Goal: Task Accomplishment & Management: Use online tool/utility

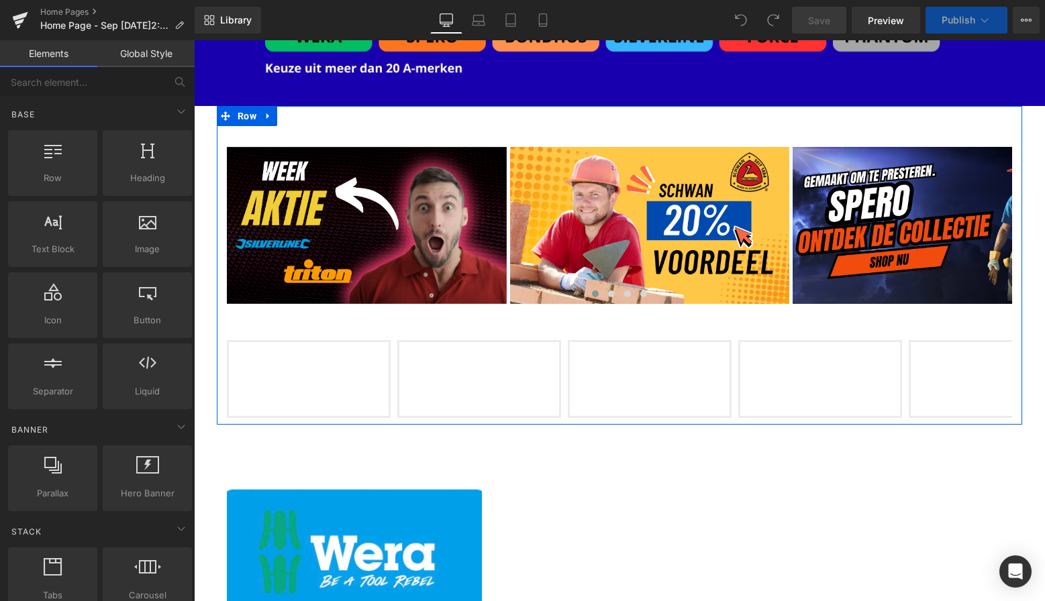
scroll to position [281, 0]
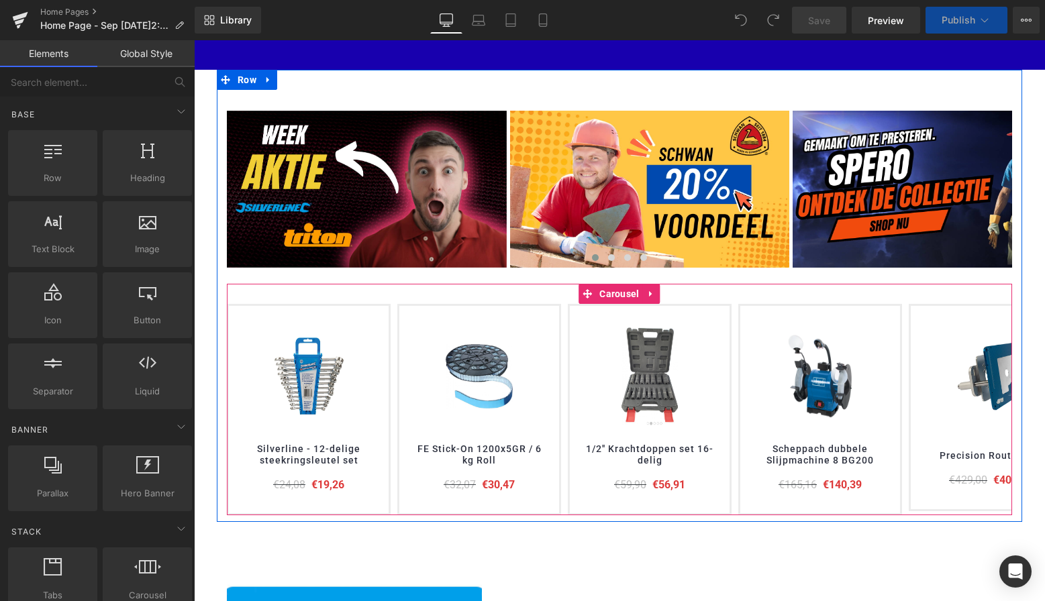
click at [545, 294] on div "(P) Image (P) Title Product" at bounding box center [619, 400] width 785 height 232
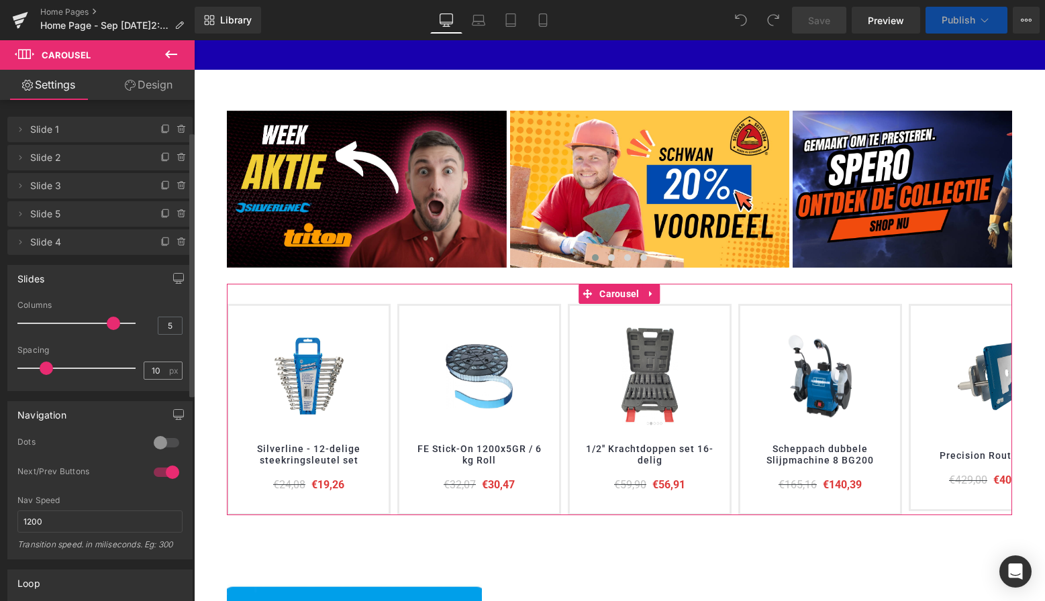
scroll to position [74, 0]
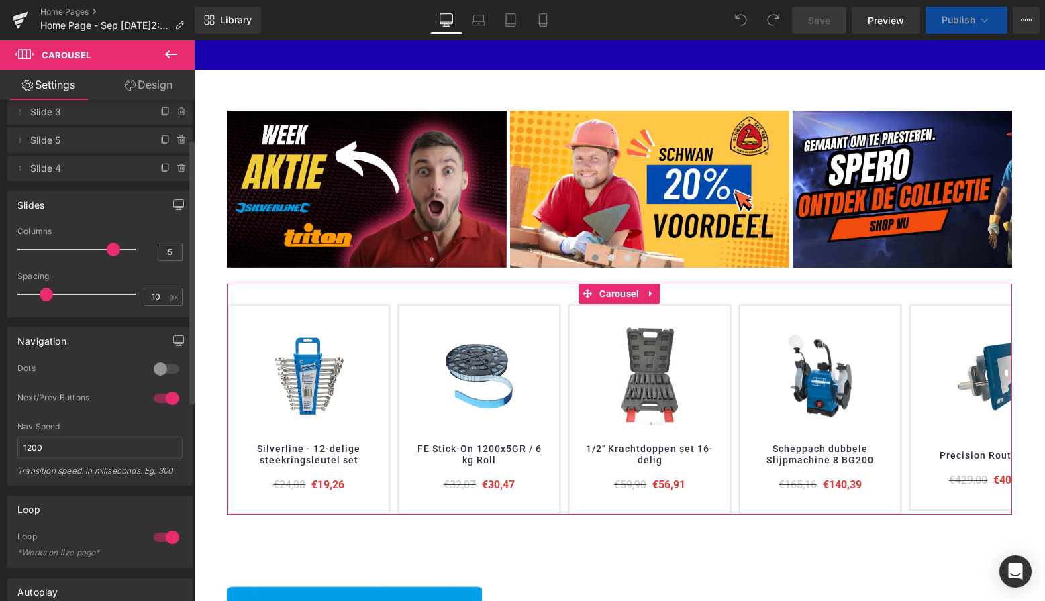
click at [153, 372] on div at bounding box center [166, 368] width 32 height 21
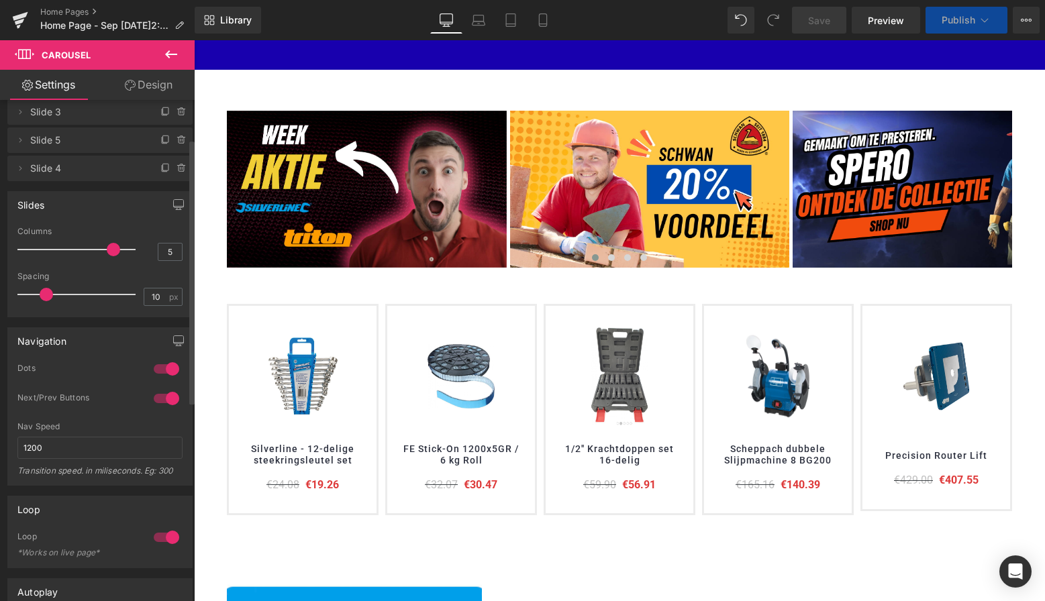
click at [165, 369] on div at bounding box center [166, 368] width 32 height 21
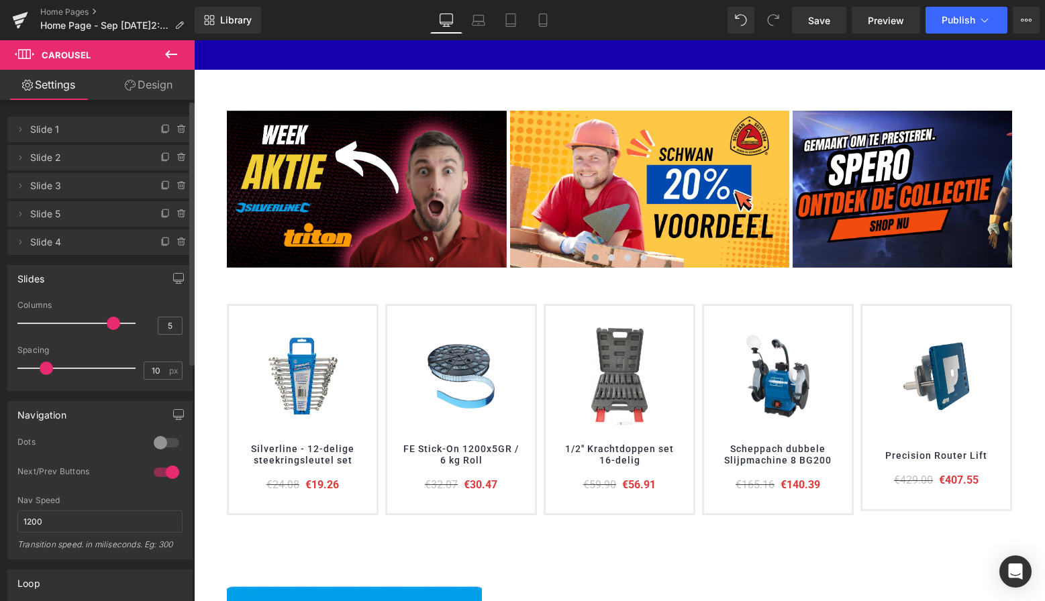
scroll to position [0, 0]
click at [98, 135] on span "Slide 1" at bounding box center [86, 130] width 113 height 26
click at [133, 128] on span "Slide 1" at bounding box center [86, 130] width 113 height 26
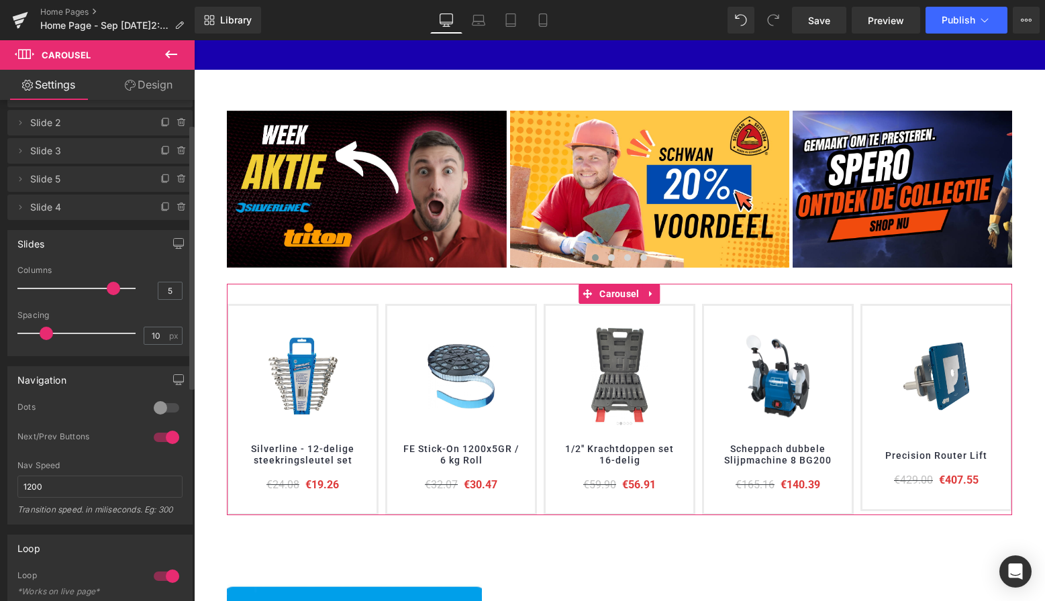
scroll to position [46, 0]
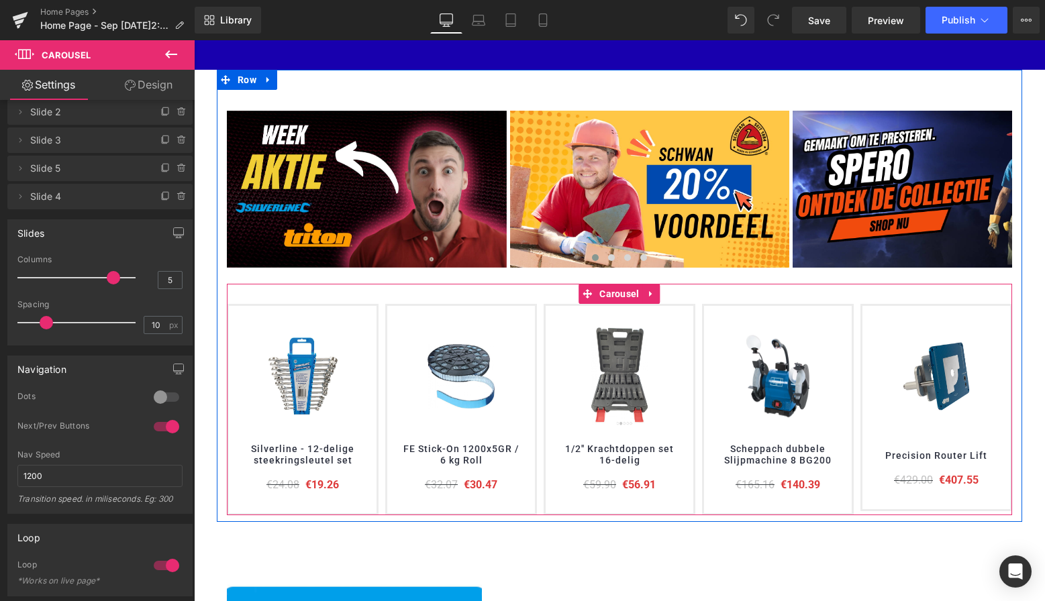
click at [485, 294] on div at bounding box center [619, 400] width 785 height 232
click at [464, 314] on span "Product" at bounding box center [463, 316] width 42 height 20
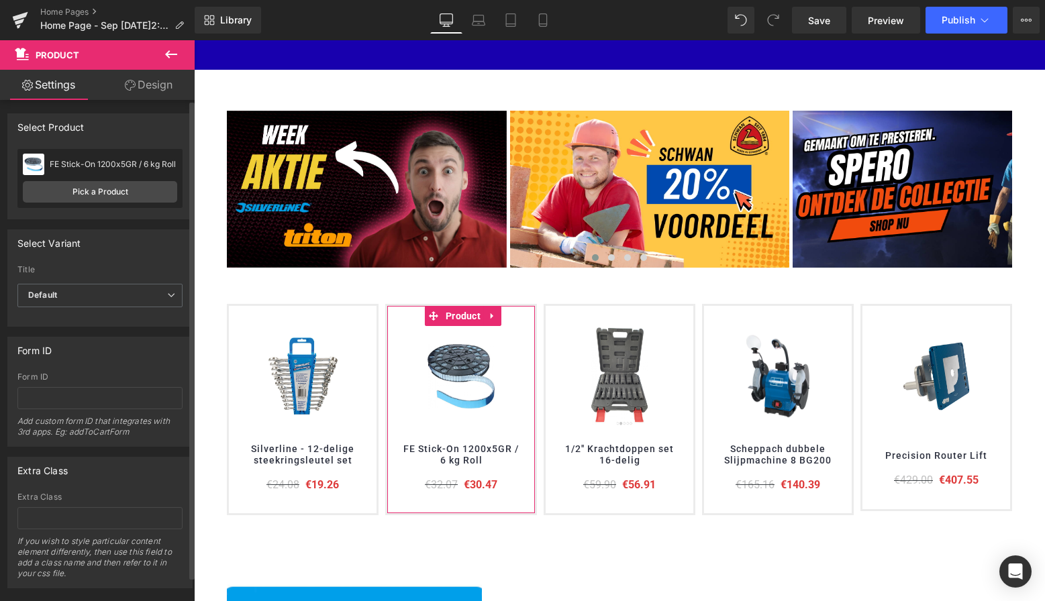
scroll to position [0, 0]
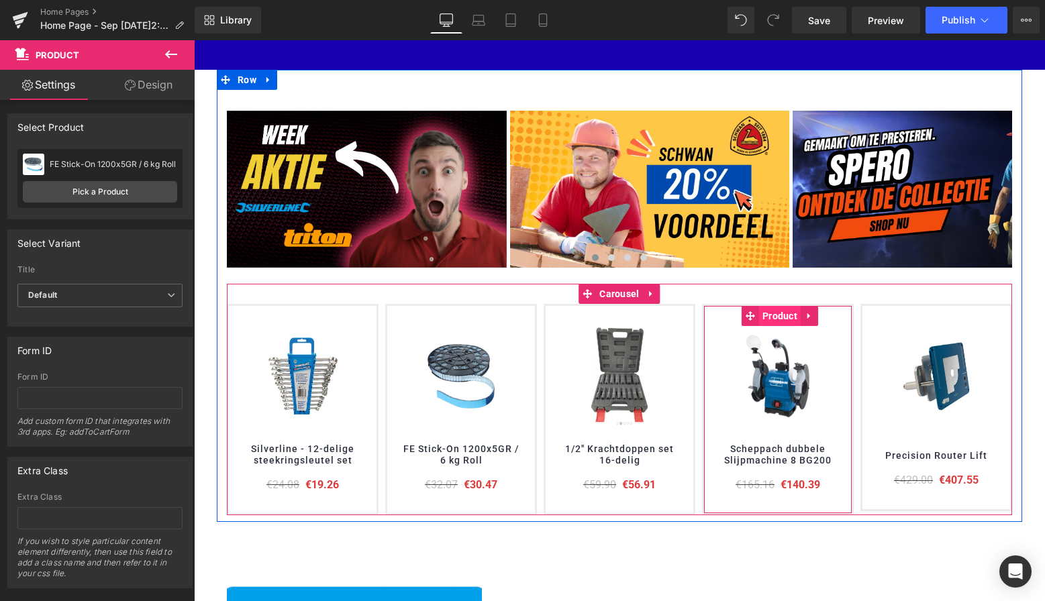
click at [782, 314] on span "Product" at bounding box center [780, 316] width 42 height 20
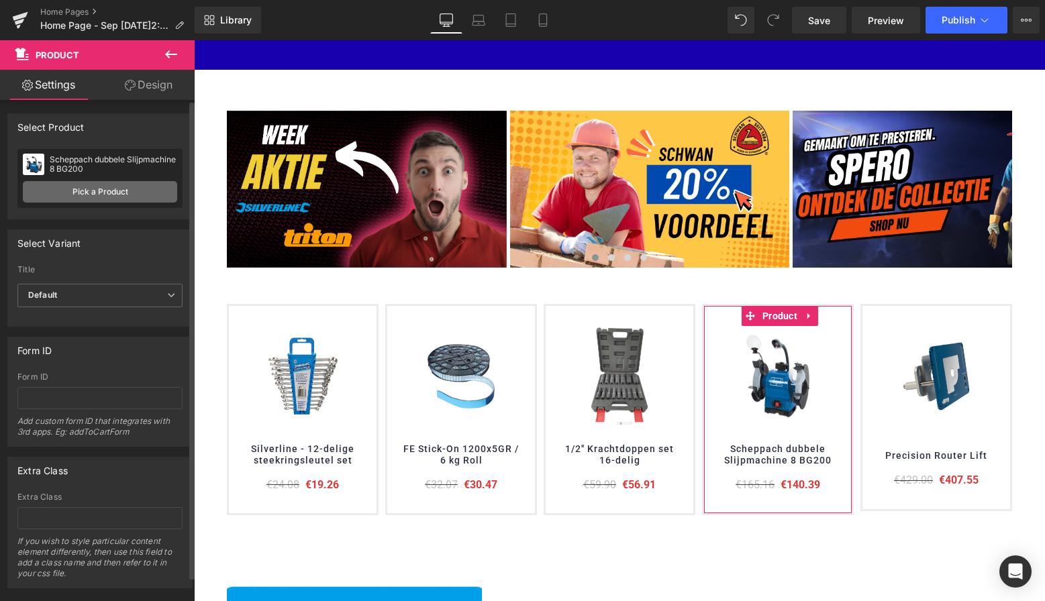
click at [121, 193] on link "Pick a Product" at bounding box center [100, 191] width 154 height 21
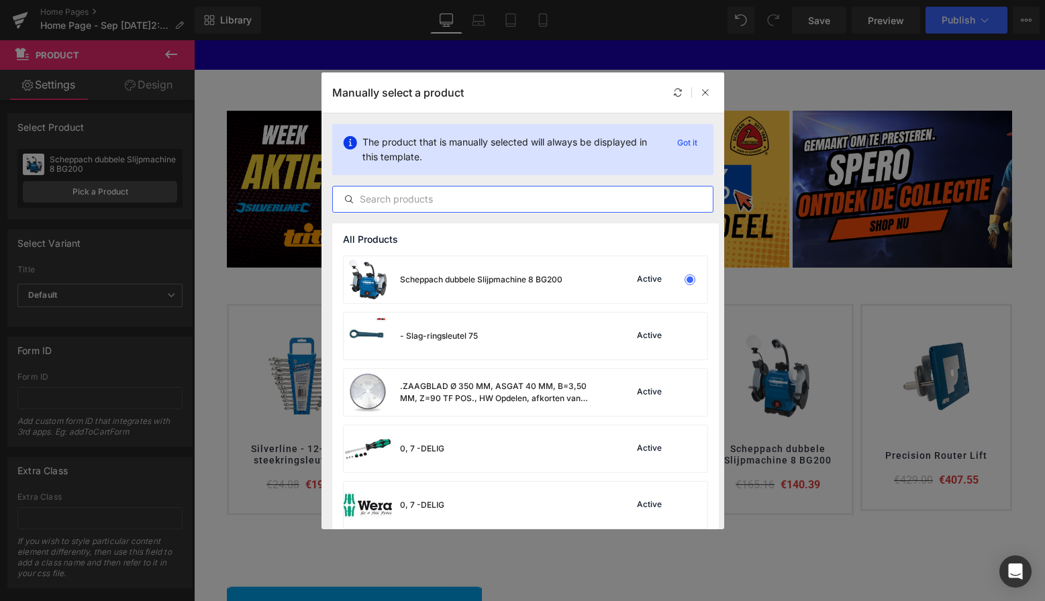
click at [394, 200] on input "text" at bounding box center [523, 199] width 380 height 16
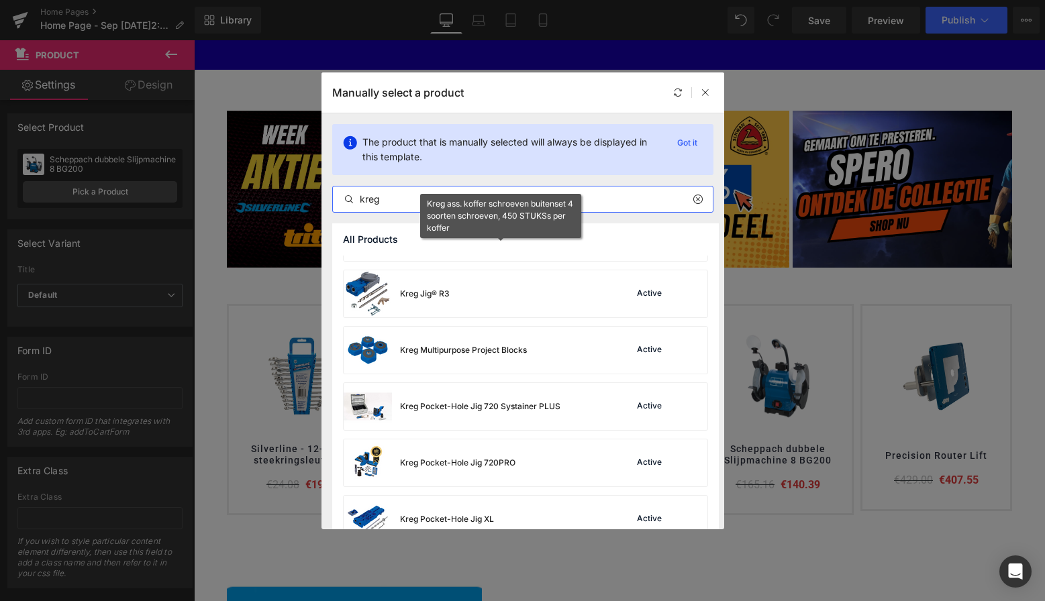
scroll to position [211, 0]
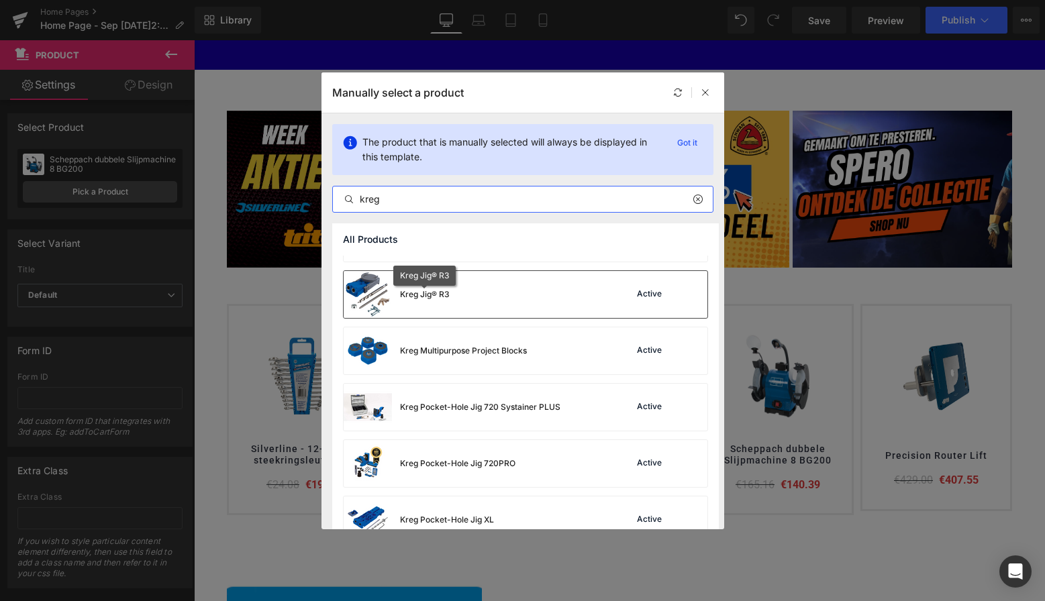
type input "kreg"
click at [431, 297] on div "Kreg Jig® R3" at bounding box center [425, 295] width 50 height 12
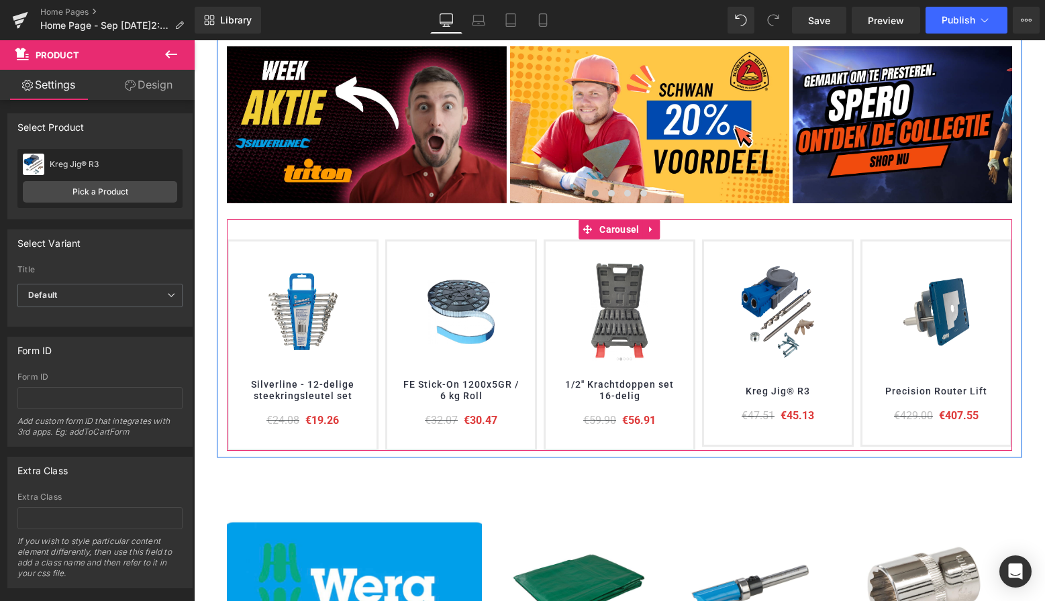
scroll to position [360, 0]
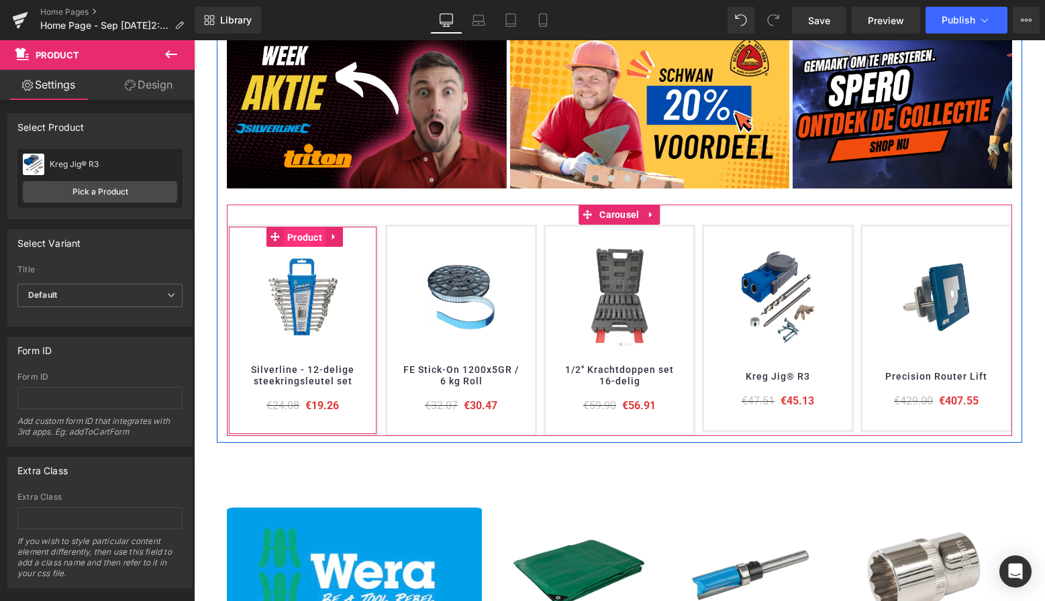
click at [312, 237] on span "Product" at bounding box center [305, 238] width 42 height 20
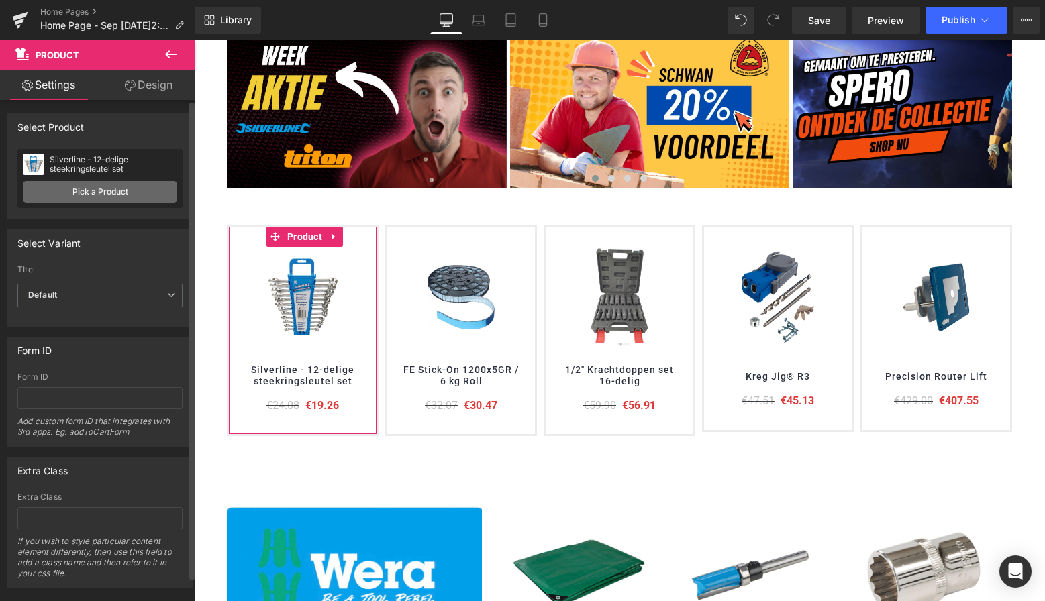
click at [109, 188] on link "Pick a Product" at bounding box center [100, 191] width 154 height 21
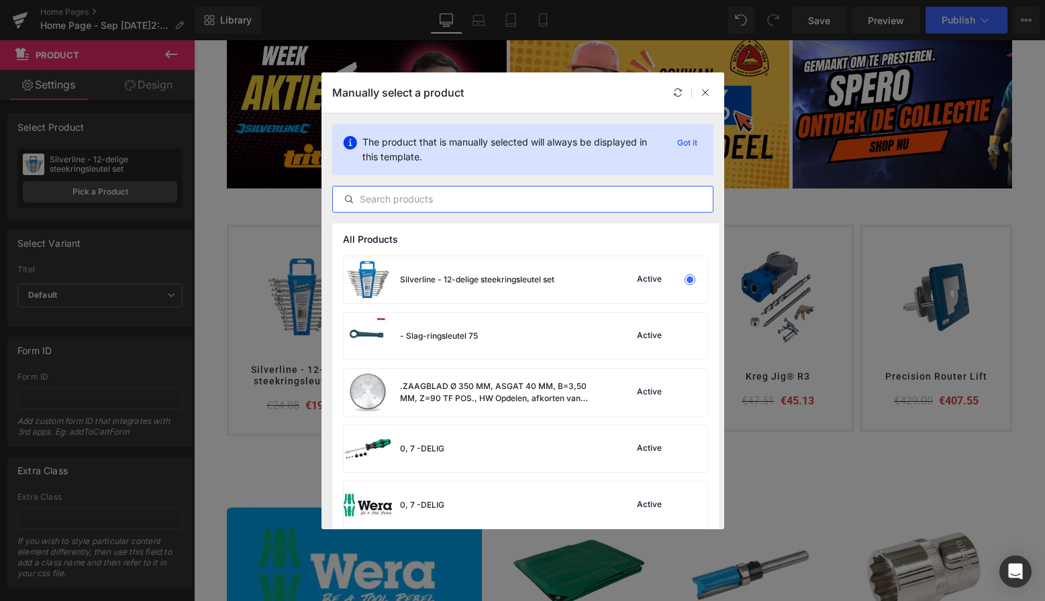
click at [404, 200] on input "text" at bounding box center [523, 199] width 380 height 16
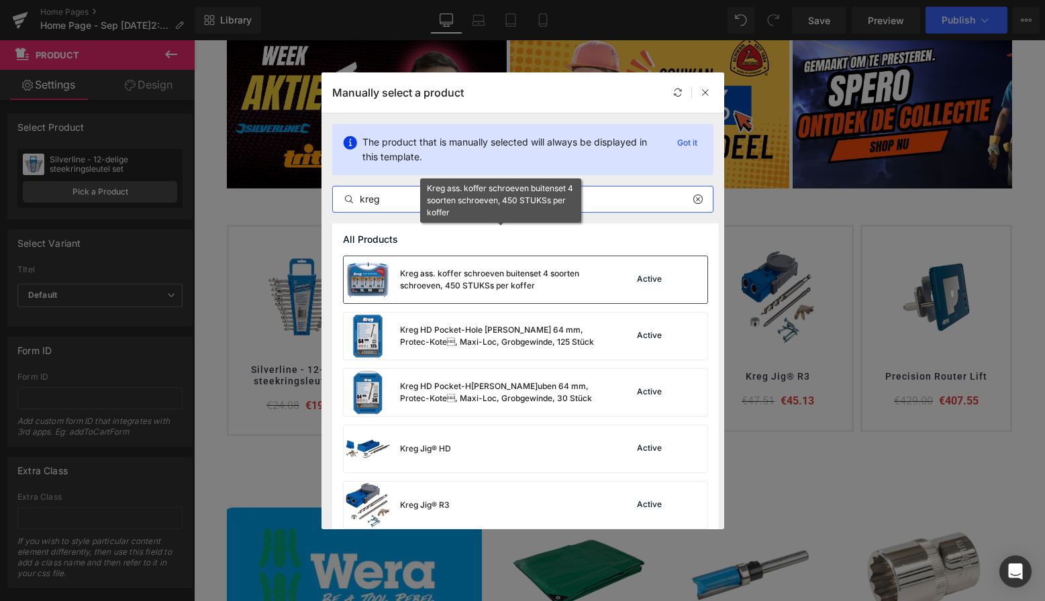
scroll to position [0, 0]
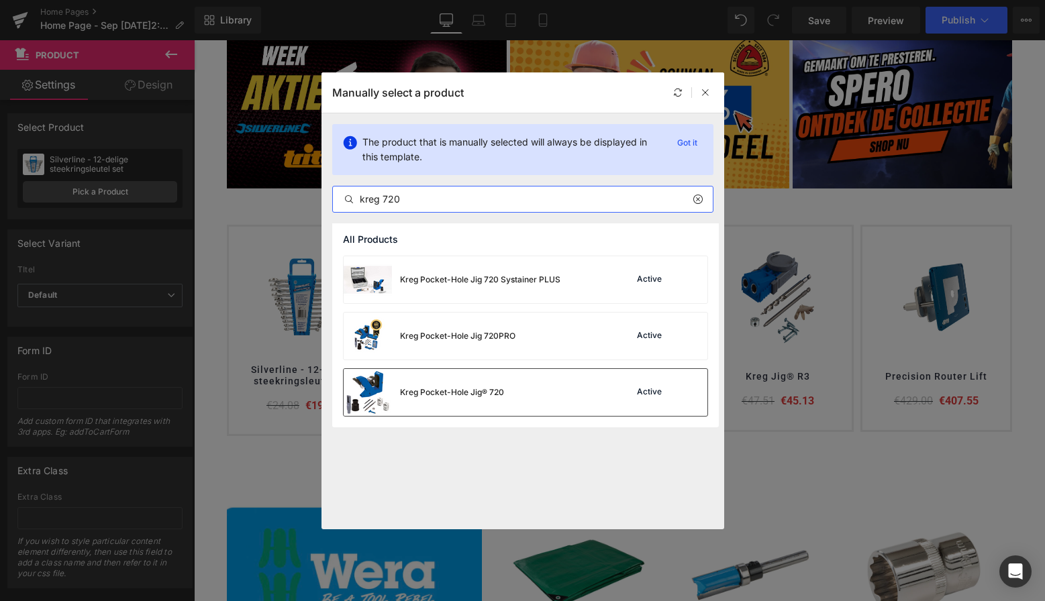
type input "kreg 720"
click at [462, 393] on div "Kreg Pocket-Hole Jig® 720" at bounding box center [452, 393] width 104 height 12
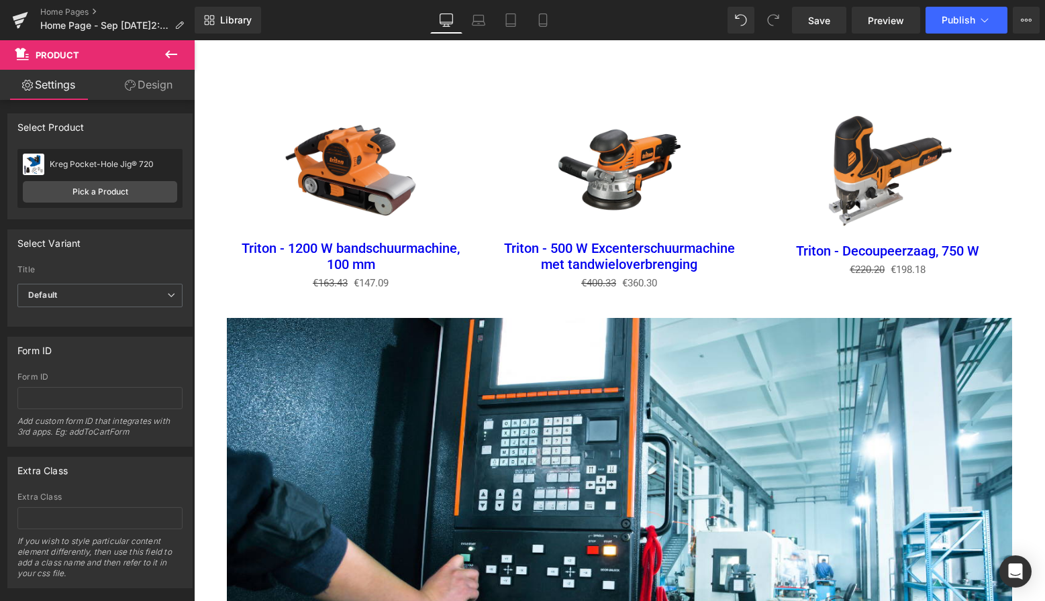
scroll to position [1785, 0]
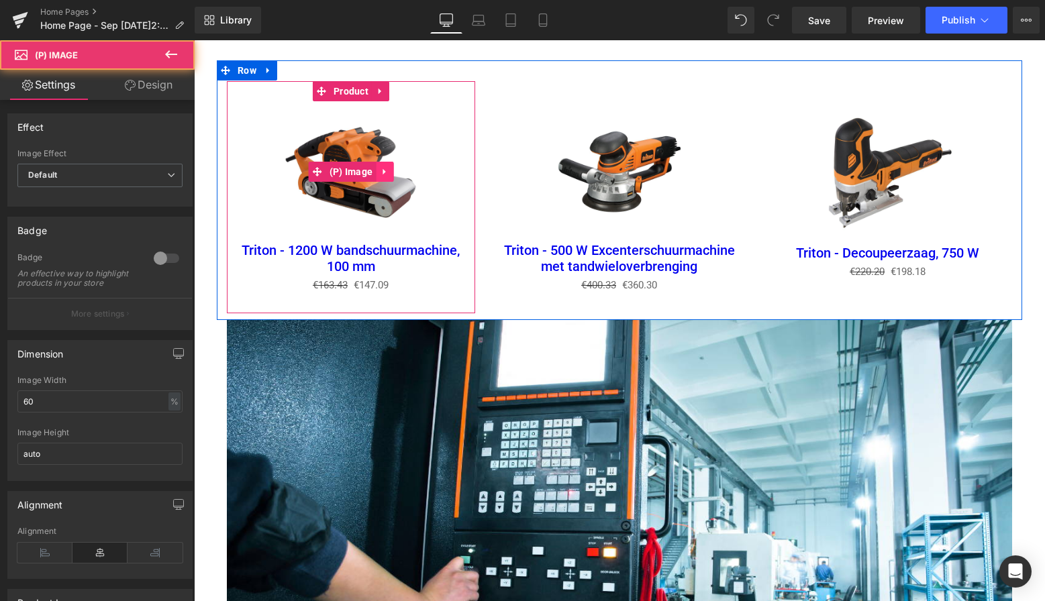
drag, startPoint x: 387, startPoint y: 186, endPoint x: 373, endPoint y: 162, distance: 27.6
click at [387, 186] on img at bounding box center [351, 171] width 141 height 141
click at [358, 87] on span "Product" at bounding box center [351, 91] width 42 height 20
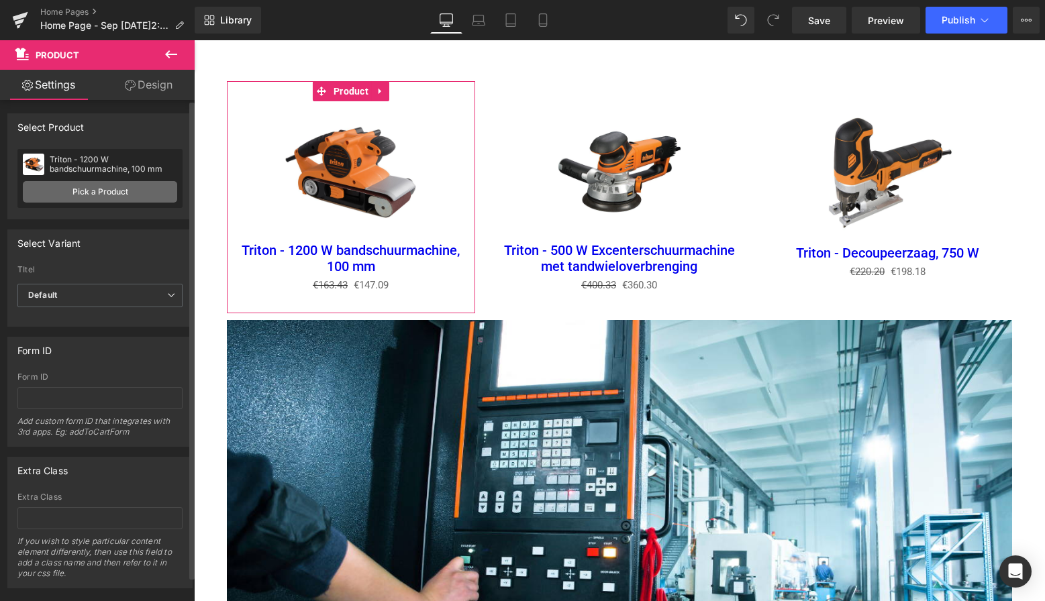
click at [113, 190] on link "Pick a Product" at bounding box center [100, 191] width 154 height 21
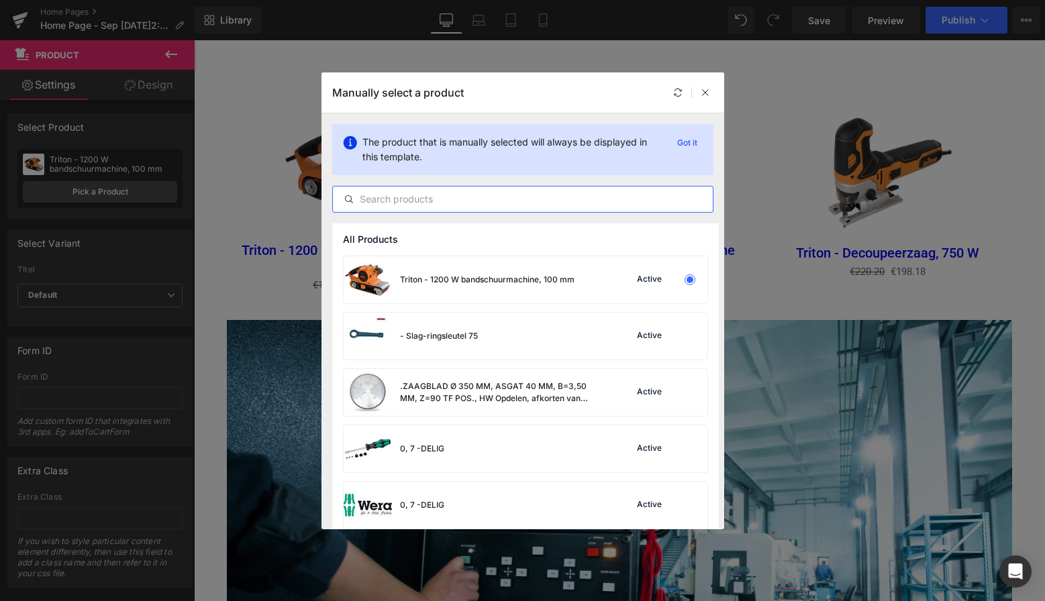
click at [407, 199] on input "text" at bounding box center [523, 199] width 380 height 16
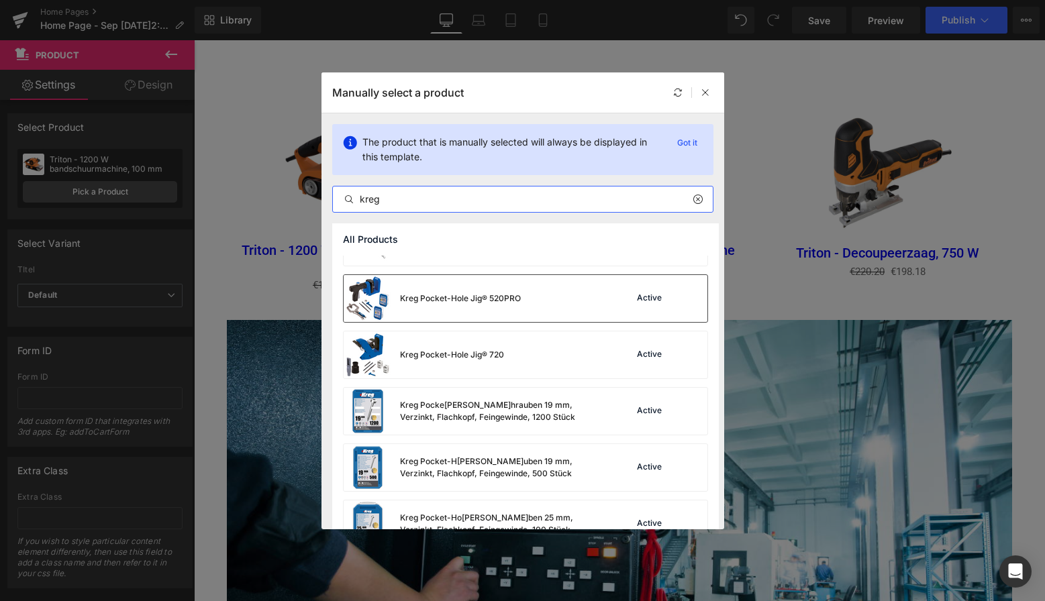
scroll to position [534, 0]
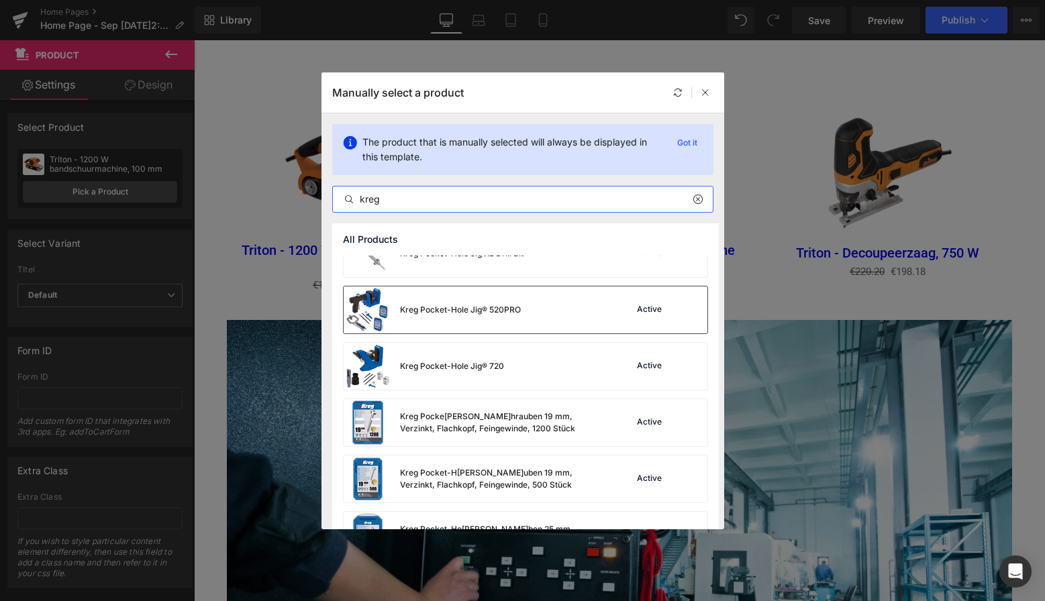
type input "kreg"
click at [458, 313] on div "Kreg Pocket-Hole Jig® 520PRO" at bounding box center [460, 310] width 121 height 12
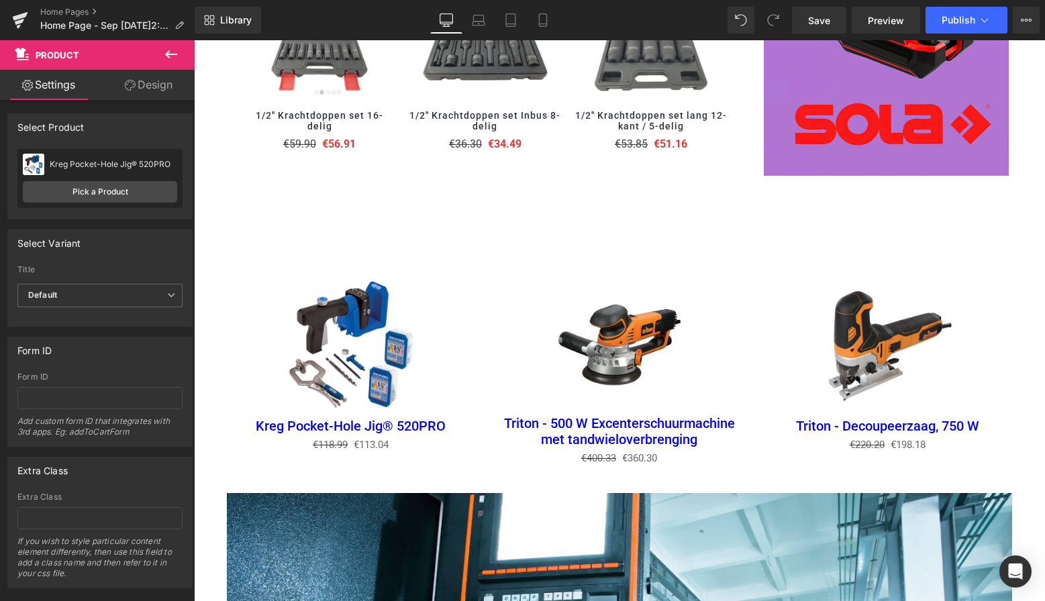
scroll to position [1610, 0]
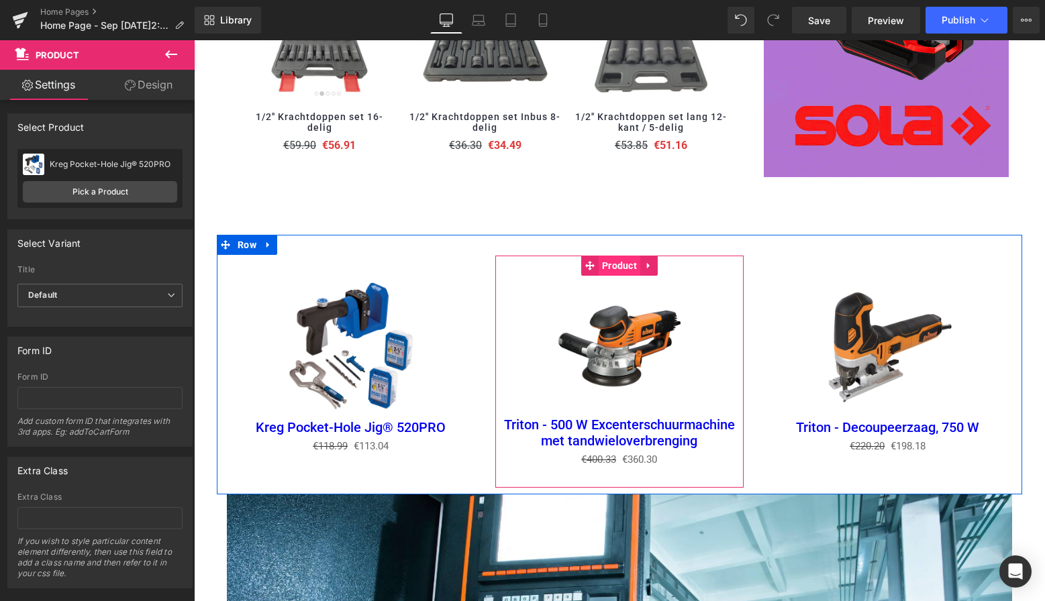
click at [613, 261] on span "Product" at bounding box center [620, 266] width 42 height 20
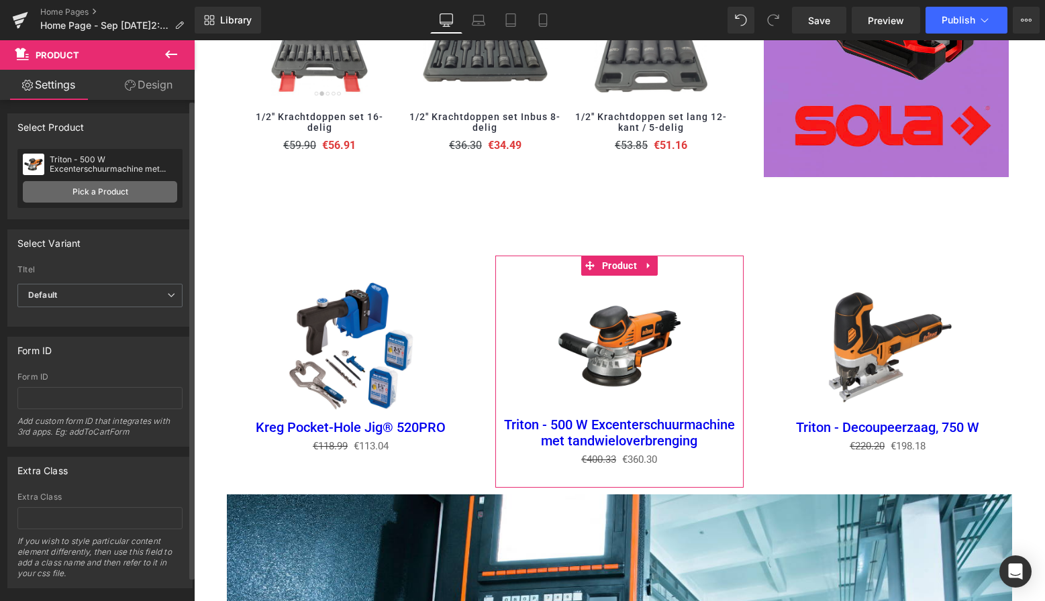
click at [102, 190] on link "Pick a Product" at bounding box center [100, 191] width 154 height 21
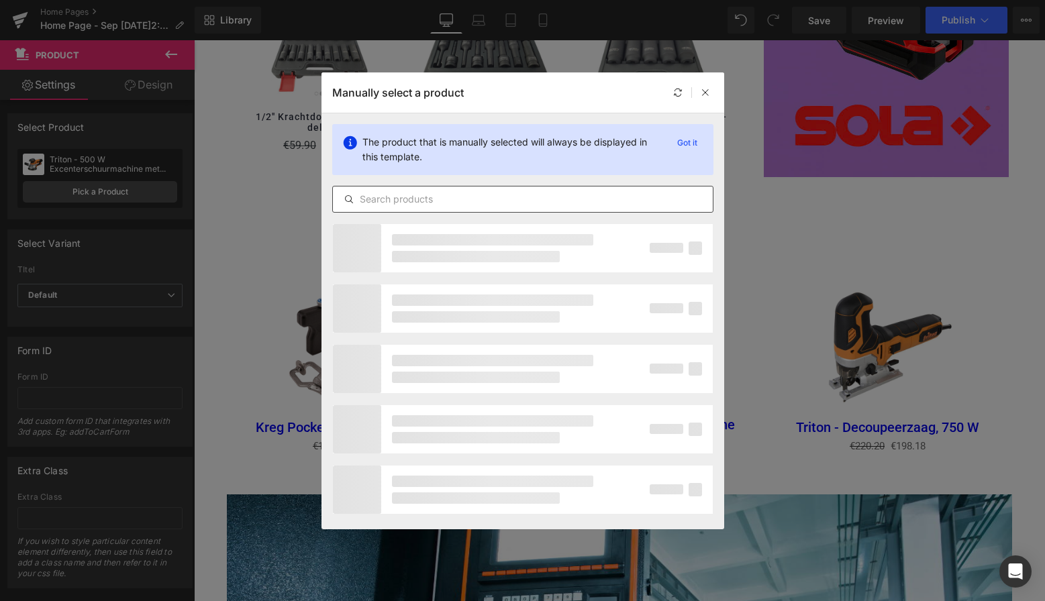
click at [395, 202] on input "text" at bounding box center [523, 199] width 380 height 16
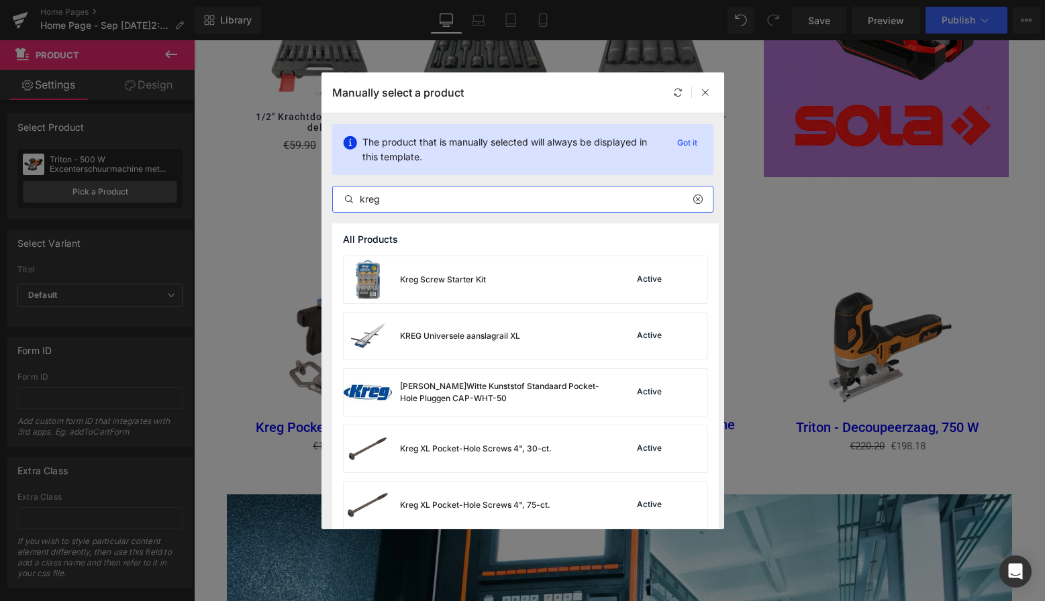
scroll to position [3828, 0]
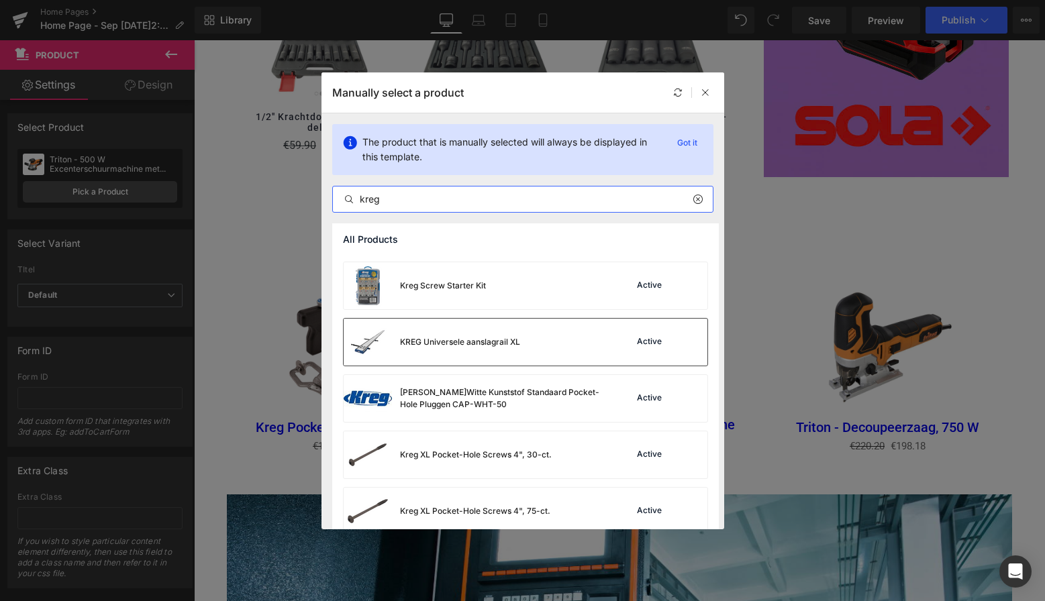
type input "kreg"
click at [491, 338] on div "KREG Universele aanslagrail XL" at bounding box center [460, 342] width 120 height 12
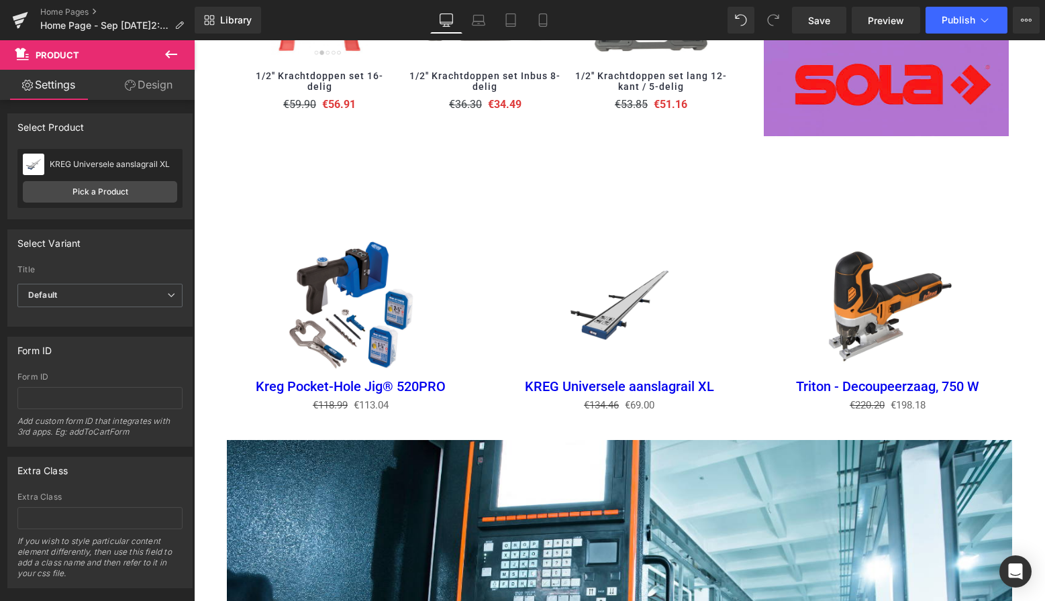
scroll to position [1661, 0]
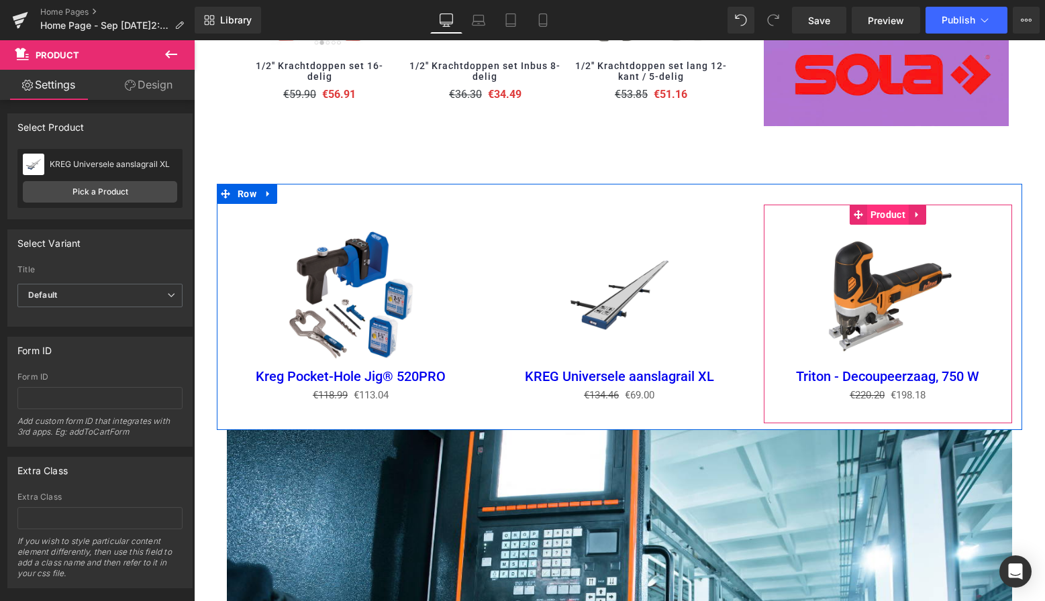
click at [883, 210] on span "Product" at bounding box center [888, 215] width 42 height 20
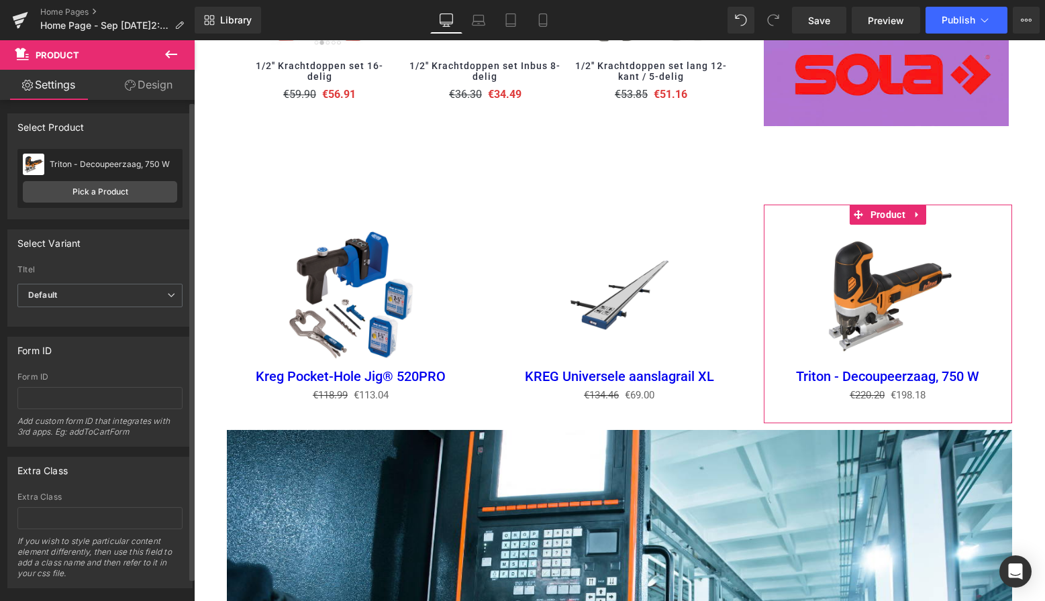
scroll to position [6, 0]
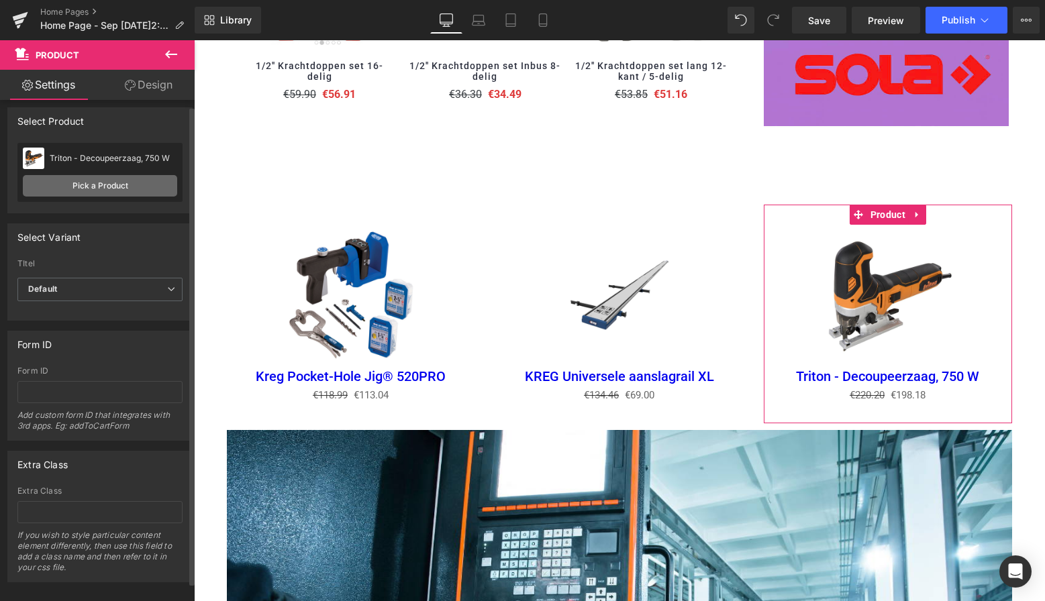
click at [109, 188] on link "Pick a Product" at bounding box center [100, 185] width 154 height 21
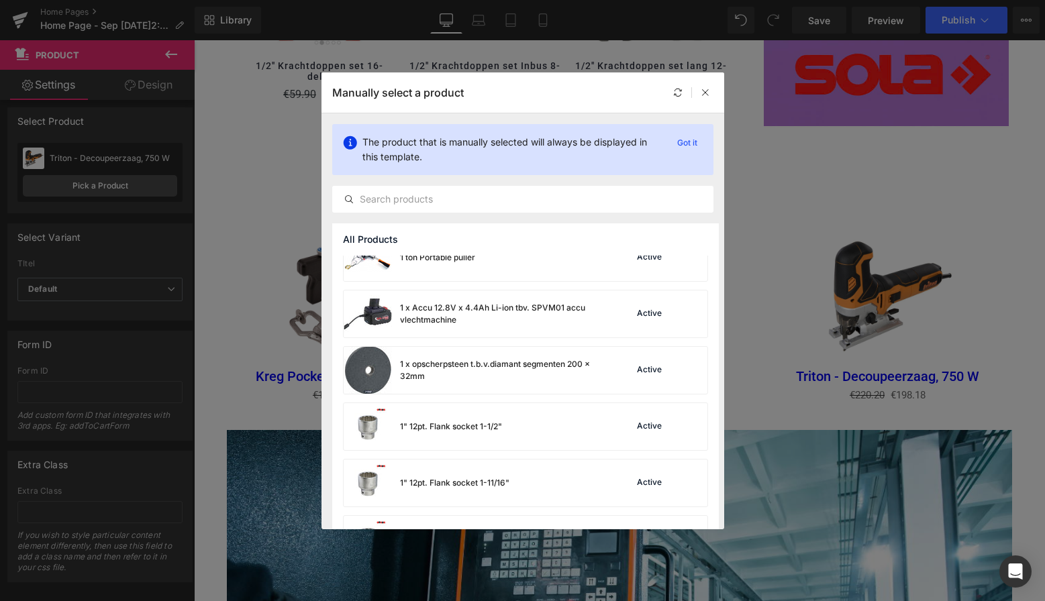
scroll to position [552, 0]
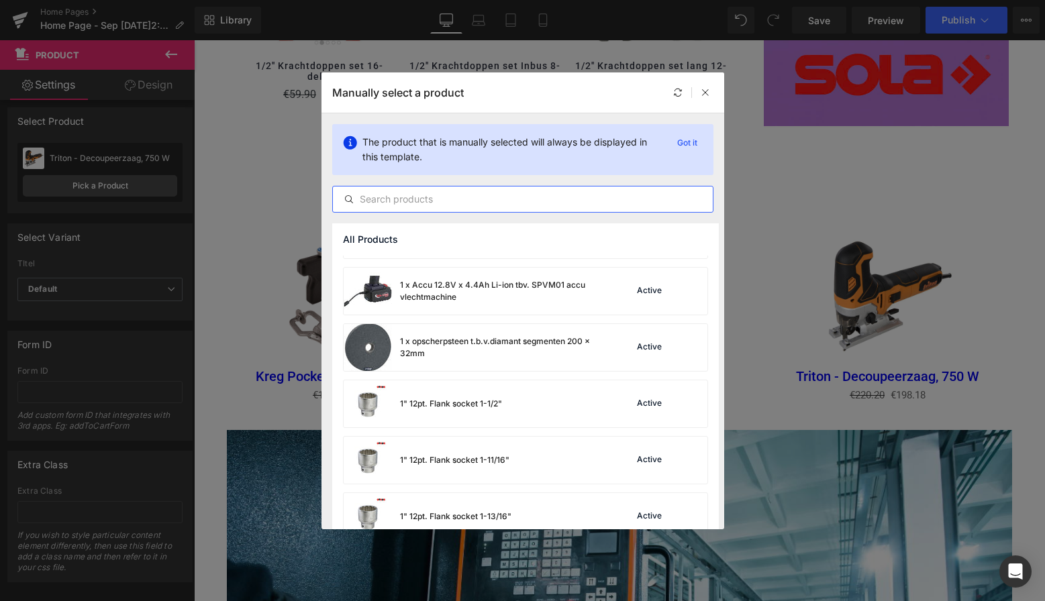
click at [427, 201] on input "text" at bounding box center [523, 199] width 380 height 16
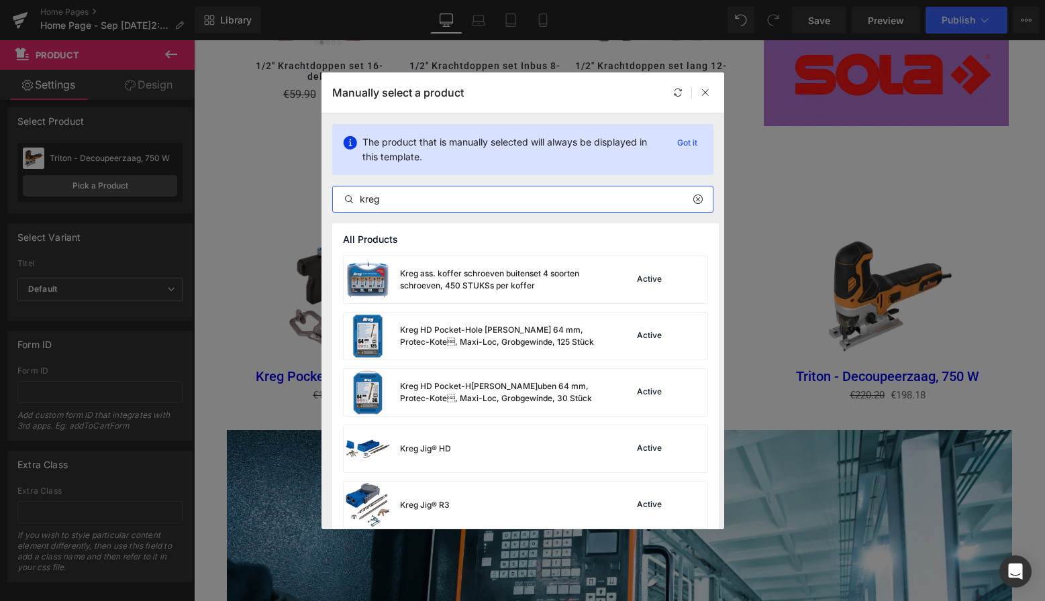
scroll to position [0, 0]
drag, startPoint x: 395, startPoint y: 201, endPoint x: 346, endPoint y: 193, distance: 49.0
click at [346, 193] on input "kreg" at bounding box center [523, 199] width 380 height 16
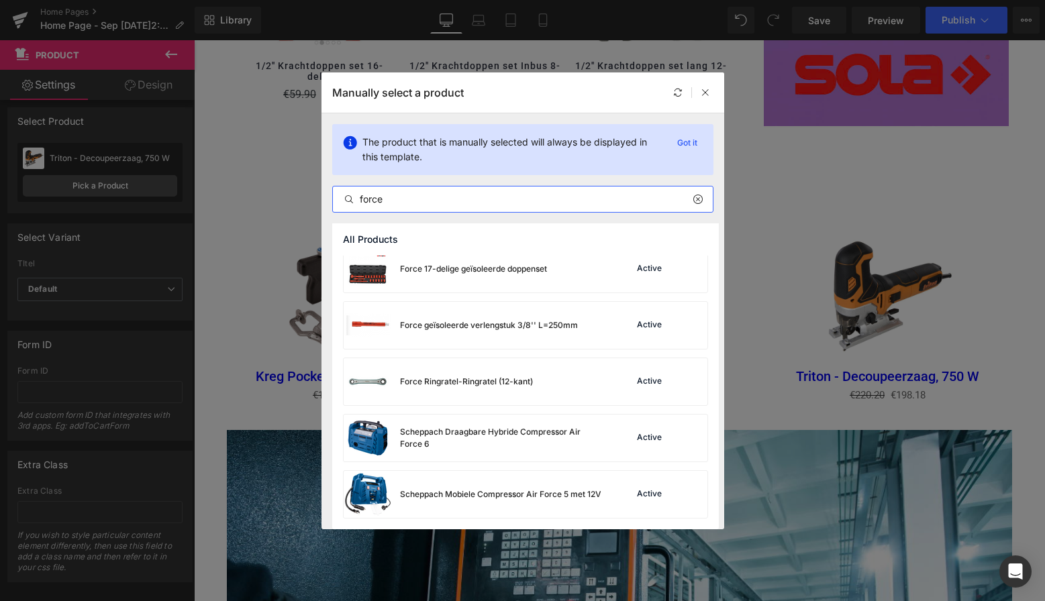
scroll to position [11, 0]
drag, startPoint x: 389, startPoint y: 203, endPoint x: 344, endPoint y: 195, distance: 46.2
click at [344, 195] on div "force" at bounding box center [523, 199] width 380 height 16
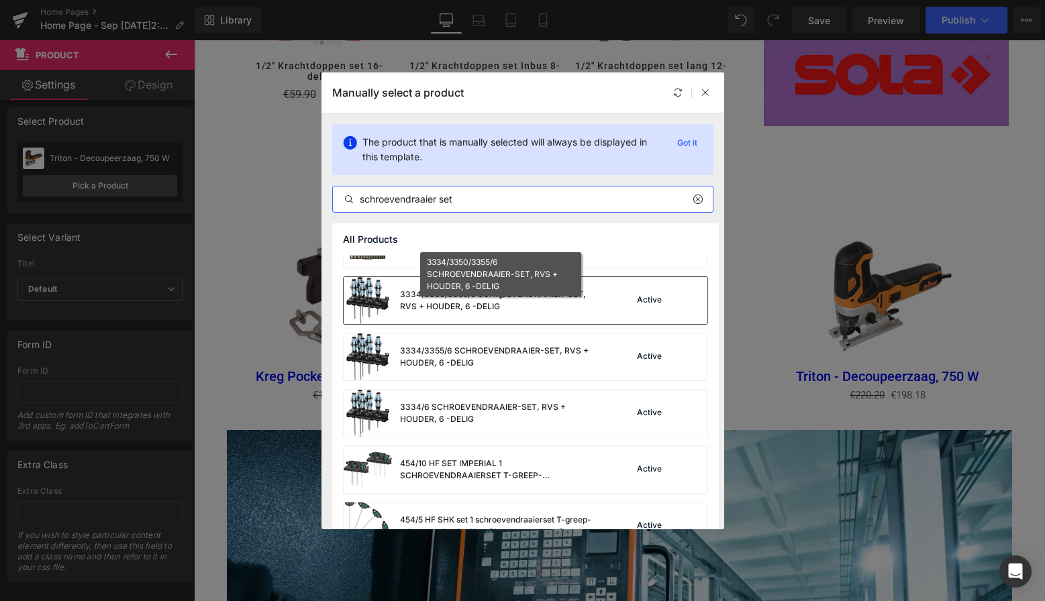
scroll to position [380, 0]
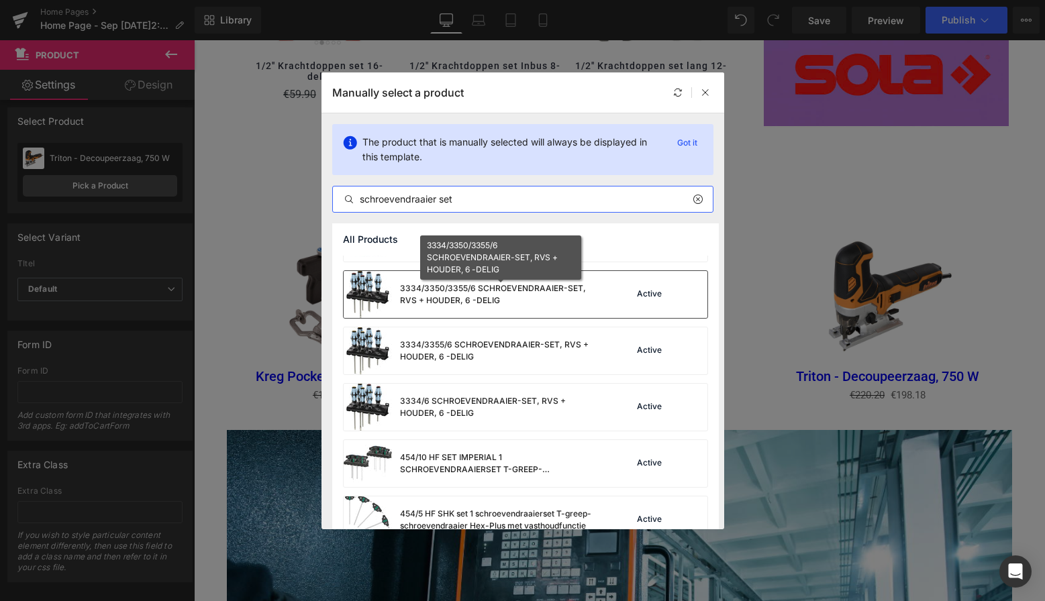
type input "schroevendraaier set"
click at [456, 298] on div "3334/3350/3355/6 SCHROEVENDRAAIER-SET, RVS + HOUDER, 6 -DELIG" at bounding box center [500, 295] width 201 height 24
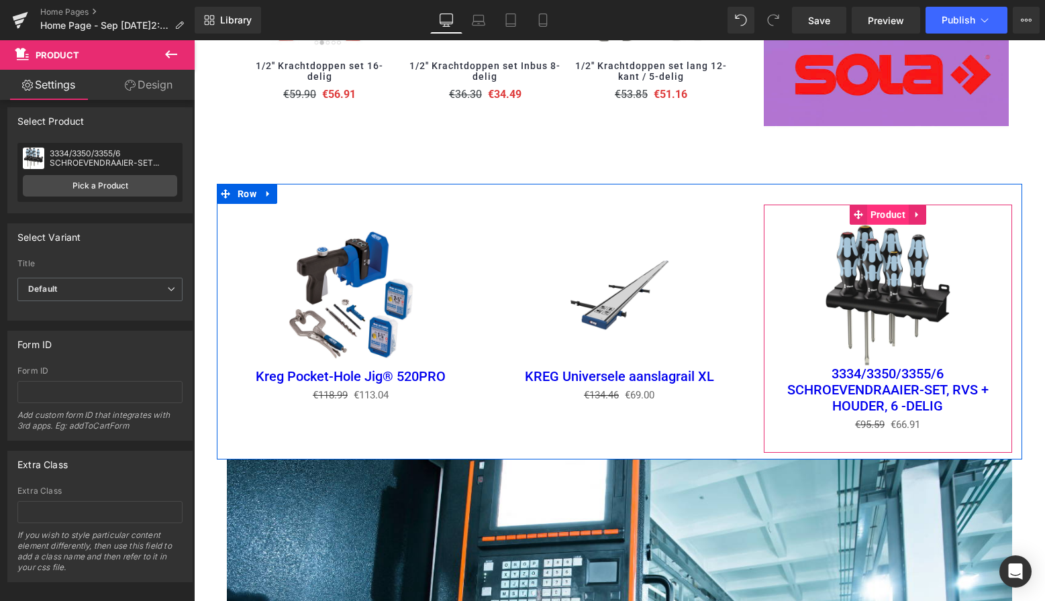
click at [889, 207] on span "Product" at bounding box center [888, 215] width 42 height 20
click at [887, 209] on span "Product" at bounding box center [888, 215] width 42 height 20
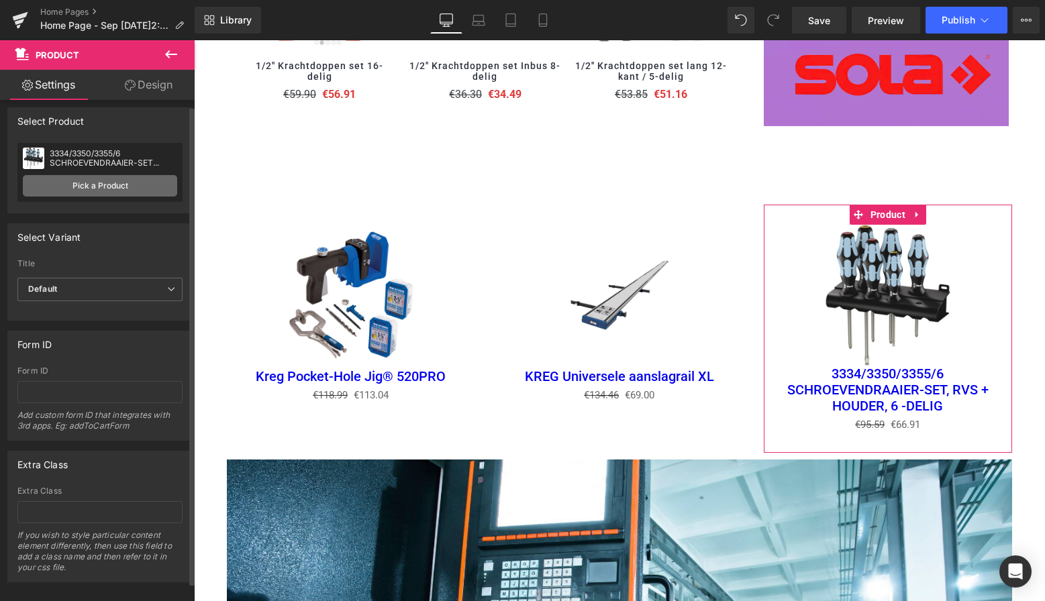
click at [122, 182] on link "Pick a Product" at bounding box center [100, 185] width 154 height 21
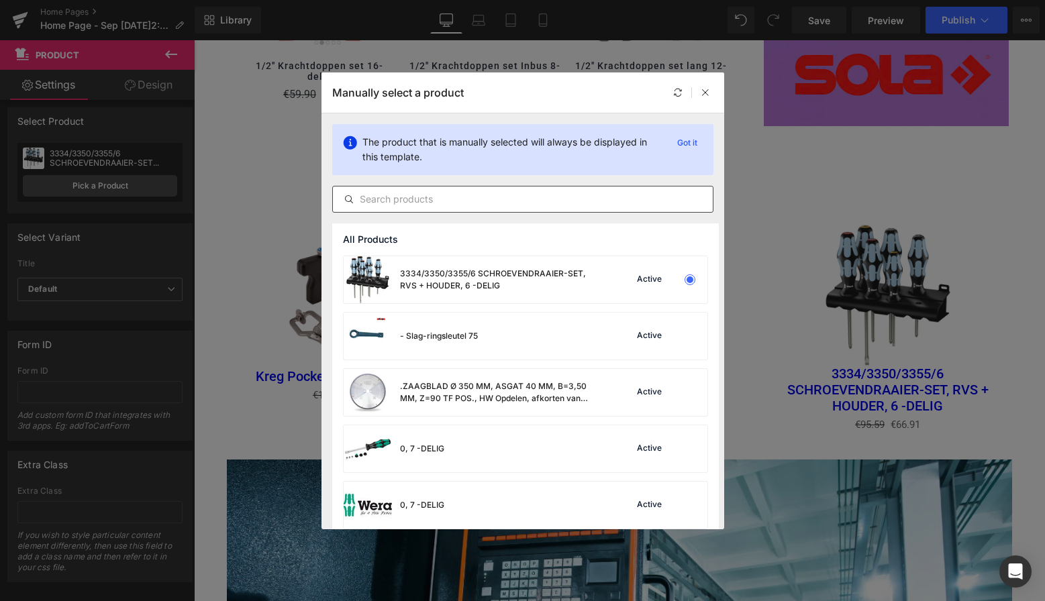
click at [406, 203] on input "text" at bounding box center [523, 199] width 380 height 16
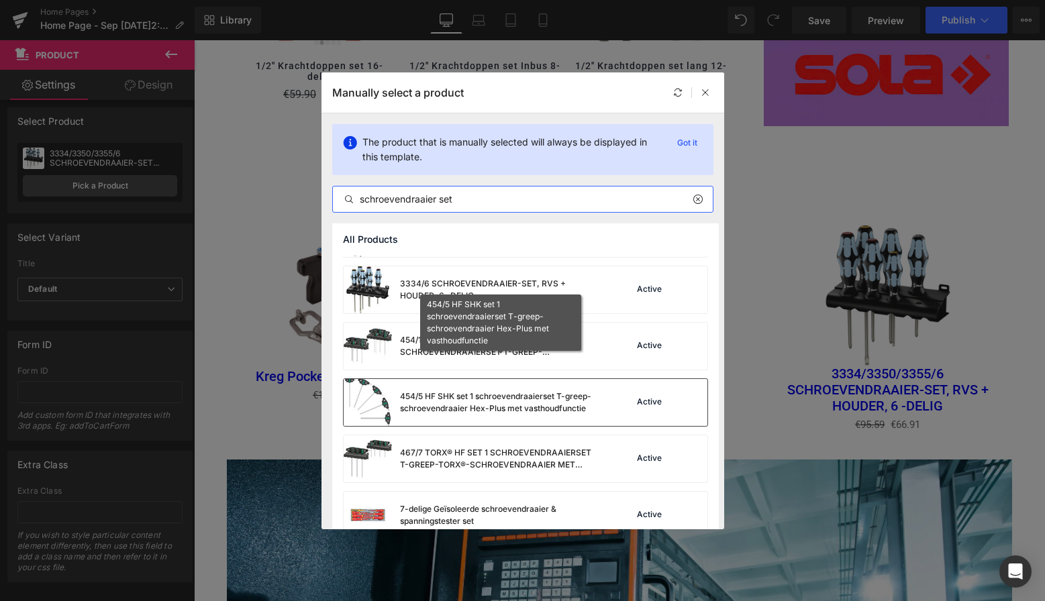
scroll to position [668, 0]
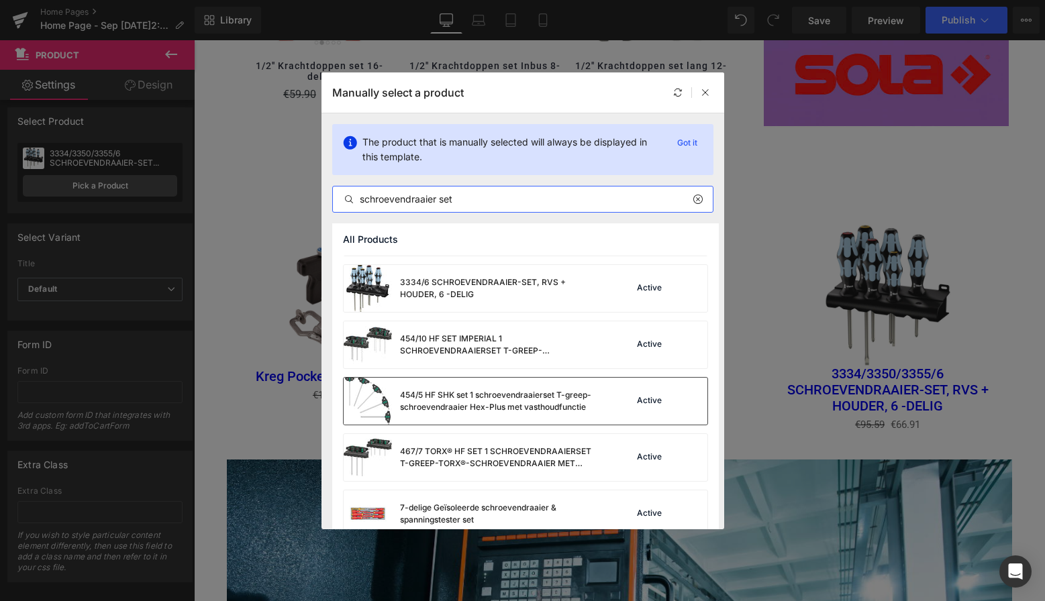
type input "schroevendraaier set"
click at [495, 397] on div "454/5 HF SHK set 1 schroevendraaierset T-greep-schroevendraaier Hex-Plus met va…" at bounding box center [500, 401] width 201 height 24
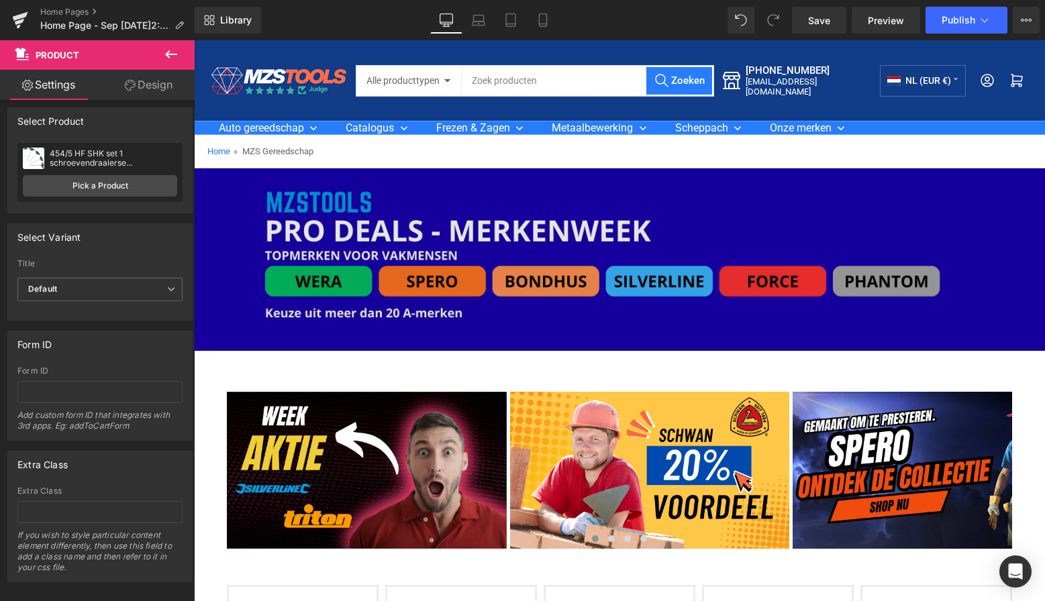
scroll to position [0, 0]
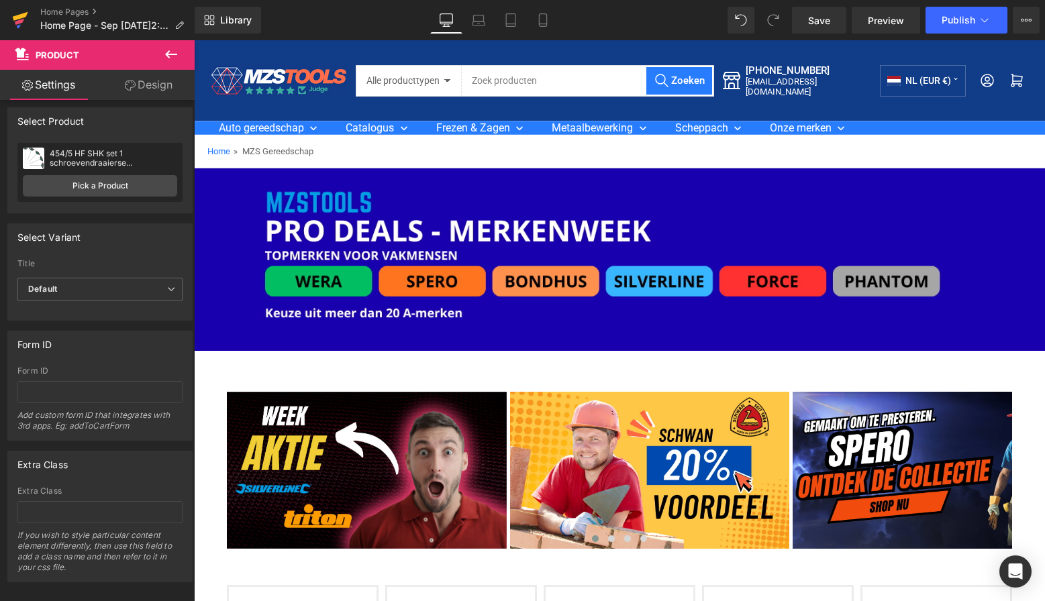
click at [10, 16] on link at bounding box center [20, 20] width 40 height 40
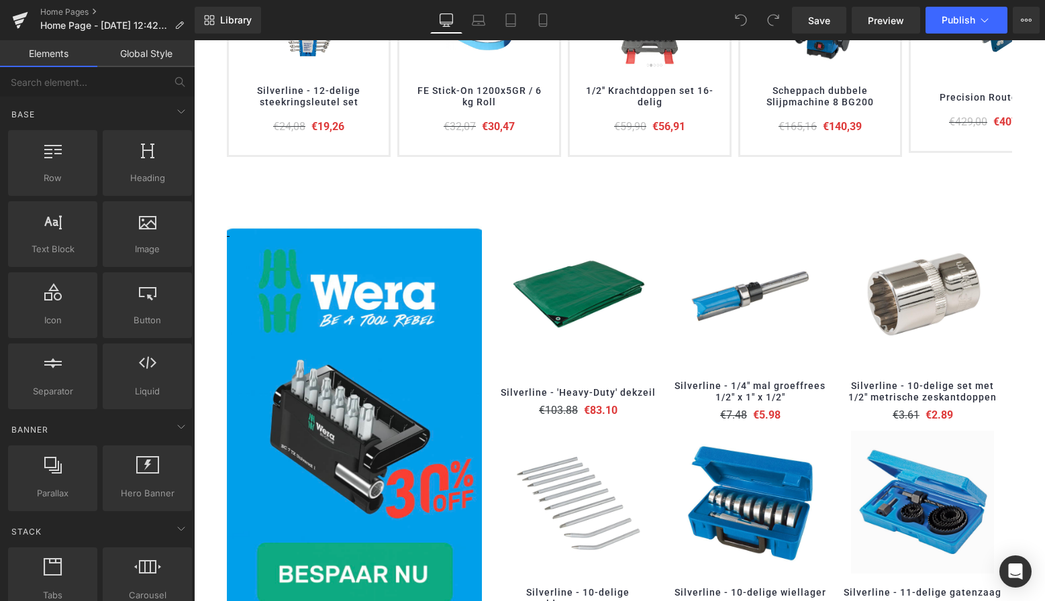
scroll to position [663, 0]
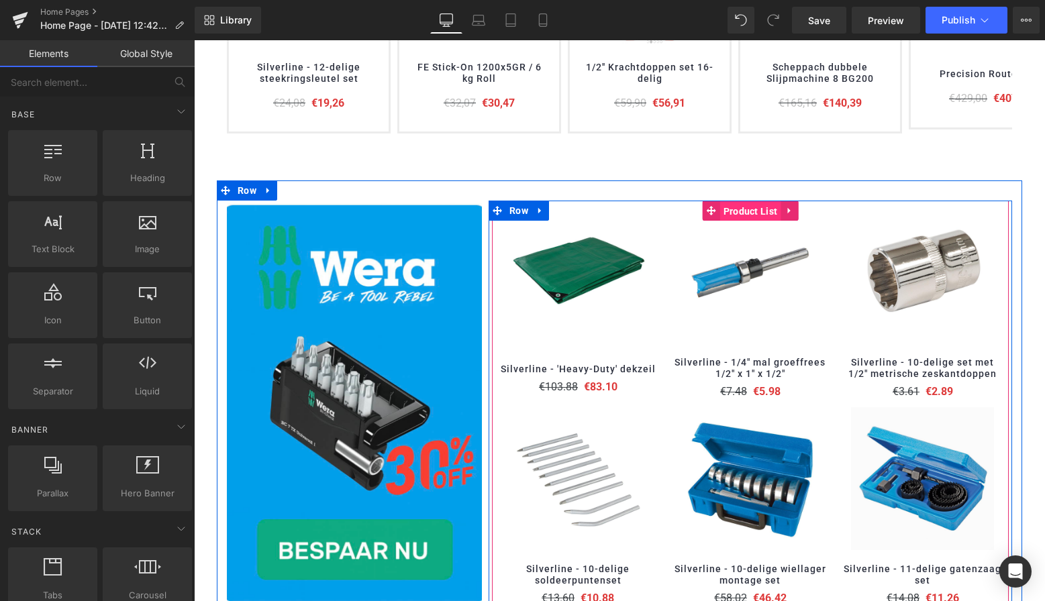
click at [754, 211] on span "Product List" at bounding box center [750, 211] width 61 height 20
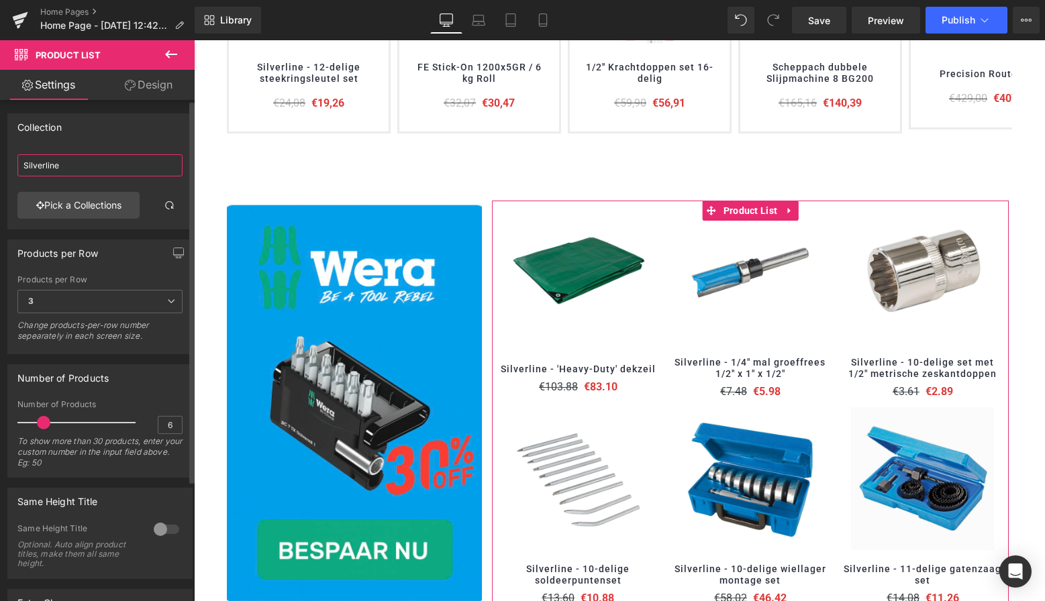
drag, startPoint x: 64, startPoint y: 165, endPoint x: 6, endPoint y: 165, distance: 58.4
click at [6, 165] on div "Collection Silverline Silverline Pick a Collections" at bounding box center [100, 166] width 201 height 126
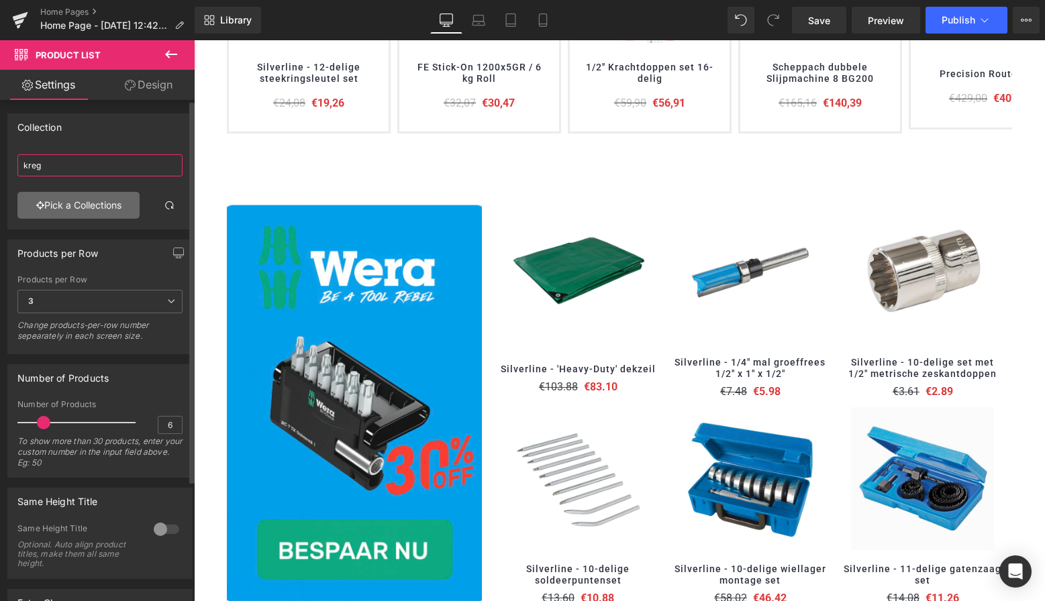
type input "kreg"
click at [76, 207] on link "Pick a Collections" at bounding box center [78, 205] width 122 height 27
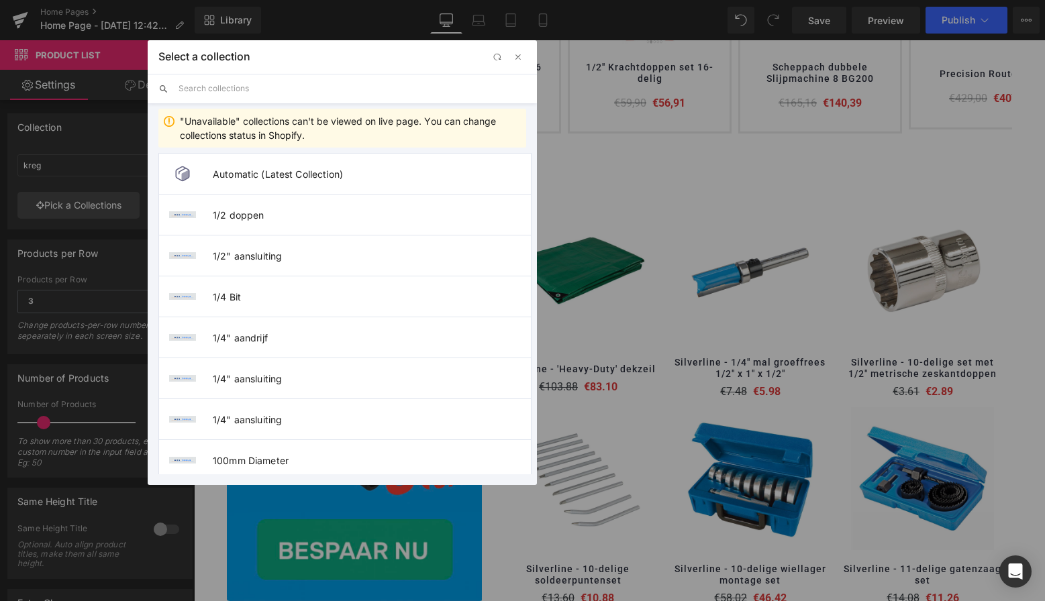
click at [205, 93] on input "text" at bounding box center [353, 89] width 348 height 30
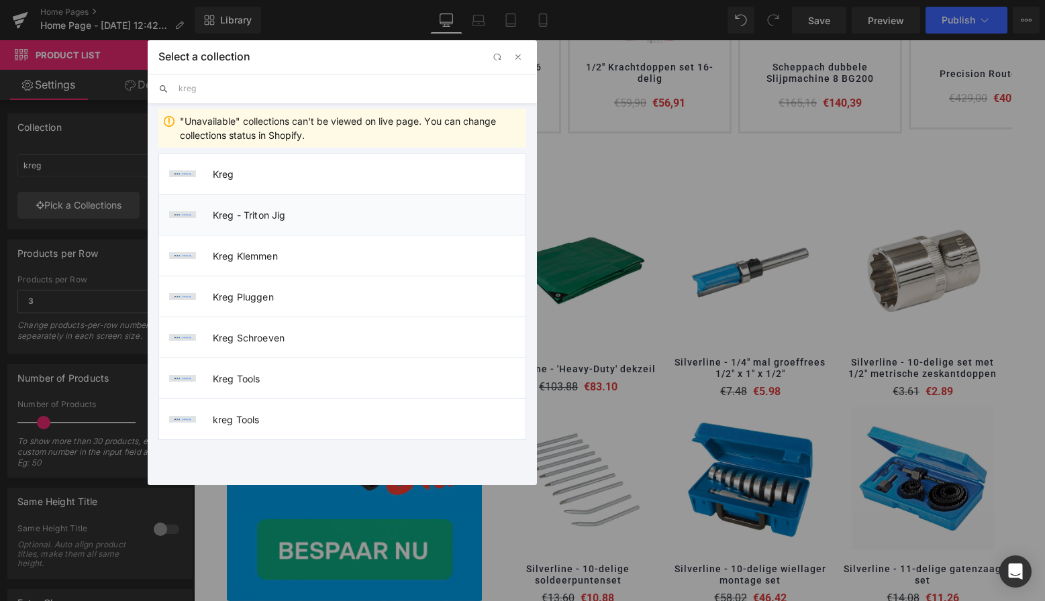
type input "kreg"
click at [262, 216] on span "Kreg - Triton Jig" at bounding box center [369, 214] width 313 height 11
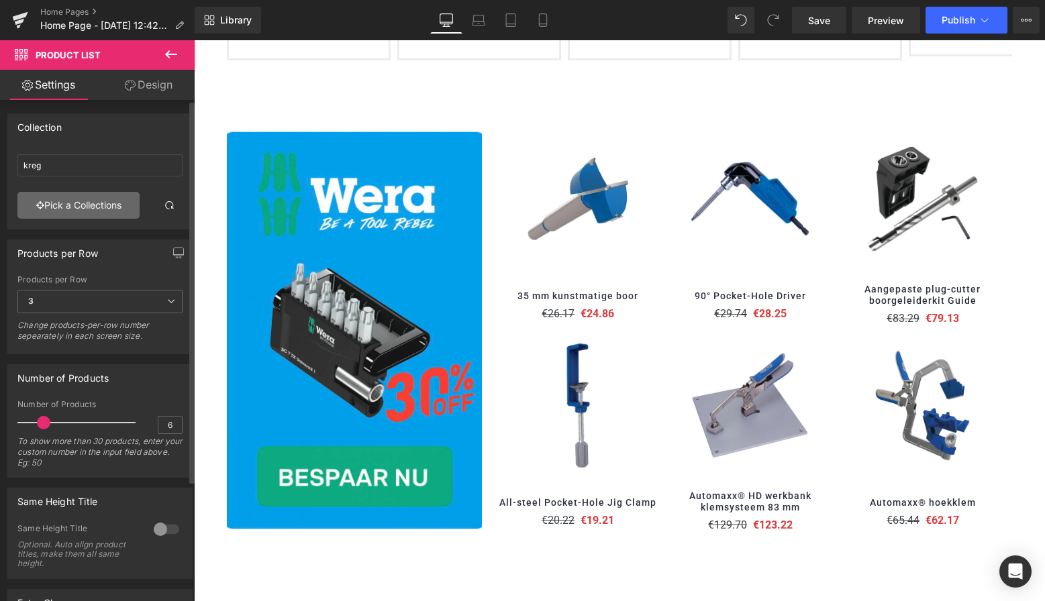
scroll to position [701, 0]
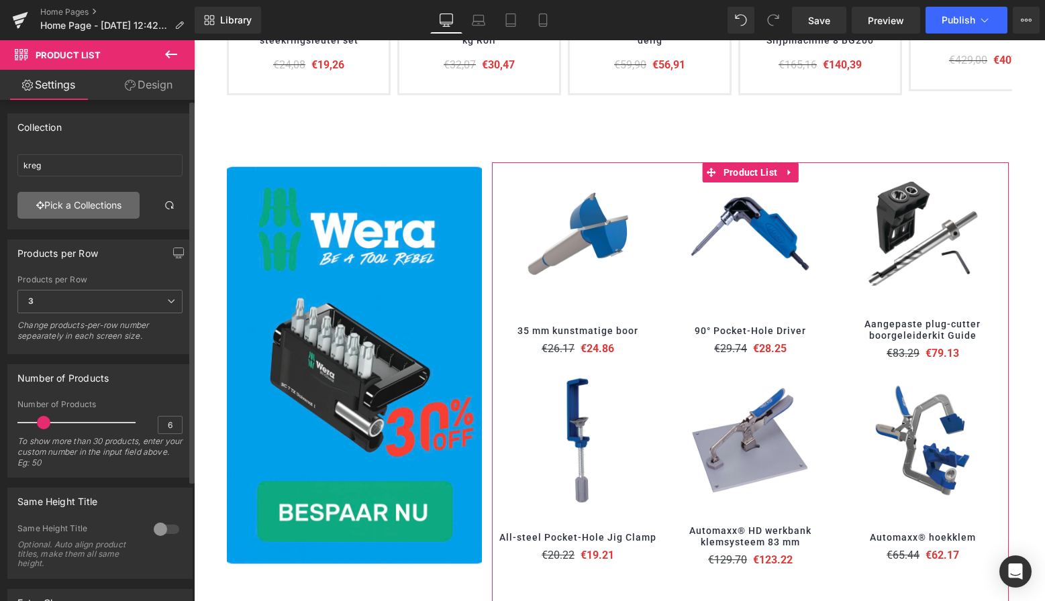
click at [84, 202] on link "Pick a Collections" at bounding box center [78, 205] width 122 height 27
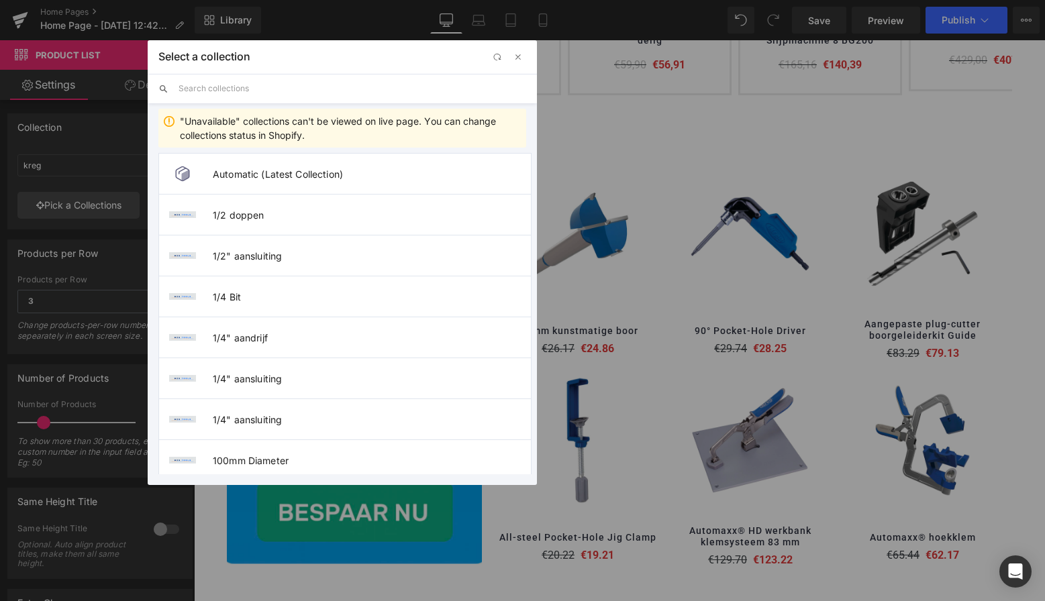
click at [207, 89] on input "text" at bounding box center [353, 89] width 348 height 30
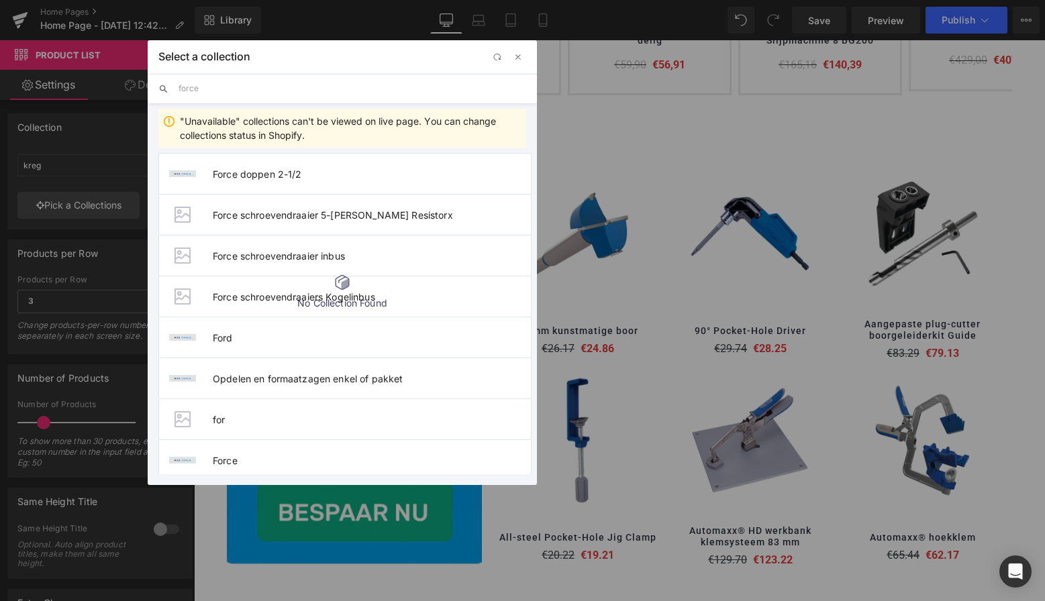
scroll to position [0, 0]
type input "force"
click at [273, 218] on span "Force schroevendraaier 5-kant Resistorx" at bounding box center [372, 214] width 318 height 11
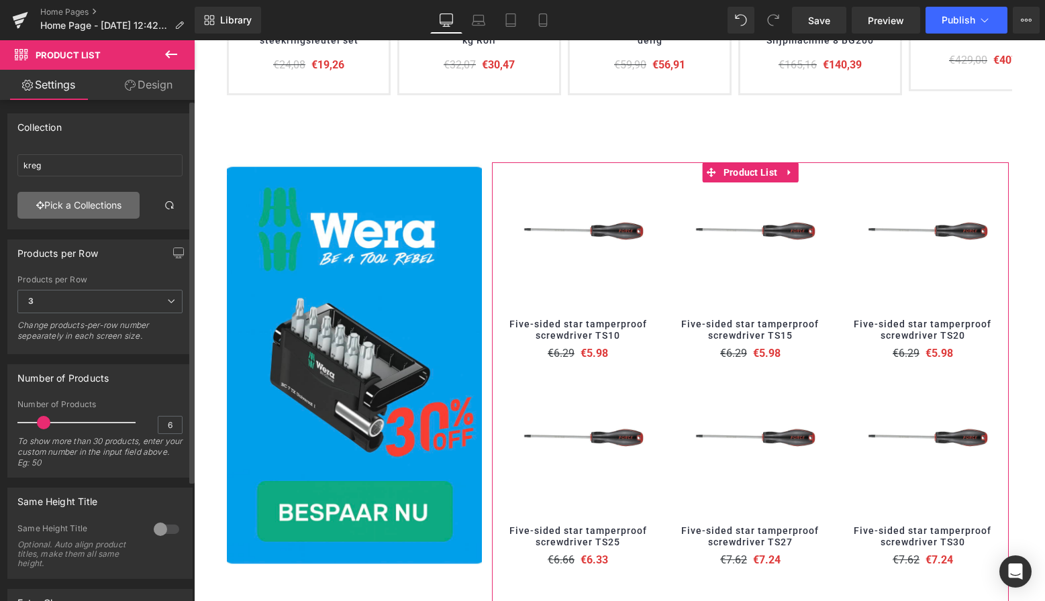
click at [89, 204] on link "Pick a Collections" at bounding box center [78, 205] width 122 height 27
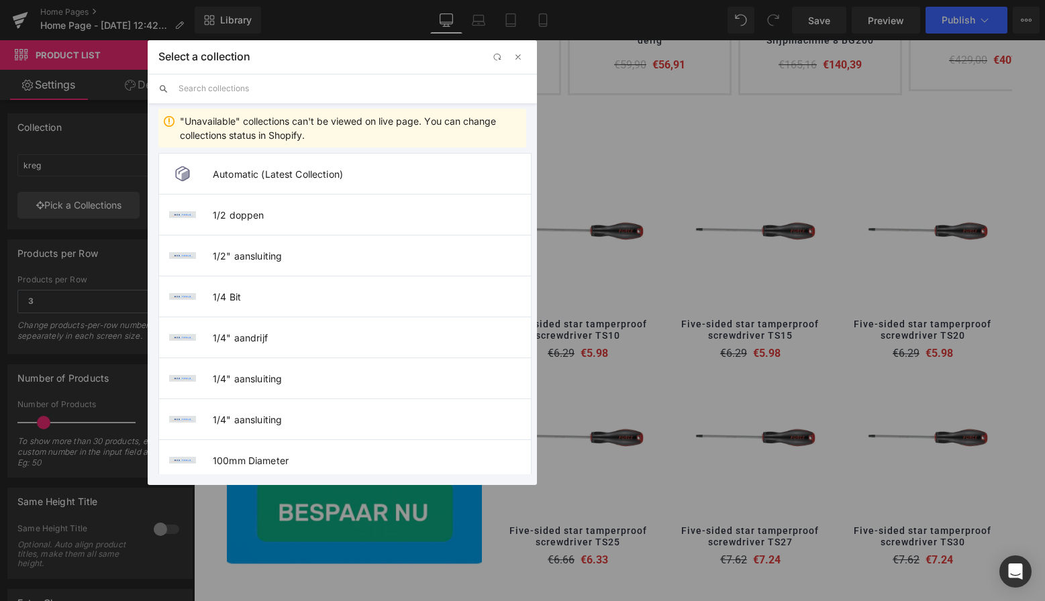
click at [235, 92] on input "text" at bounding box center [353, 89] width 348 height 30
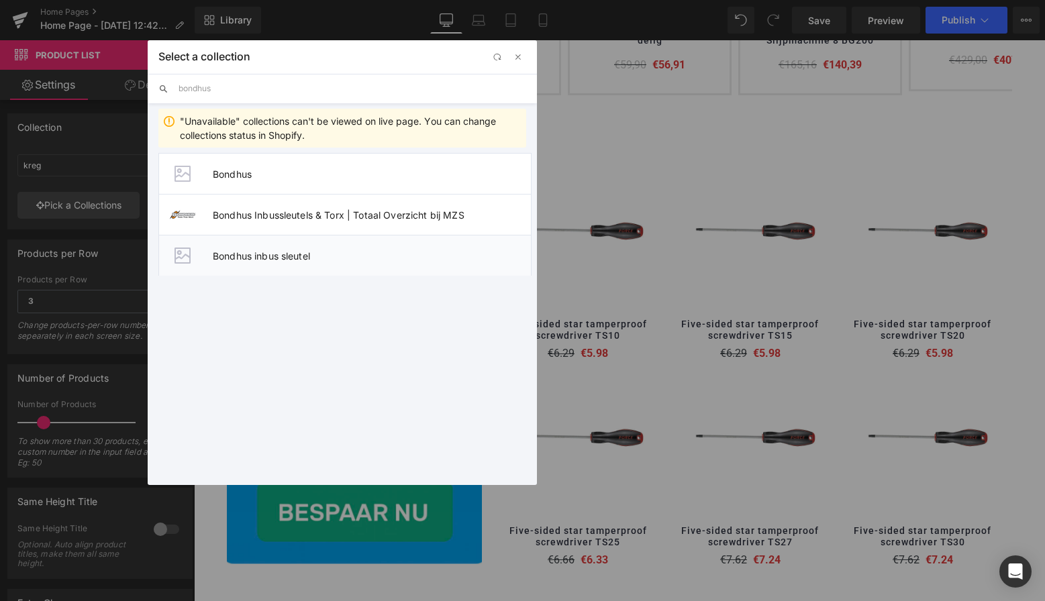
type input "bondhus"
click at [263, 258] on span "Bondhus inbus sleutel" at bounding box center [372, 255] width 318 height 11
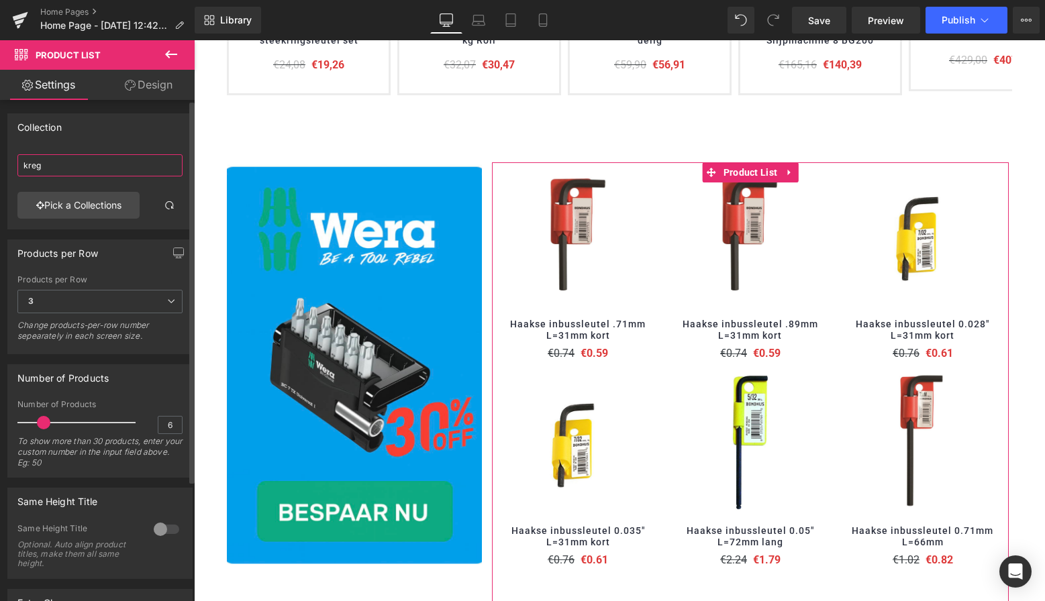
click at [121, 166] on input "kreg" at bounding box center [99, 165] width 165 height 22
click at [115, 166] on input "kreg" at bounding box center [99, 165] width 165 height 22
click at [98, 199] on link "Pick a Collections" at bounding box center [78, 205] width 122 height 27
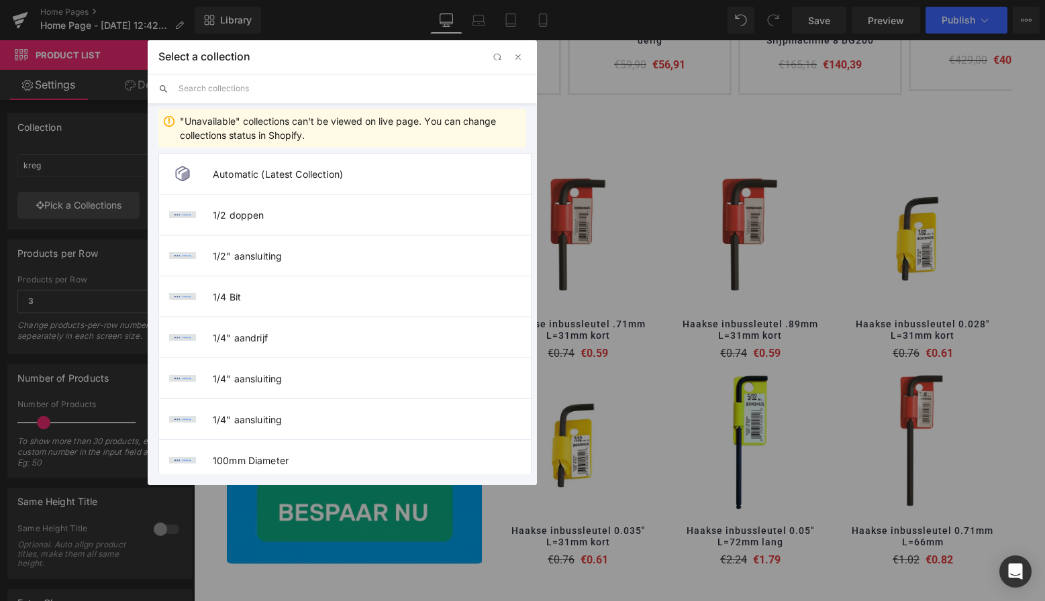
click at [227, 94] on input "text" at bounding box center [353, 89] width 348 height 30
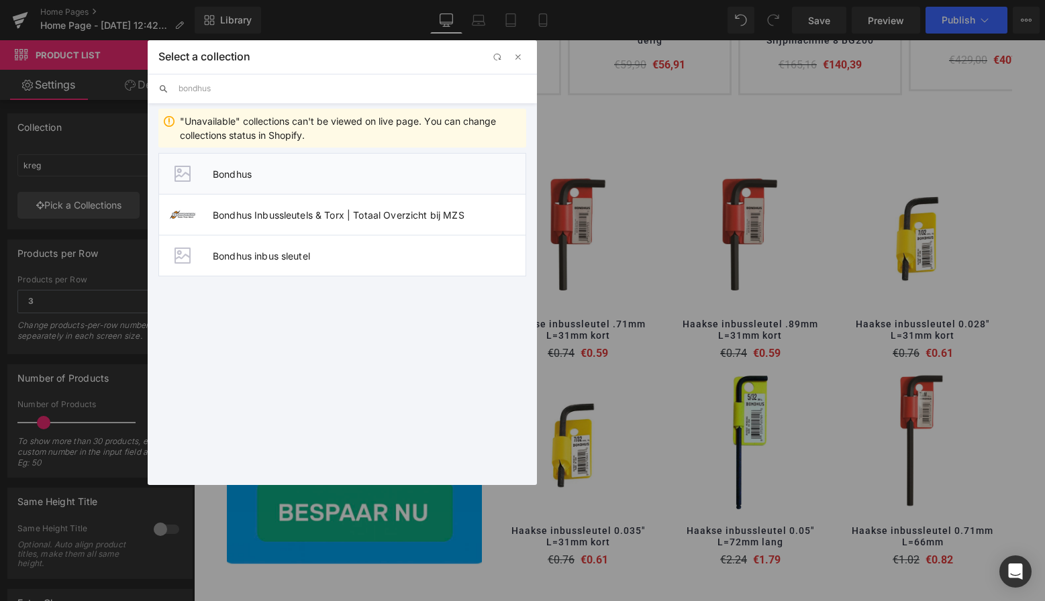
type input "bondhus"
click at [250, 175] on span "Bondhus" at bounding box center [369, 173] width 313 height 11
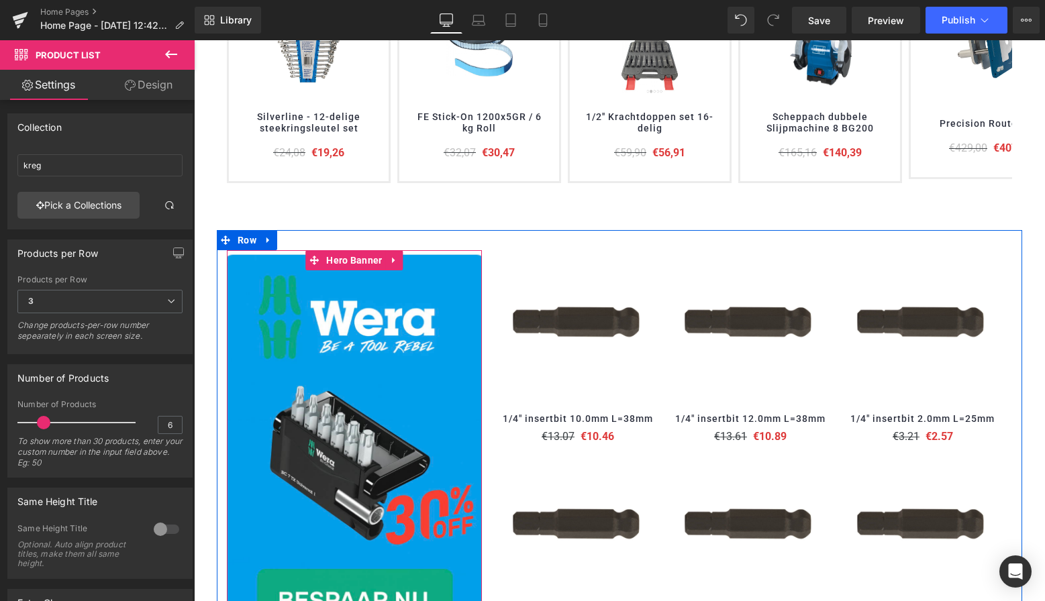
scroll to position [597, 0]
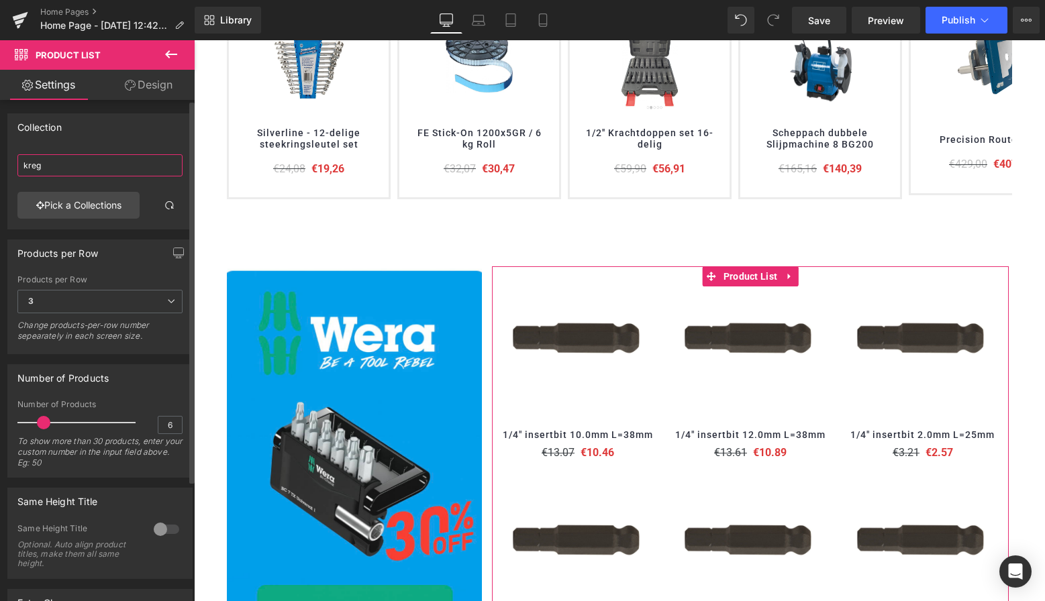
click at [75, 166] on input "kreg" at bounding box center [99, 165] width 165 height 22
drag, startPoint x: 74, startPoint y: 166, endPoint x: 19, endPoint y: 167, distance: 55.0
click at [19, 167] on input "kreg" at bounding box center [99, 165] width 165 height 22
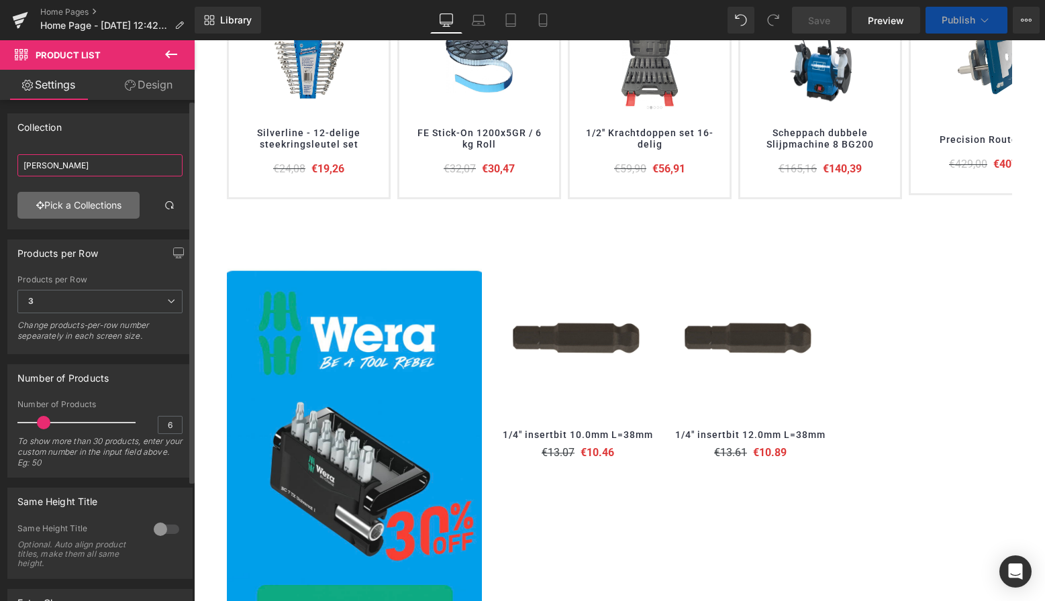
type input "schwan"
click at [81, 205] on link "Pick a Collections" at bounding box center [78, 205] width 122 height 27
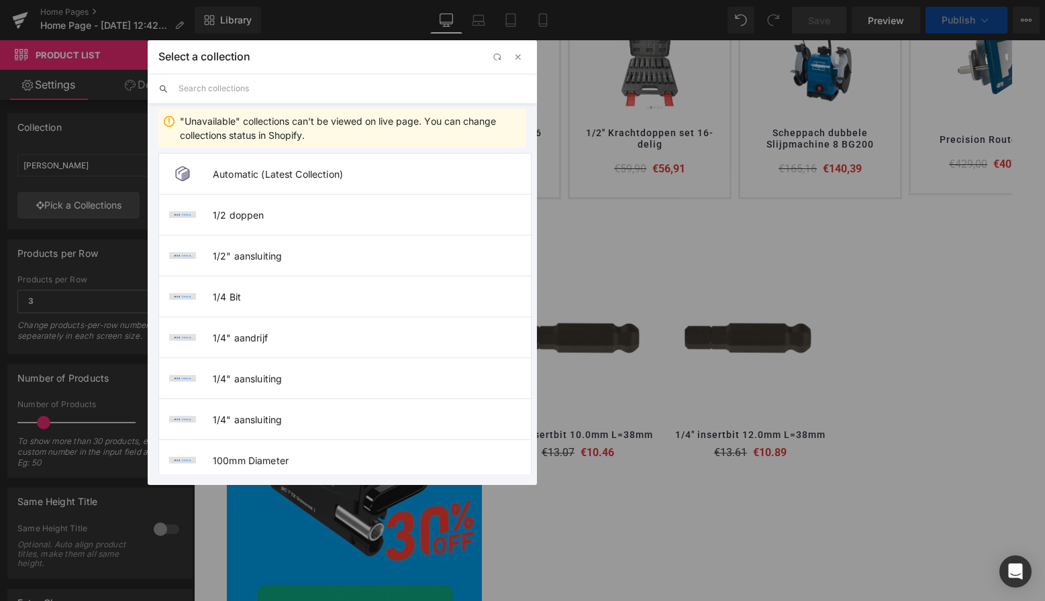
click at [213, 93] on input "text" at bounding box center [353, 89] width 348 height 30
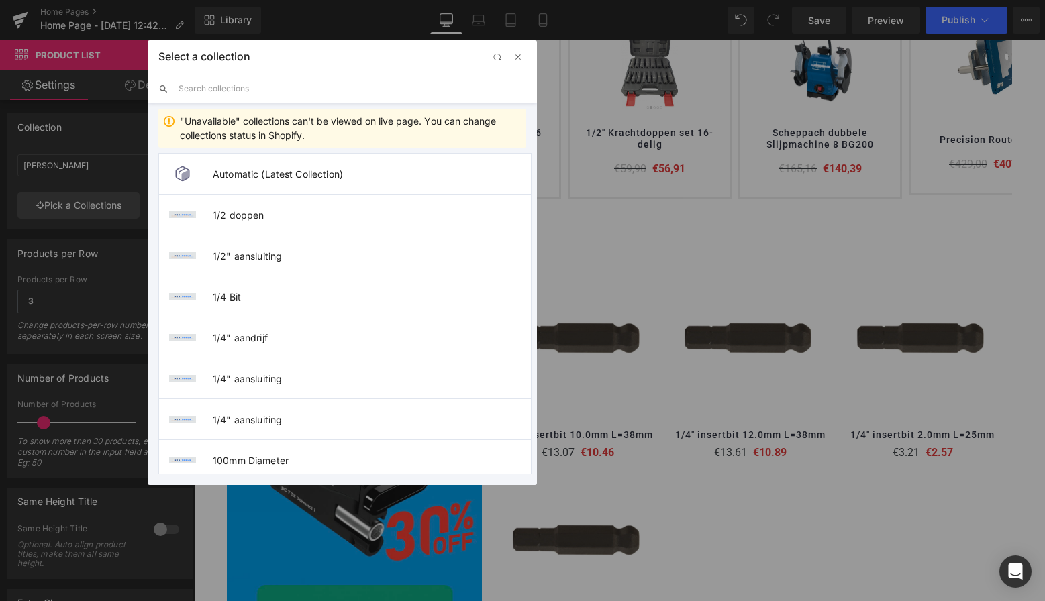
click at [213, 89] on input "text" at bounding box center [353, 89] width 348 height 30
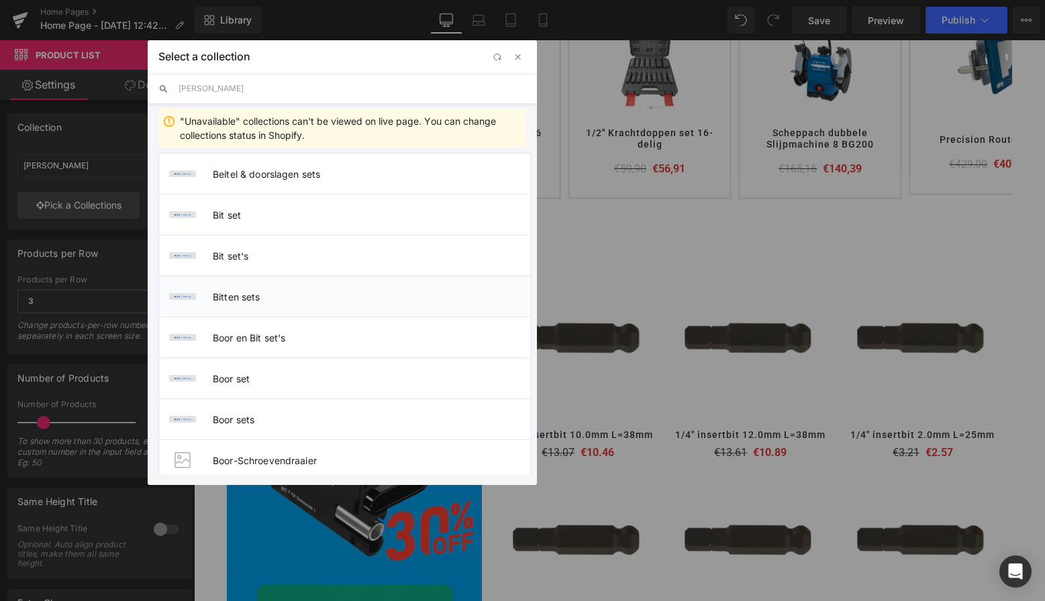
type input "schwan"
click at [240, 297] on span "Bitten sets" at bounding box center [372, 296] width 318 height 11
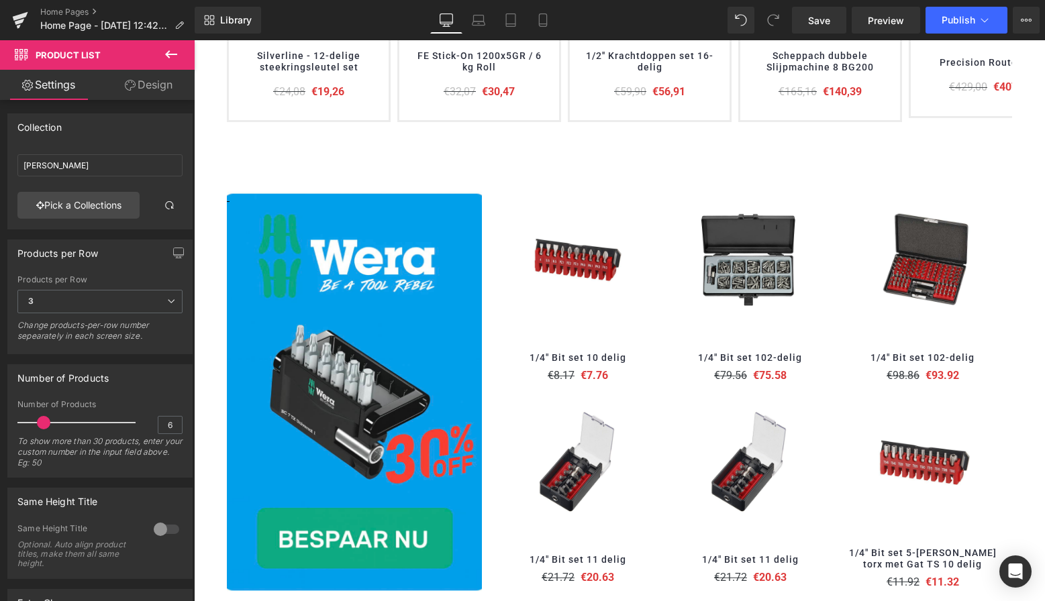
scroll to position [672, 0]
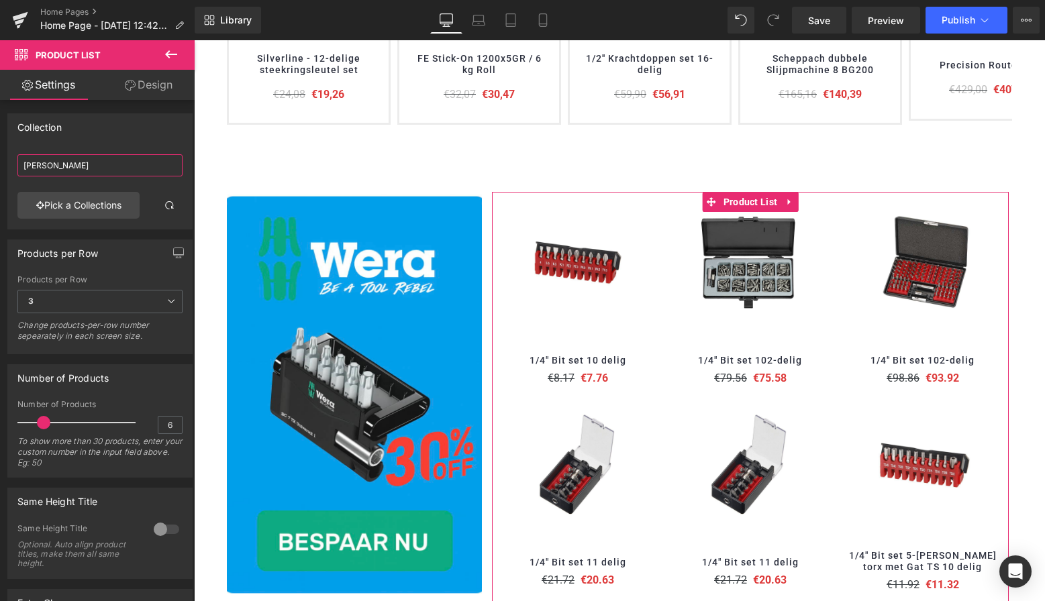
drag, startPoint x: 77, startPoint y: 166, endPoint x: -19, endPoint y: 168, distance: 96.0
click at [0, 168] on html "Product List You are previewing how the will restyle your page. You can not edi…" at bounding box center [522, 300] width 1045 height 601
click at [62, 210] on link "Pick a Collections" at bounding box center [78, 205] width 122 height 27
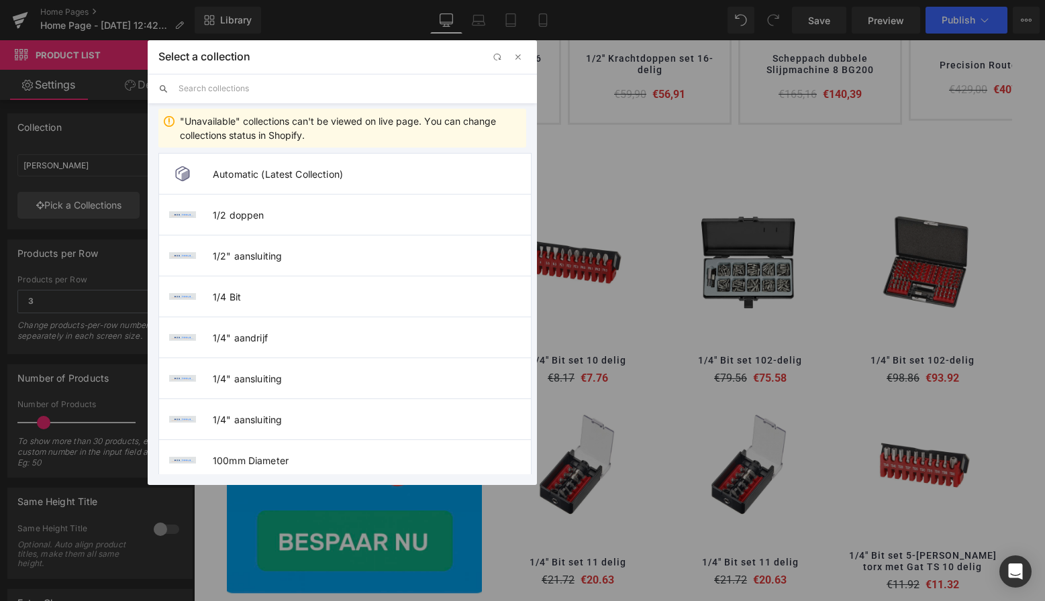
click at [219, 87] on input "text" at bounding box center [353, 89] width 348 height 30
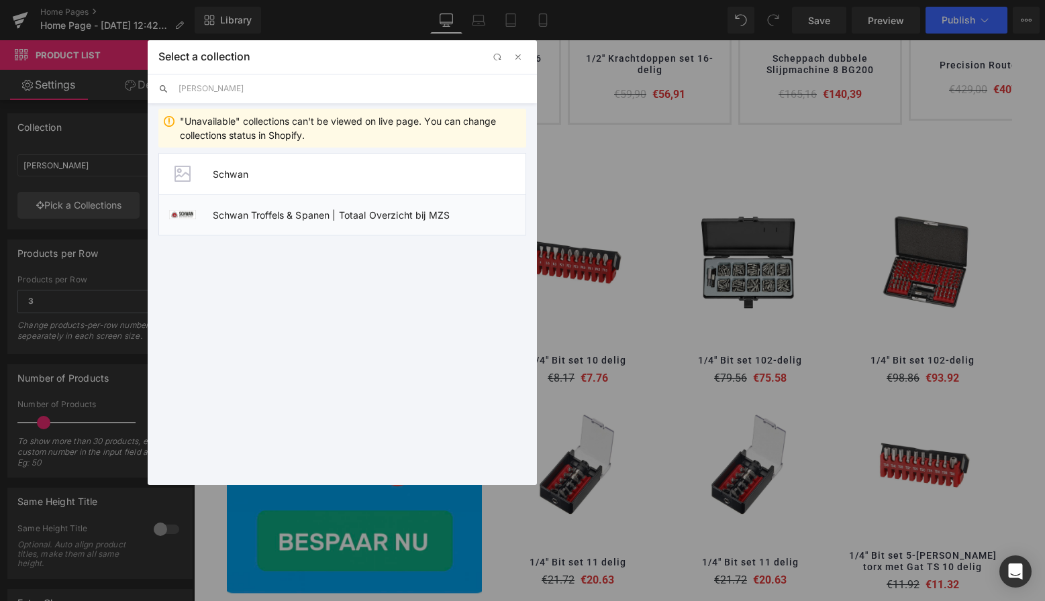
type input "schwan"
click at [248, 217] on span "Schwan Troffels & Spanen | Totaal Overzicht bij MZS" at bounding box center [369, 214] width 313 height 11
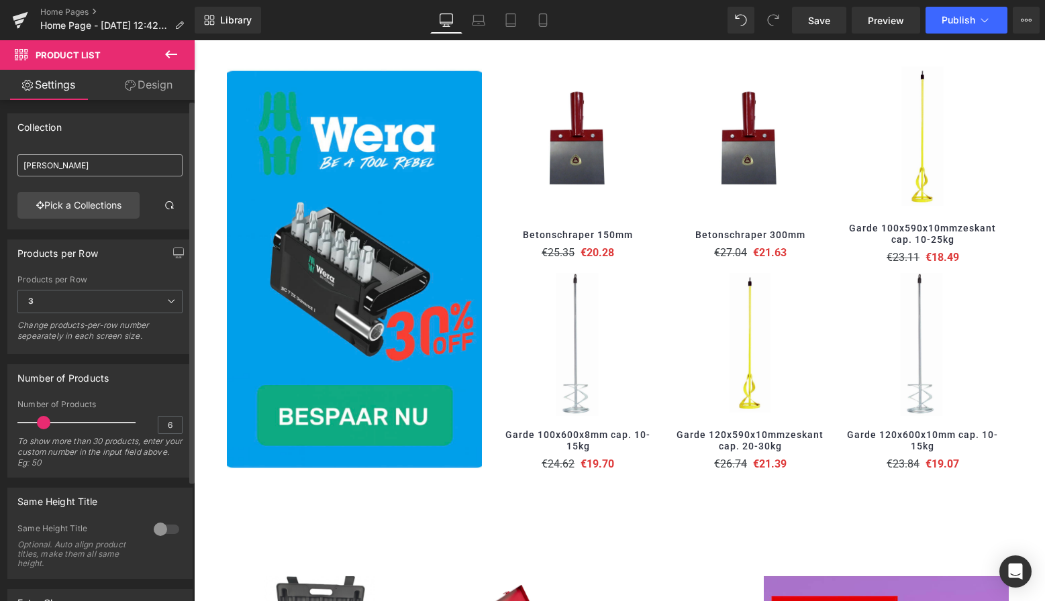
scroll to position [511, 0]
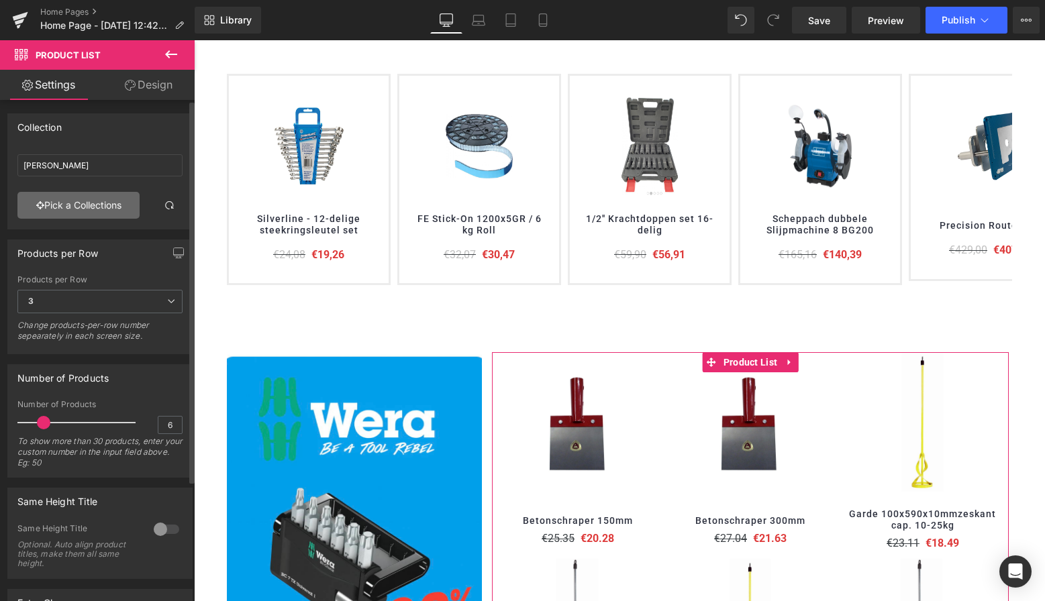
click at [79, 199] on link "Pick a Collections" at bounding box center [78, 205] width 122 height 27
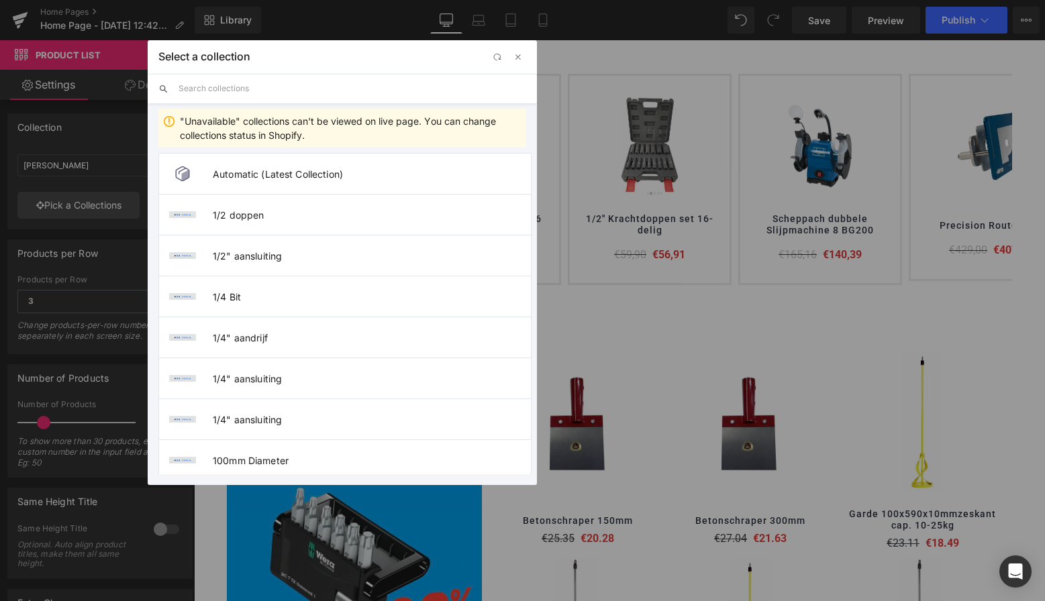
click at [240, 93] on input "text" at bounding box center [353, 89] width 348 height 30
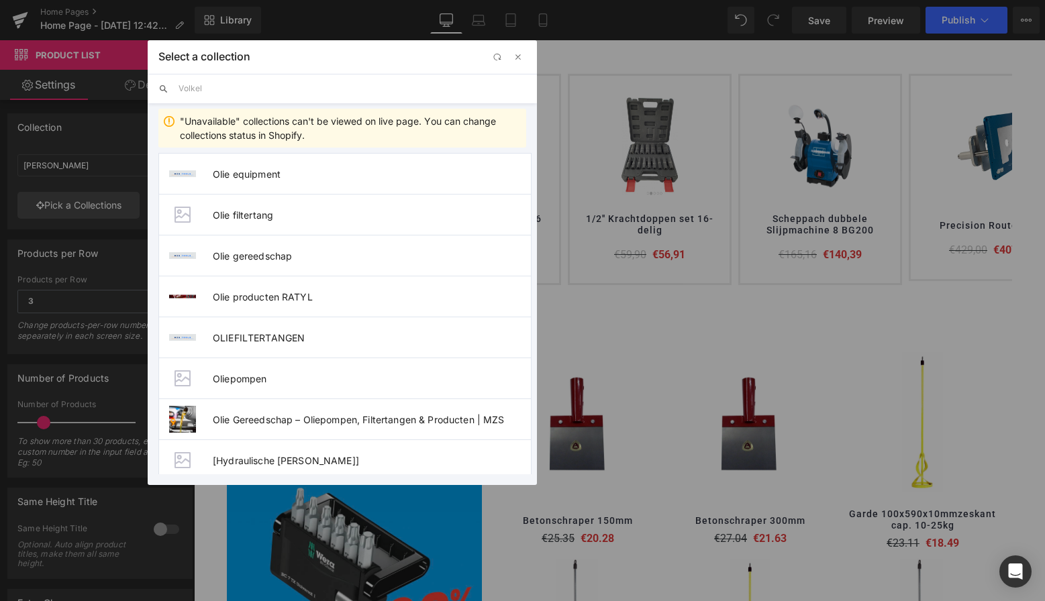
type input "Volkel"
drag, startPoint x: 240, startPoint y: 93, endPoint x: 254, endPoint y: 260, distance: 167.8
click at [254, 260] on span "Olie gereedschap" at bounding box center [372, 255] width 318 height 11
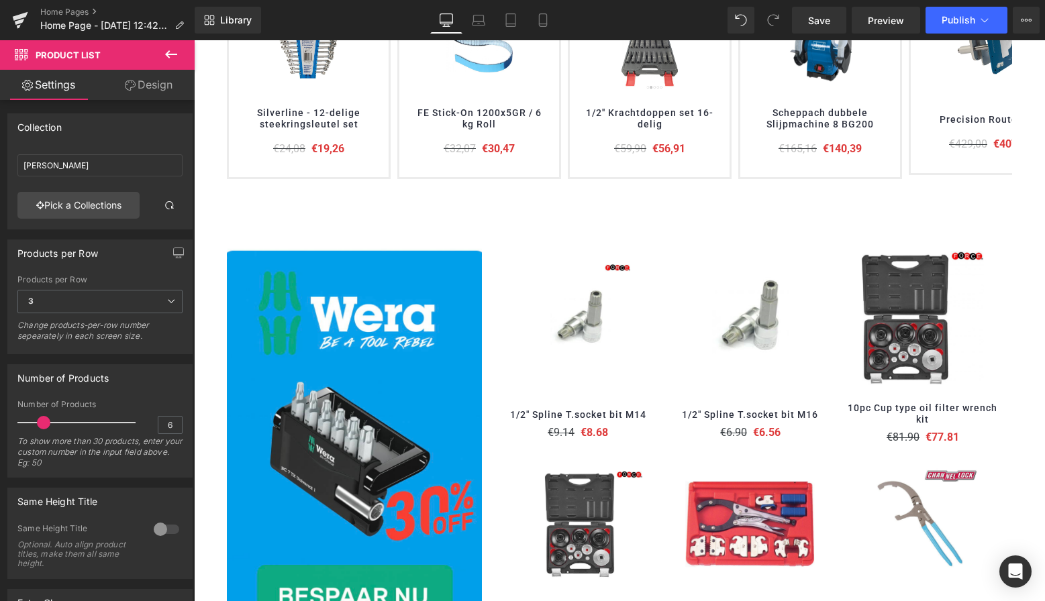
scroll to position [613, 0]
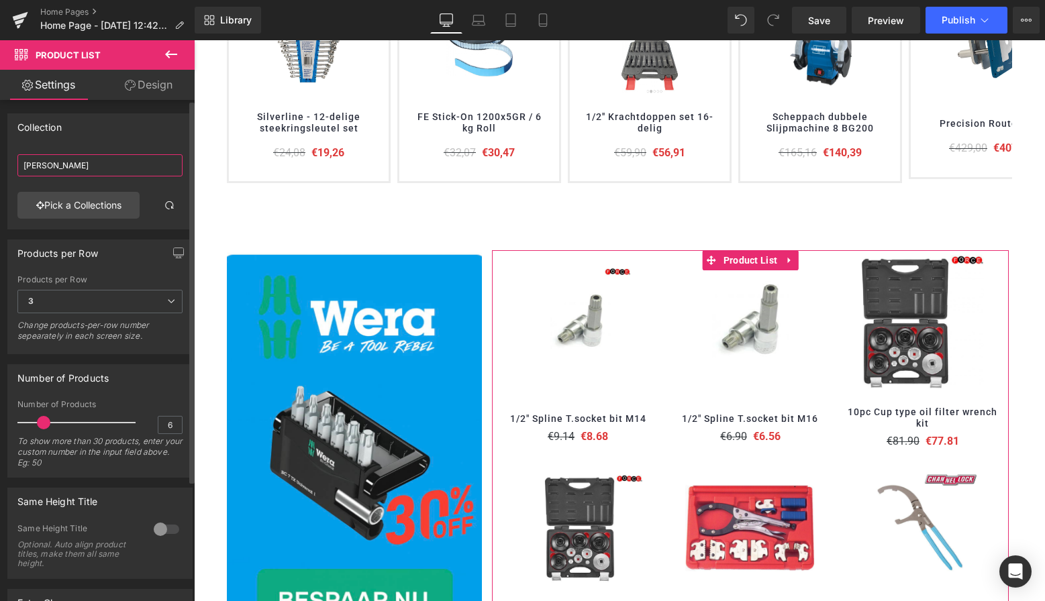
click at [108, 166] on input "schwan" at bounding box center [99, 165] width 165 height 22
drag, startPoint x: 108, startPoint y: 166, endPoint x: 13, endPoint y: 162, distance: 95.4
click at [13, 161] on div "Silverline schwan Pick a Collections" at bounding box center [100, 189] width 184 height 80
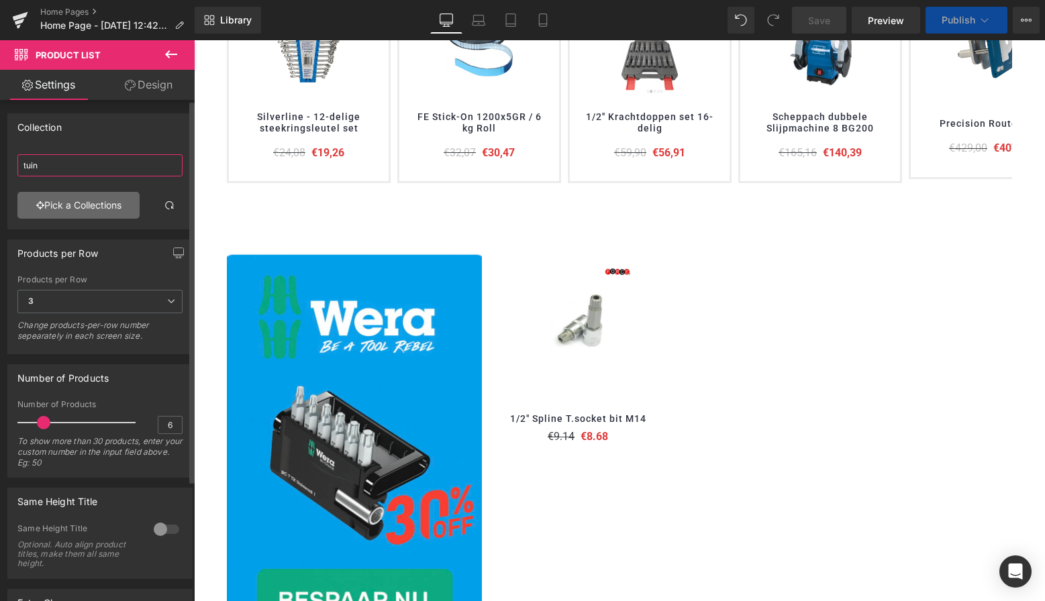
type input "tuin"
click at [52, 207] on link "Pick a Collections" at bounding box center [78, 205] width 122 height 27
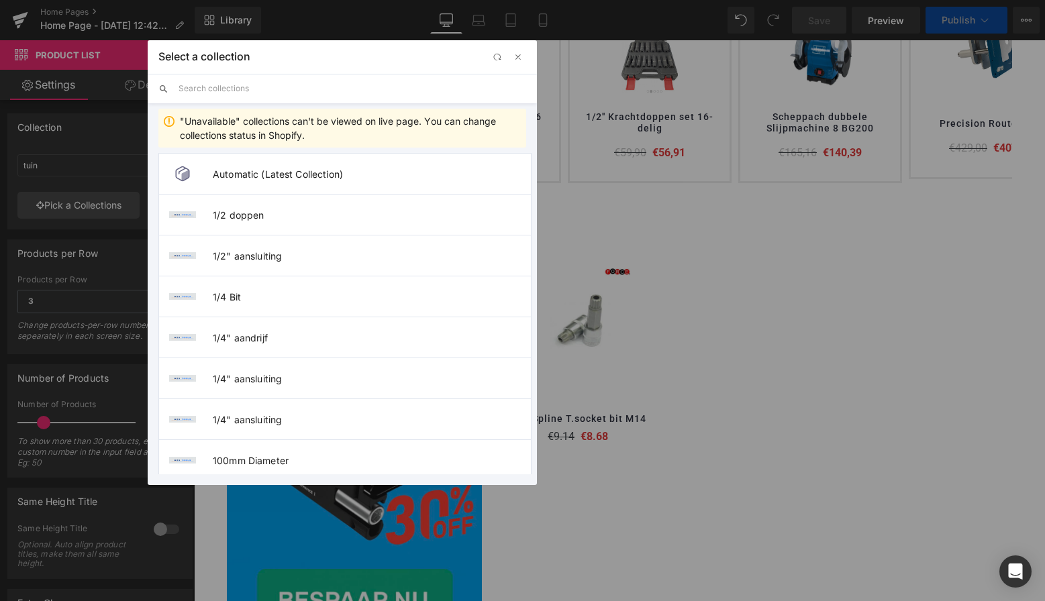
click at [235, 87] on input "text" at bounding box center [353, 89] width 348 height 30
click at [235, 89] on input "text" at bounding box center [353, 89] width 348 height 30
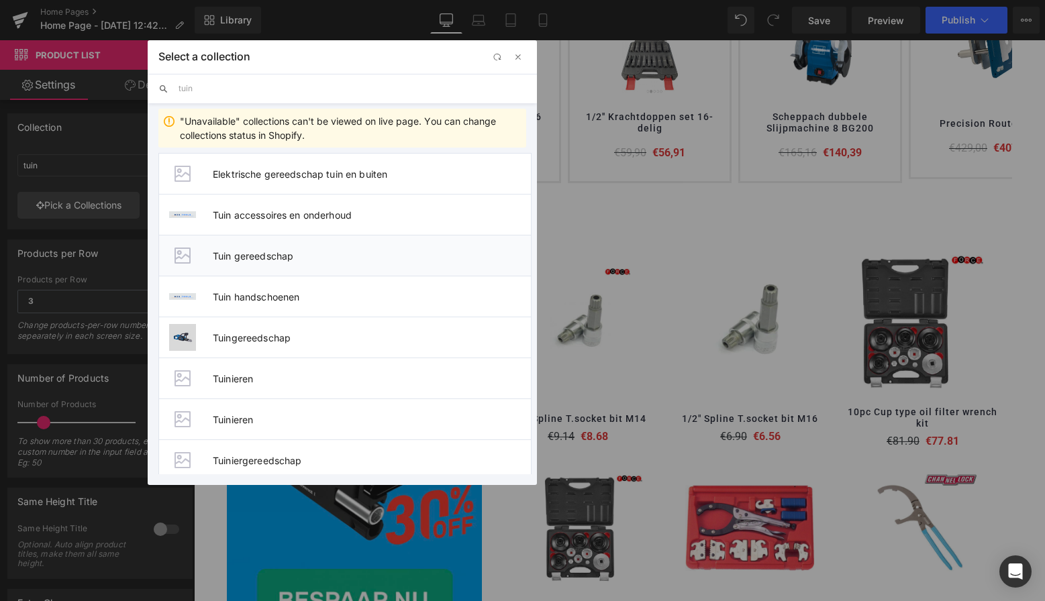
type input "tuin"
click at [274, 258] on span "Tuin gereedschap" at bounding box center [372, 255] width 318 height 11
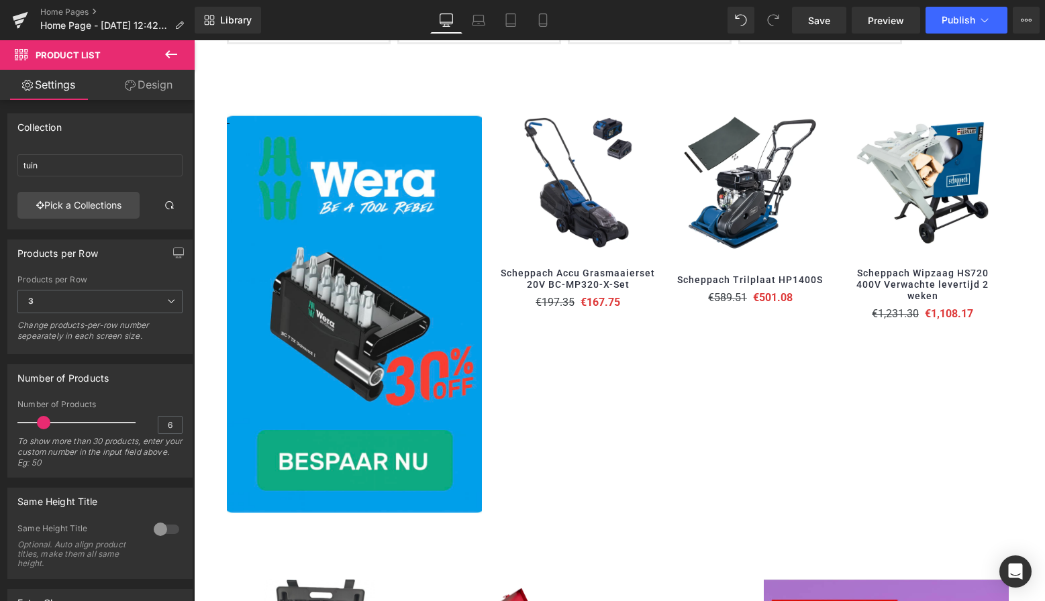
scroll to position [735, 0]
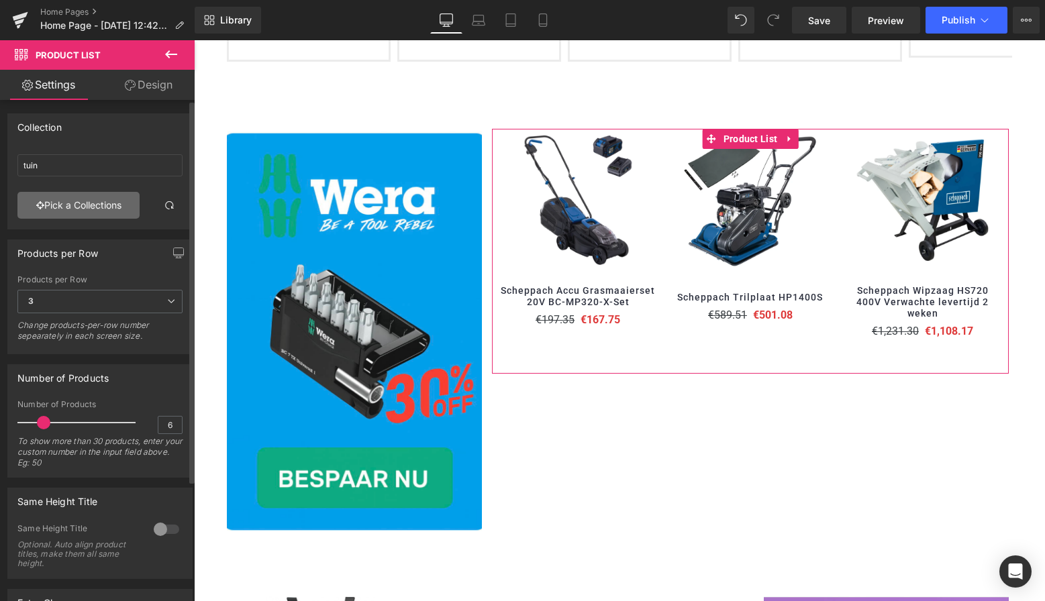
click at [118, 206] on link "Pick a Collections" at bounding box center [78, 205] width 122 height 27
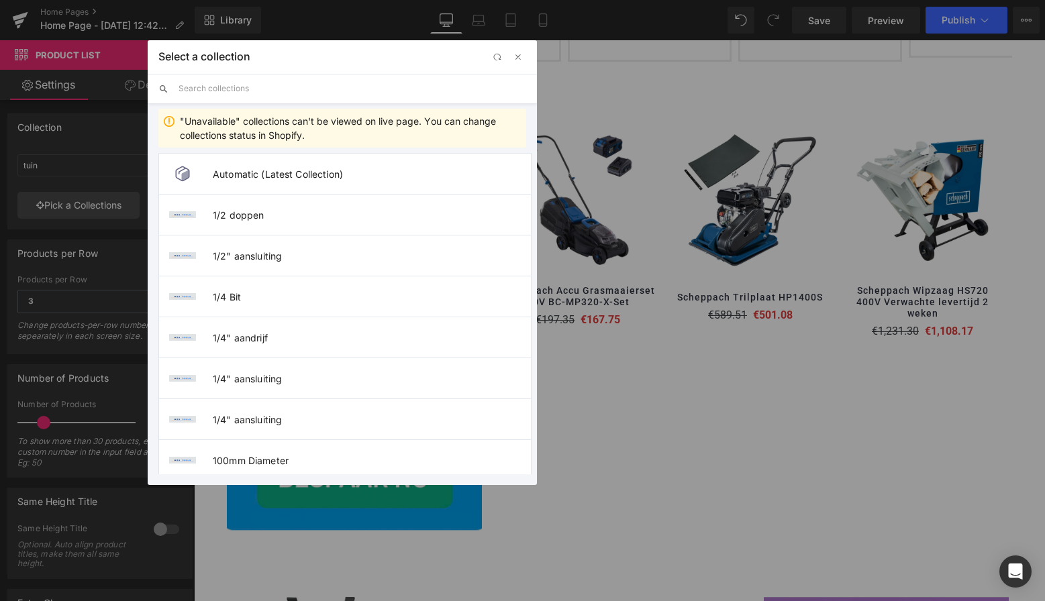
click at [242, 89] on input "text" at bounding box center [353, 89] width 348 height 30
type input "tuin"
click at [270, 460] on span "Tuiniergereedschap" at bounding box center [372, 460] width 318 height 11
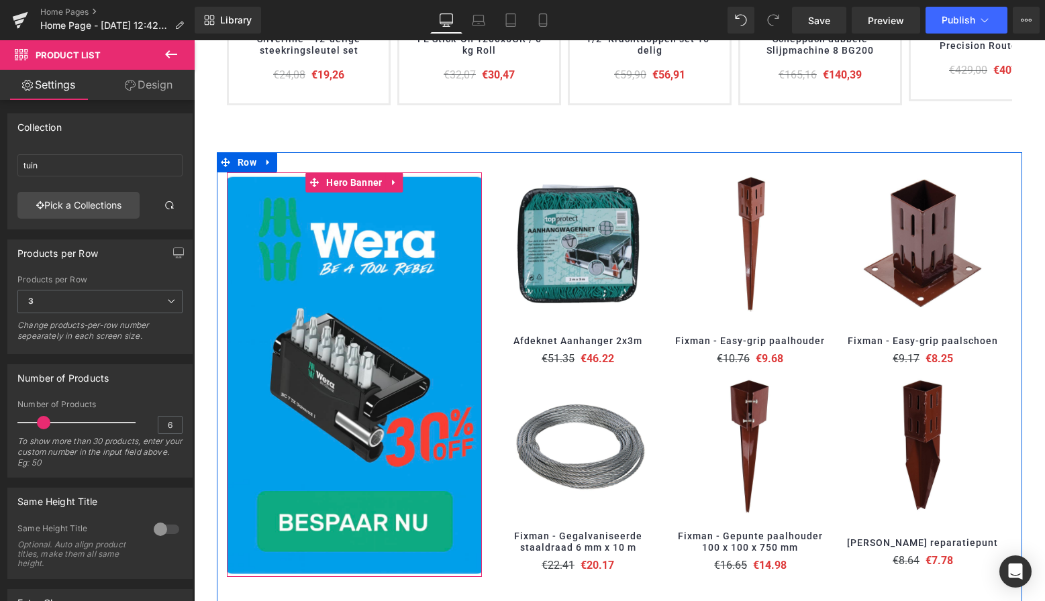
scroll to position [686, 0]
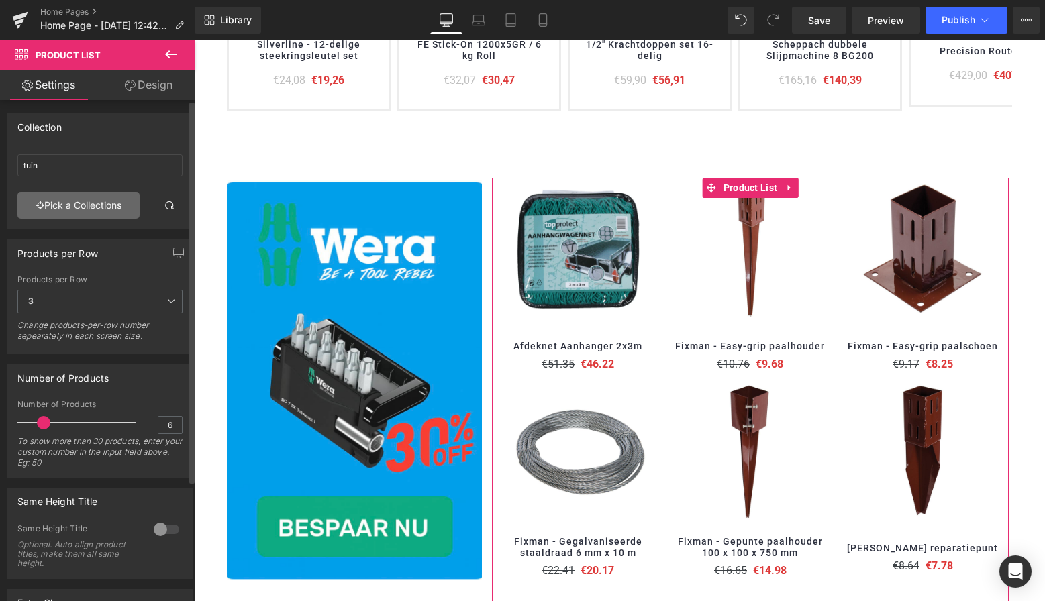
click at [87, 204] on link "Pick a Collections" at bounding box center [78, 205] width 122 height 27
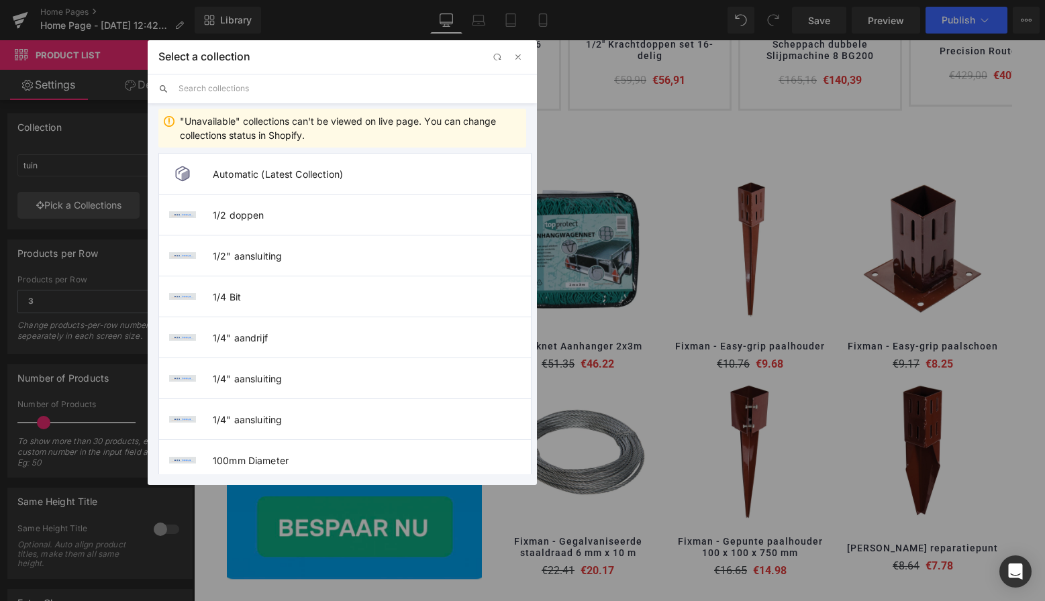
click at [236, 88] on input "text" at bounding box center [353, 89] width 348 height 30
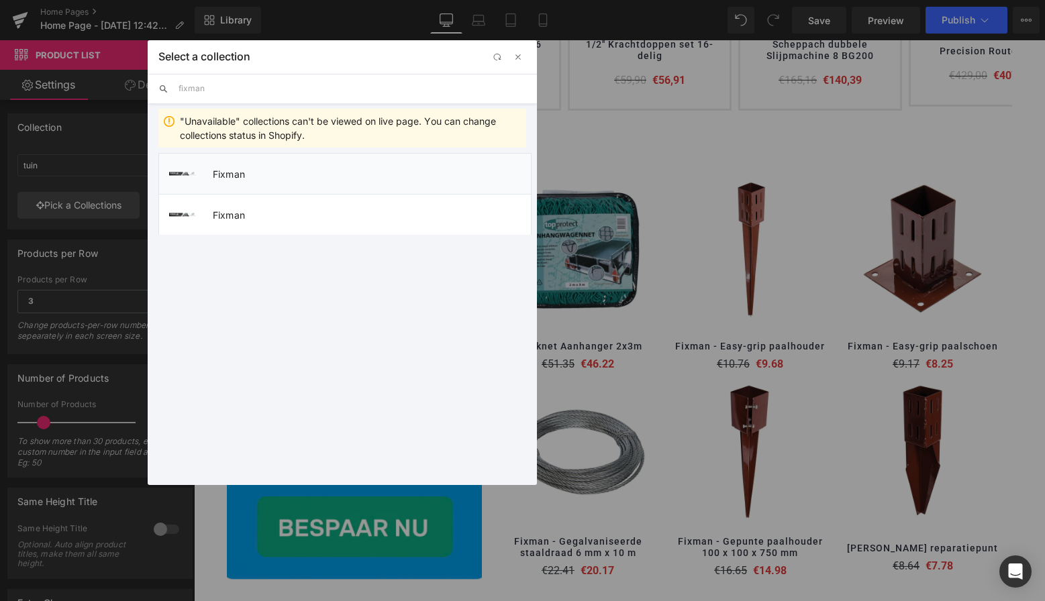
type input "fixman"
click at [235, 180] on li "Fixman" at bounding box center [344, 173] width 373 height 41
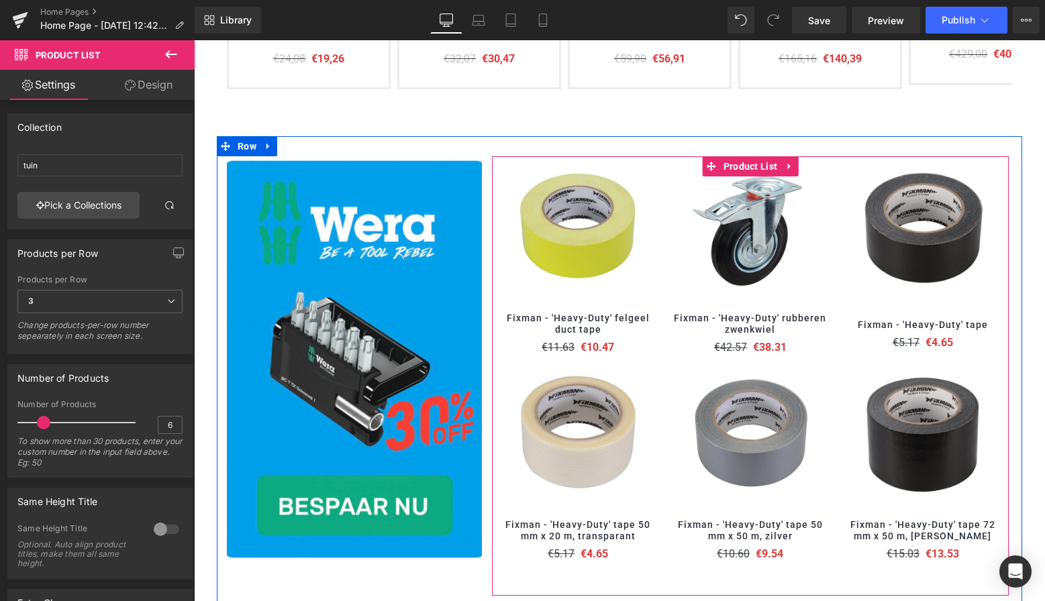
scroll to position [699, 0]
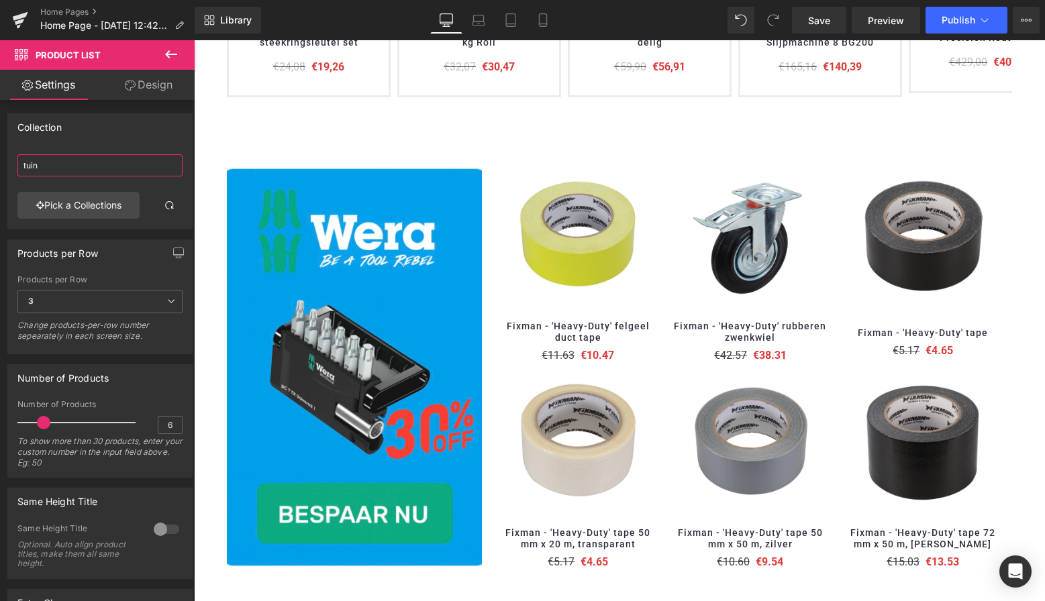
drag, startPoint x: 63, startPoint y: 162, endPoint x: -12, endPoint y: 162, distance: 75.2
click at [0, 162] on html "Product List You are previewing how the will restyle your page. You can not edi…" at bounding box center [522, 300] width 1045 height 601
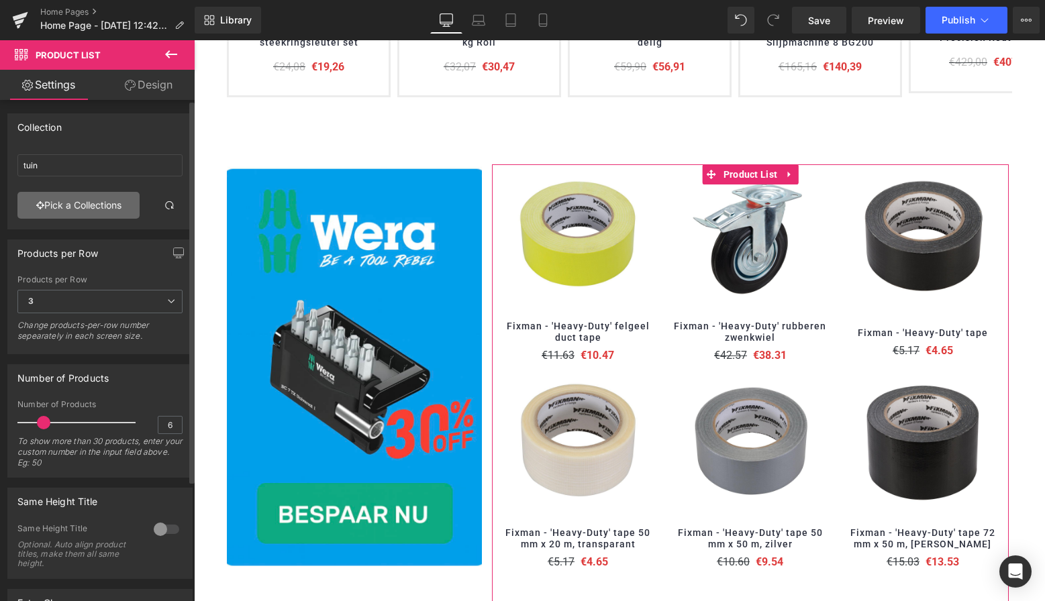
click at [83, 201] on link "Pick a Collections" at bounding box center [78, 205] width 122 height 27
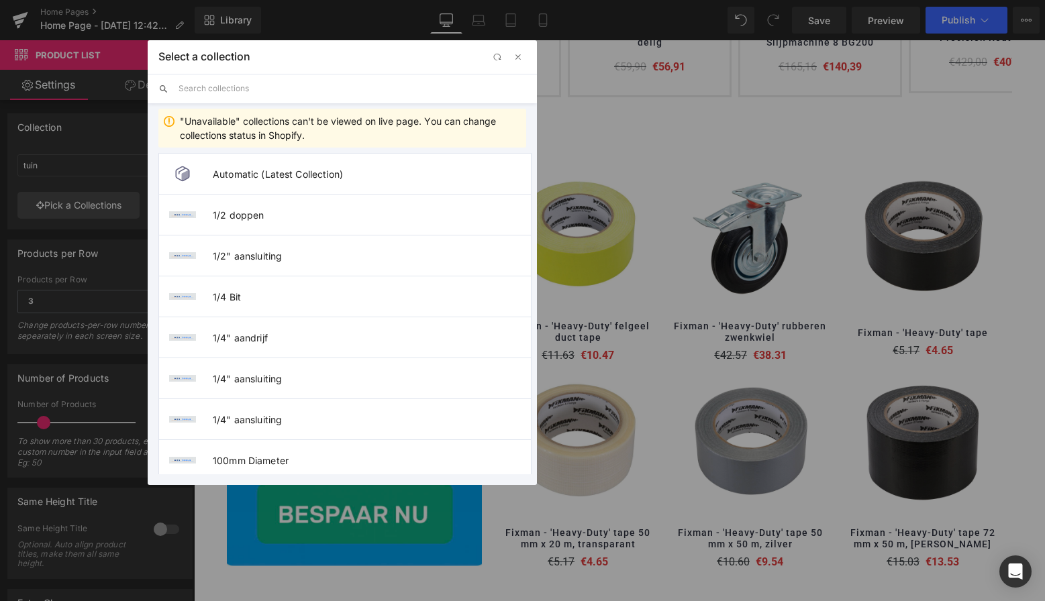
click at [211, 91] on input "text" at bounding box center [353, 89] width 348 height 30
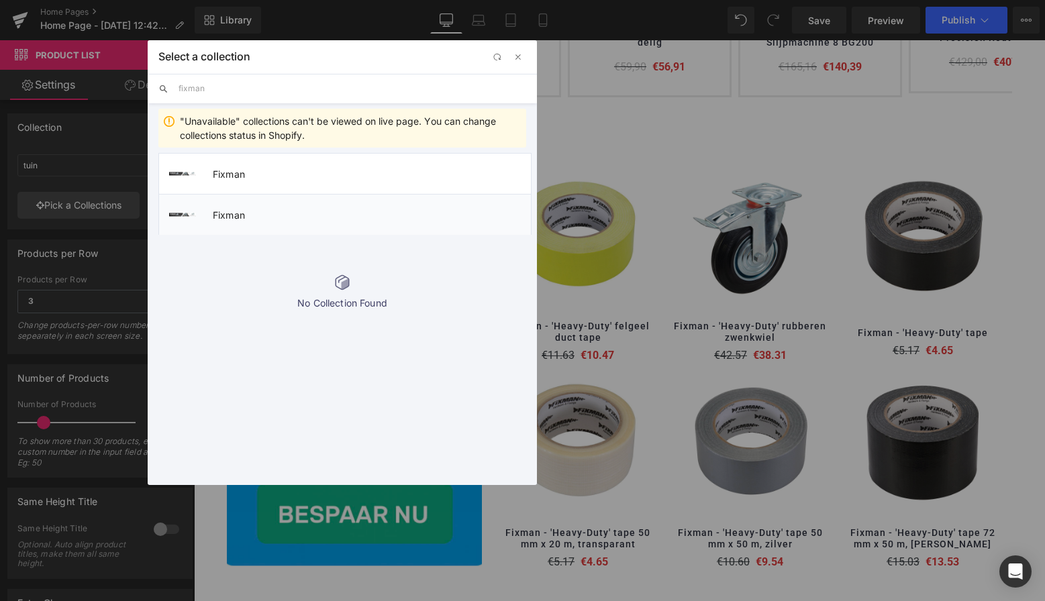
type input "fixman"
click at [232, 218] on span "Fixman" at bounding box center [372, 214] width 318 height 11
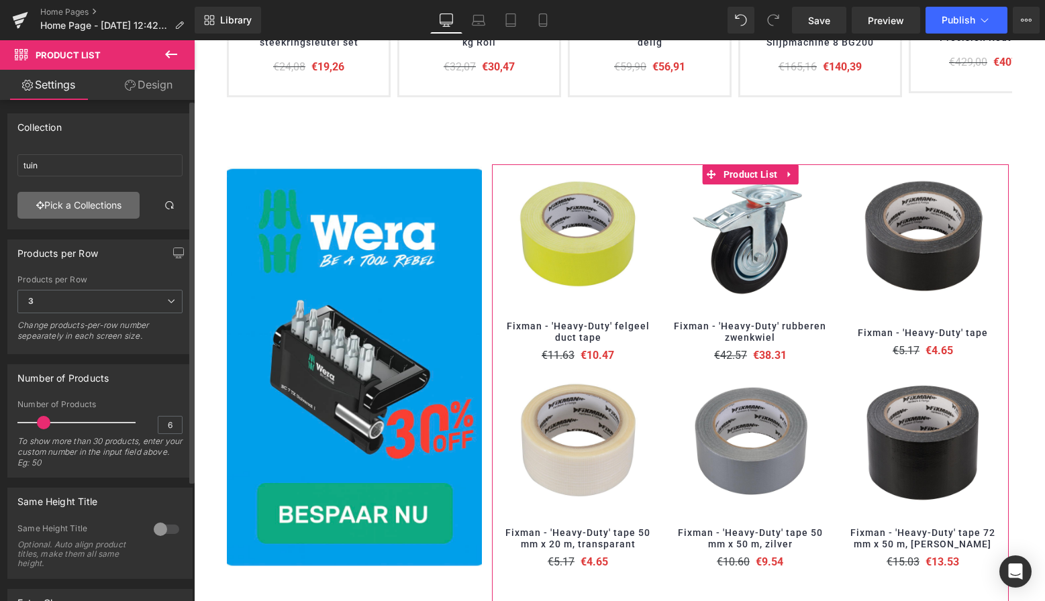
click at [81, 197] on link "Pick a Collections" at bounding box center [78, 205] width 122 height 27
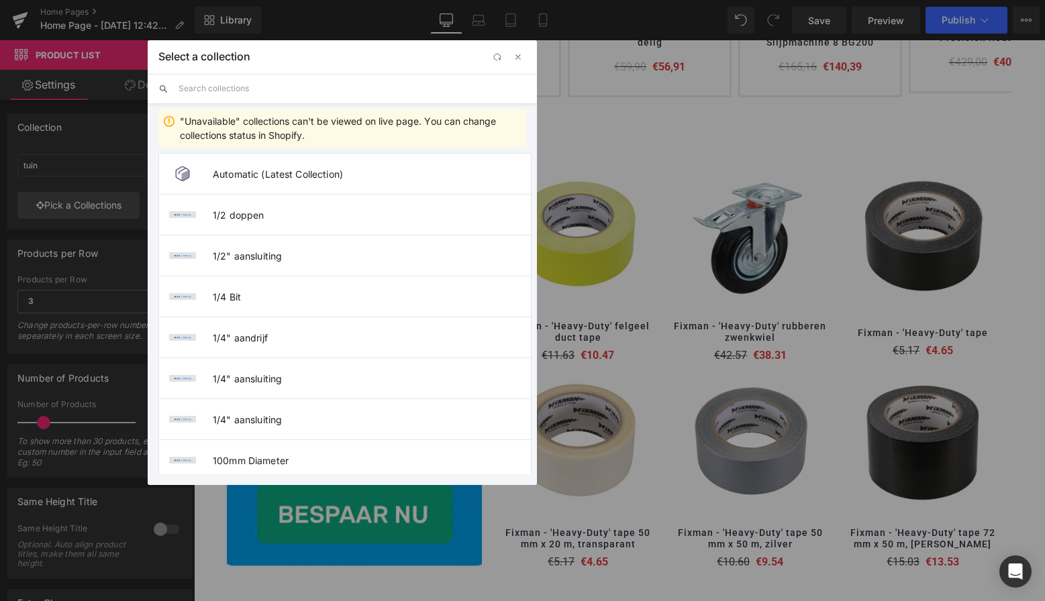
click at [226, 89] on input "text" at bounding box center [353, 89] width 348 height 30
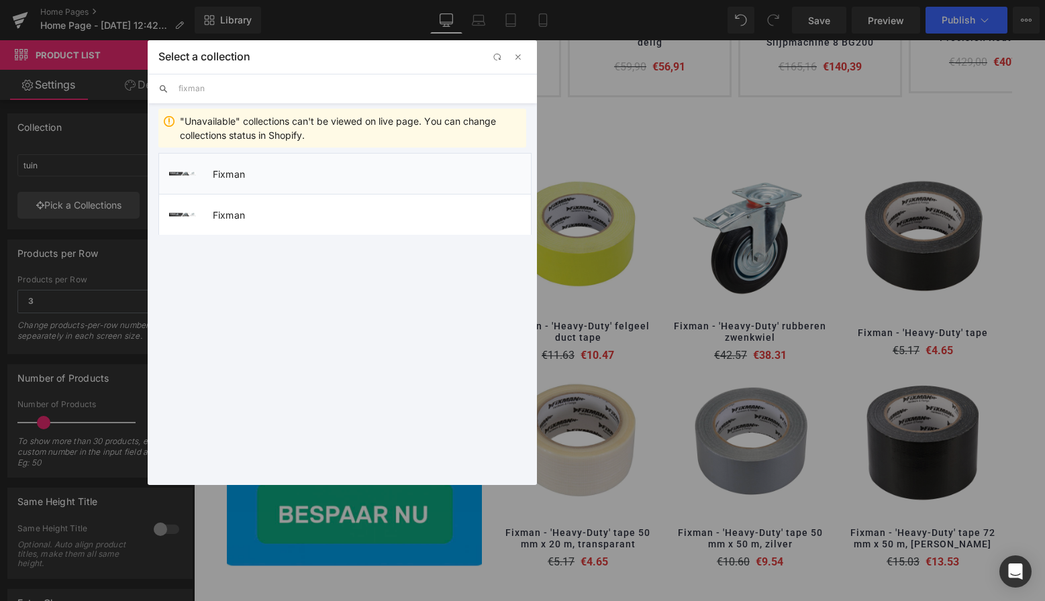
type input "fixman"
click at [244, 172] on span "Fixman" at bounding box center [372, 173] width 318 height 11
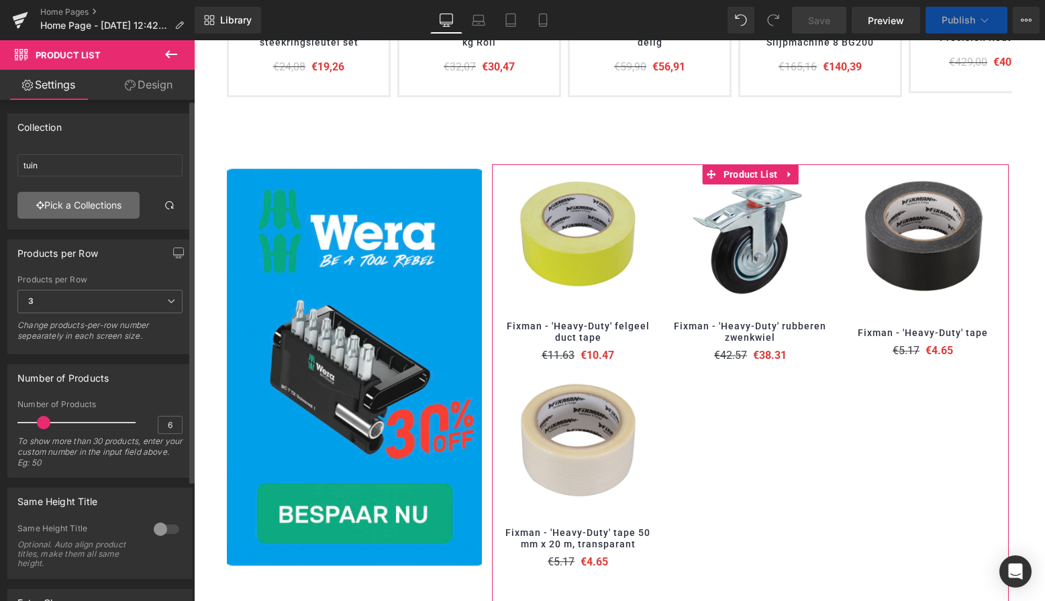
click at [85, 201] on link "Pick a Collections" at bounding box center [78, 205] width 122 height 27
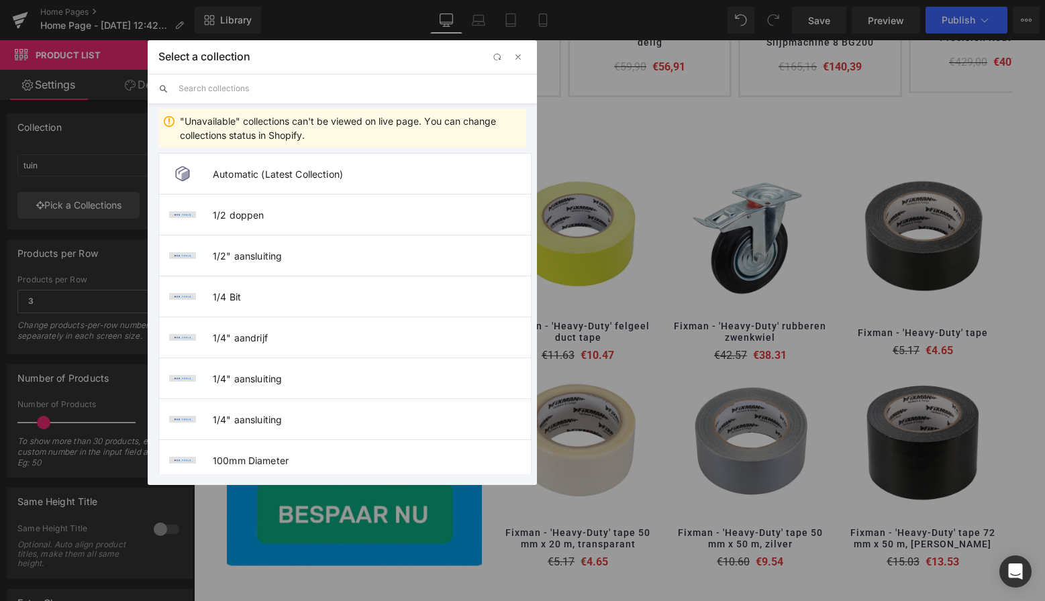
click at [228, 88] on input "text" at bounding box center [353, 89] width 348 height 30
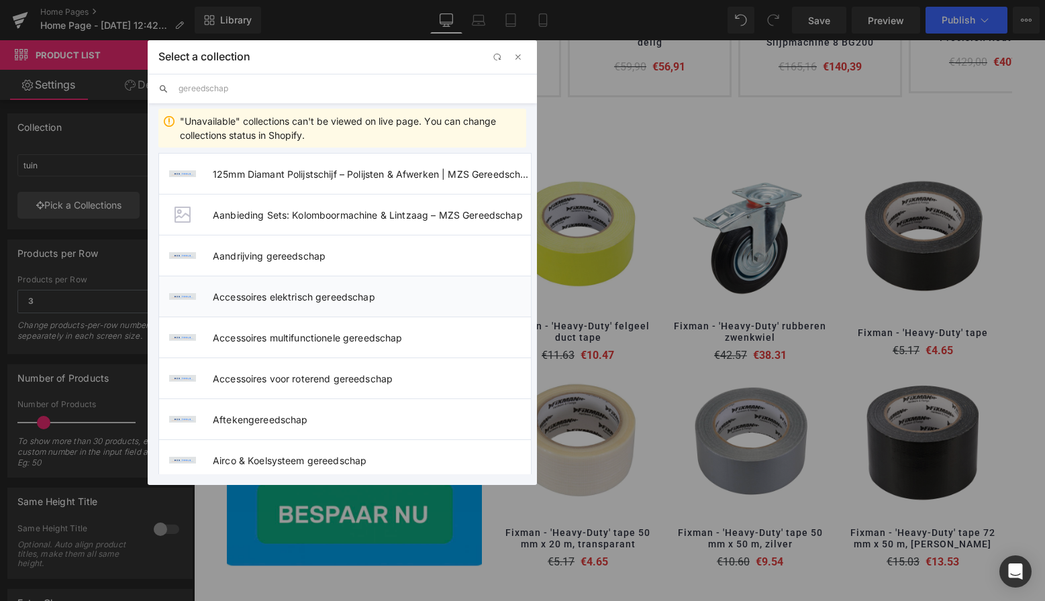
type input "gereedschap"
click at [303, 297] on span "Accessoires elektrisch gereedschap" at bounding box center [372, 296] width 318 height 11
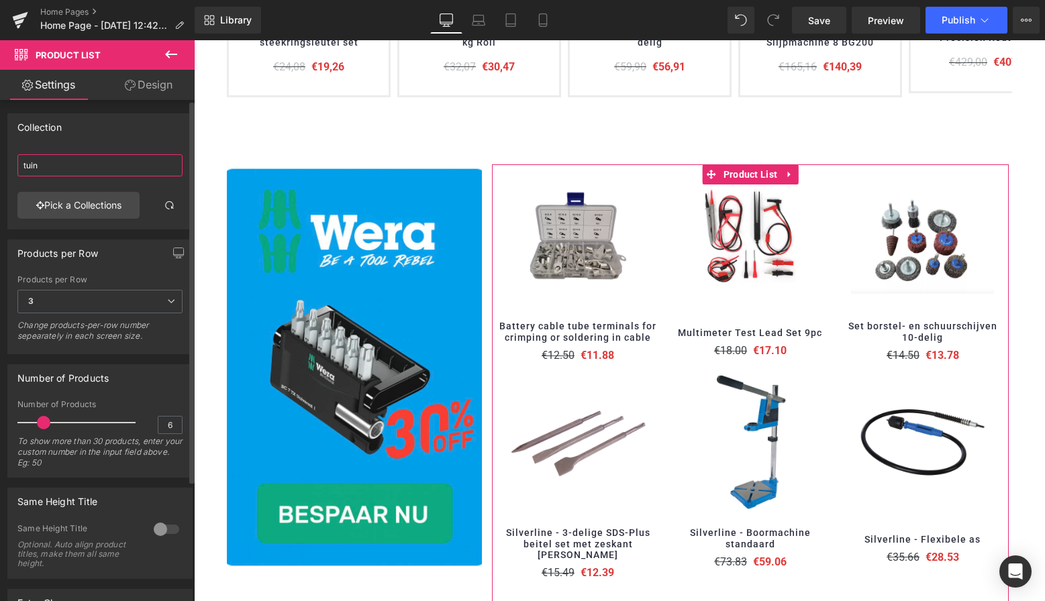
drag, startPoint x: 71, startPoint y: 166, endPoint x: 17, endPoint y: 163, distance: 53.8
type input "Accessoires elektrisch gereedschap"
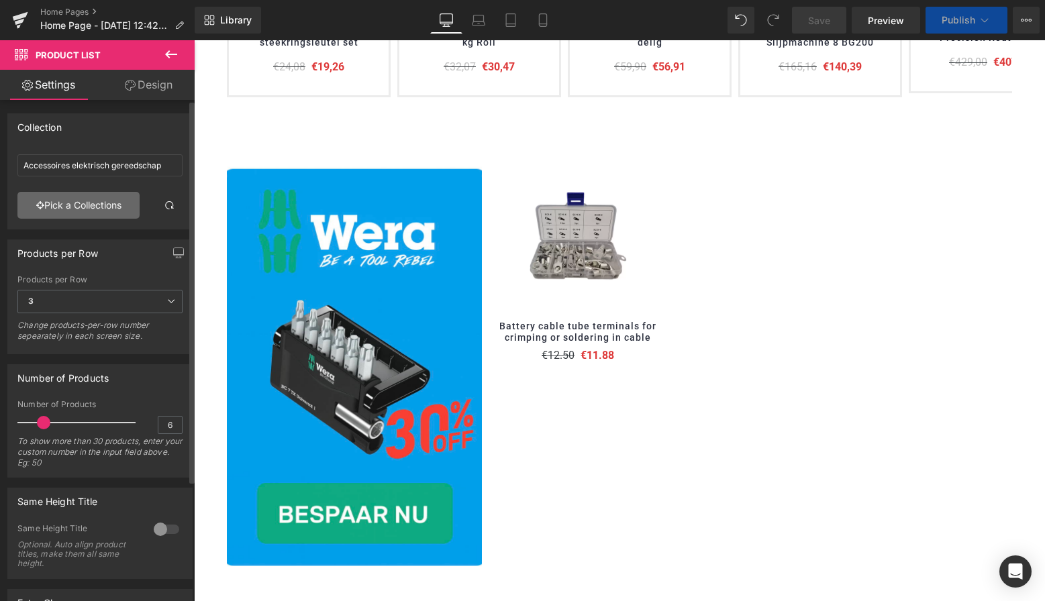
click at [76, 207] on link "Pick a Collections" at bounding box center [78, 205] width 122 height 27
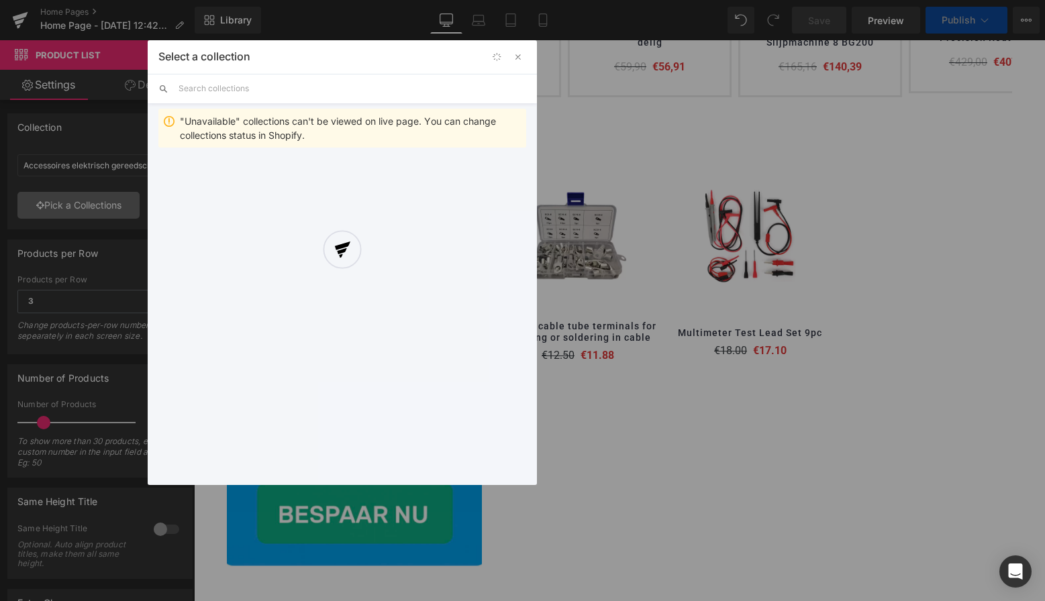
click at [77, 0] on div "Product List You are previewing how the will restyle your page. You can not edi…" at bounding box center [522, 0] width 1045 height 0
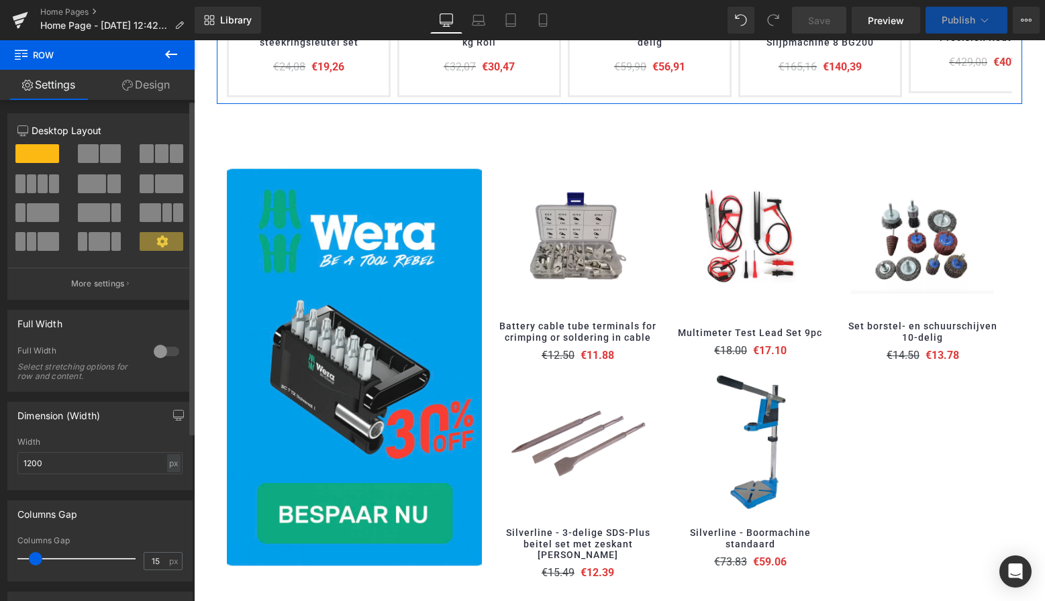
drag, startPoint x: 100, startPoint y: 200, endPoint x: 128, endPoint y: 126, distance: 79.7
click at [100, 200] on div at bounding box center [100, 188] width 62 height 29
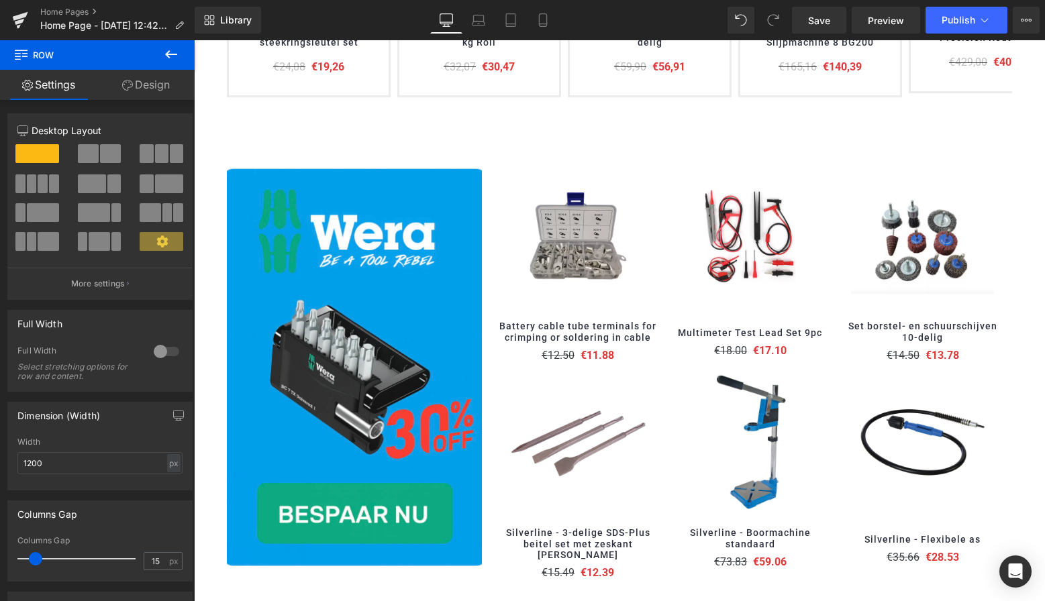
click at [171, 56] on icon at bounding box center [171, 54] width 16 height 16
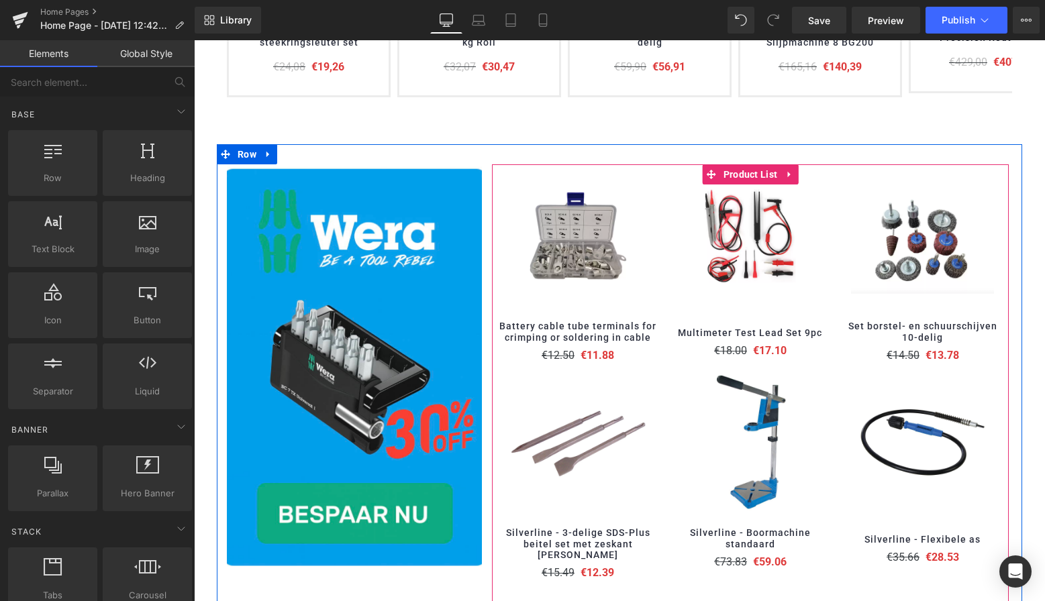
click at [664, 229] on div "(P) Image Multimeter Test Lead Set 9pc (P) Title €18.00 €17.10 (P) Price Product" at bounding box center [750, 286] width 172 height 202
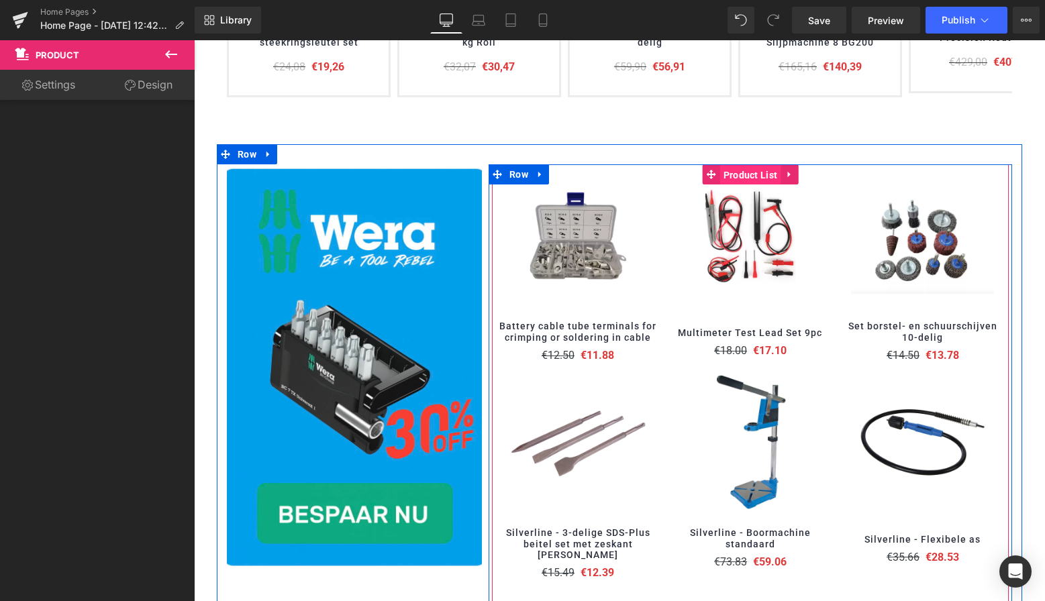
click at [757, 172] on span "Product List" at bounding box center [750, 175] width 61 height 20
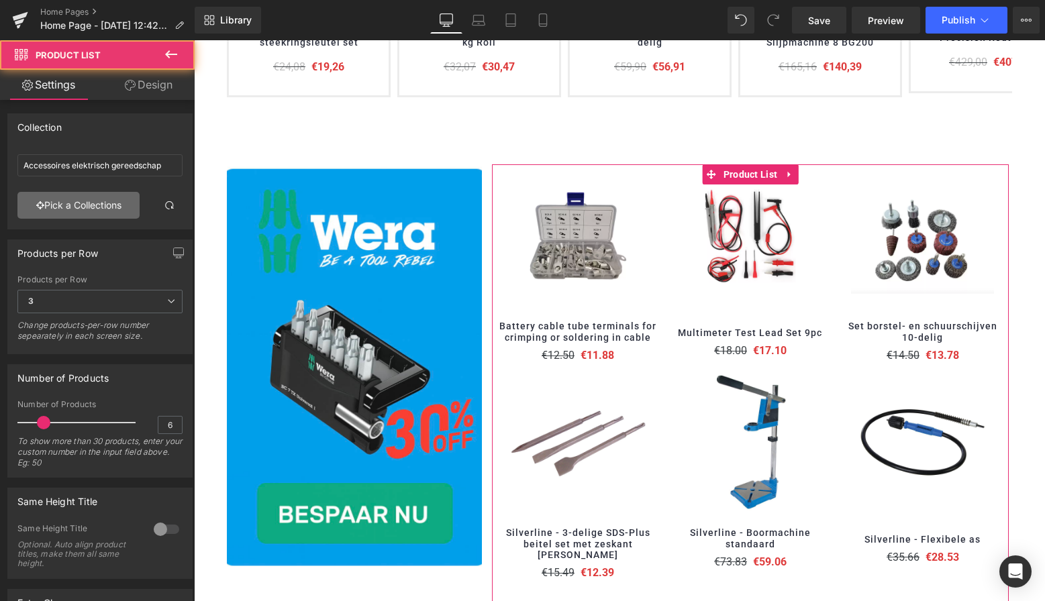
click at [101, 197] on link "Pick a Collections" at bounding box center [78, 205] width 122 height 27
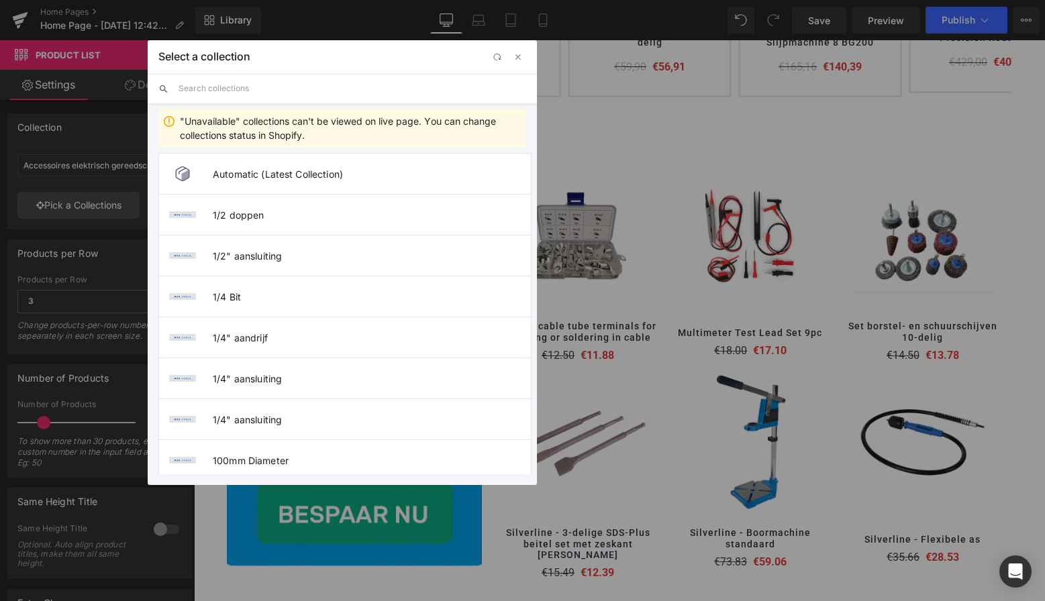
click at [238, 91] on input "text" at bounding box center [353, 89] width 348 height 30
paste input "Accessoires"
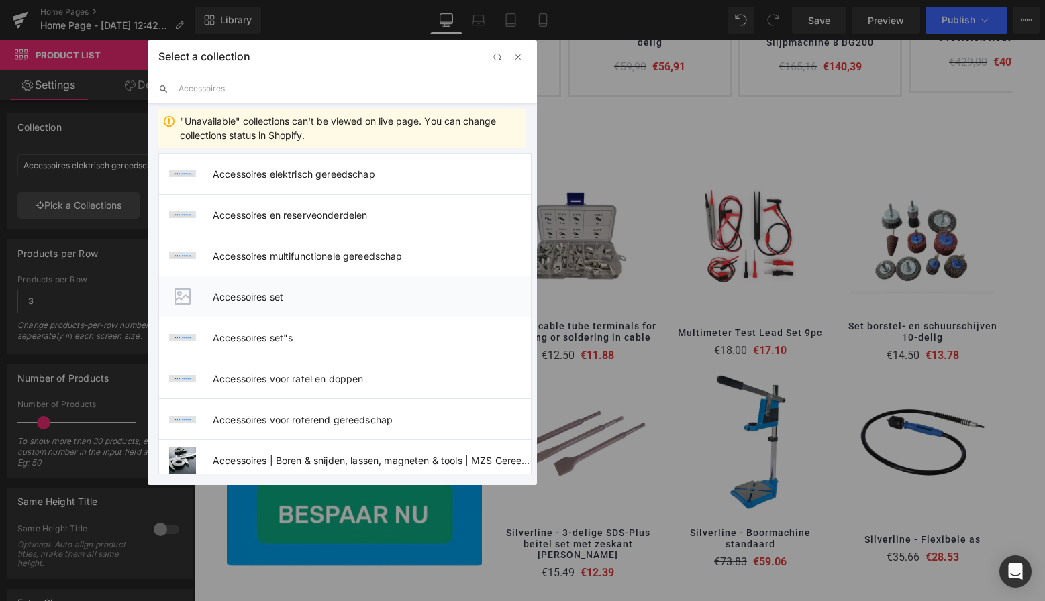
type input "Accessoires"
click at [270, 302] on span "Accessoires set" at bounding box center [372, 296] width 318 height 11
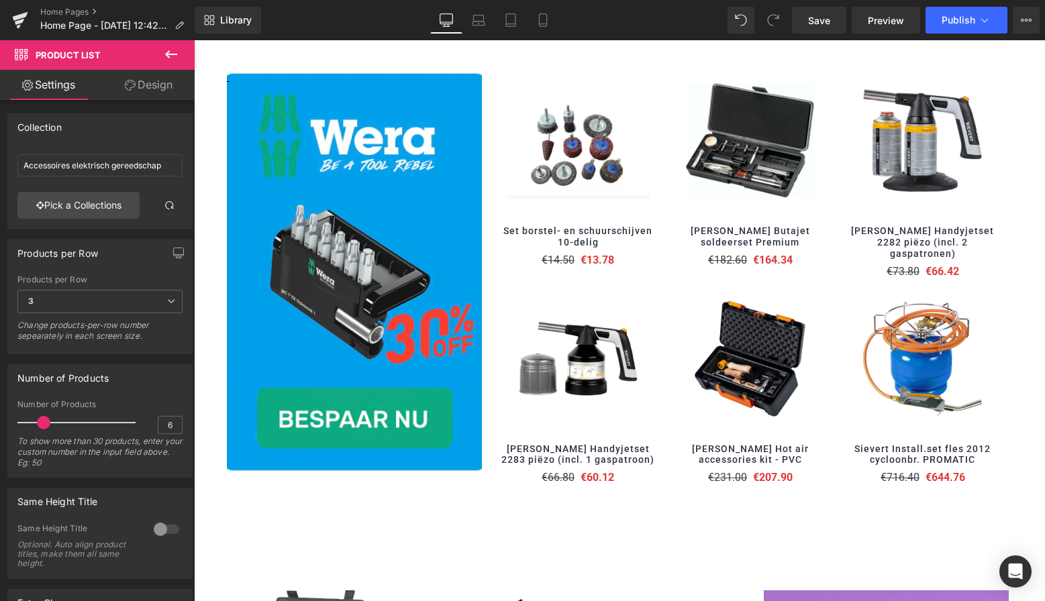
scroll to position [777, 0]
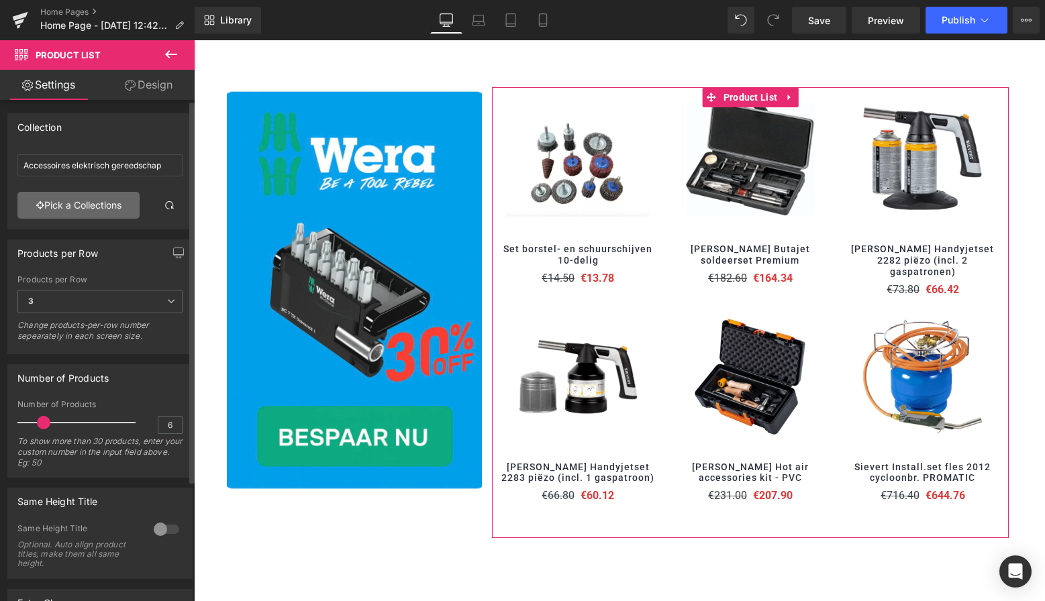
click at [93, 204] on link "Pick a Collections" at bounding box center [78, 205] width 122 height 27
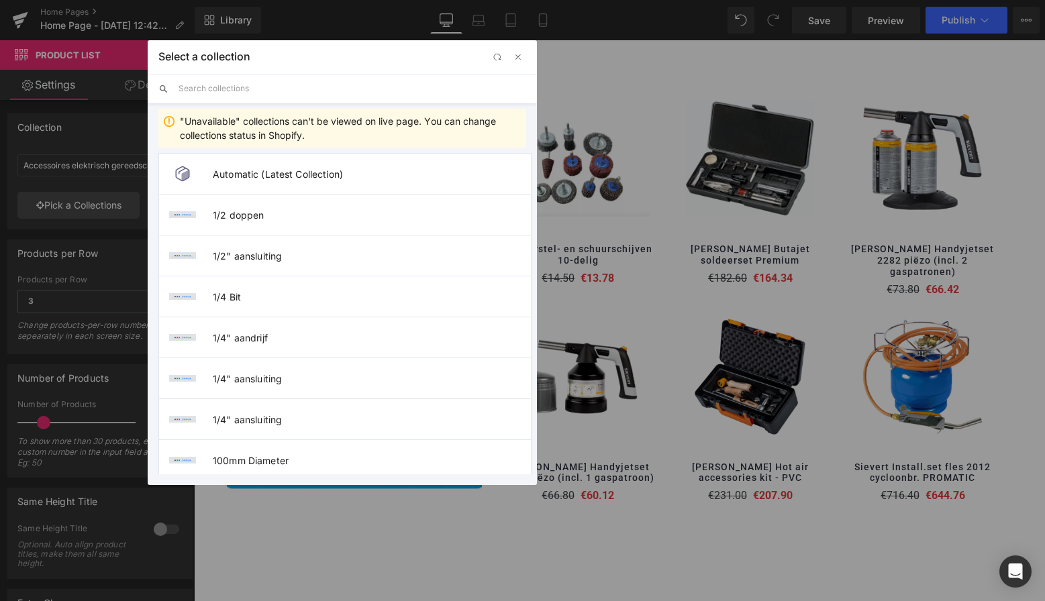
click at [231, 92] on input "text" at bounding box center [353, 89] width 348 height 30
paste input "Accessoires"
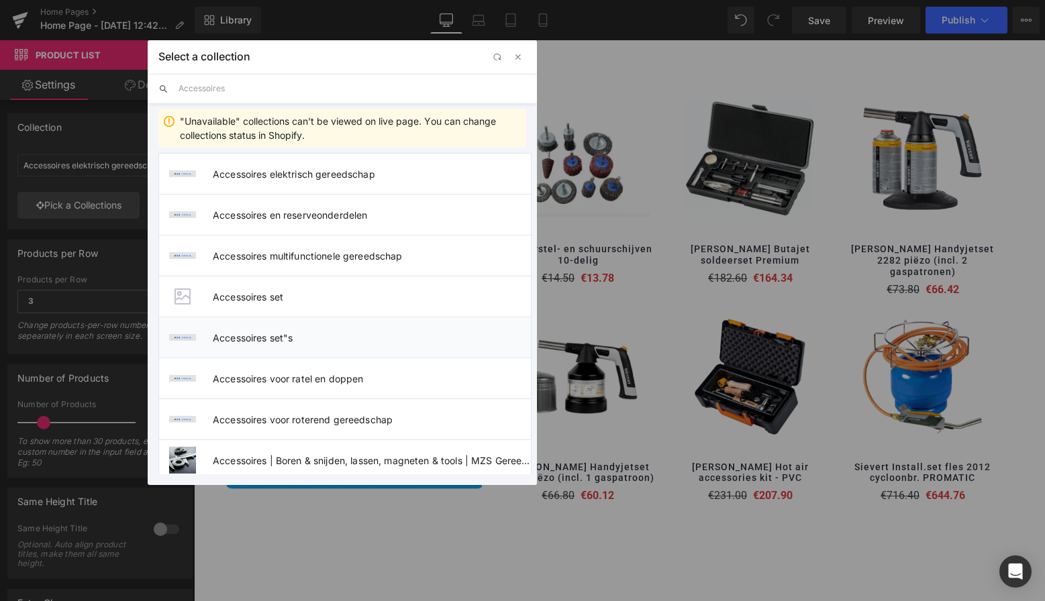
type input "Accessoires"
click at [285, 337] on span "Accessoires set"s" at bounding box center [372, 337] width 318 height 11
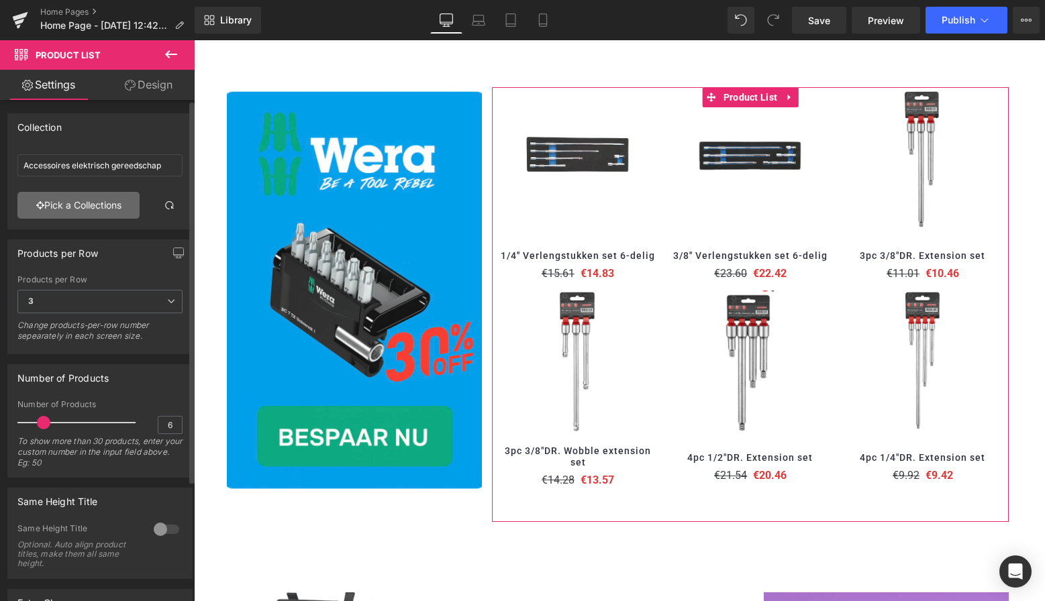
click at [100, 205] on link "Pick a Collections" at bounding box center [78, 205] width 122 height 27
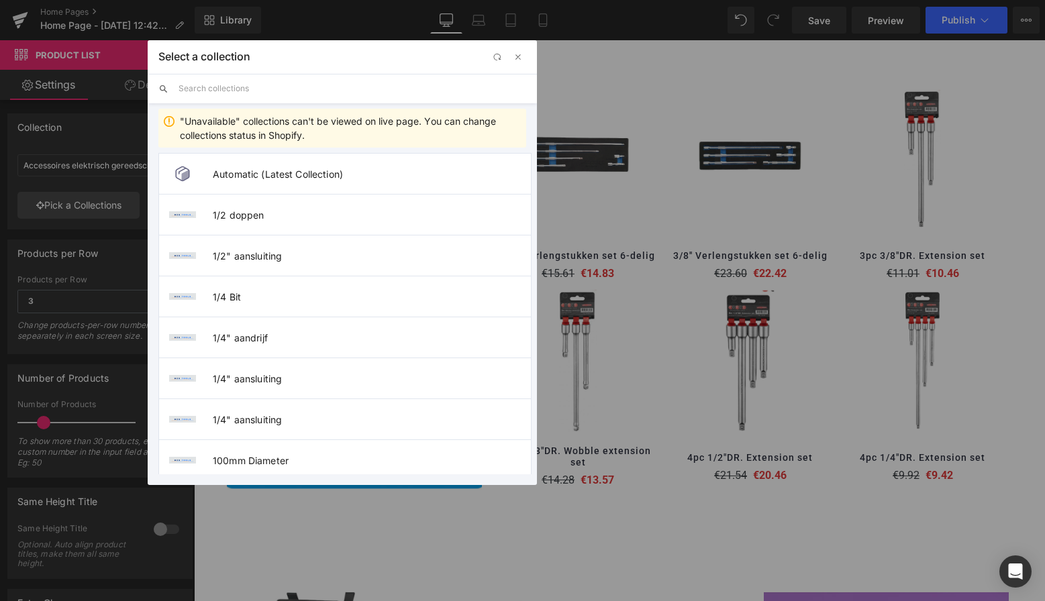
click at [252, 91] on input "text" at bounding box center [353, 89] width 348 height 30
paste input "Accessoires"
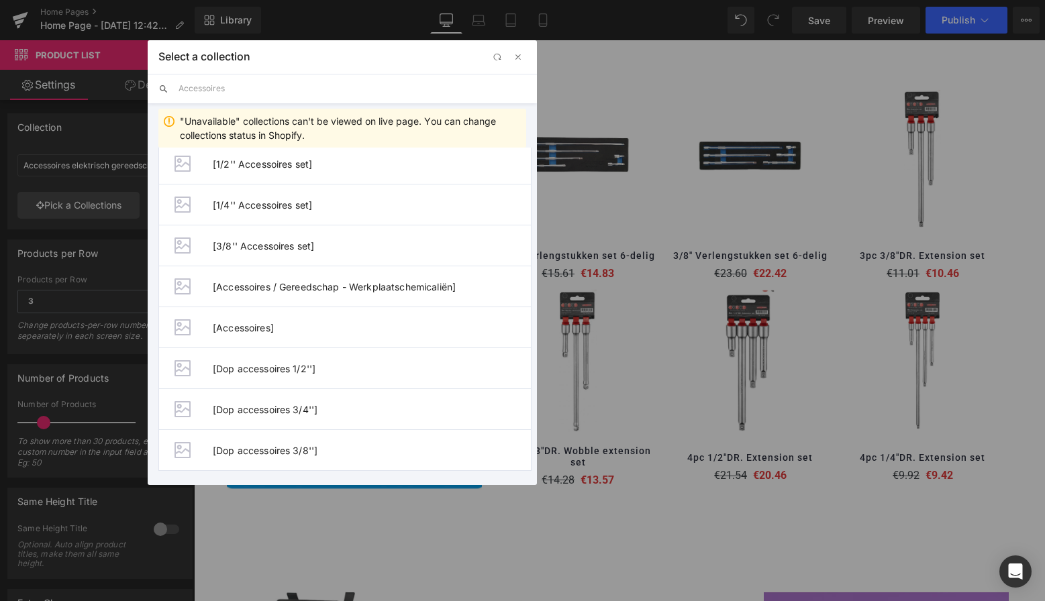
scroll to position [1484, 0]
drag, startPoint x: 236, startPoint y: 85, endPoint x: 141, endPoint y: 80, distance: 94.7
click at [141, 79] on div "Select a collection Back to Library Insert Accessoires "Unavailable" collection…" at bounding box center [522, 300] width 1045 height 601
paste input "ssortimenten"
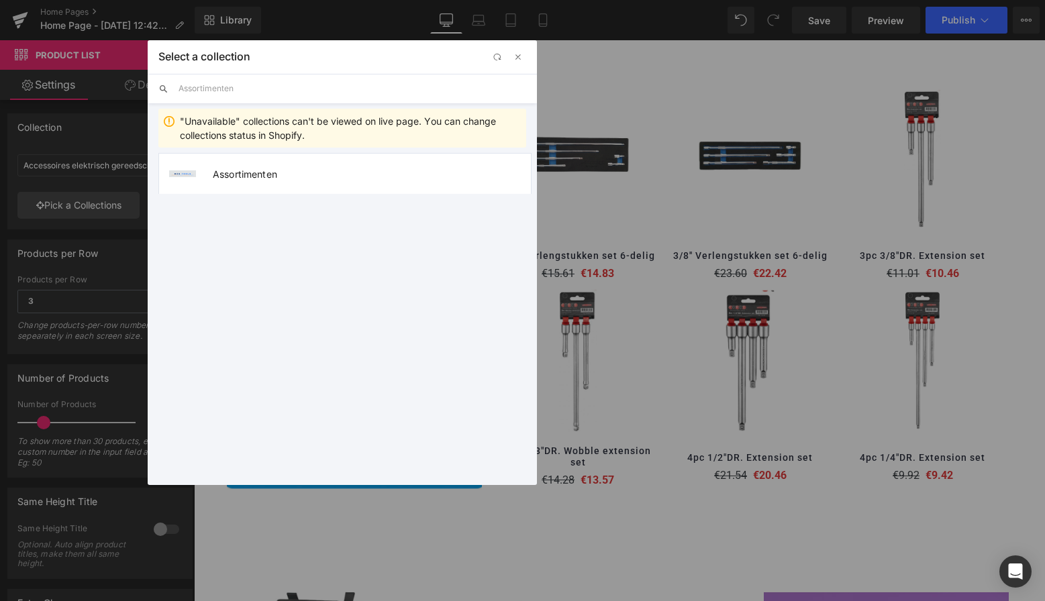
scroll to position [0, 0]
type input "Assortimenten"
click at [270, 173] on span "Assortimenten" at bounding box center [372, 173] width 318 height 11
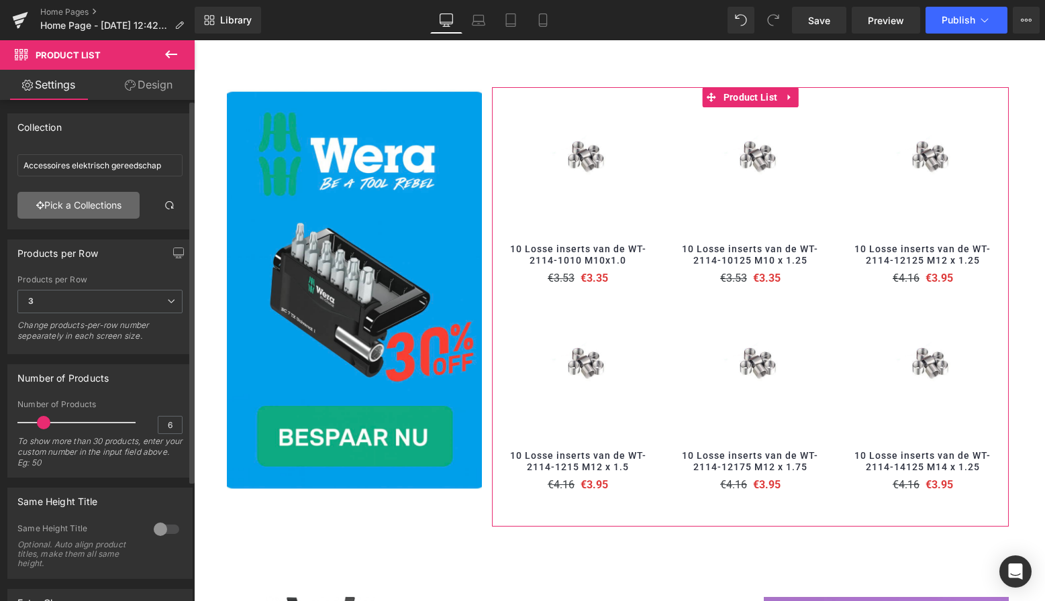
click at [99, 207] on link "Pick a Collections" at bounding box center [78, 205] width 122 height 27
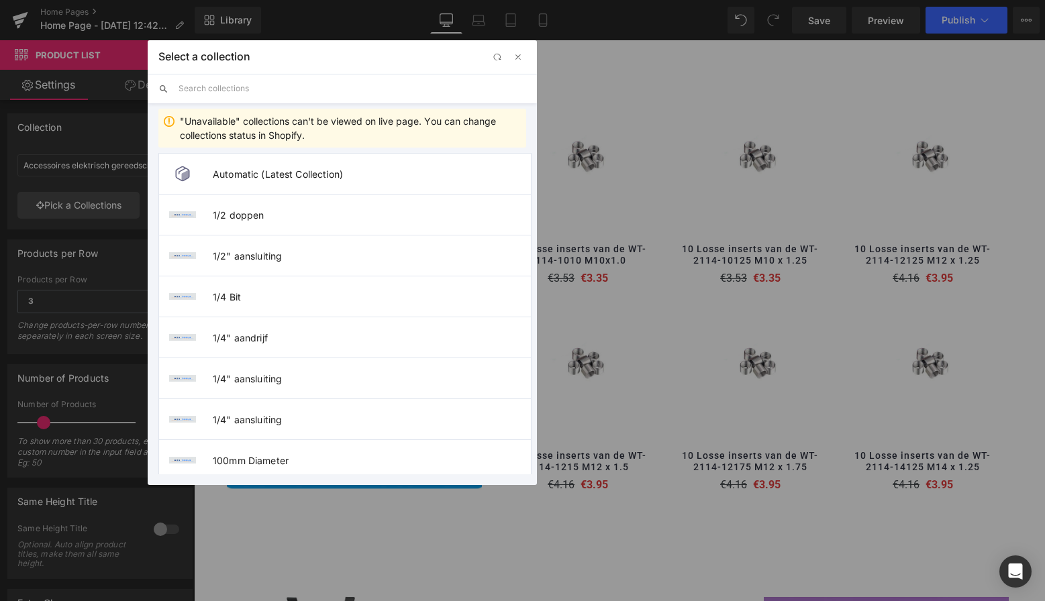
click at [236, 87] on input "text" at bounding box center [353, 89] width 348 height 30
paste input "Assortimenten"
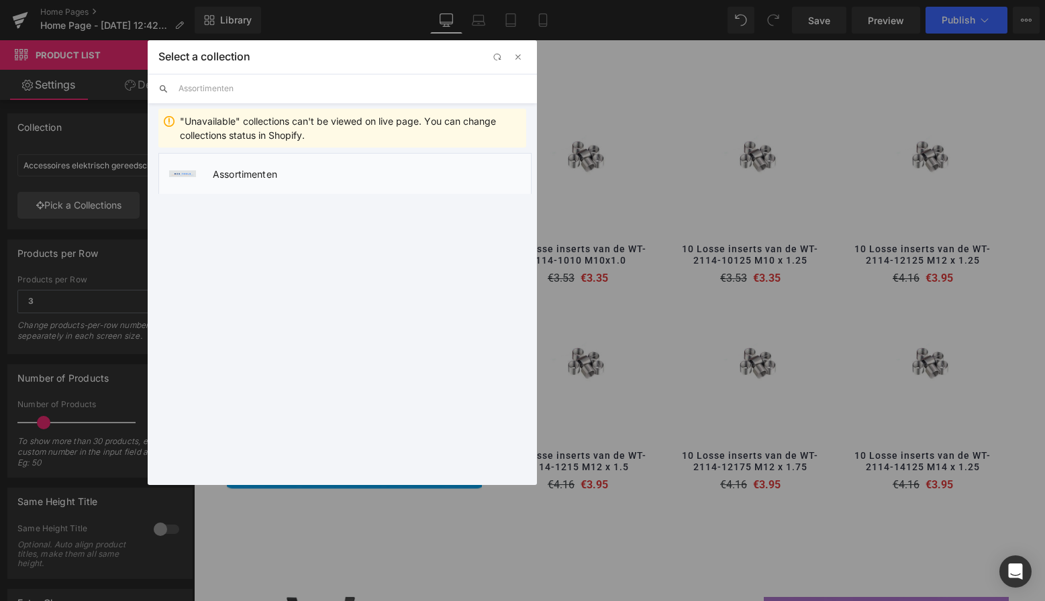
type input "Assortimenten"
click at [258, 172] on span "Assortimenten" at bounding box center [372, 173] width 318 height 11
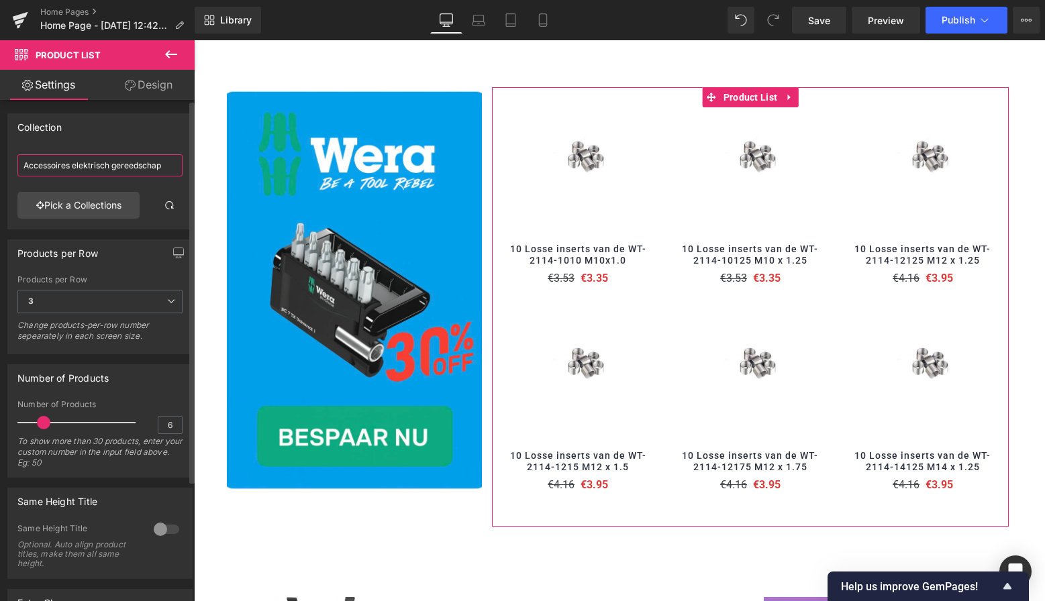
click at [91, 168] on input "Accessoires elektrisch gereedschap" at bounding box center [99, 165] width 165 height 22
drag, startPoint x: 90, startPoint y: 168, endPoint x: 29, endPoint y: 159, distance: 61.7
click at [29, 159] on input "Accessoires elektrisch gereedschap" at bounding box center [99, 165] width 165 height 22
click at [109, 209] on link "Pick a Collections" at bounding box center [78, 205] width 122 height 27
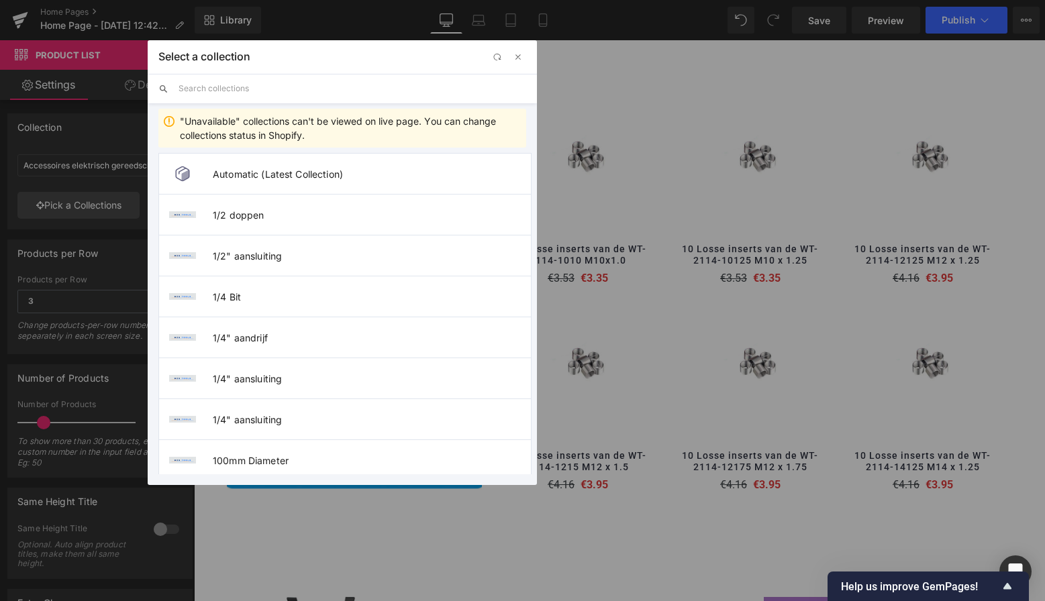
click at [235, 91] on input "text" at bounding box center [353, 89] width 348 height 30
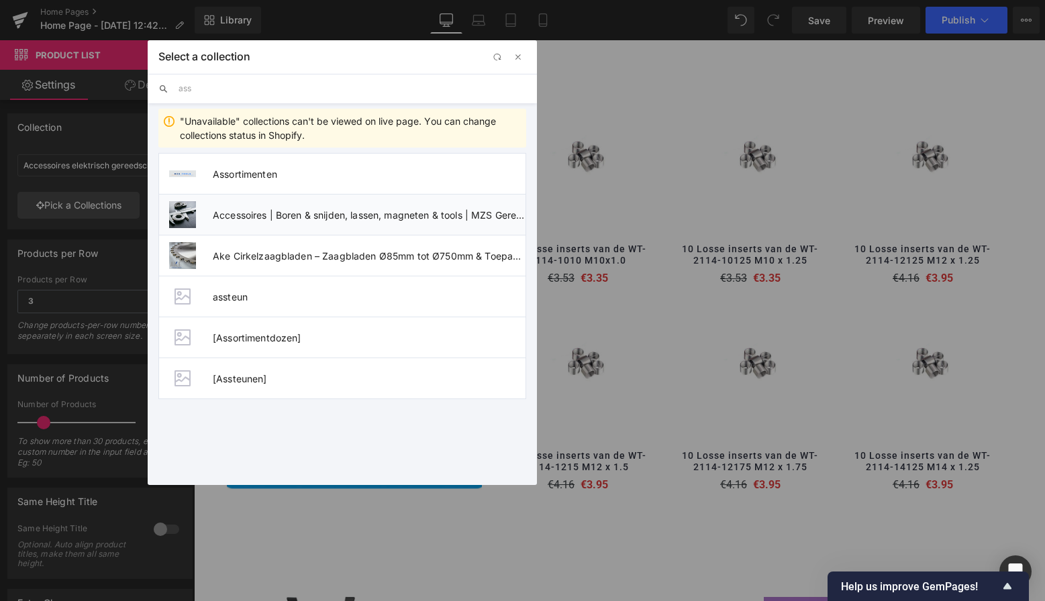
type input "ass"
click at [270, 219] on span "Accessoires | Boren & snijden, lassen, magneten & tools | MZS Gereedschap" at bounding box center [369, 214] width 313 height 11
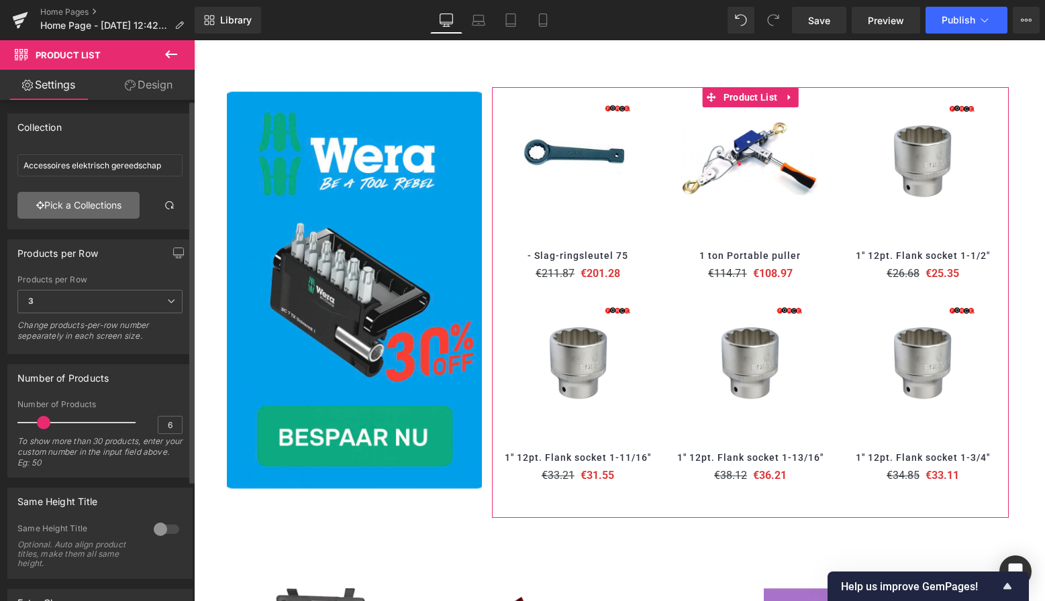
click at [72, 206] on link "Pick a Collections" at bounding box center [78, 205] width 122 height 27
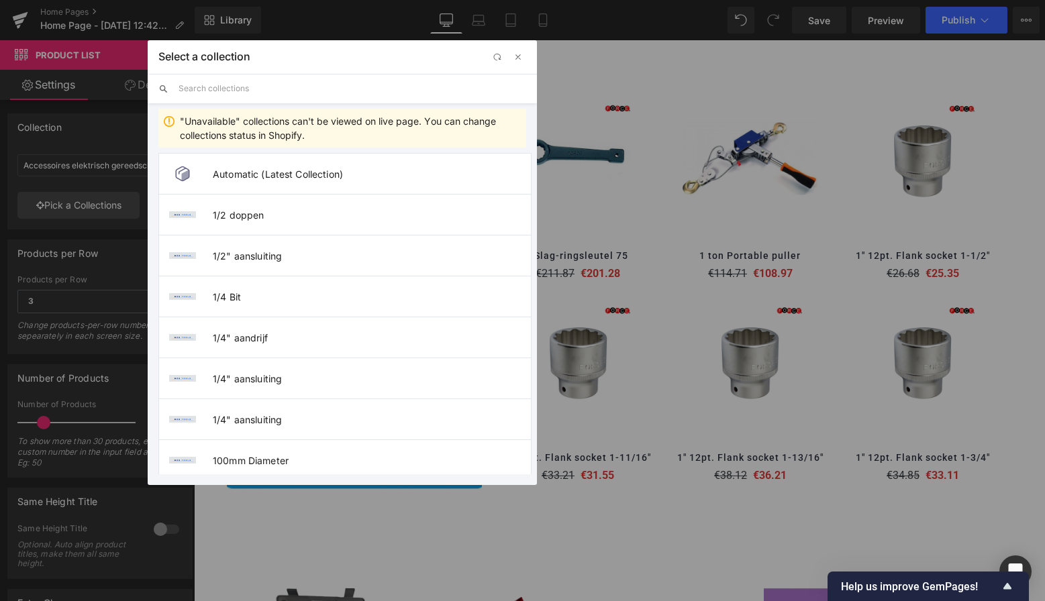
click at [234, 95] on input "text" at bounding box center [353, 89] width 348 height 30
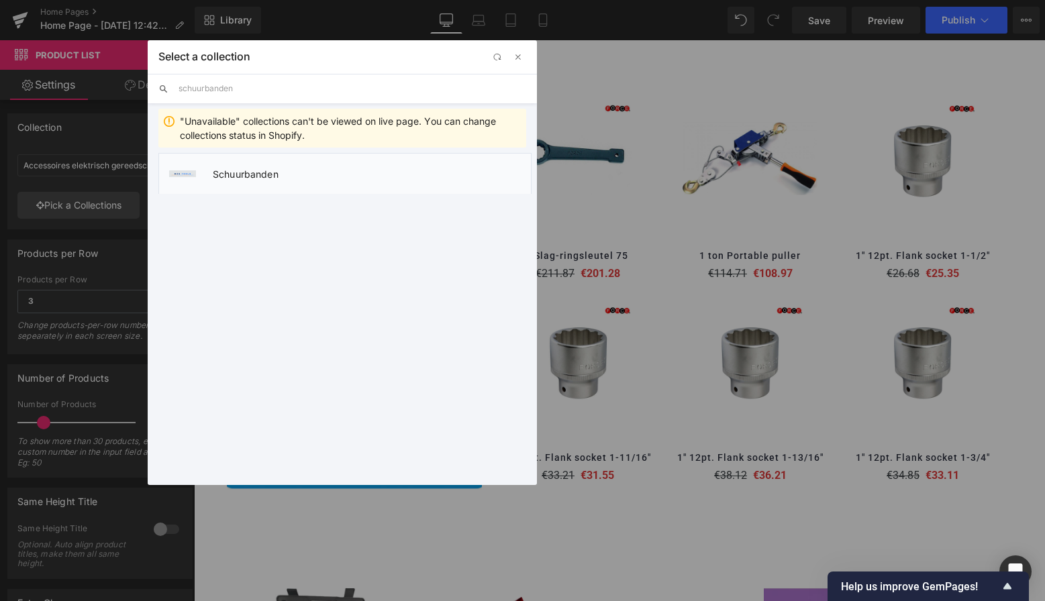
type input "schuurbanden"
click at [260, 174] on span "Schuurbanden" at bounding box center [372, 173] width 318 height 11
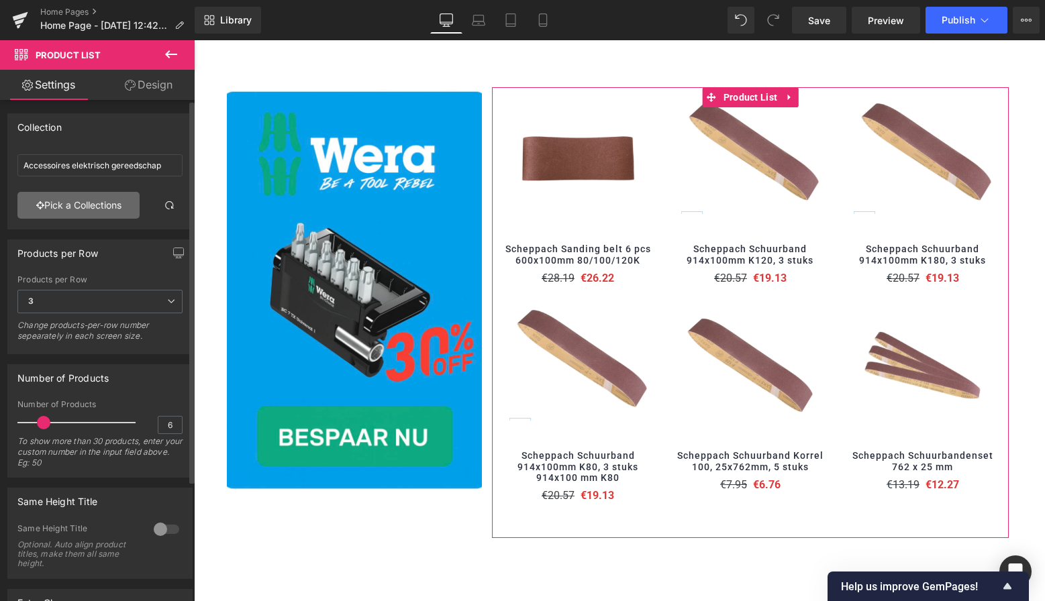
click at [95, 208] on link "Pick a Collections" at bounding box center [78, 205] width 122 height 27
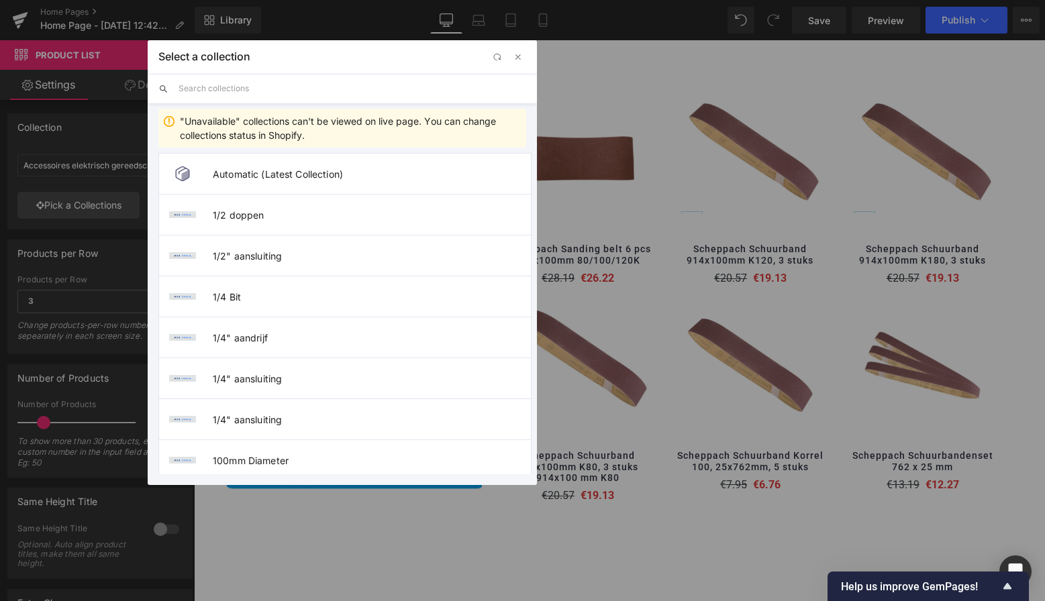
click at [250, 91] on input "text" at bounding box center [353, 89] width 348 height 30
paste input "Assortimenten"
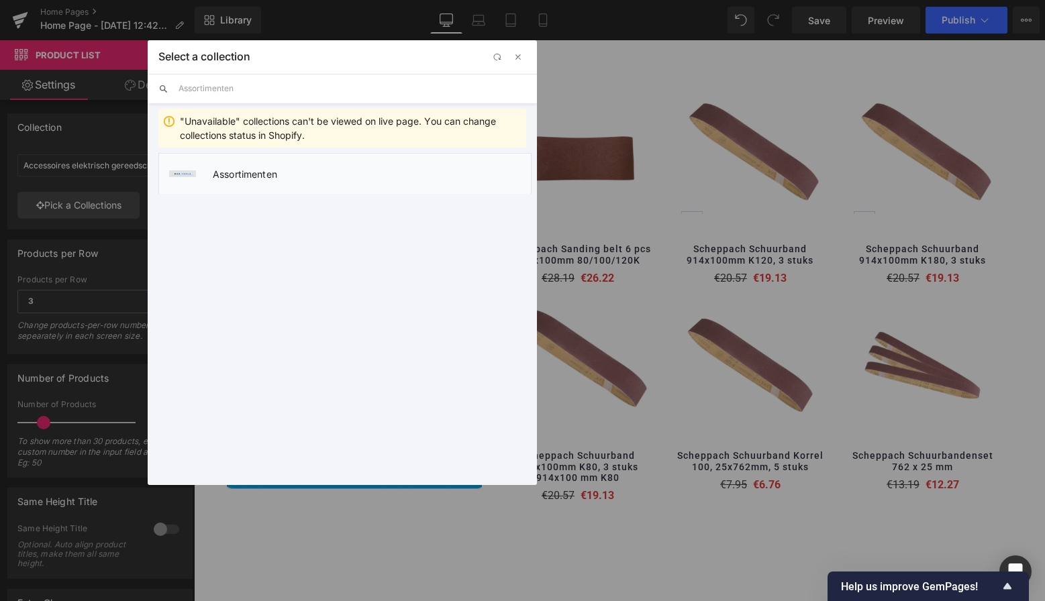
type input "Assortimenten"
click at [261, 172] on span "Assortimenten" at bounding box center [372, 173] width 318 height 11
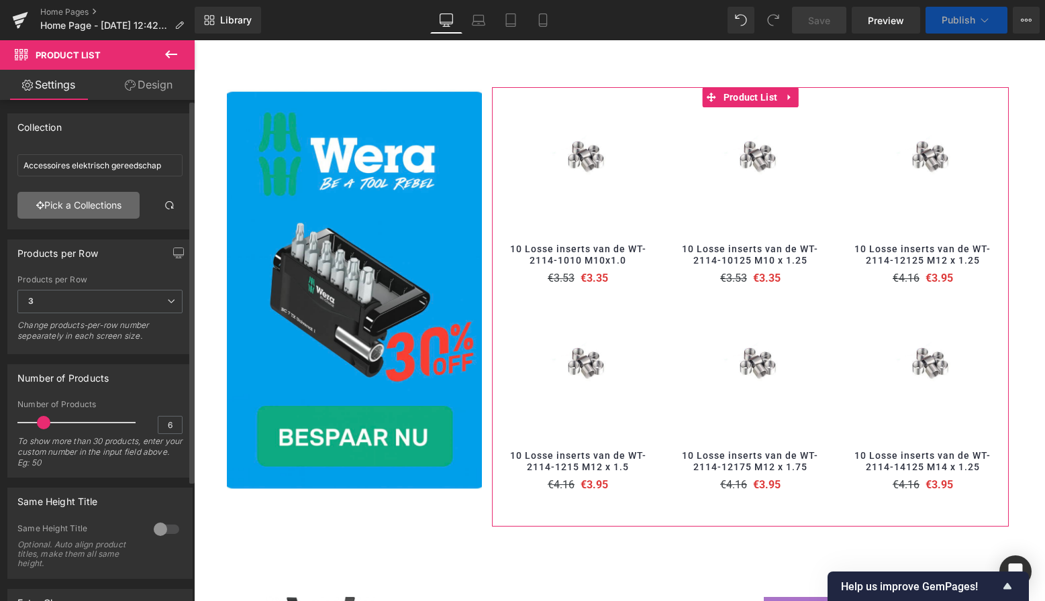
click at [96, 199] on link "Pick a Collections" at bounding box center [78, 205] width 122 height 27
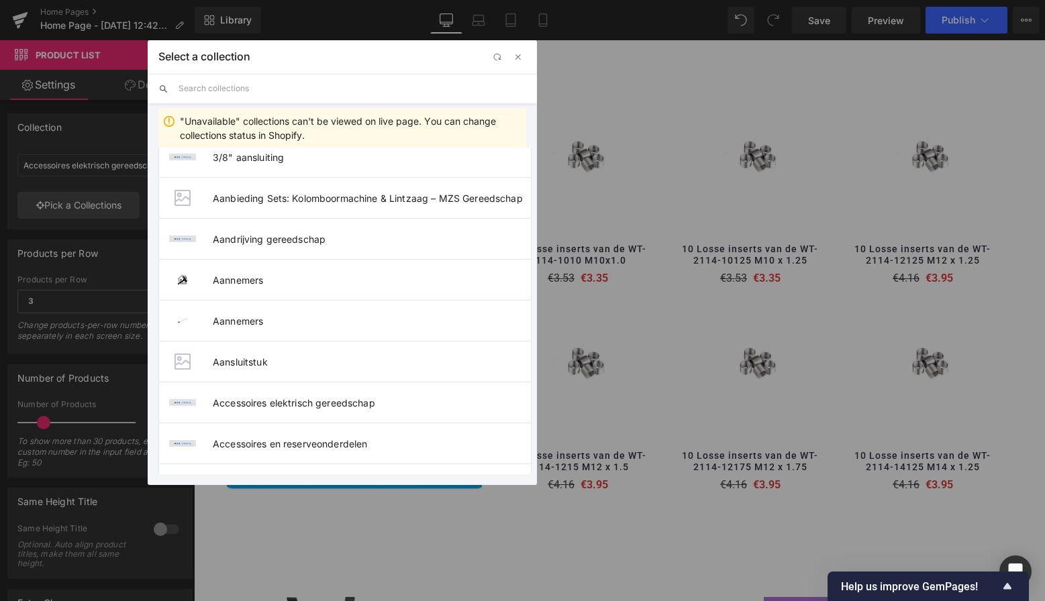
scroll to position [595, 0]
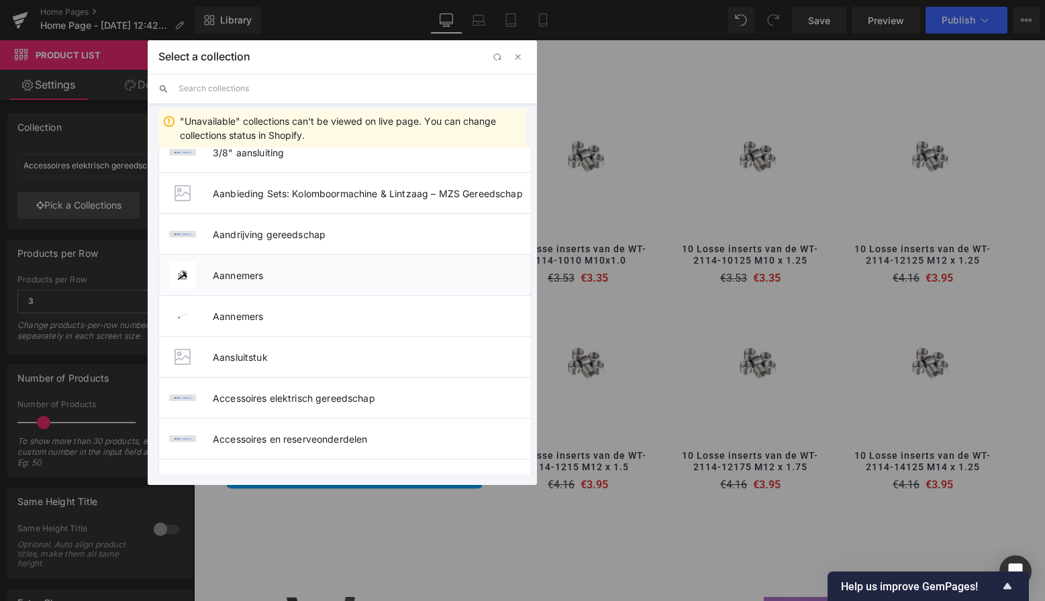
click at [254, 284] on li "Aannemers" at bounding box center [344, 274] width 373 height 41
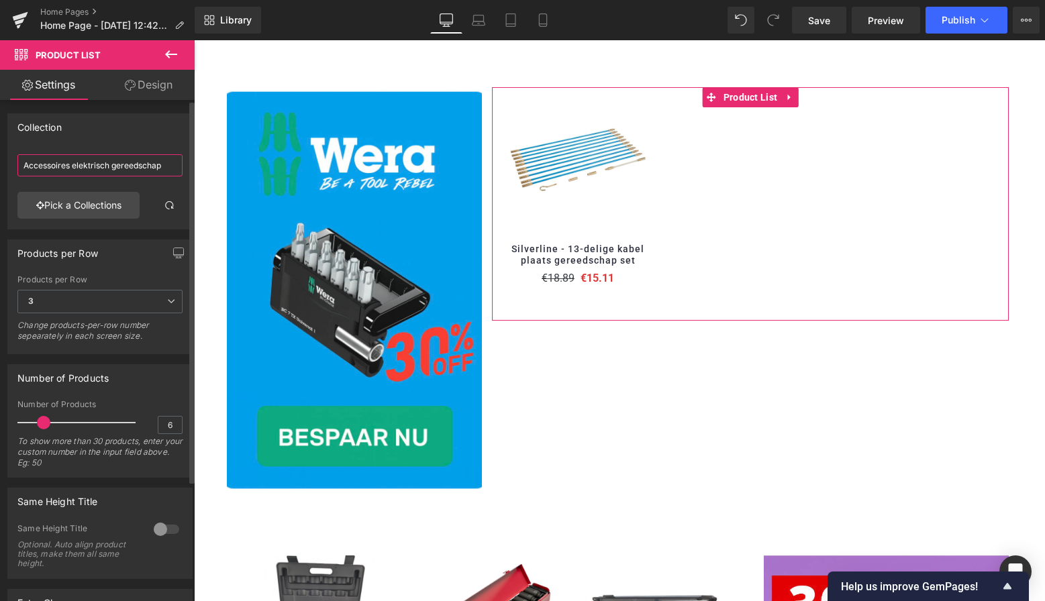
click at [81, 170] on input "Accessoires elektrisch gereedschap" at bounding box center [99, 165] width 165 height 22
click at [95, 204] on link "Pick a Collections" at bounding box center [78, 205] width 122 height 27
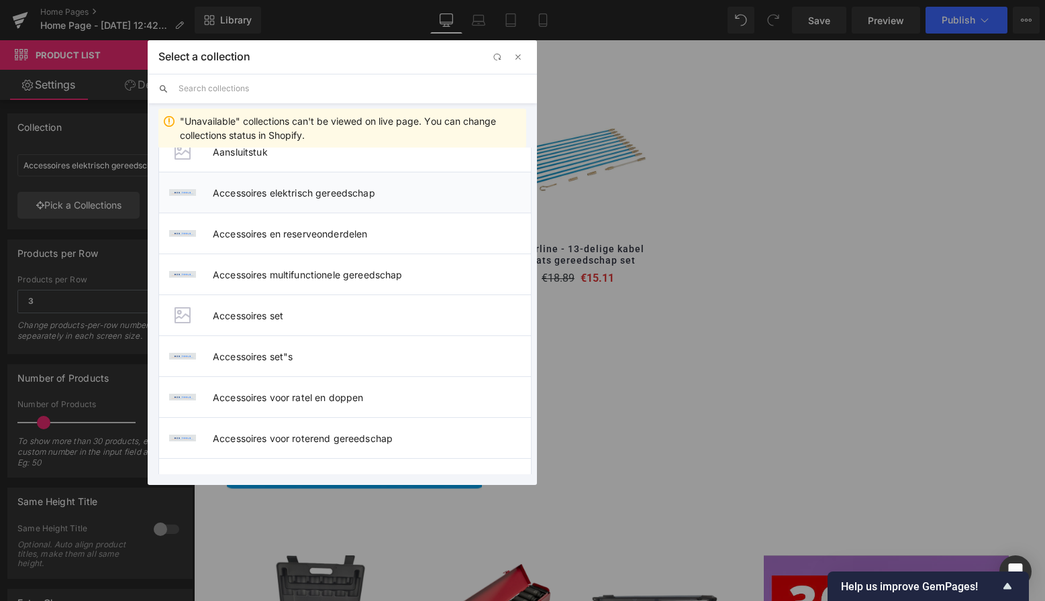
scroll to position [802, 0]
click at [282, 192] on span "Accessoires elektrisch gereedschap" at bounding box center [372, 190] width 318 height 11
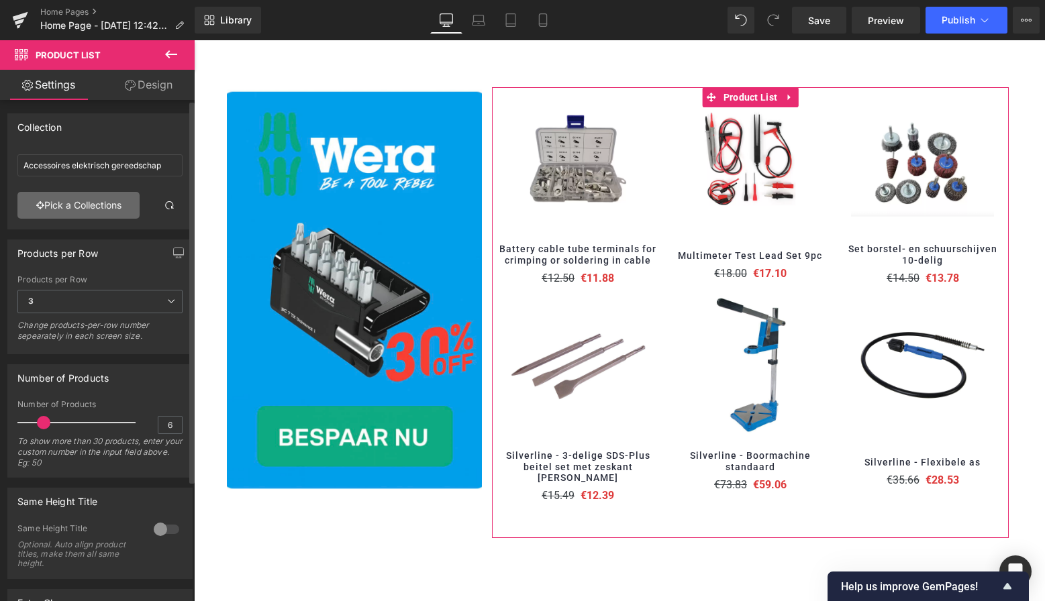
click at [103, 202] on link "Pick a Collections" at bounding box center [78, 205] width 122 height 27
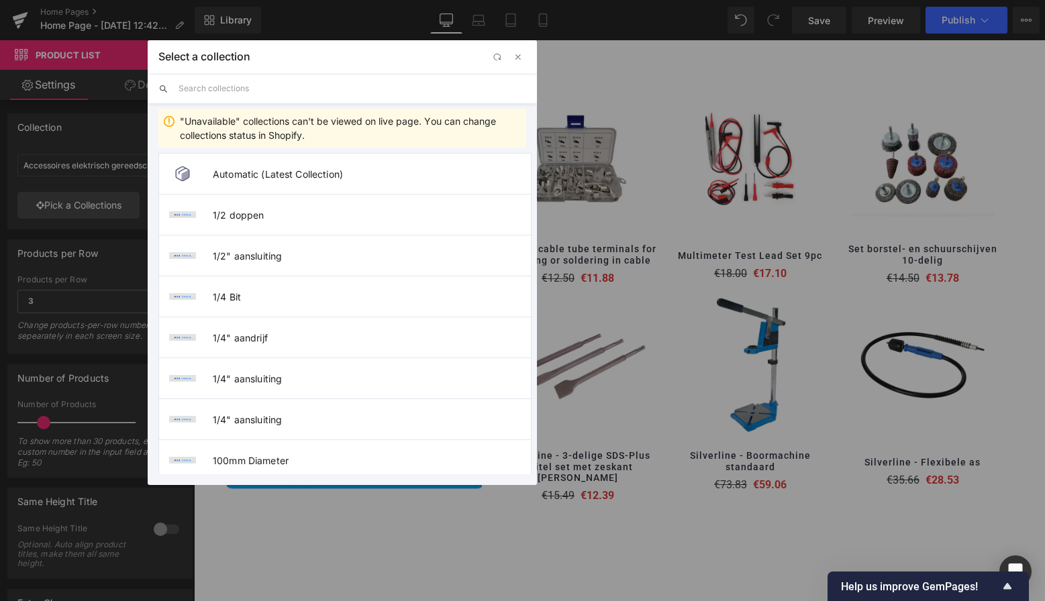
click at [245, 91] on input "text" at bounding box center [353, 89] width 348 height 30
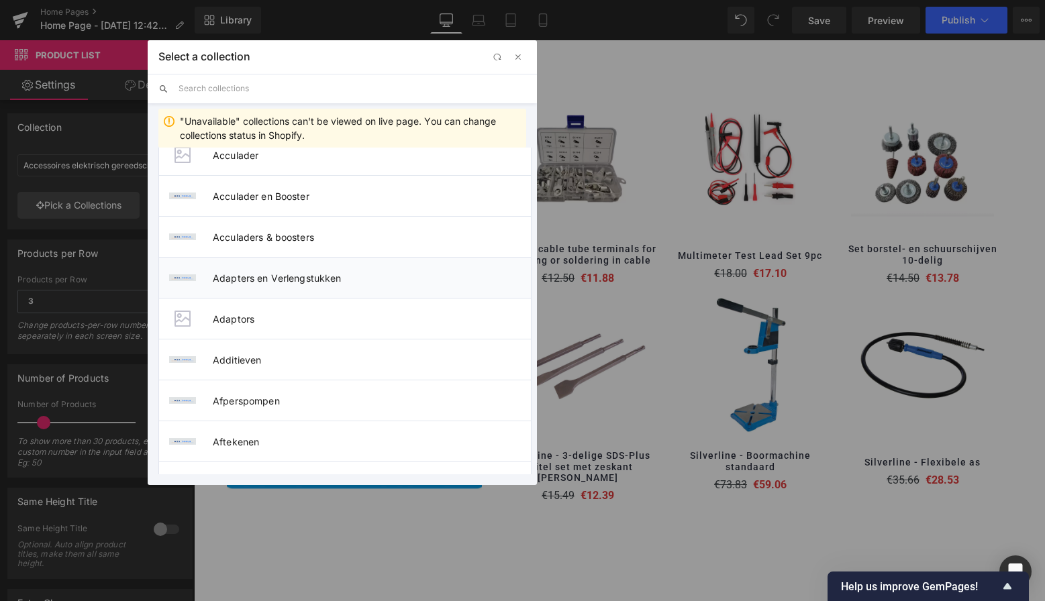
scroll to position [1244, 0]
click at [265, 203] on span "Acculader en Booster" at bounding box center [372, 199] width 318 height 11
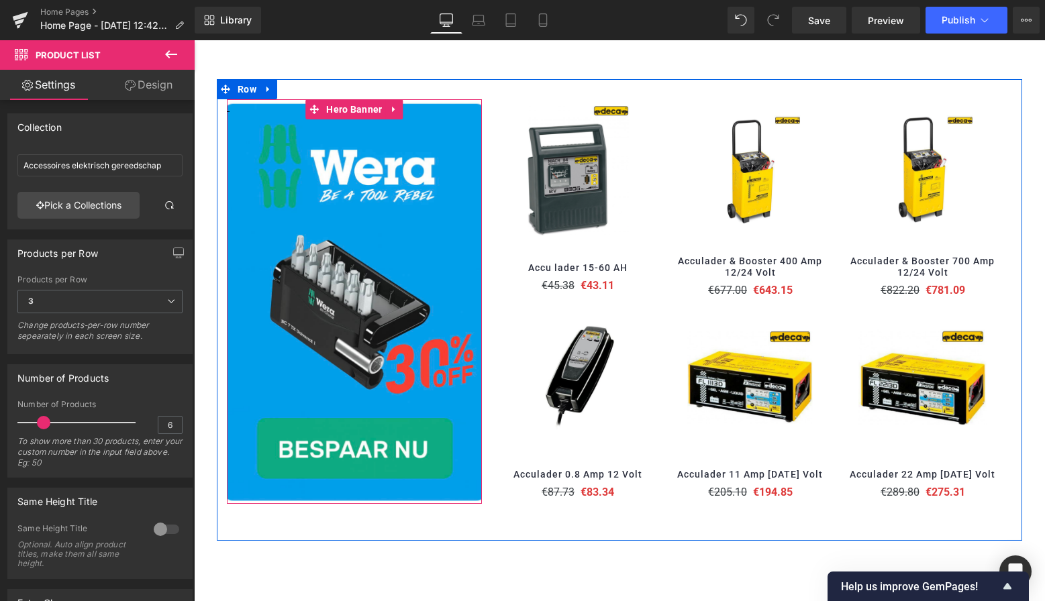
scroll to position [766, 0]
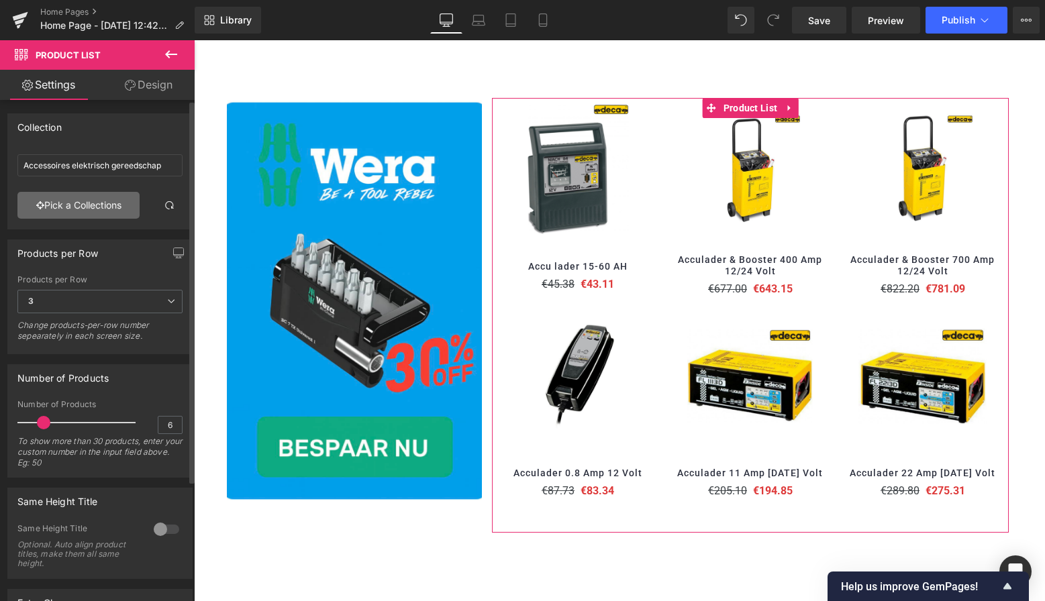
click at [97, 203] on link "Pick a Collections" at bounding box center [78, 205] width 122 height 27
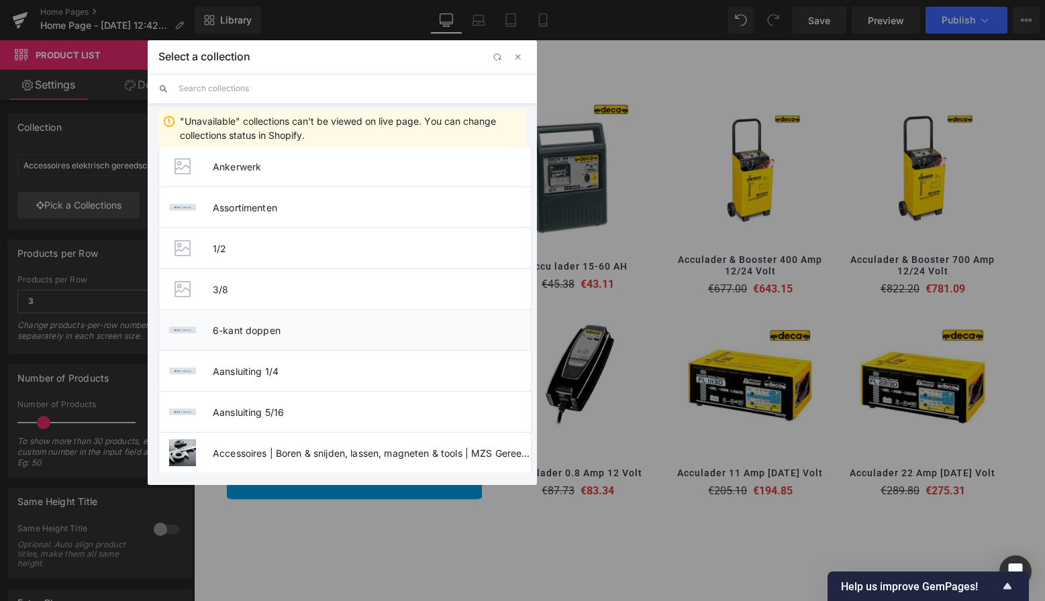
scroll to position [2011, 0]
click at [260, 208] on span "Assortimenten" at bounding box center [372, 209] width 318 height 11
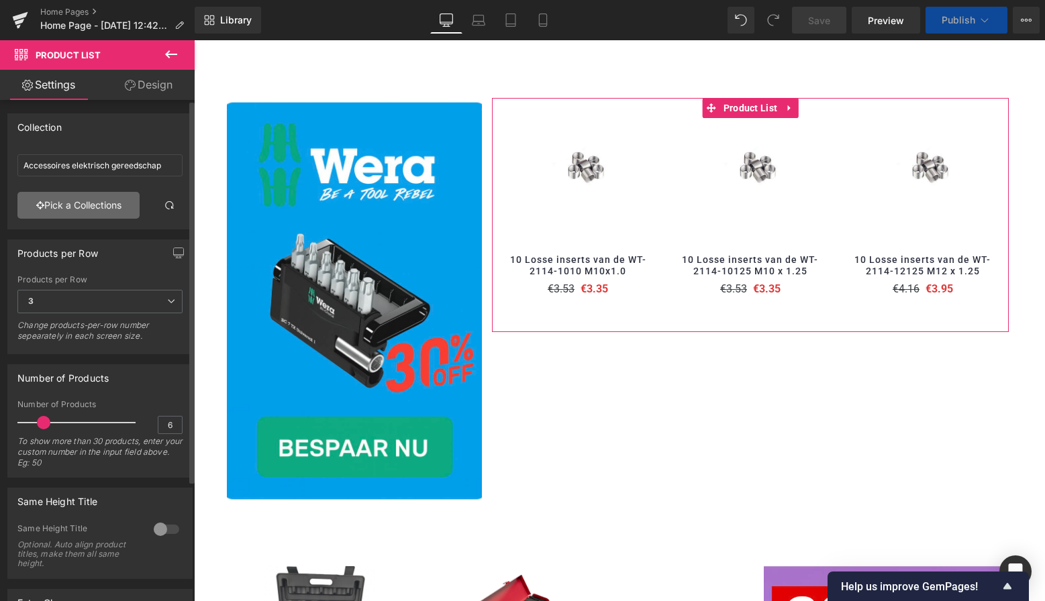
click at [98, 198] on link "Pick a Collections" at bounding box center [78, 205] width 122 height 27
click at [101, 0] on div "Product List You are previewing how the will restyle your page. You can not edi…" at bounding box center [522, 0] width 1045 height 0
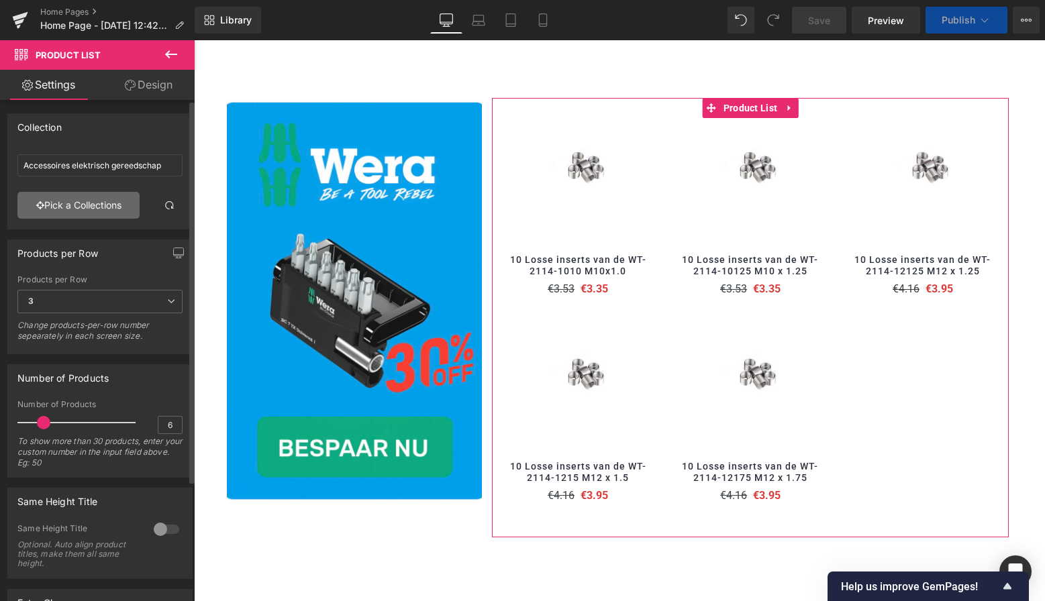
scroll to position [769, 0]
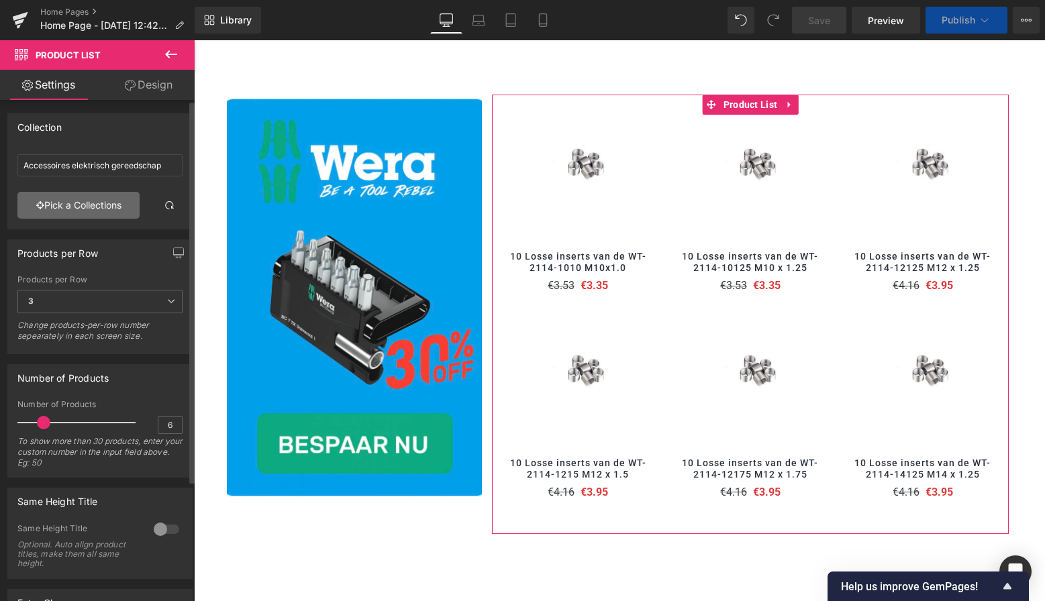
click at [109, 211] on link "Pick a Collections" at bounding box center [78, 205] width 122 height 27
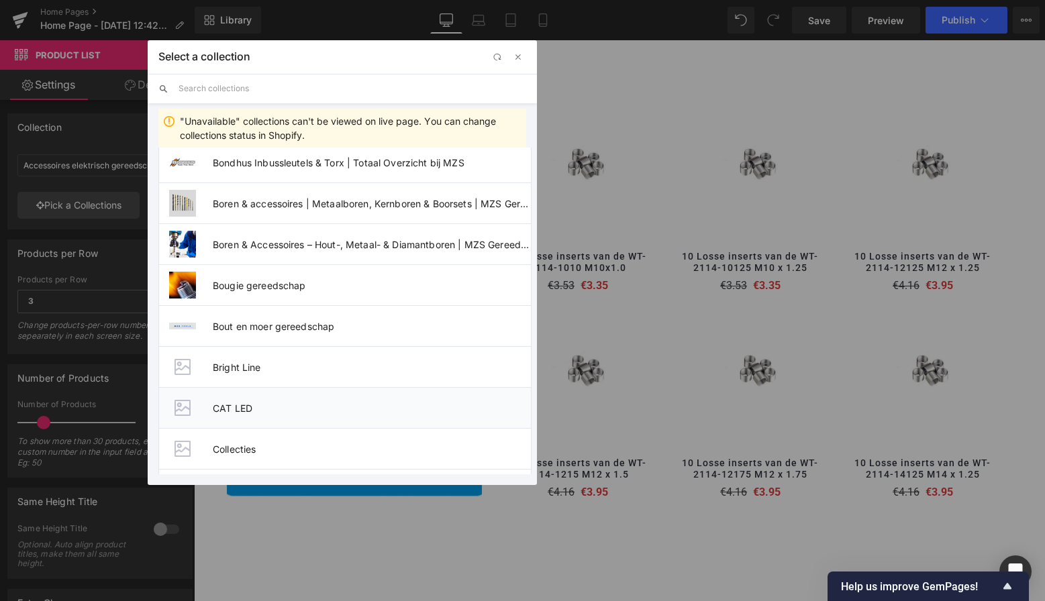
scroll to position [3291, 0]
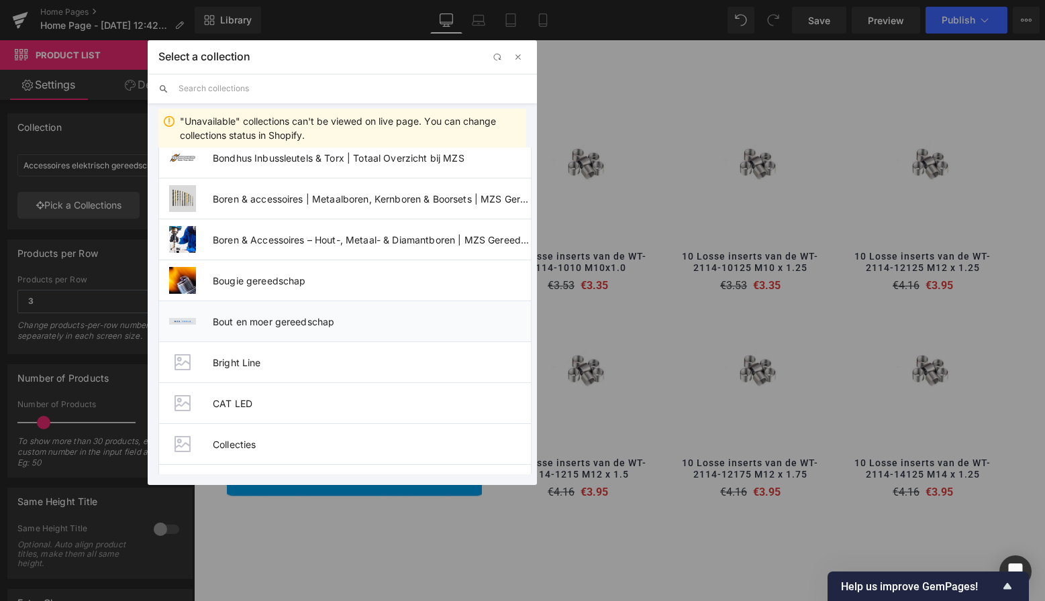
click at [272, 323] on span "Bout en moer gereedschap" at bounding box center [372, 321] width 318 height 11
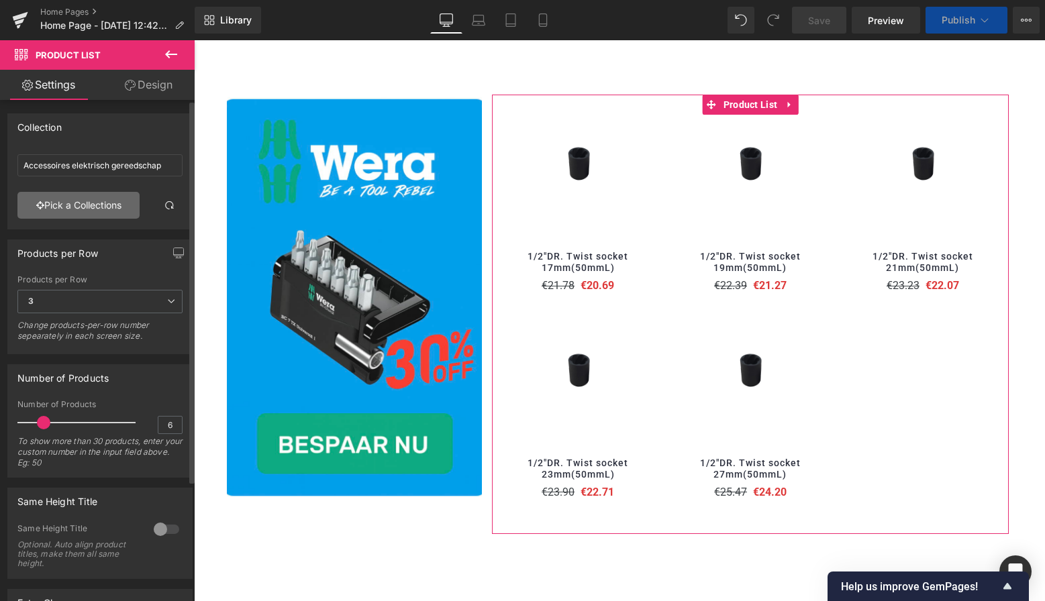
click at [96, 211] on link "Pick a Collections" at bounding box center [78, 205] width 122 height 27
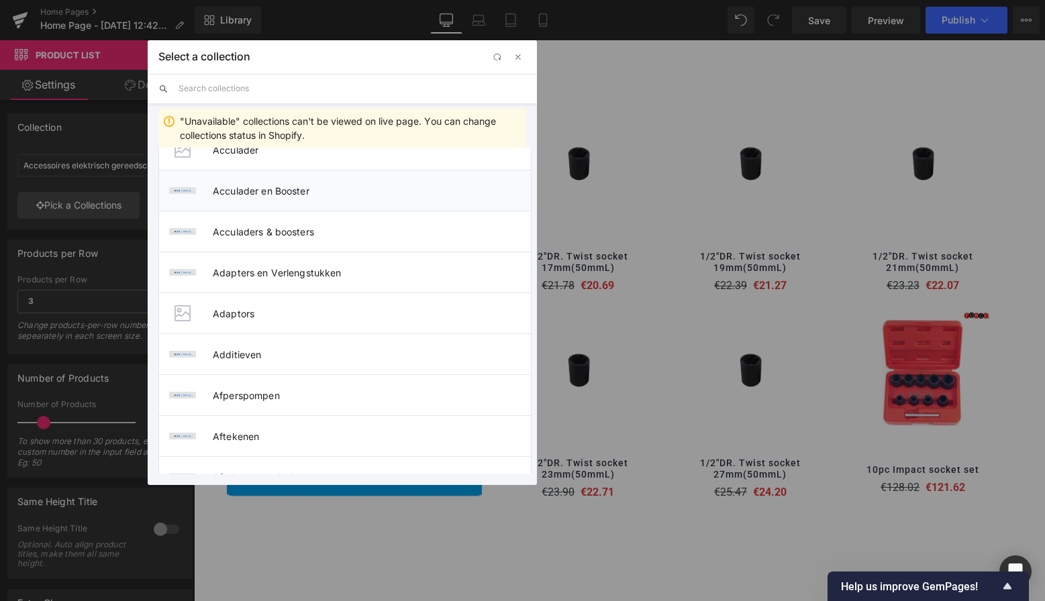
scroll to position [1251, 0]
click at [259, 234] on span "Acculaders & boosters" at bounding box center [372, 233] width 318 height 11
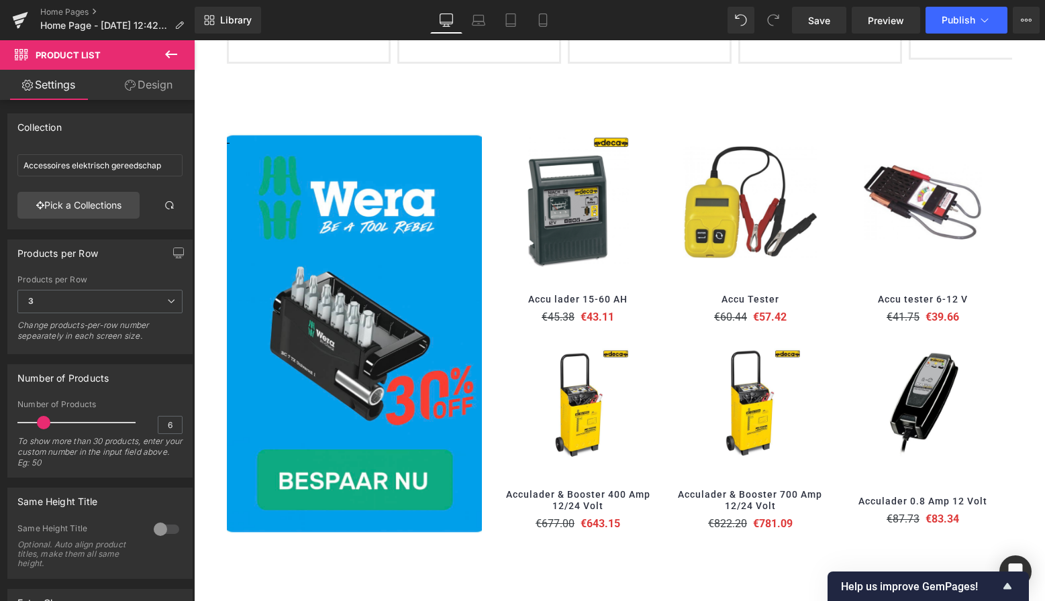
scroll to position [740, 0]
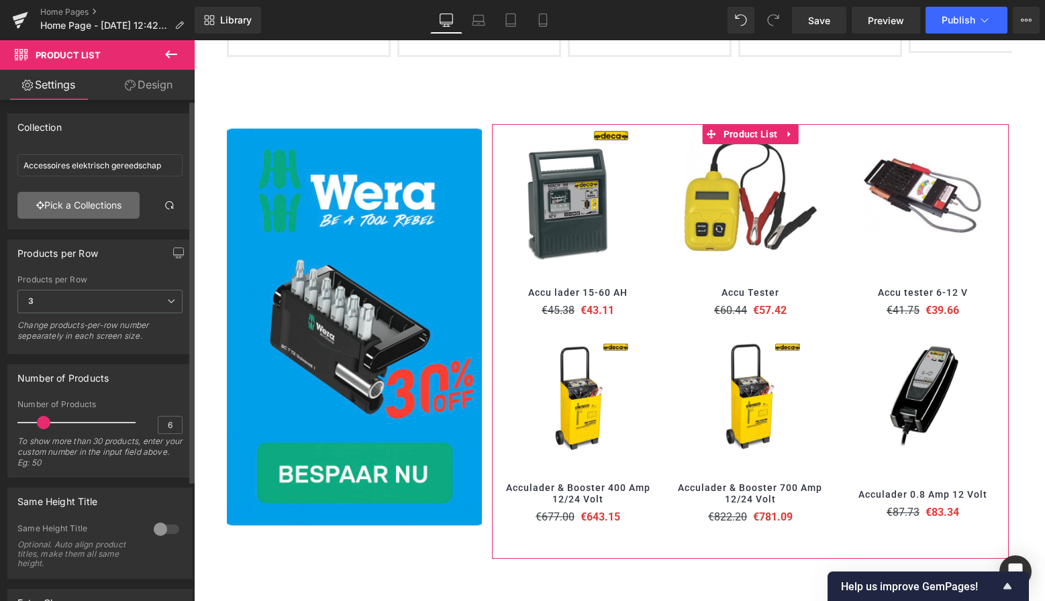
click at [95, 195] on link "Pick a Collections" at bounding box center [78, 205] width 122 height 27
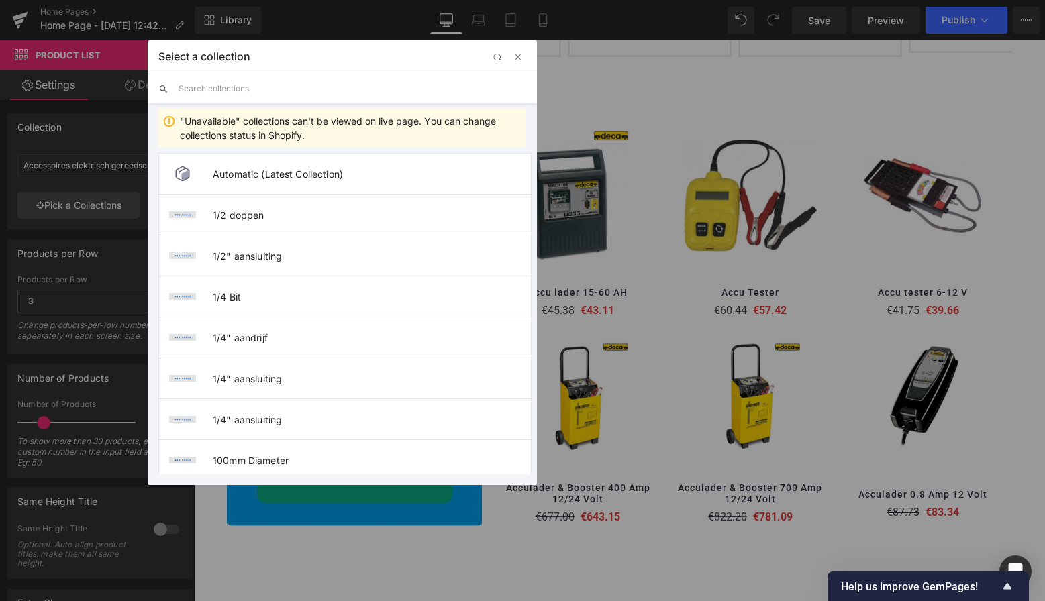
click at [250, 87] on input "text" at bounding box center [353, 89] width 348 height 30
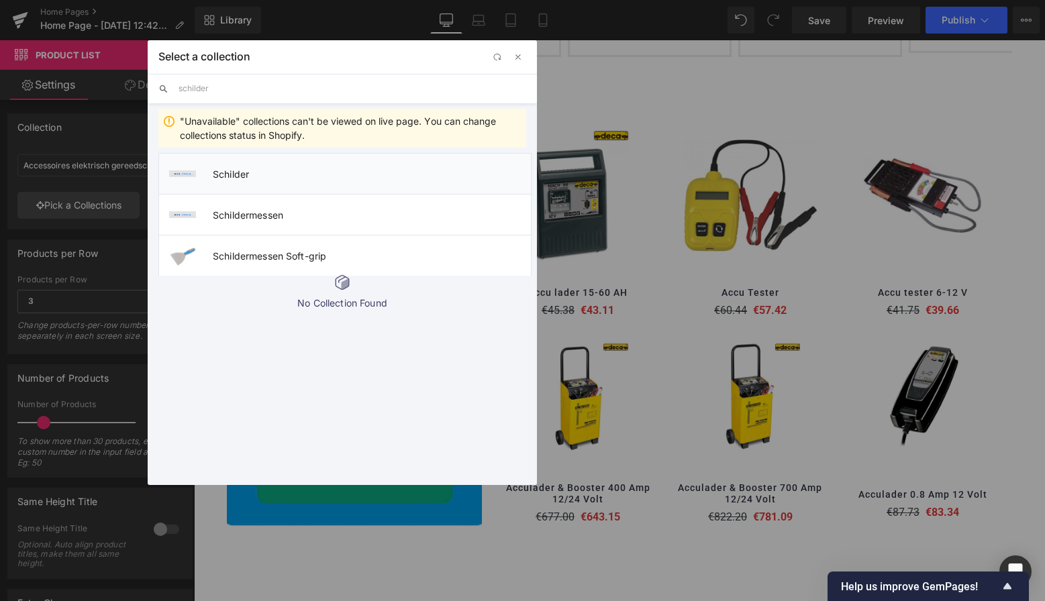
type input "schilder"
click at [242, 177] on span "Schilder" at bounding box center [372, 173] width 318 height 11
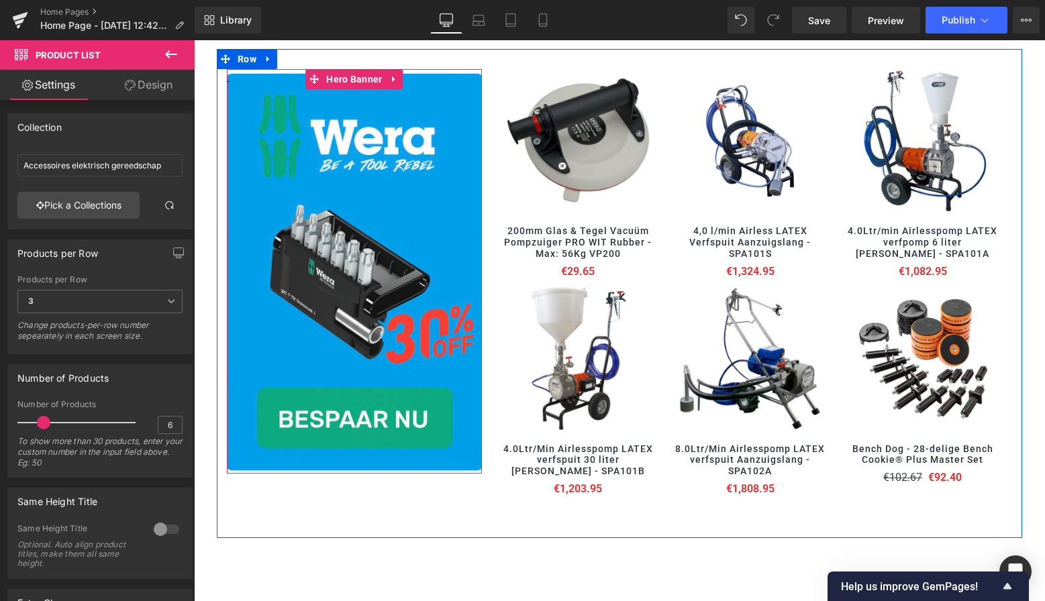
scroll to position [728, 0]
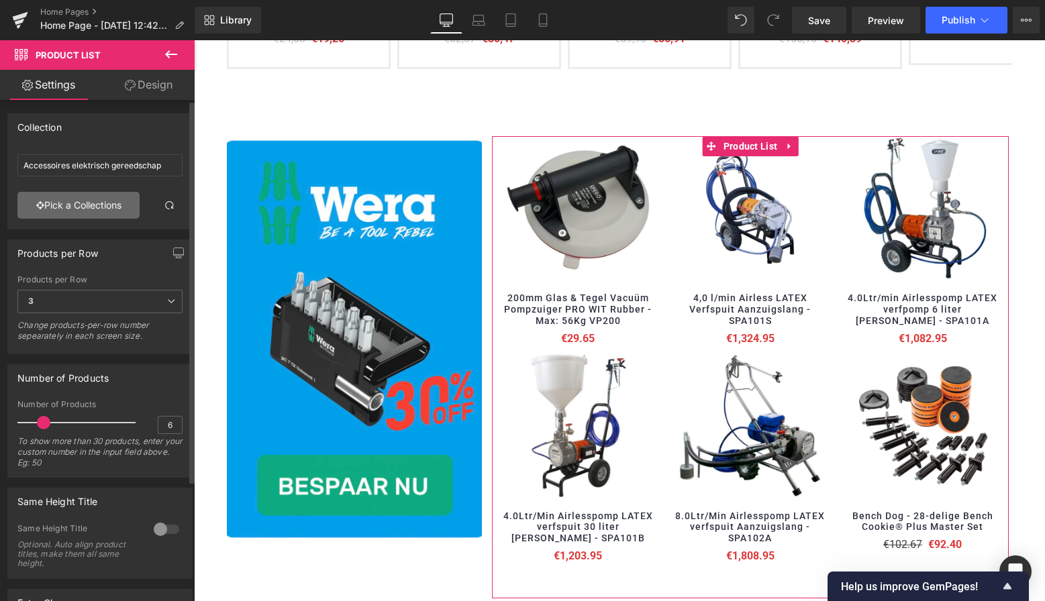
click at [82, 201] on link "Pick a Collections" at bounding box center [78, 205] width 122 height 27
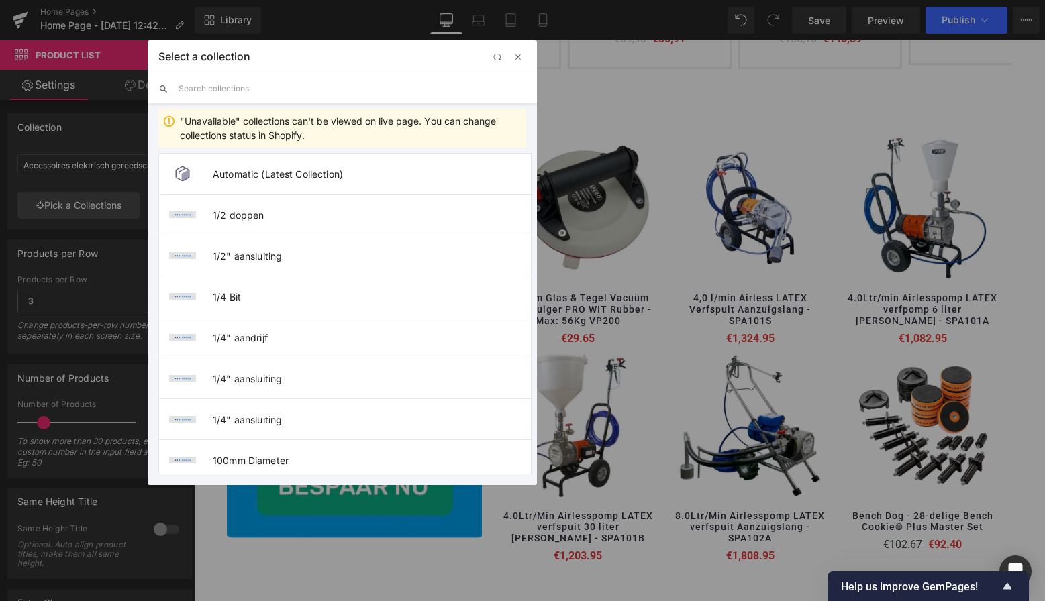
click at [238, 87] on input "text" at bounding box center [353, 89] width 348 height 30
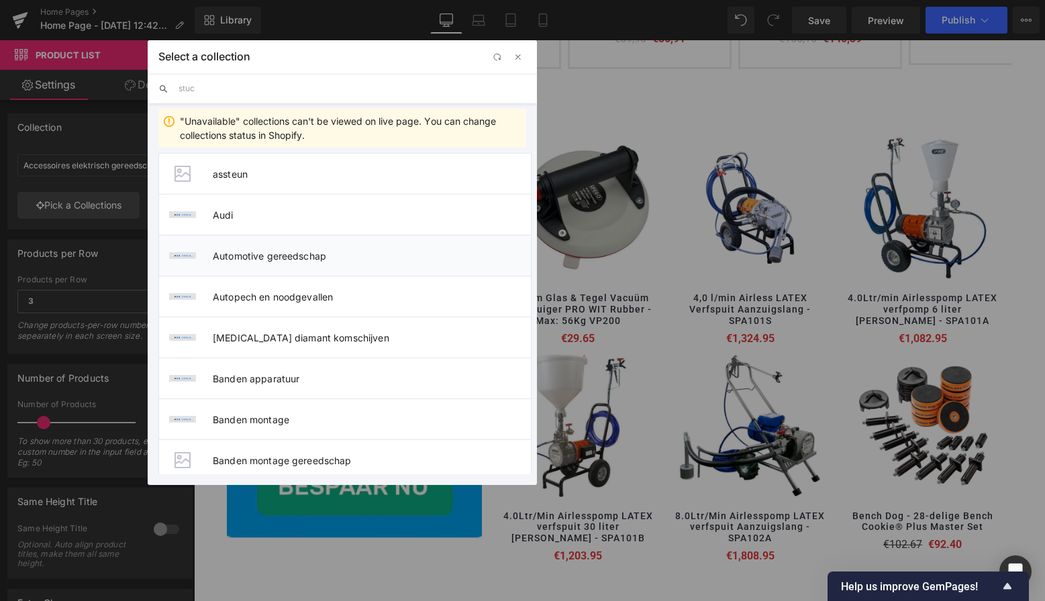
type input "stuc"
click at [288, 251] on span "Automotive gereedschap" at bounding box center [372, 255] width 318 height 11
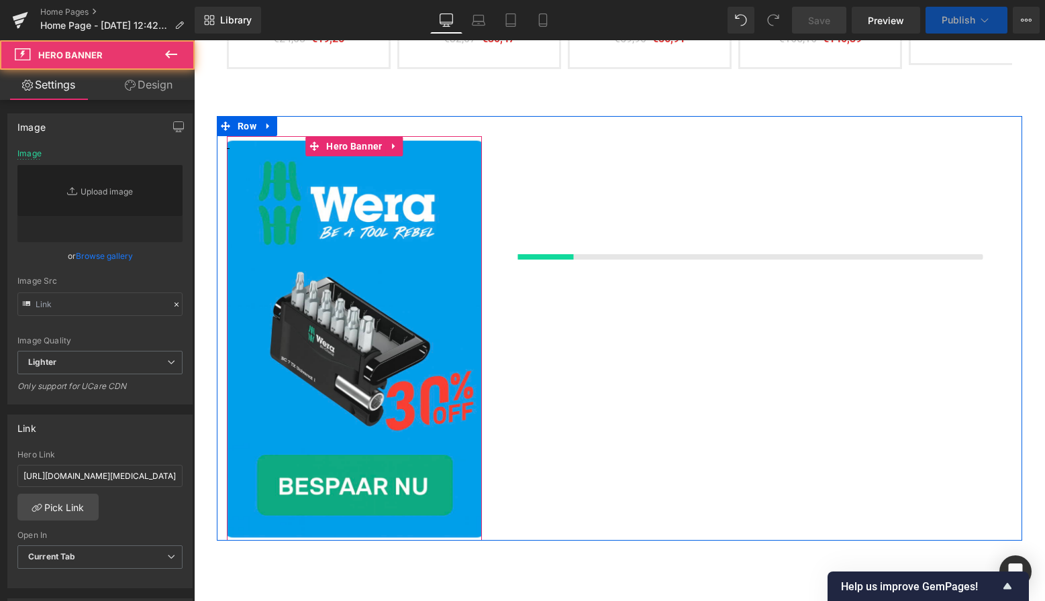
click at [293, 249] on link at bounding box center [354, 338] width 255 height 405
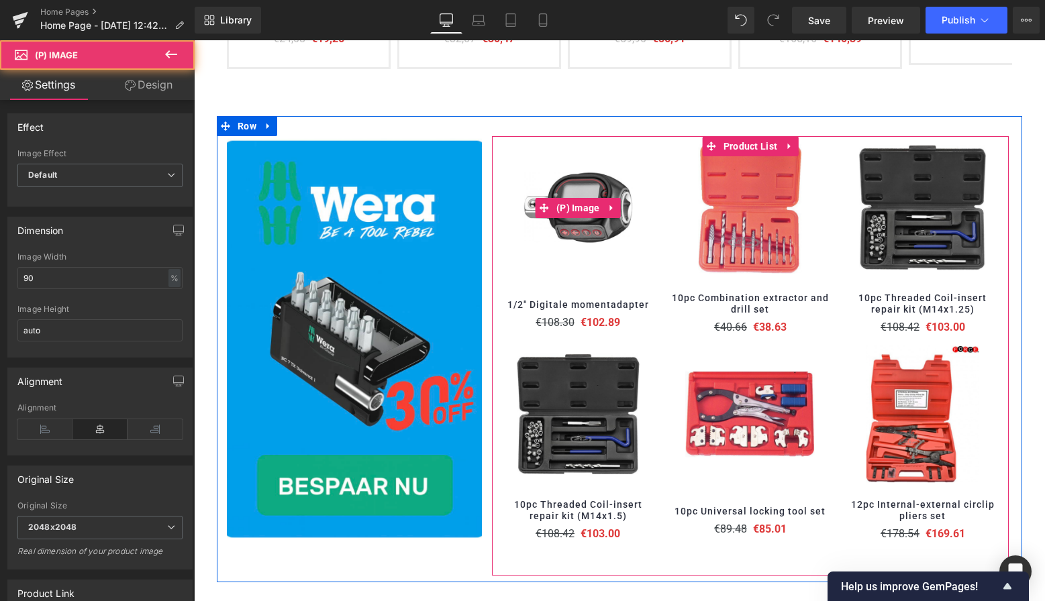
click at [653, 149] on link at bounding box center [578, 207] width 159 height 143
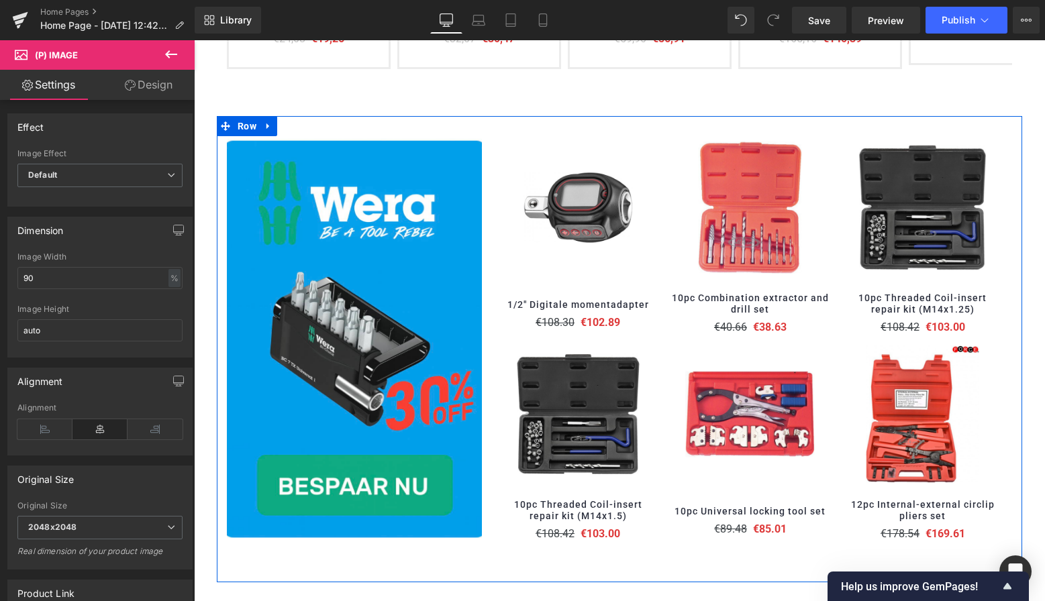
click at [654, 123] on div "Heading Row Hero Banner" at bounding box center [619, 349] width 805 height 466
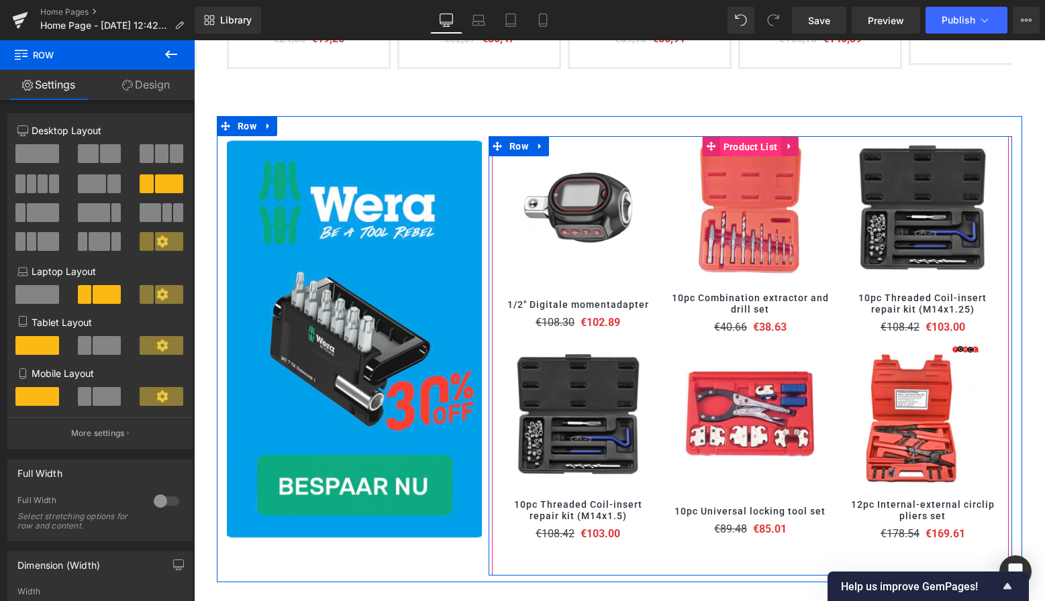
click at [750, 142] on span "Product List" at bounding box center [750, 147] width 61 height 20
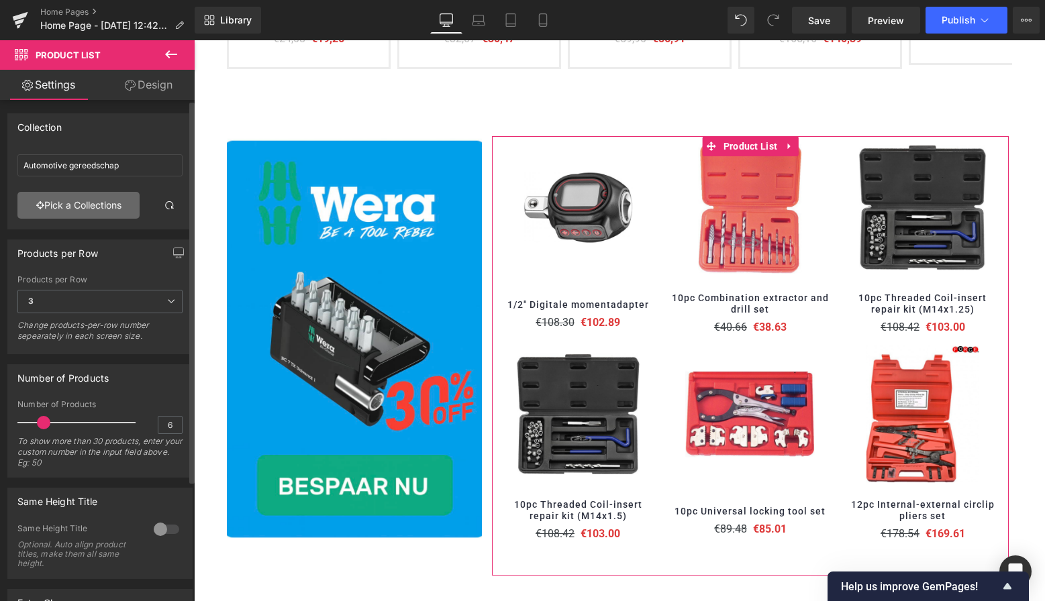
click at [91, 210] on link "Pick a Collections" at bounding box center [78, 205] width 122 height 27
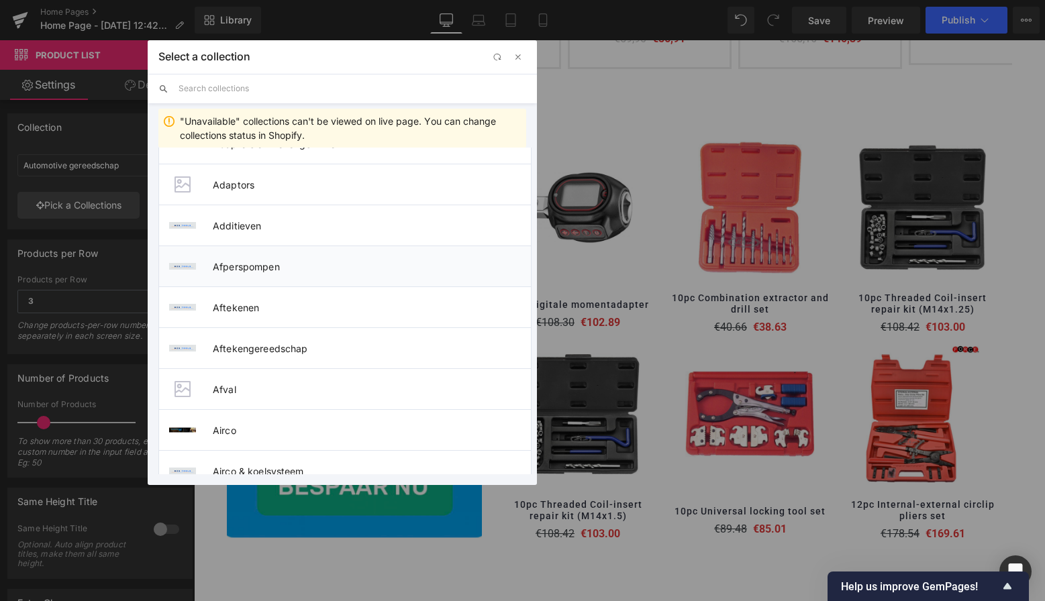
scroll to position [1382, 0]
click at [250, 301] on span "Aftekenen" at bounding box center [372, 306] width 318 height 11
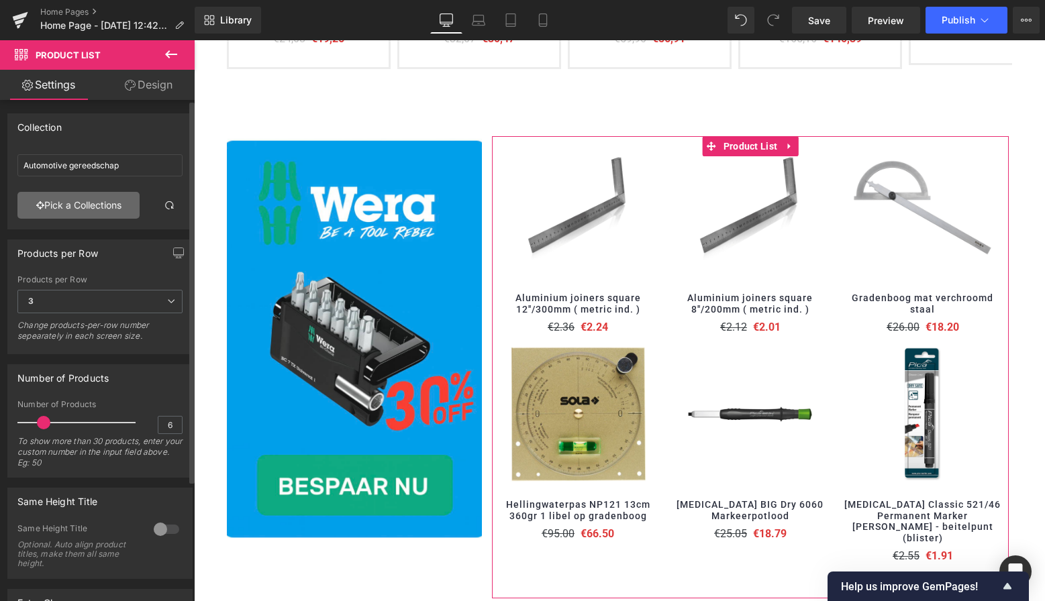
click at [79, 207] on link "Pick a Collections" at bounding box center [78, 205] width 122 height 27
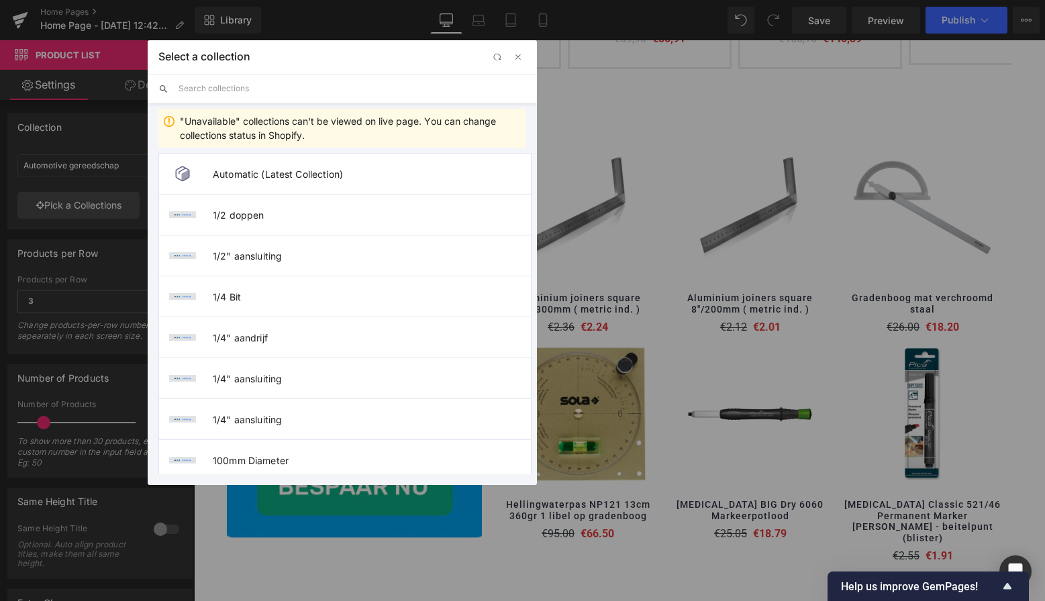
click at [244, 89] on input "text" at bounding box center [353, 89] width 348 height 30
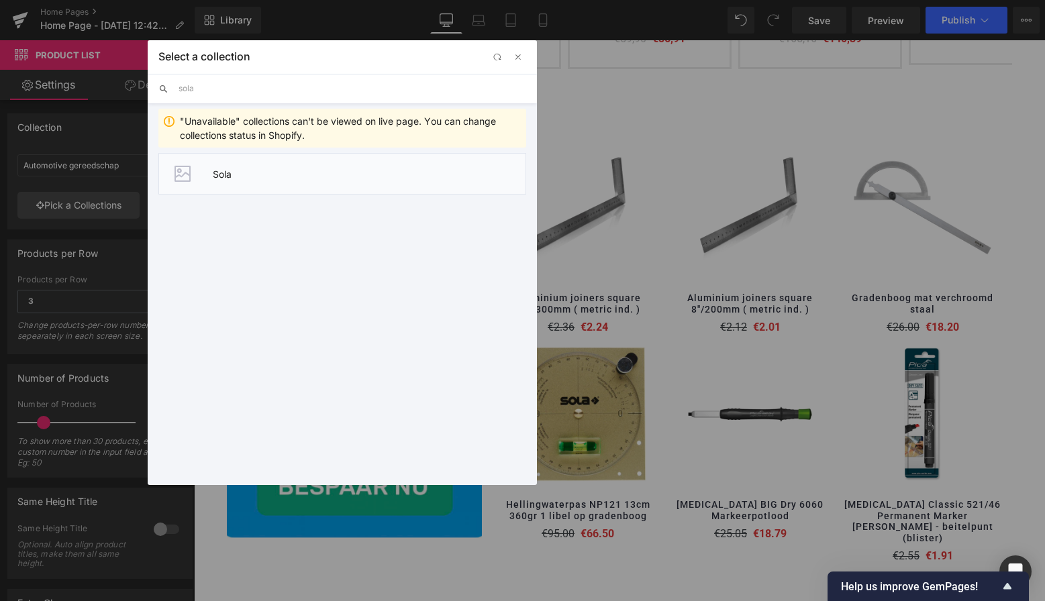
type input "sola"
click at [227, 176] on span "Sola" at bounding box center [369, 173] width 313 height 11
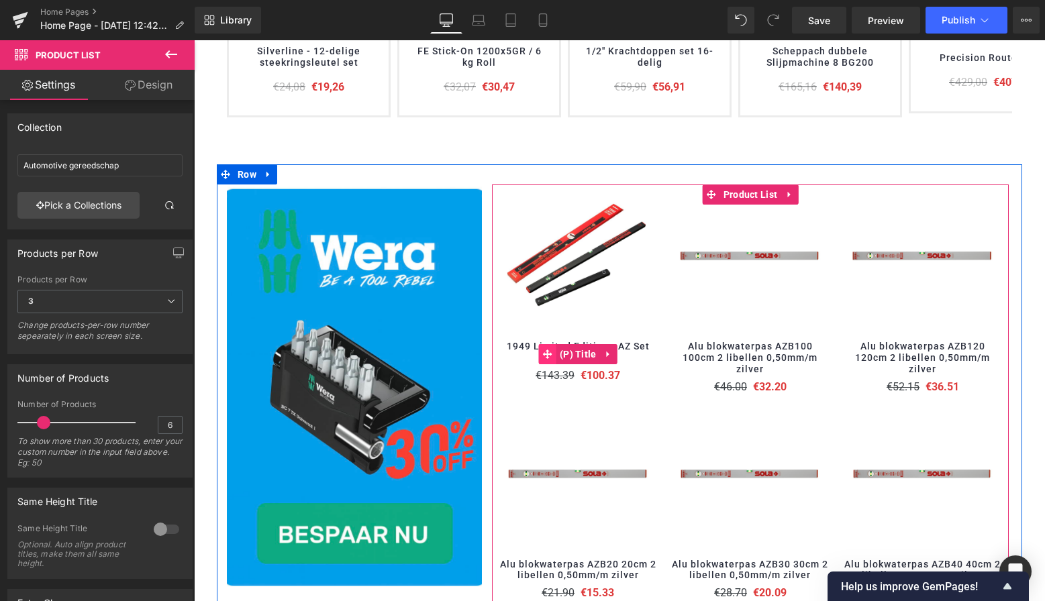
scroll to position [675, 0]
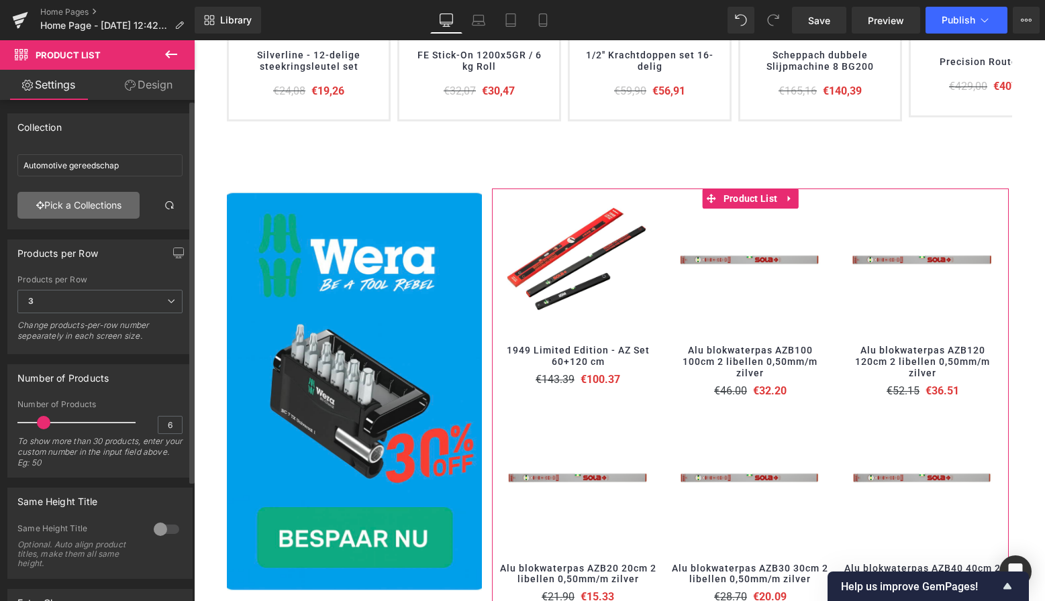
click at [90, 205] on link "Pick a Collections" at bounding box center [78, 205] width 122 height 27
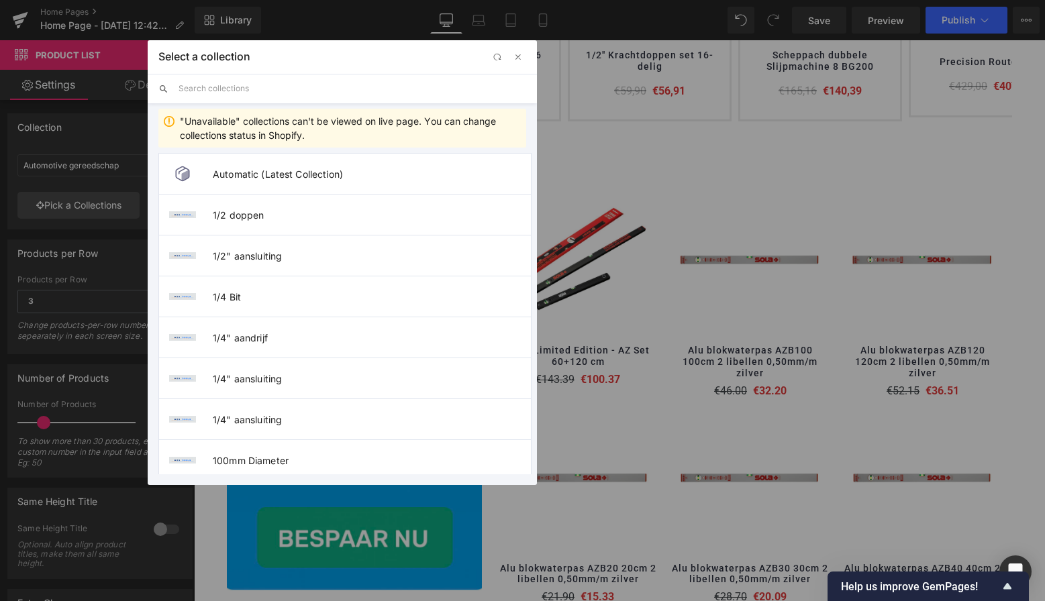
click at [219, 91] on input "text" at bounding box center [353, 89] width 348 height 30
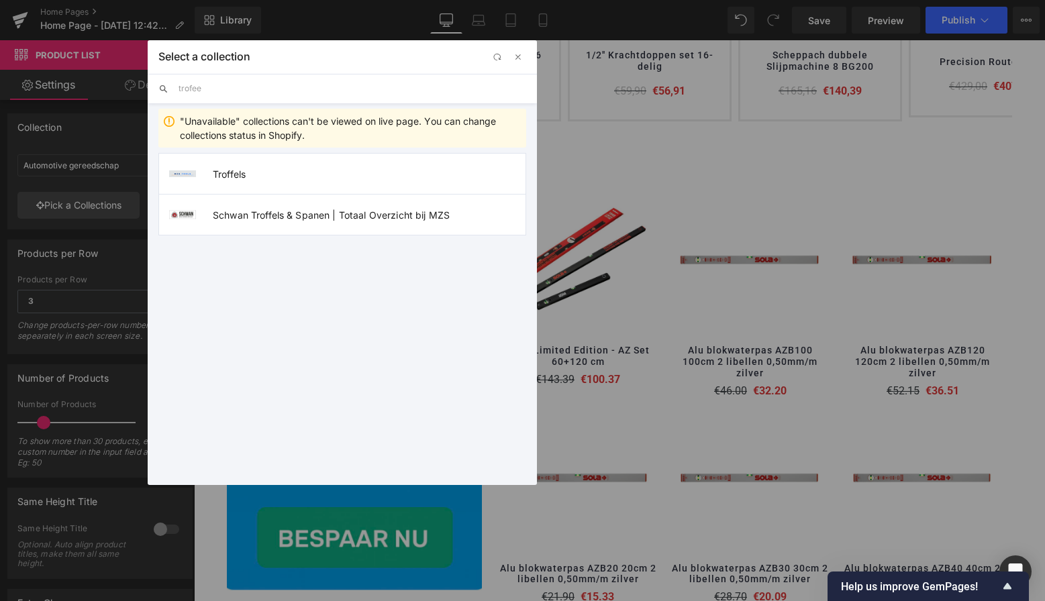
type input "trofee"
drag, startPoint x: 219, startPoint y: 91, endPoint x: 239, endPoint y: 174, distance: 85.5
click at [239, 174] on span "Troffels" at bounding box center [369, 173] width 313 height 11
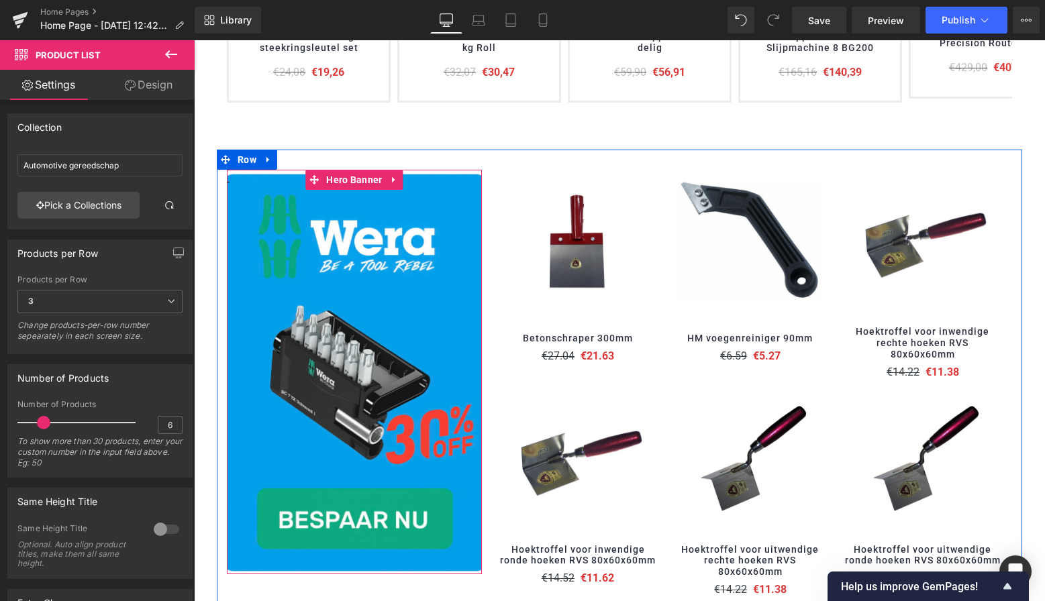
scroll to position [687, 0]
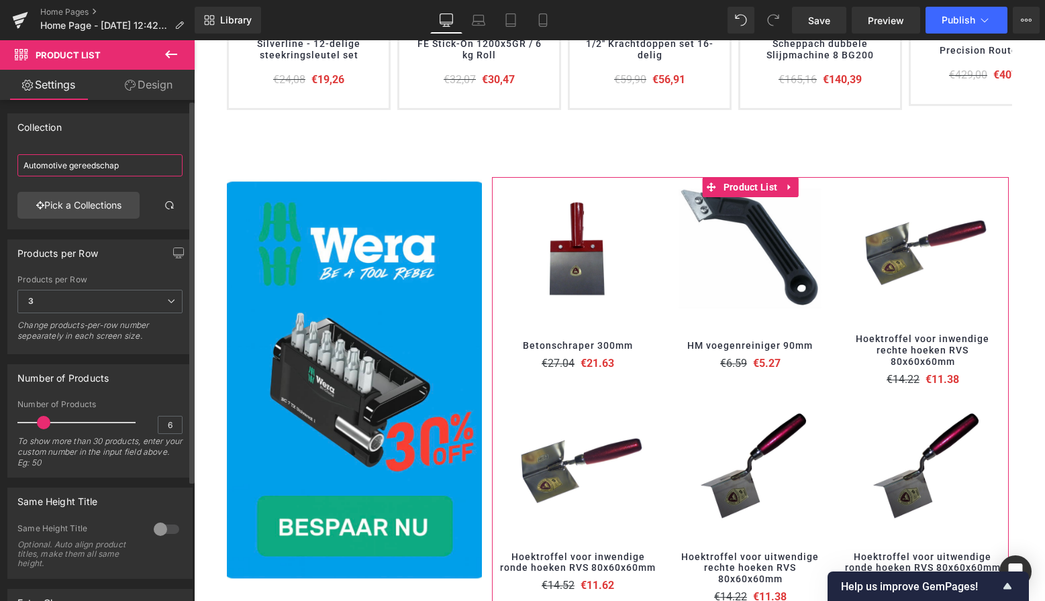
drag, startPoint x: 62, startPoint y: 164, endPoint x: 11, endPoint y: 164, distance: 51.7
click at [11, 164] on div "Automotive gereedschap Automotive gereedschap Pick a Collections" at bounding box center [100, 189] width 184 height 80
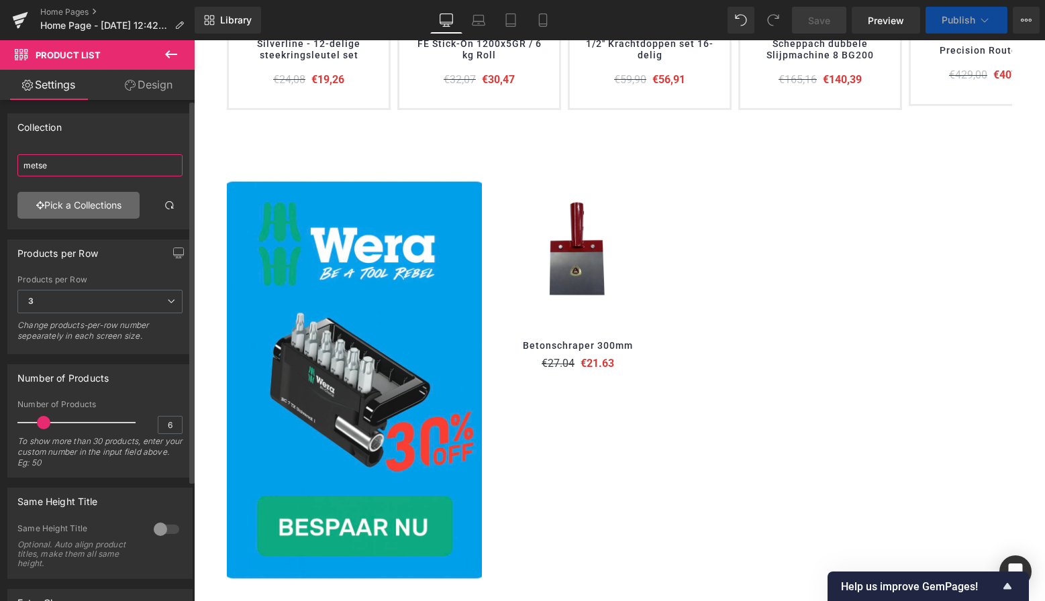
type input "metse"
click at [60, 221] on div "Automotive gereedschap metse Pick a Collections" at bounding box center [100, 189] width 184 height 80
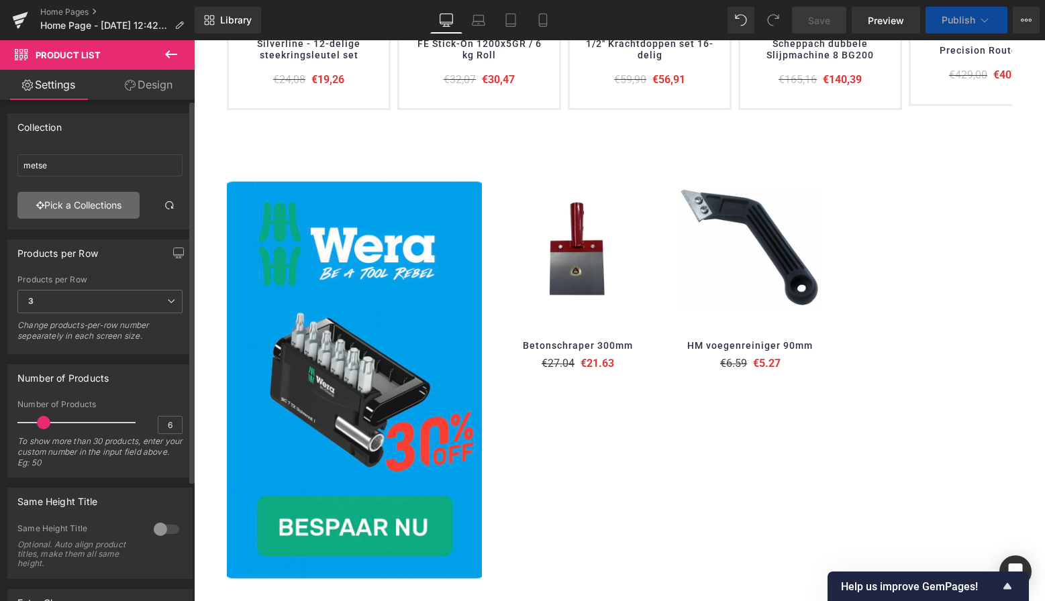
click at [68, 206] on link "Pick a Collections" at bounding box center [78, 205] width 122 height 27
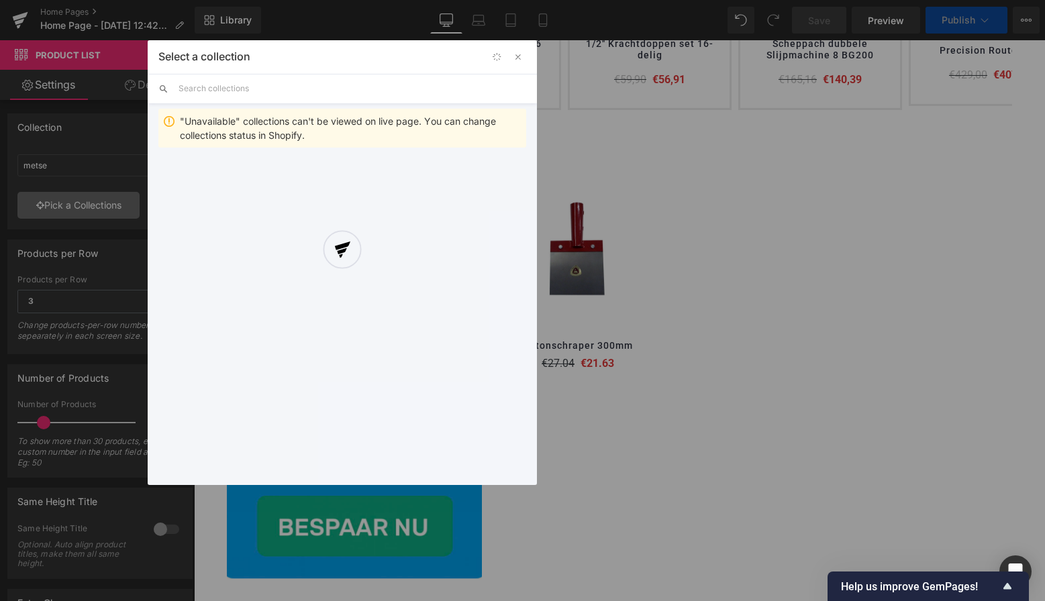
click at [78, 0] on div "Product List You are previewing how the will restyle your page. You can not edi…" at bounding box center [522, 0] width 1045 height 0
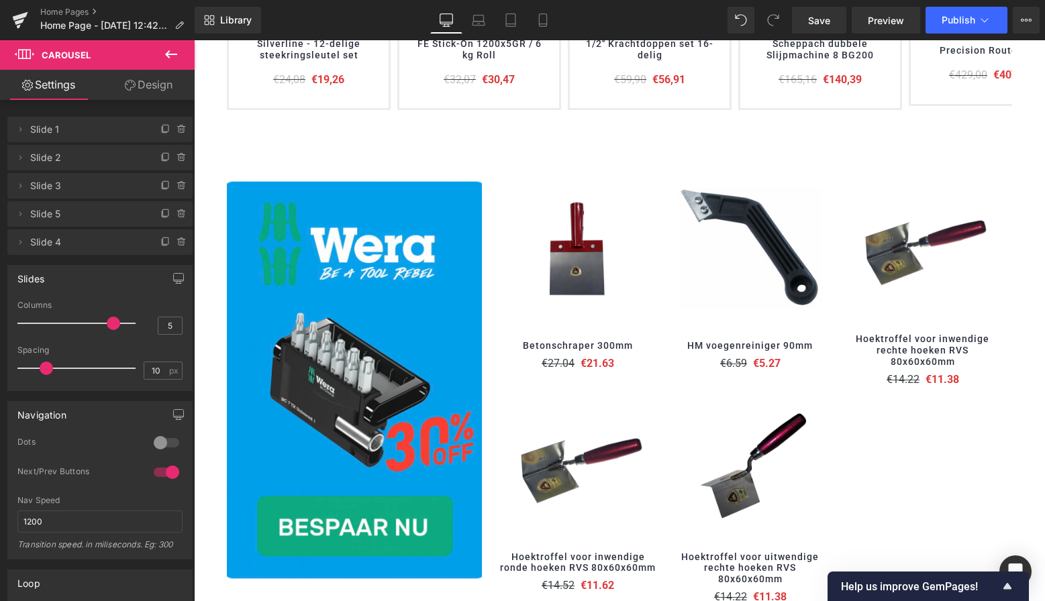
scroll to position [632, 0]
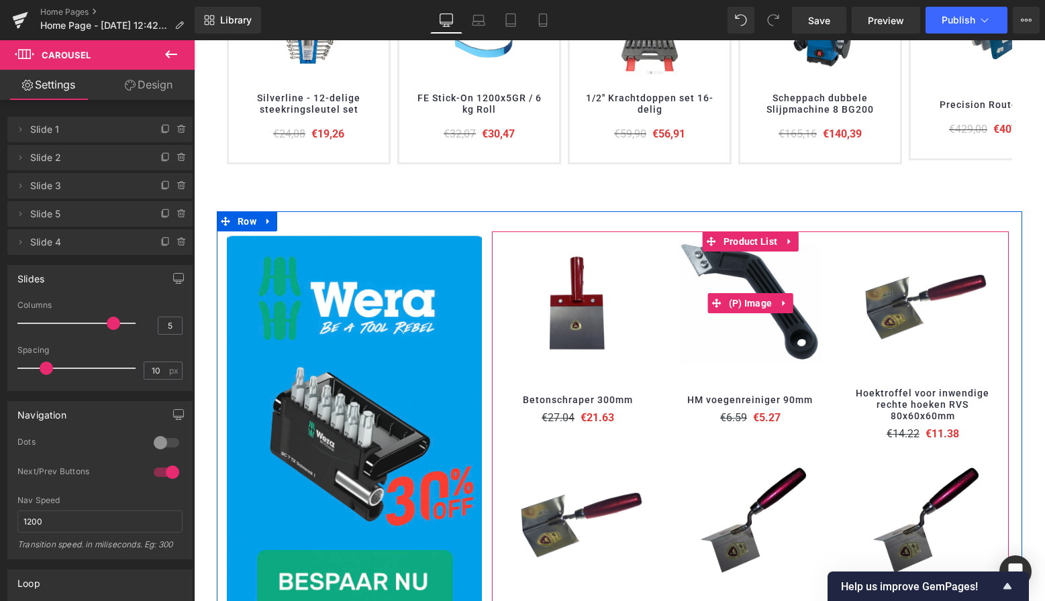
click at [761, 232] on link "Product List" at bounding box center [742, 242] width 79 height 20
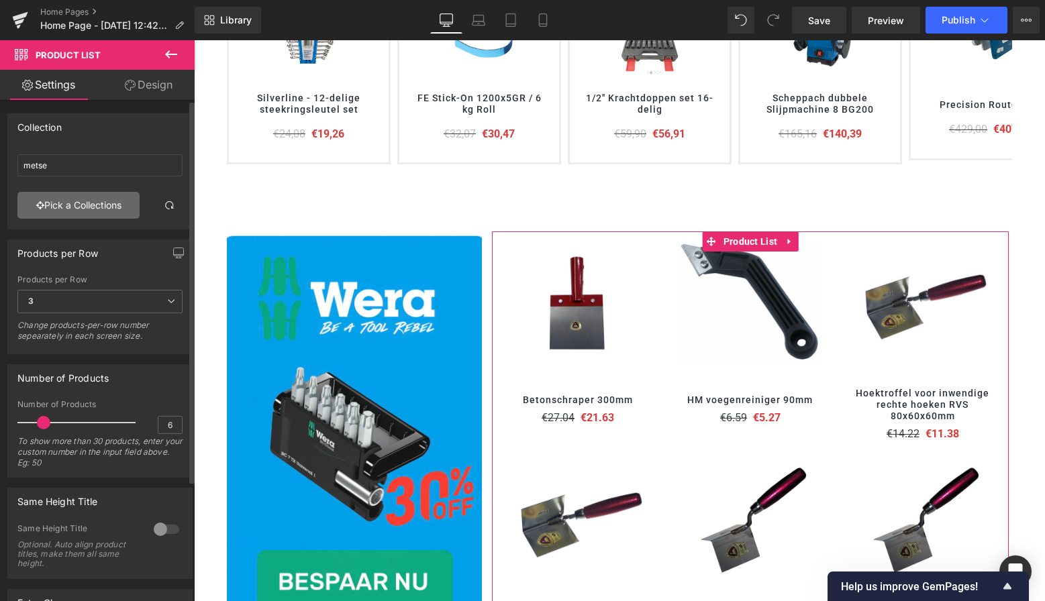
click at [97, 202] on link "Pick a Collections" at bounding box center [78, 205] width 122 height 27
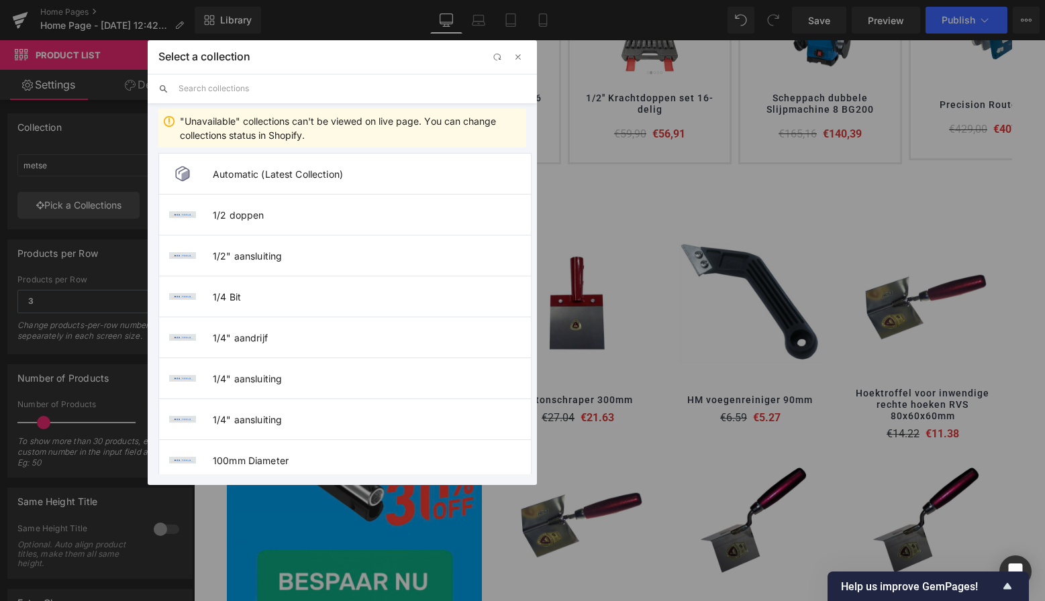
click at [231, 87] on input "text" at bounding box center [353, 89] width 348 height 30
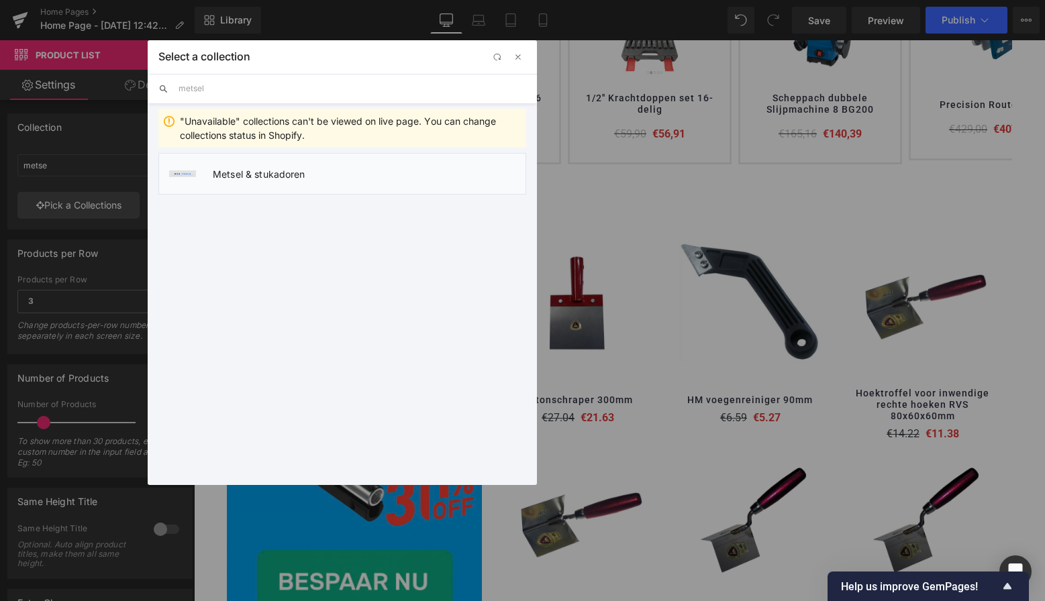
type input "metsel"
click at [267, 179] on span "Metsel & stukadoren" at bounding box center [369, 173] width 313 height 11
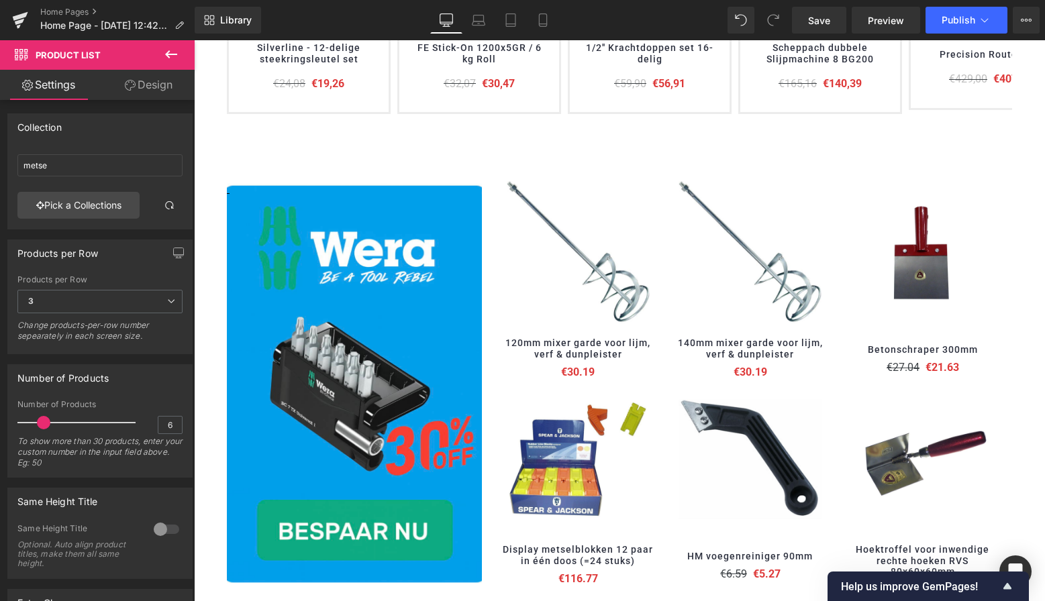
scroll to position [672, 0]
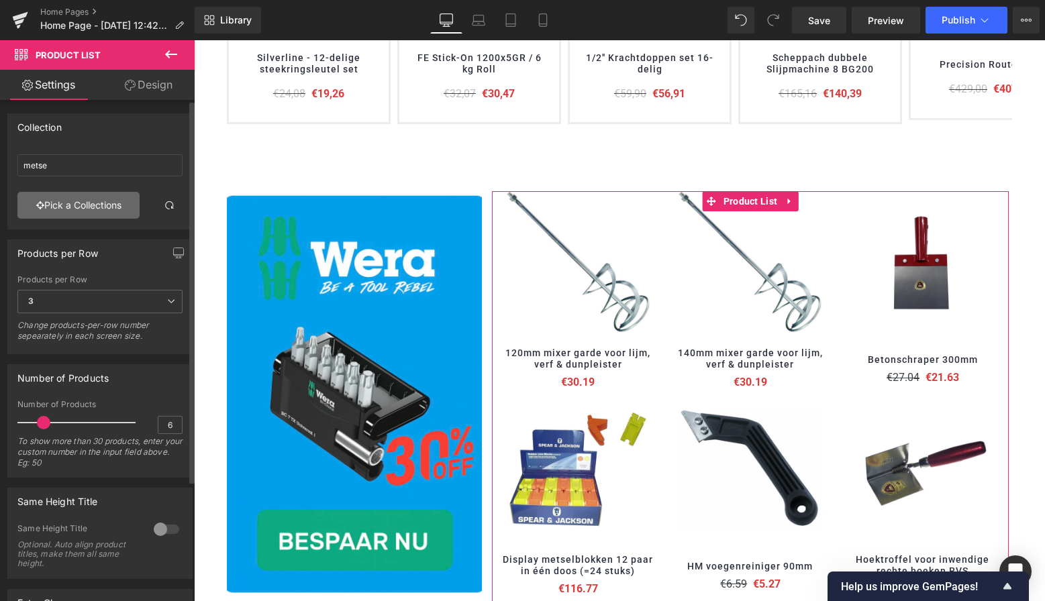
click at [97, 205] on link "Pick a Collections" at bounding box center [78, 205] width 122 height 27
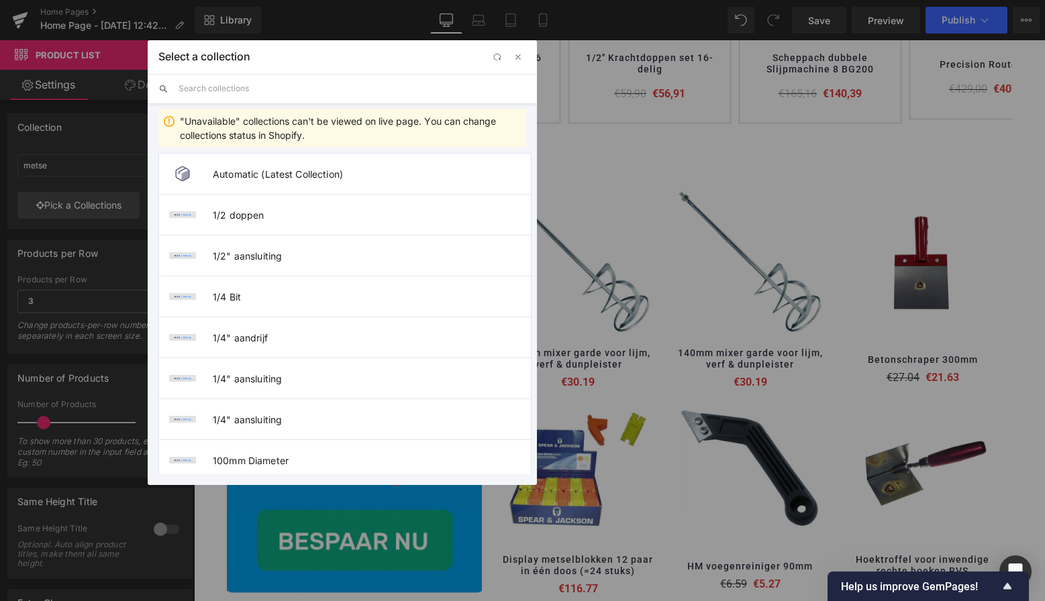
click at [238, 87] on input "text" at bounding box center [353, 89] width 348 height 30
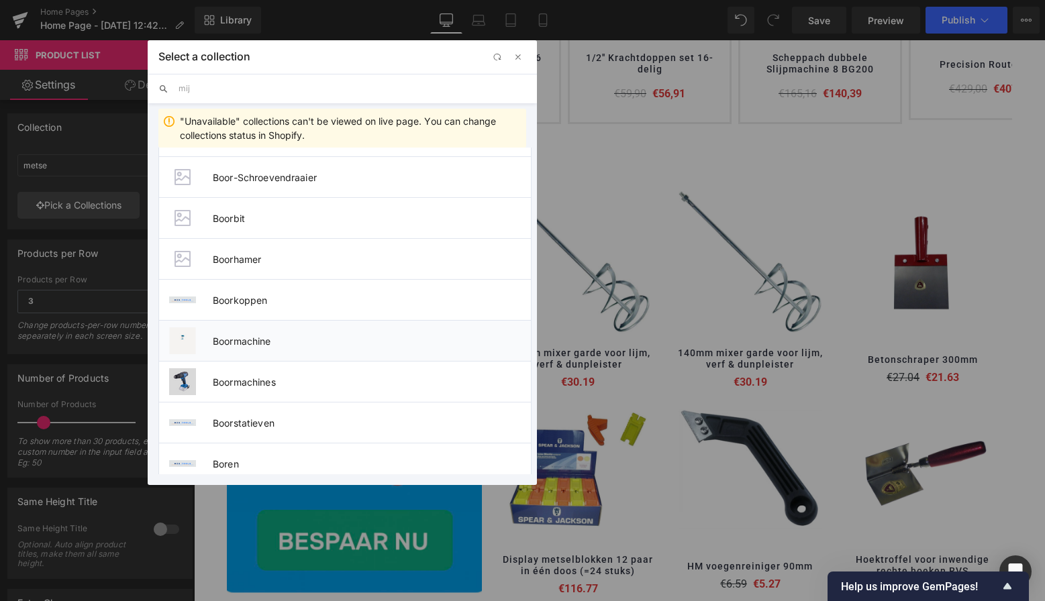
scroll to position [2657, 0]
type input "mij"
click at [236, 222] on span "Boorbit" at bounding box center [372, 218] width 318 height 11
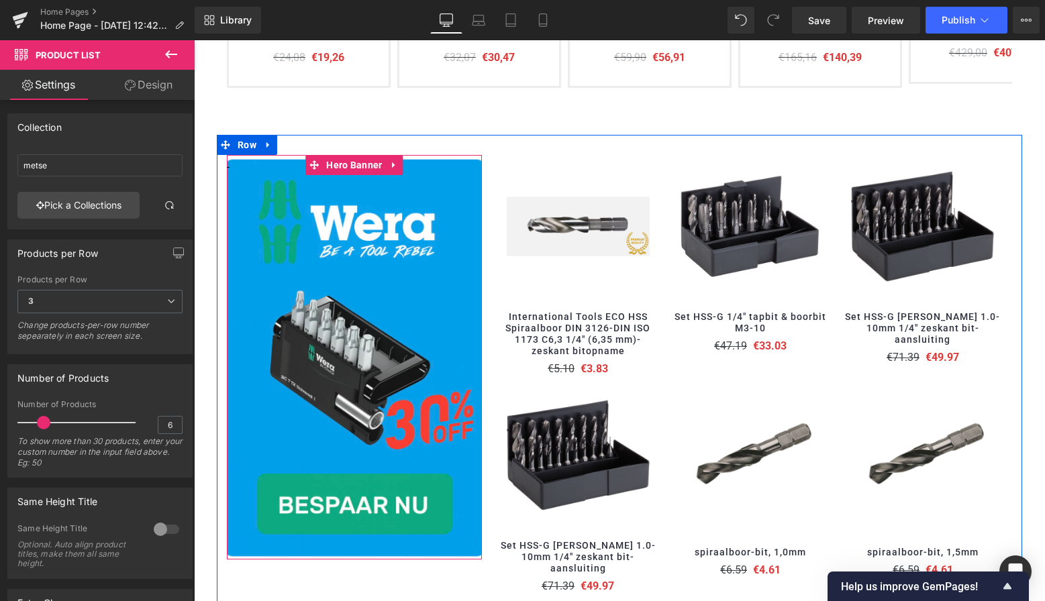
scroll to position [707, 0]
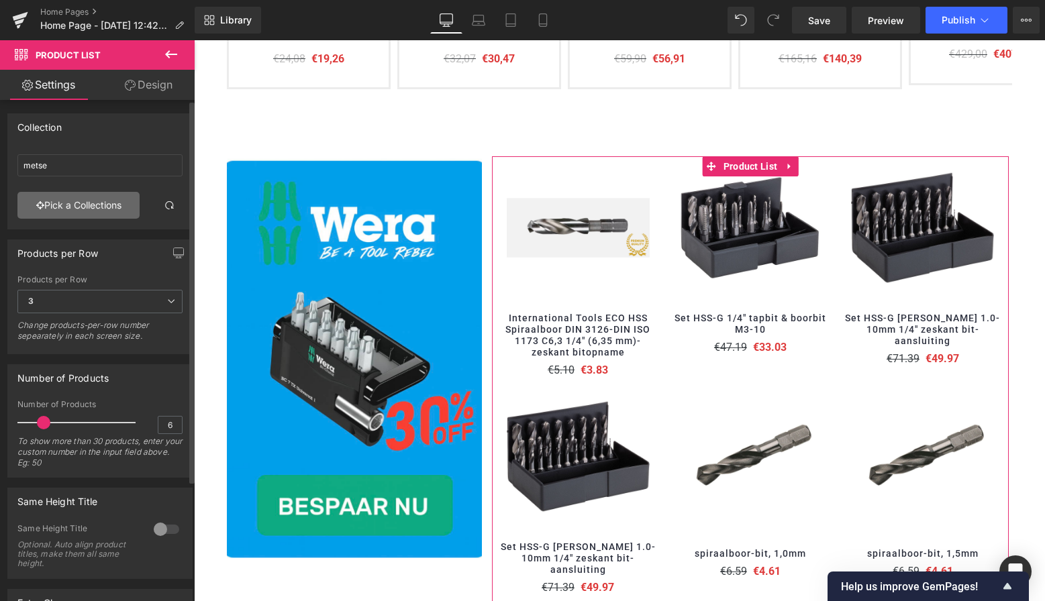
click at [87, 205] on link "Pick a Collections" at bounding box center [78, 205] width 122 height 27
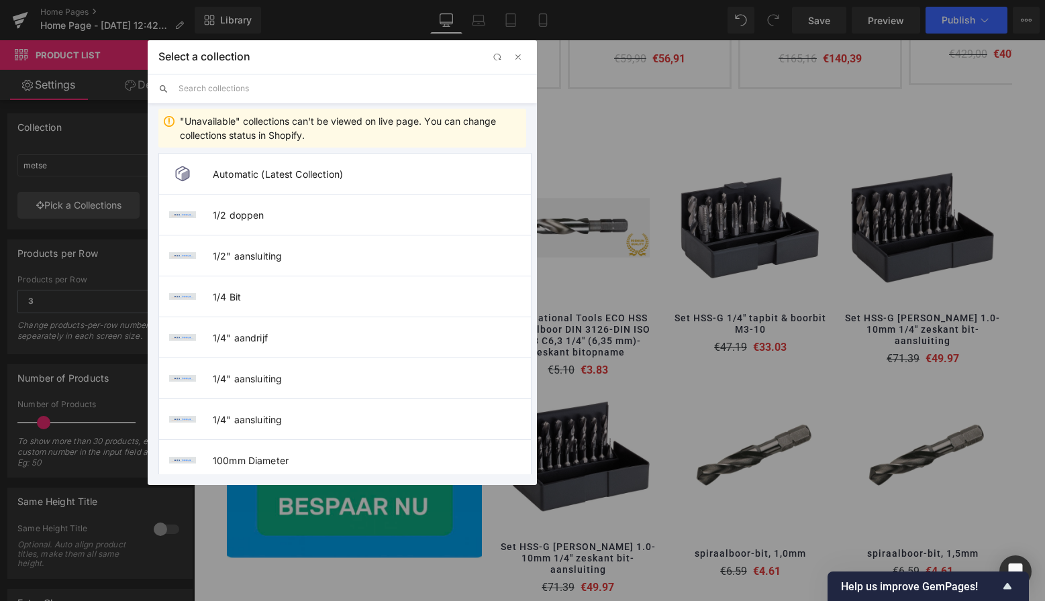
click at [248, 94] on input "text" at bounding box center [353, 89] width 348 height 30
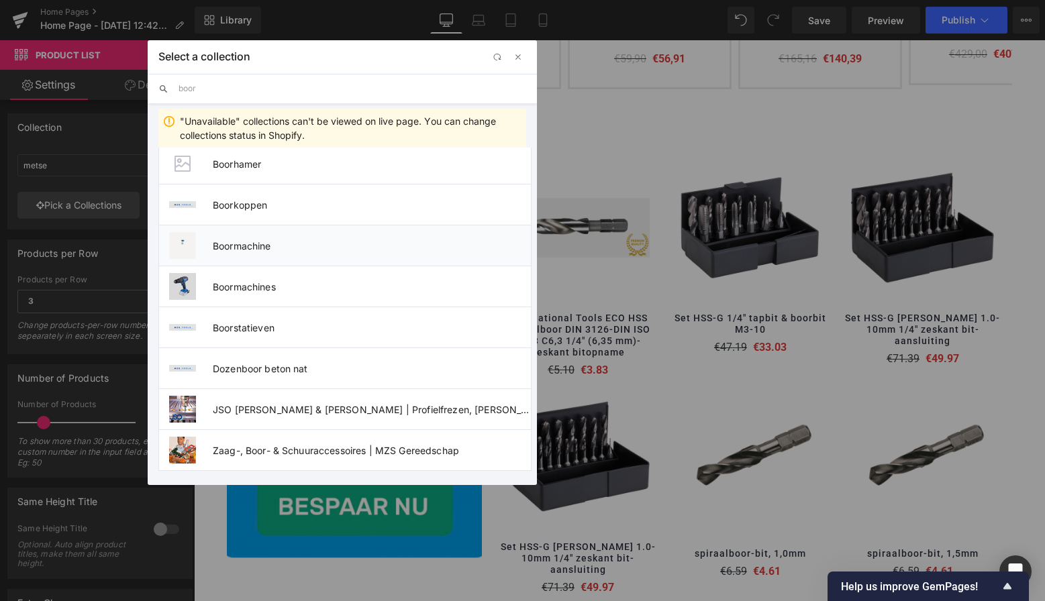
scroll to position [665, 0]
type input "boor"
click at [286, 447] on span "Zaag-, Boor- & Schuuraccessoires | MZS Gereedschap" at bounding box center [372, 450] width 318 height 11
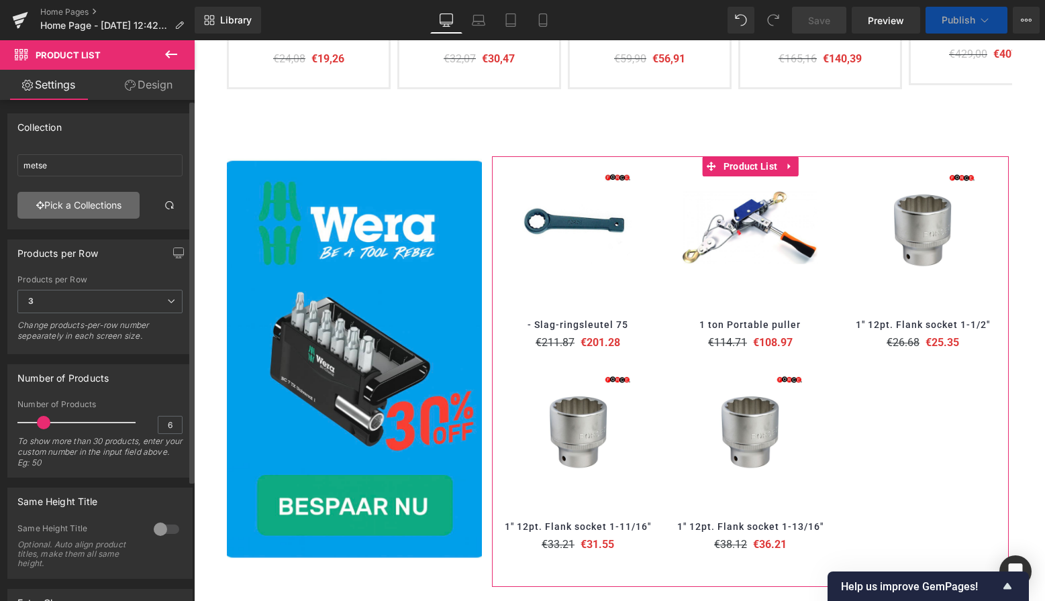
click at [98, 207] on link "Pick a Collections" at bounding box center [78, 205] width 122 height 27
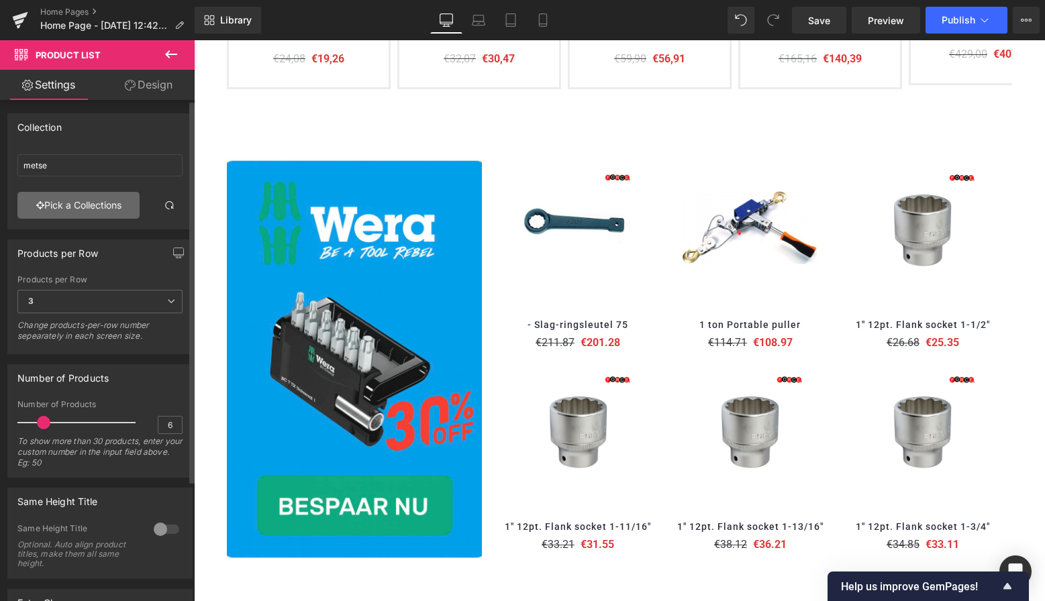
click at [101, 0] on div "Product List You are previewing how the will restyle your page. You can not edi…" at bounding box center [522, 0] width 1045 height 0
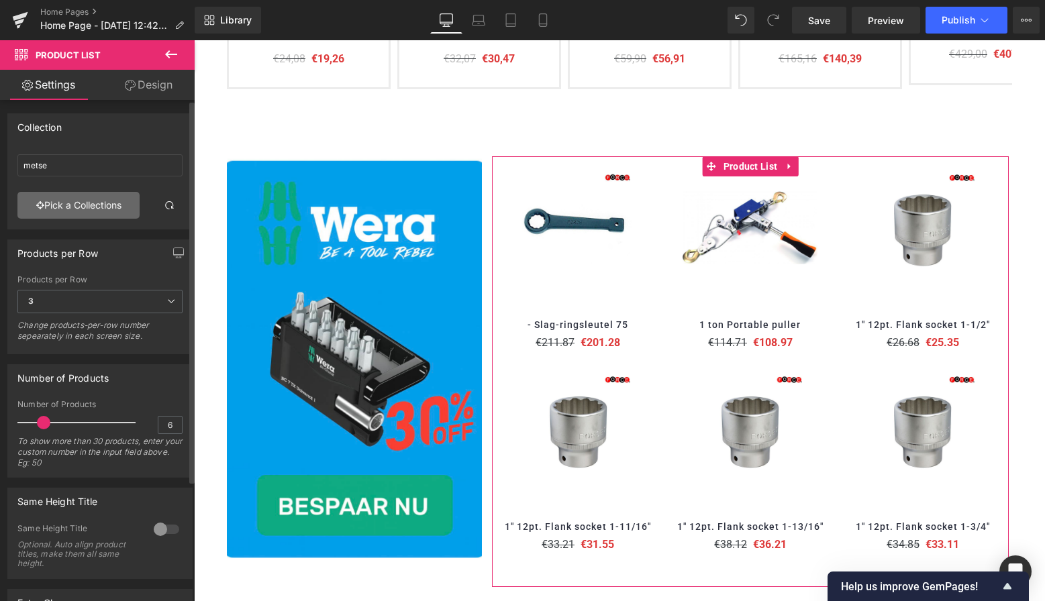
click at [107, 200] on link "Pick a Collections" at bounding box center [78, 205] width 122 height 27
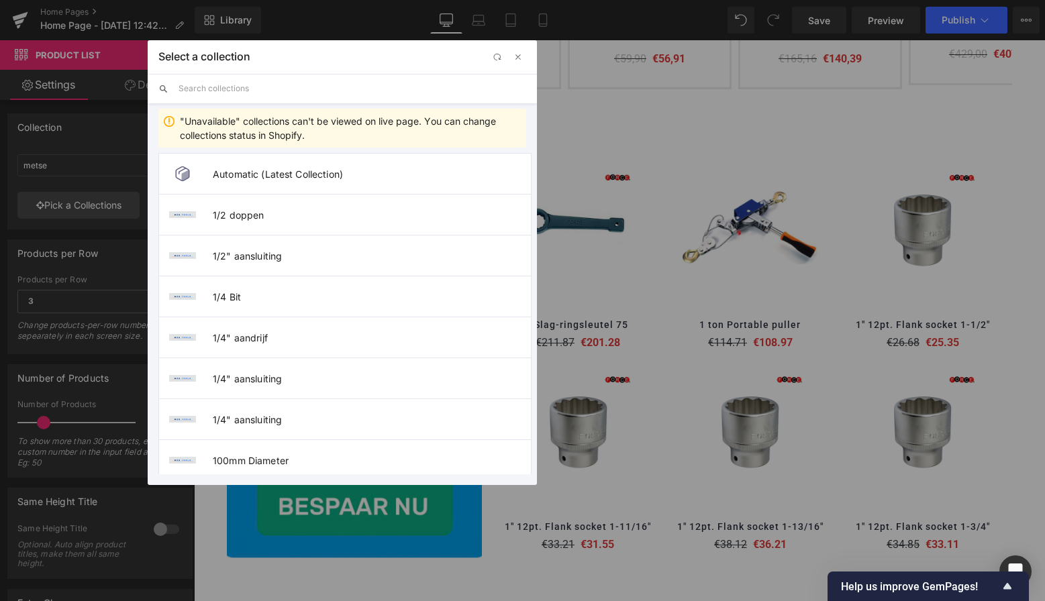
click at [232, 93] on input "text" at bounding box center [353, 89] width 348 height 30
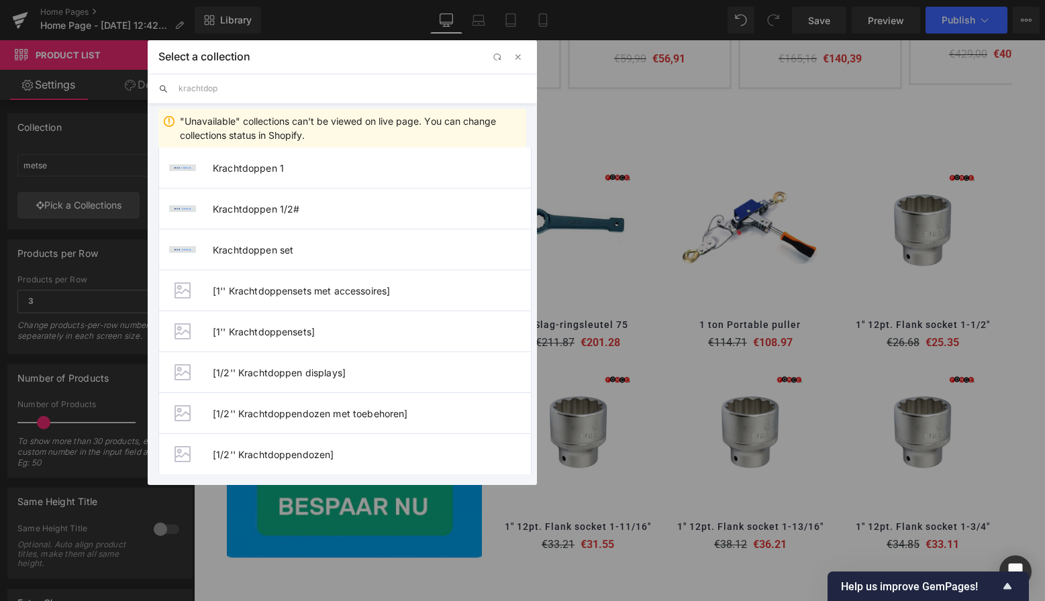
scroll to position [132, 0]
type input "krachtdop"
click at [268, 249] on span "Krachtdoppen set" at bounding box center [372, 247] width 318 height 11
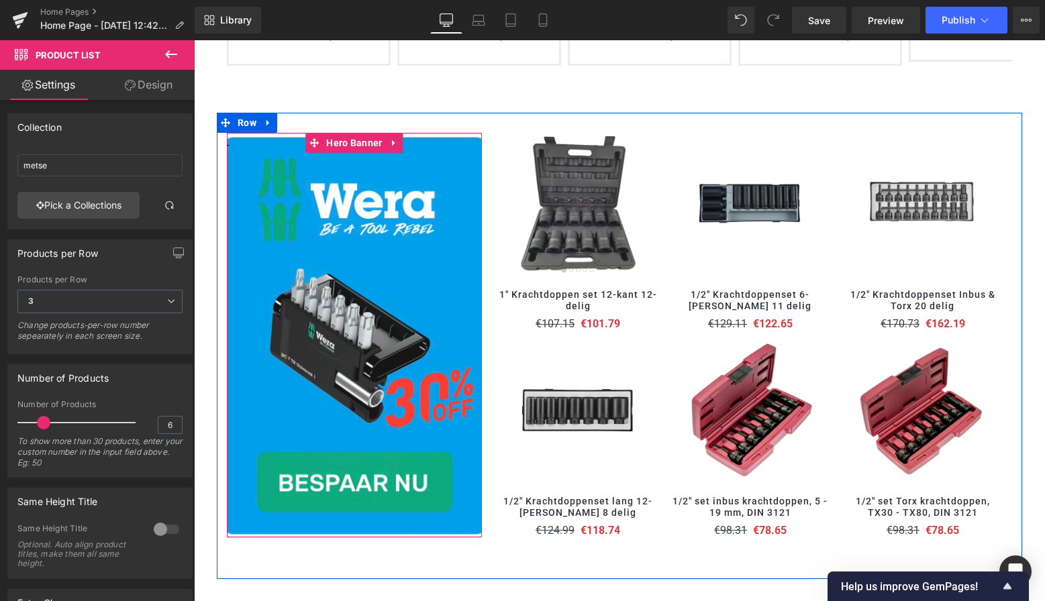
scroll to position [705, 0]
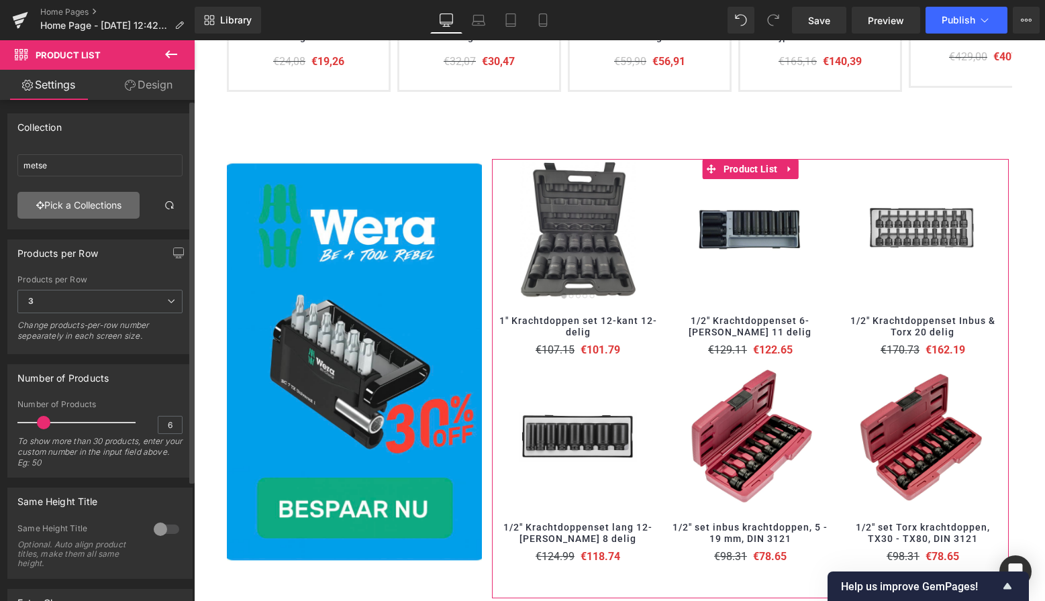
click at [94, 202] on link "Pick a Collections" at bounding box center [78, 205] width 122 height 27
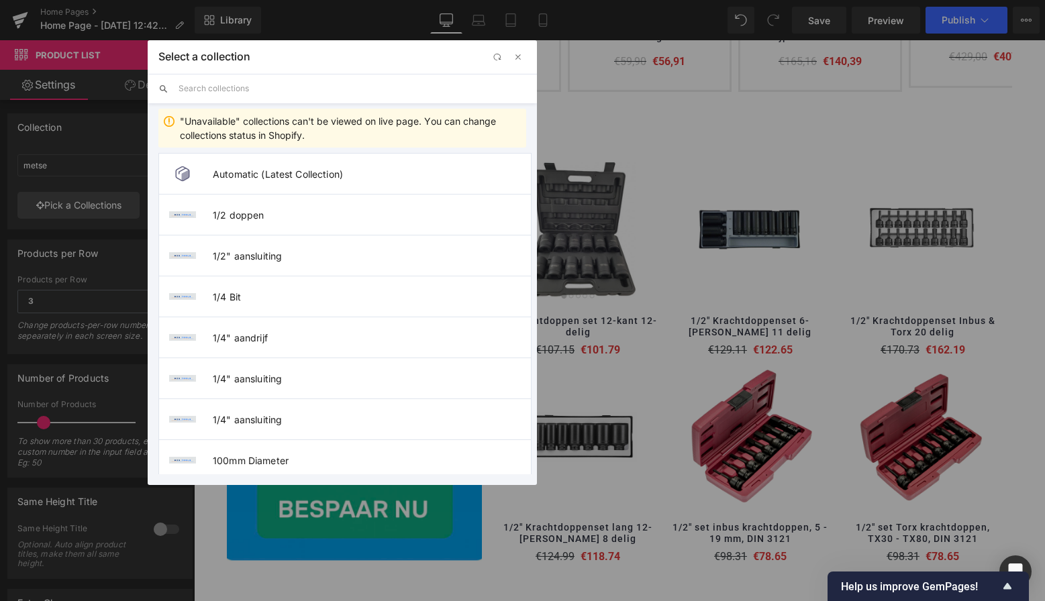
click at [227, 91] on input "text" at bounding box center [353, 89] width 348 height 30
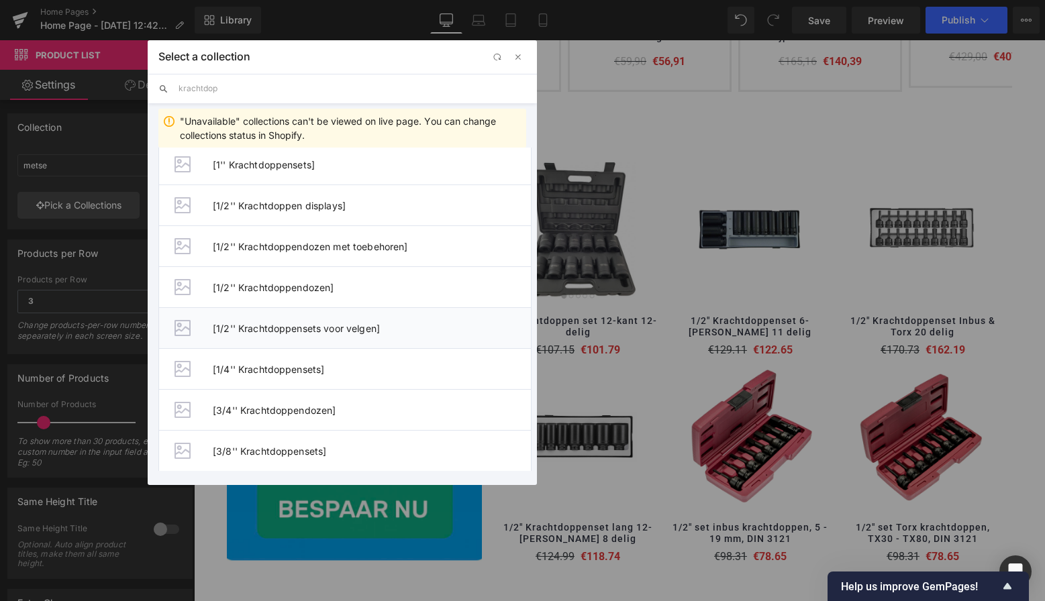
scroll to position [296, 0]
type input "krachtdop"
click at [283, 446] on span "[3/8'' Krachtdoppensets]" at bounding box center [372, 451] width 318 height 11
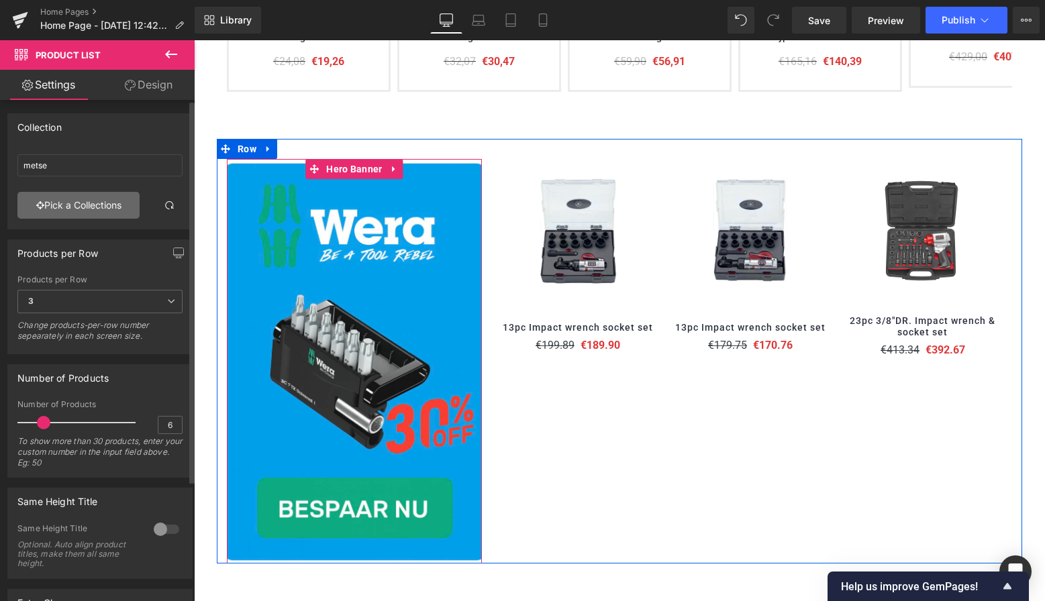
click at [97, 205] on link "Pick a Collections" at bounding box center [78, 205] width 122 height 27
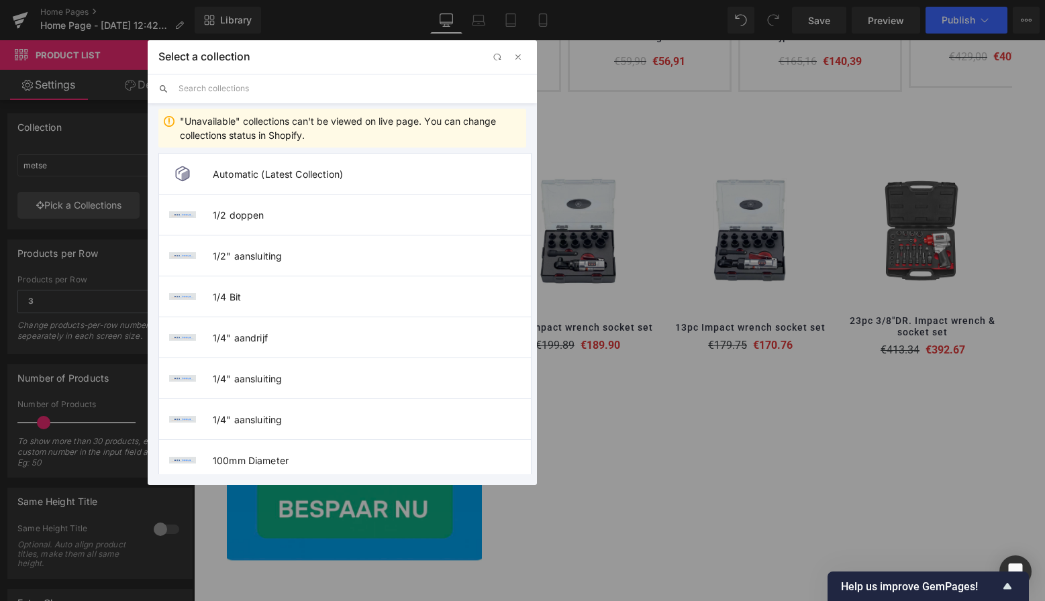
click at [217, 88] on input "text" at bounding box center [353, 89] width 348 height 30
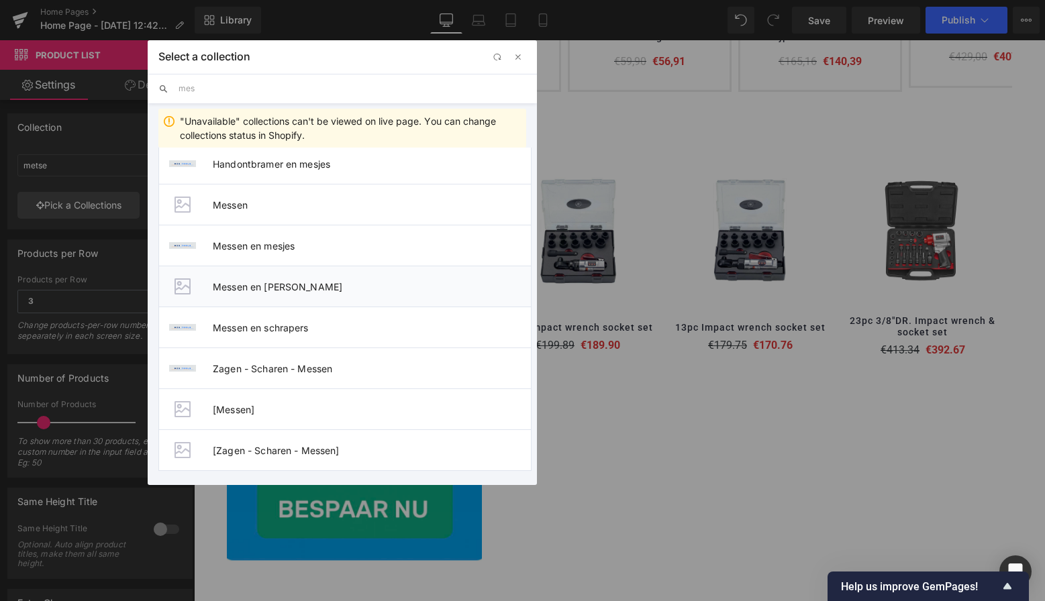
scroll to position [10, 0]
type input "mes"
click at [273, 289] on span "Messen en scharen" at bounding box center [372, 286] width 318 height 11
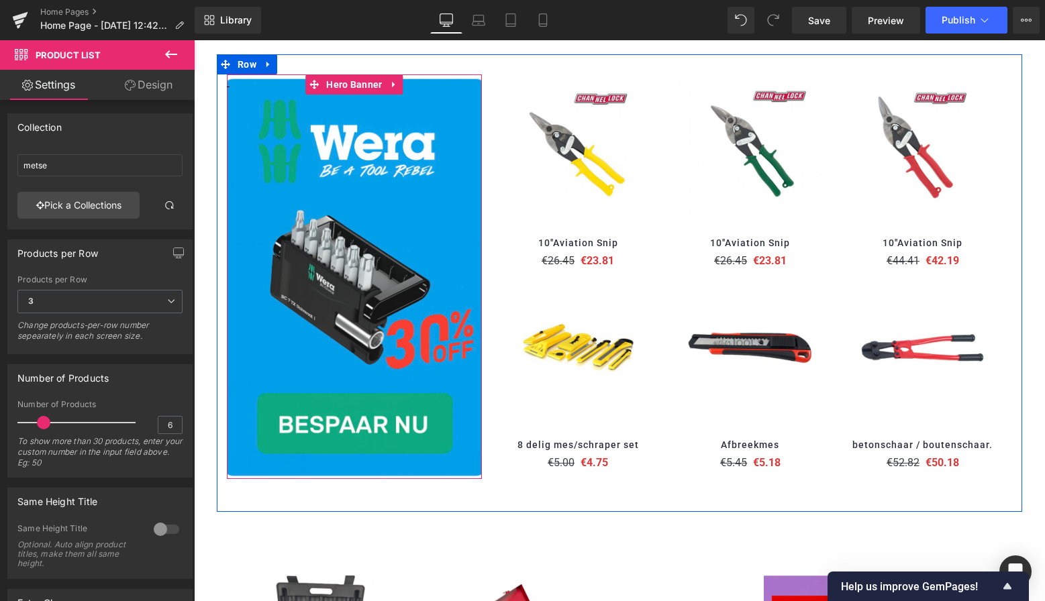
scroll to position [709, 0]
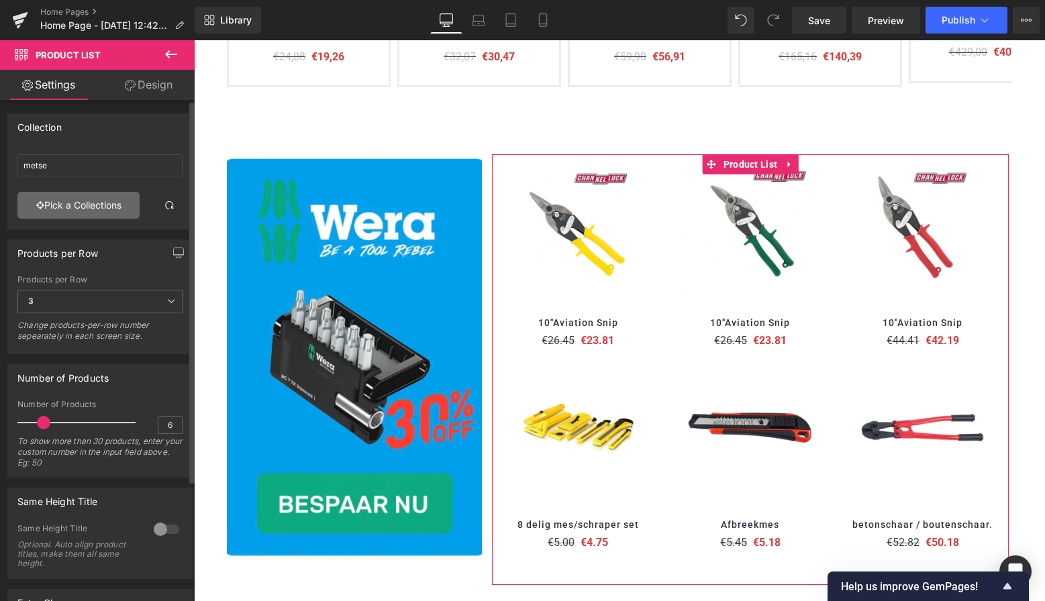
click at [113, 209] on link "Pick a Collections" at bounding box center [78, 205] width 122 height 27
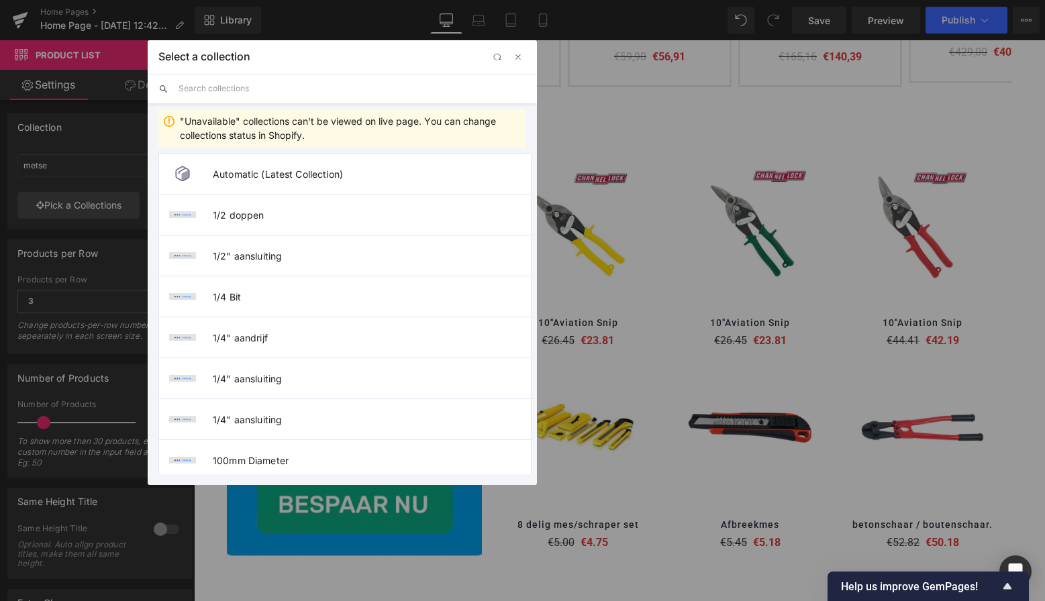
click at [230, 90] on input "text" at bounding box center [353, 89] width 348 height 30
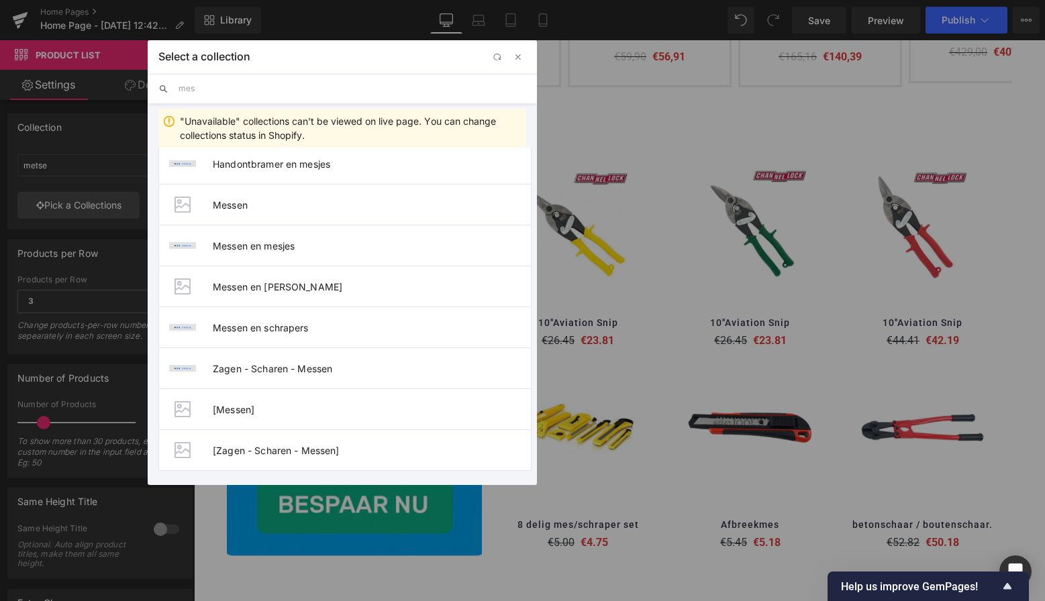
scroll to position [10, 0]
type input "mes"
click at [277, 288] on span "Messen en scharen" at bounding box center [372, 286] width 318 height 11
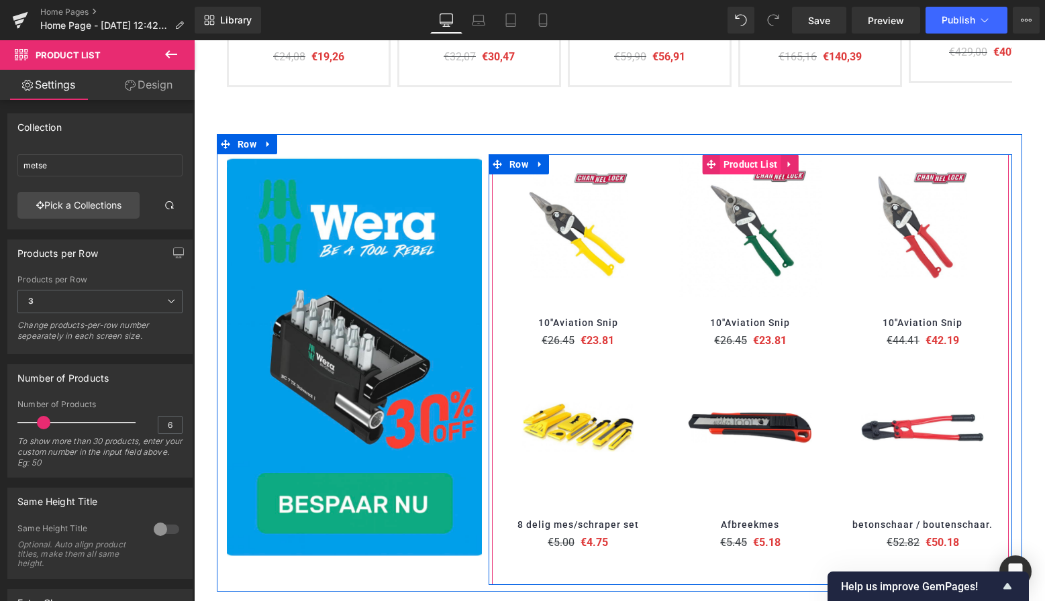
click at [744, 161] on span "Product List" at bounding box center [750, 164] width 61 height 20
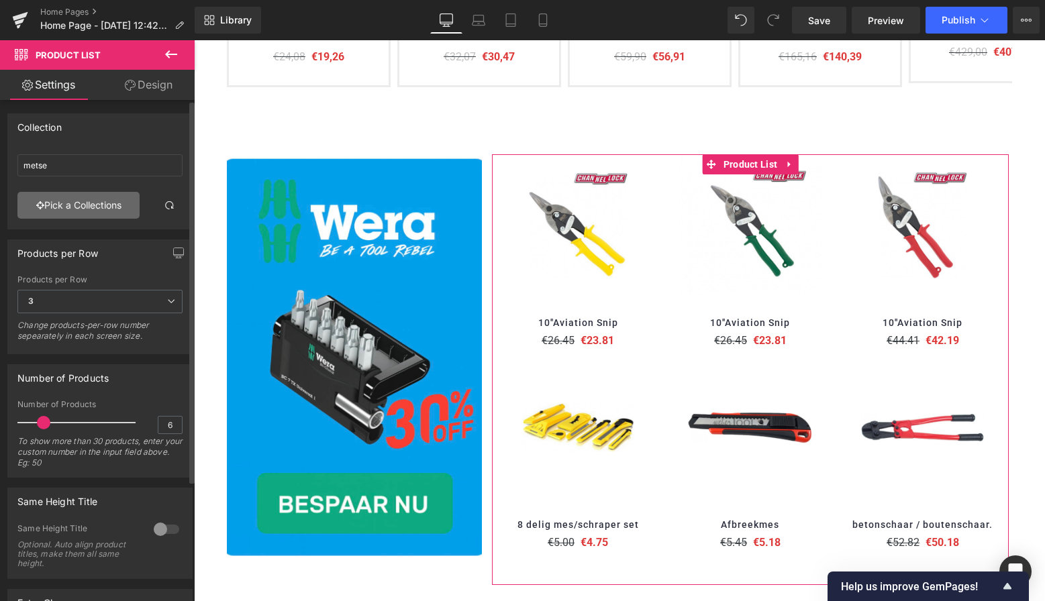
click at [112, 208] on link "Pick a Collections" at bounding box center [78, 205] width 122 height 27
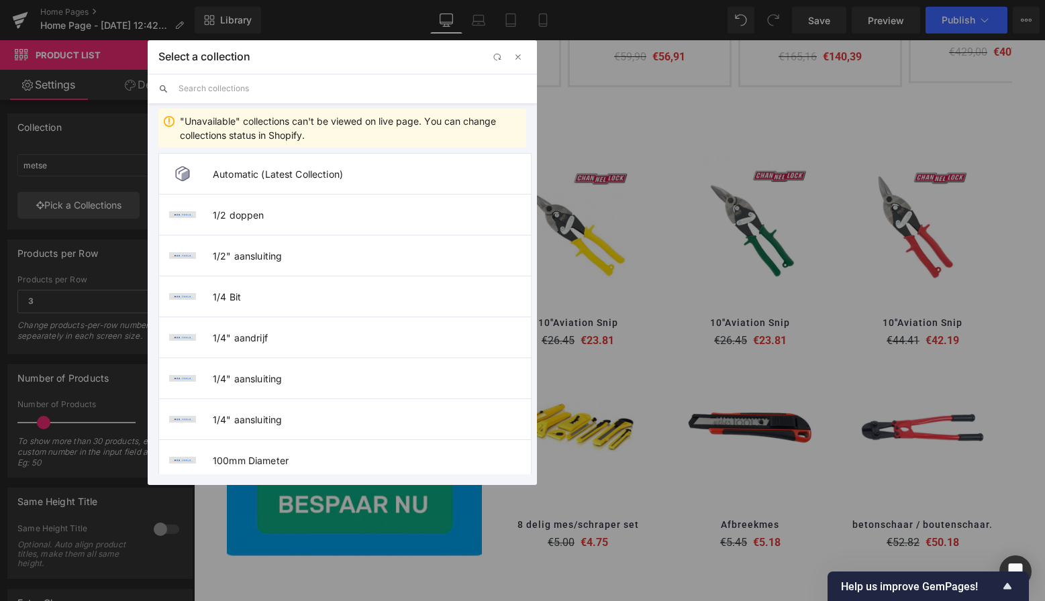
click at [258, 91] on input "text" at bounding box center [353, 89] width 348 height 30
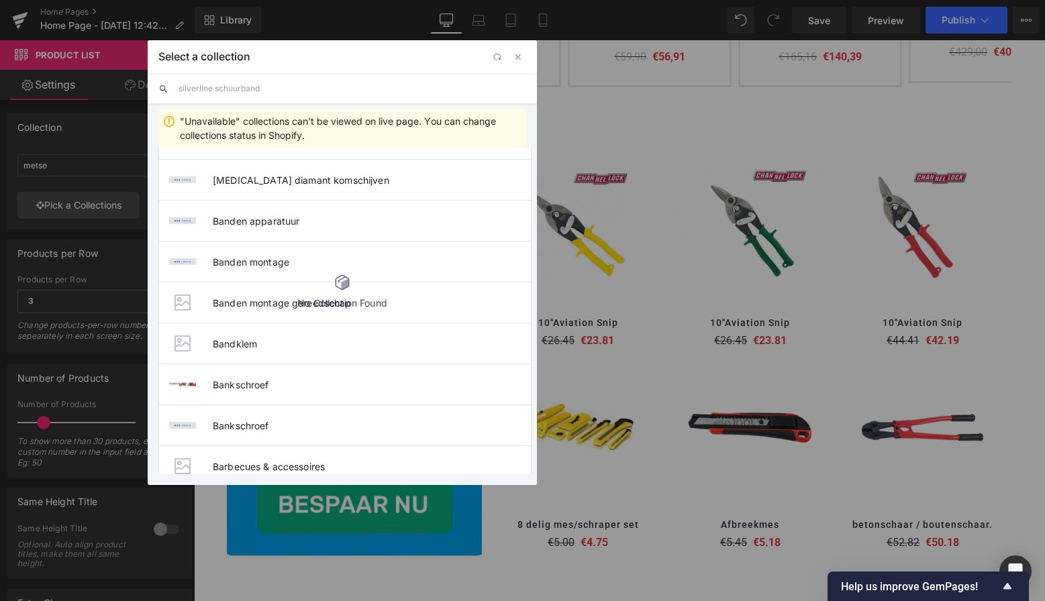
scroll to position [160, 0]
type input "silverline schuurband"
click at [261, 222] on span "Banden apparatuur" at bounding box center [372, 218] width 318 height 11
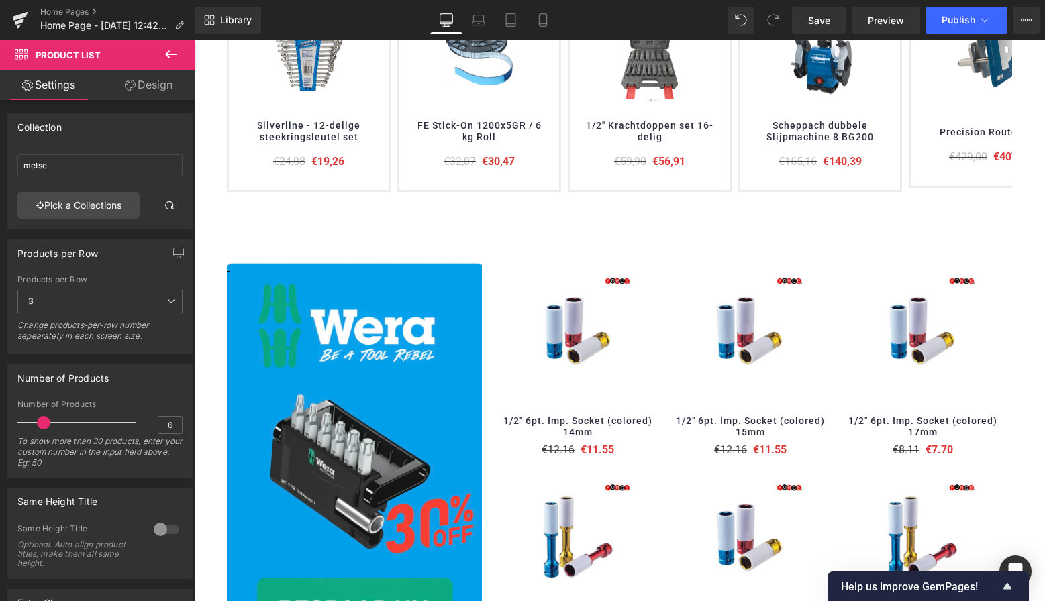
scroll to position [604, 0]
click at [953, 21] on span "Publish" at bounding box center [959, 20] width 34 height 11
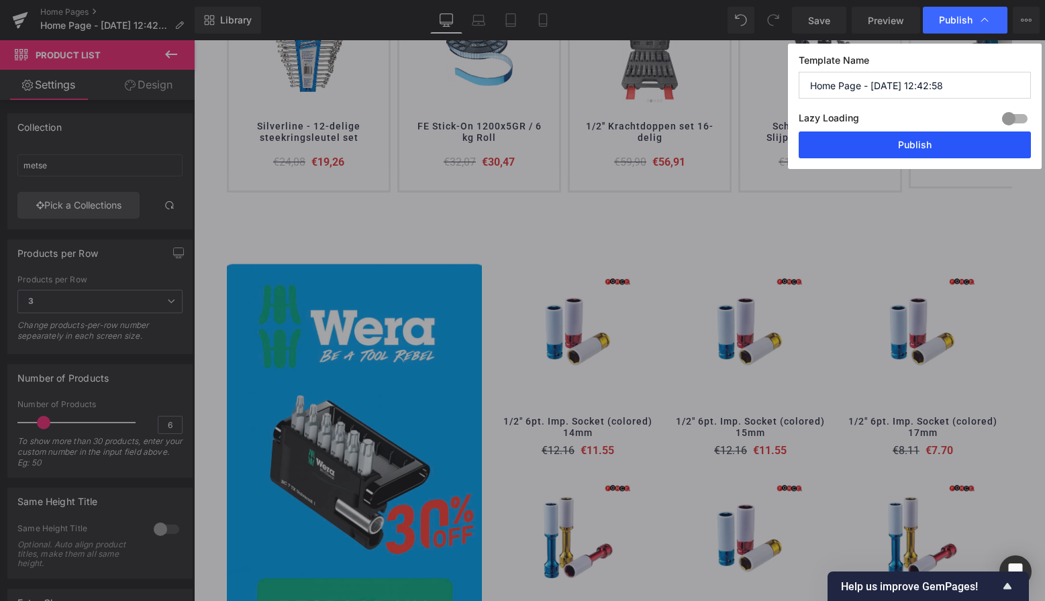
click at [912, 138] on button "Publish" at bounding box center [915, 145] width 232 height 27
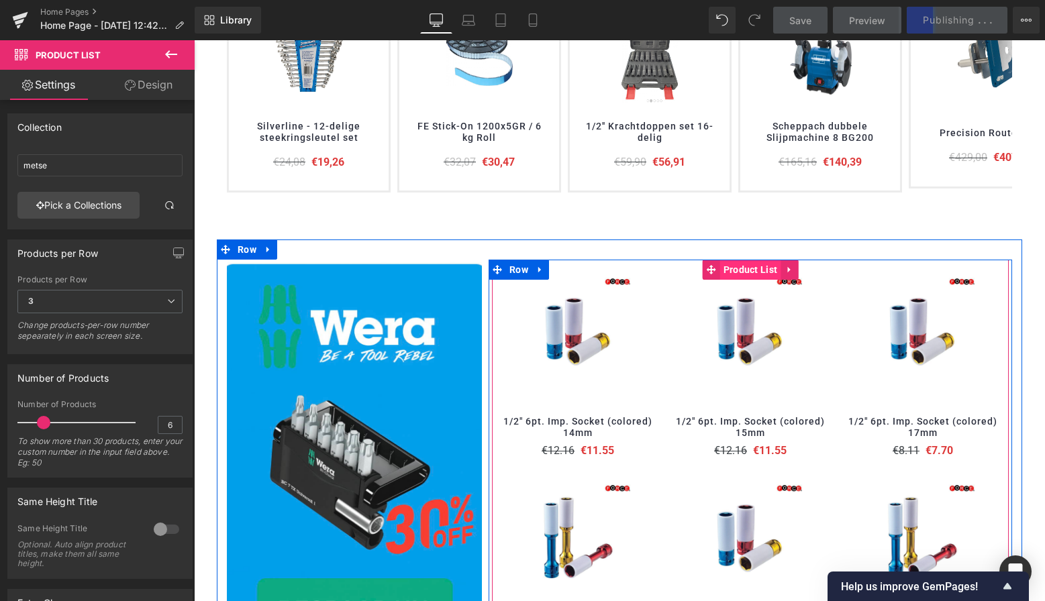
click at [751, 271] on span "Product List" at bounding box center [750, 270] width 61 height 20
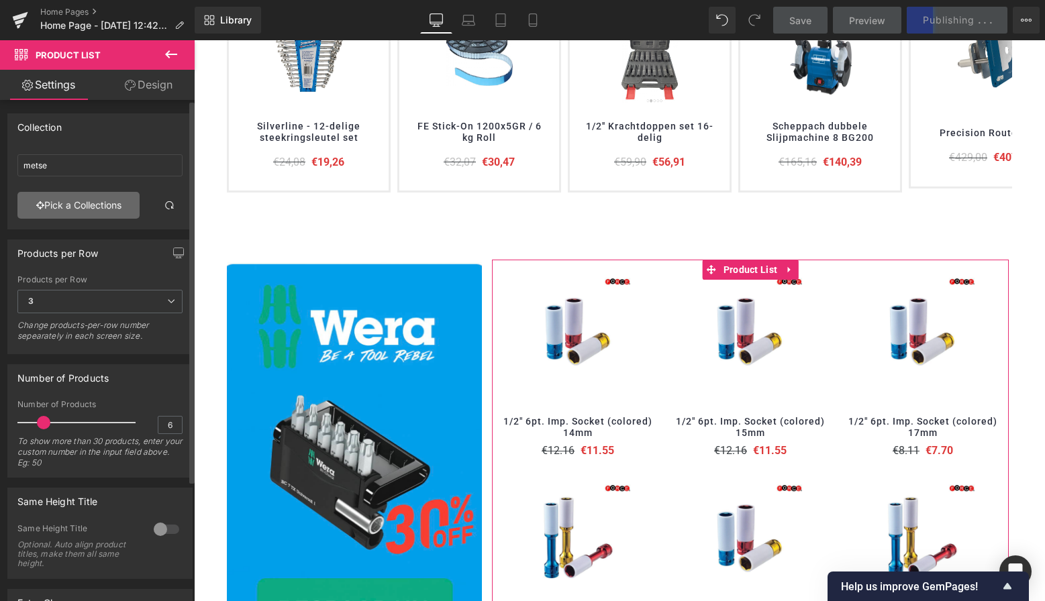
click at [103, 204] on link "Pick a Collections" at bounding box center [78, 205] width 122 height 27
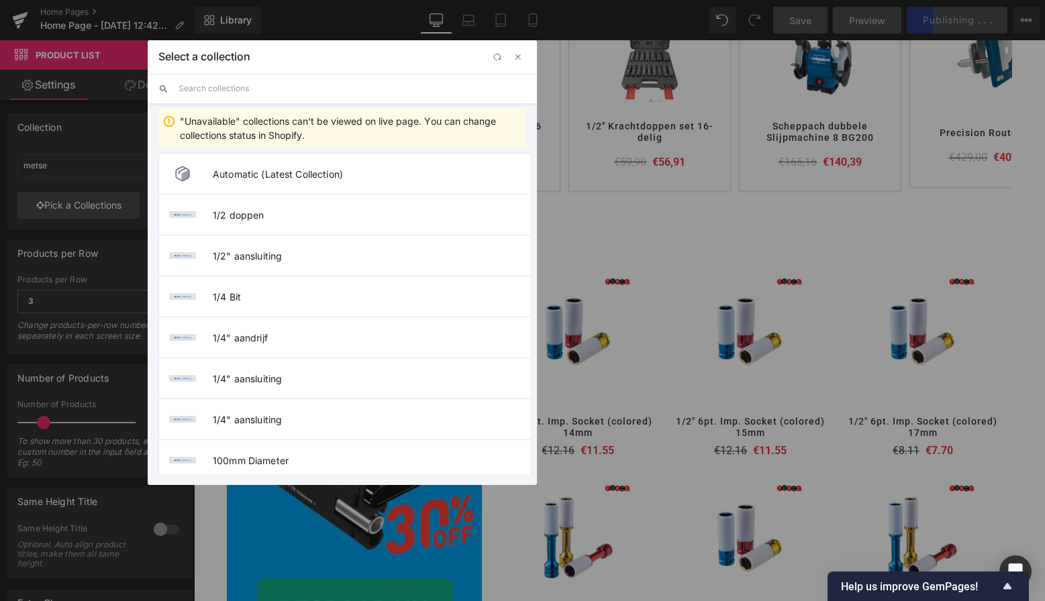
click at [265, 94] on input "text" at bounding box center [353, 89] width 348 height 30
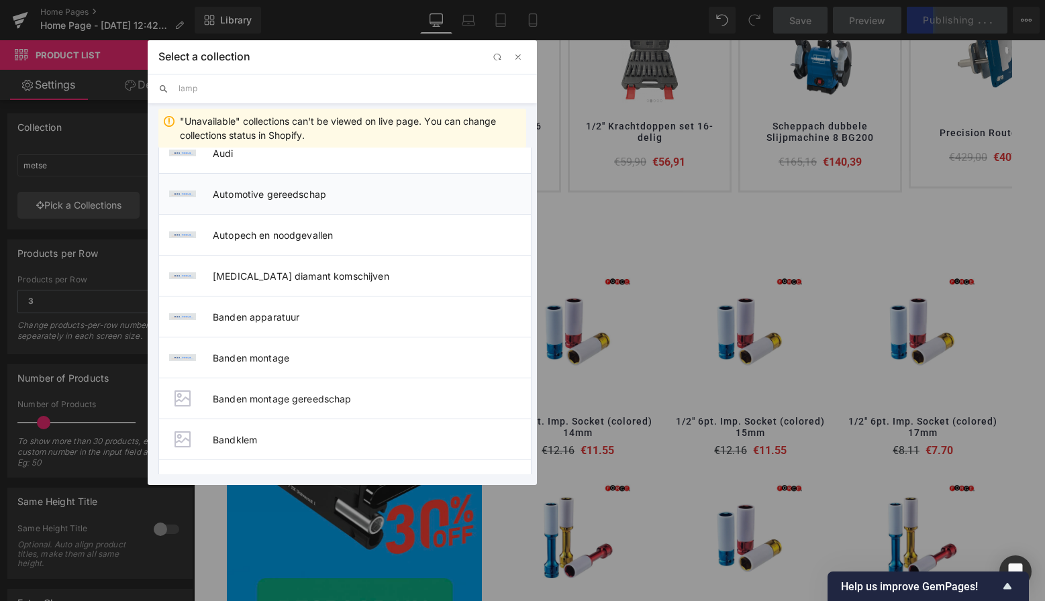
scroll to position [352, 0]
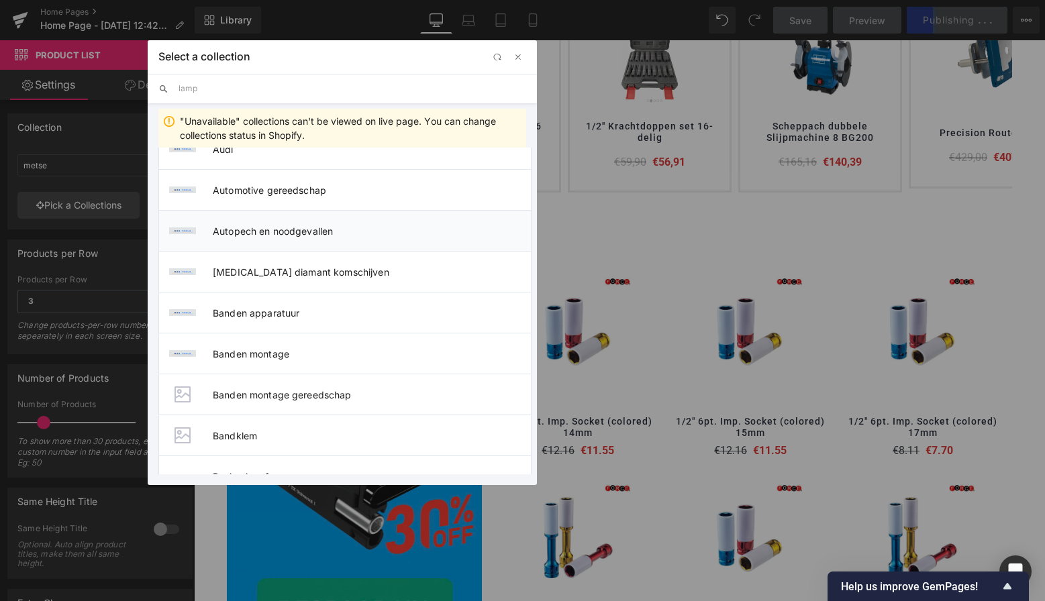
type input "lamp"
click at [295, 238] on li "Autopech en noodgevallen" at bounding box center [344, 230] width 373 height 41
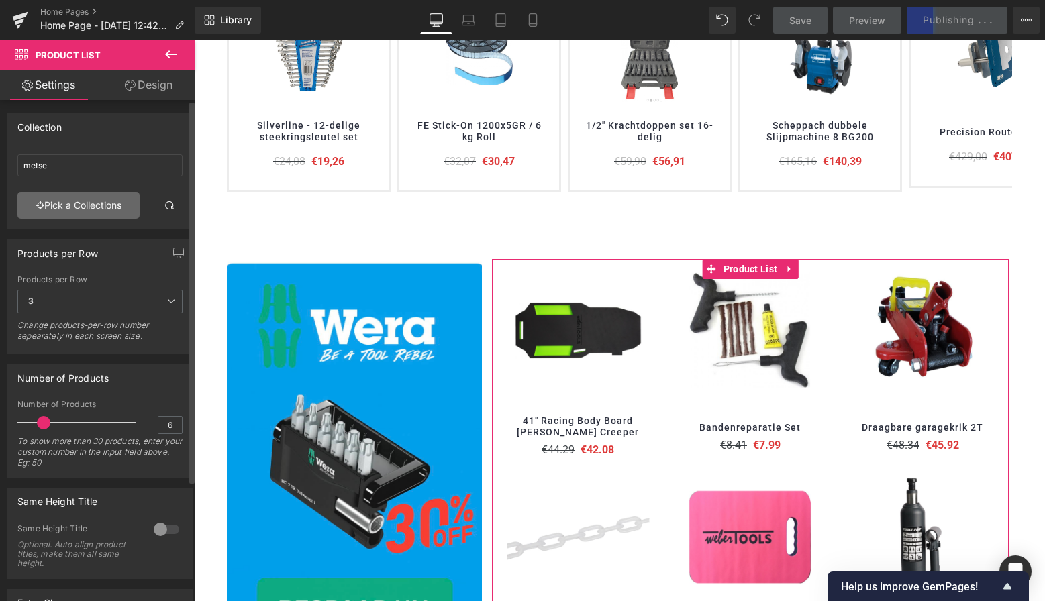
scroll to position [574, 0]
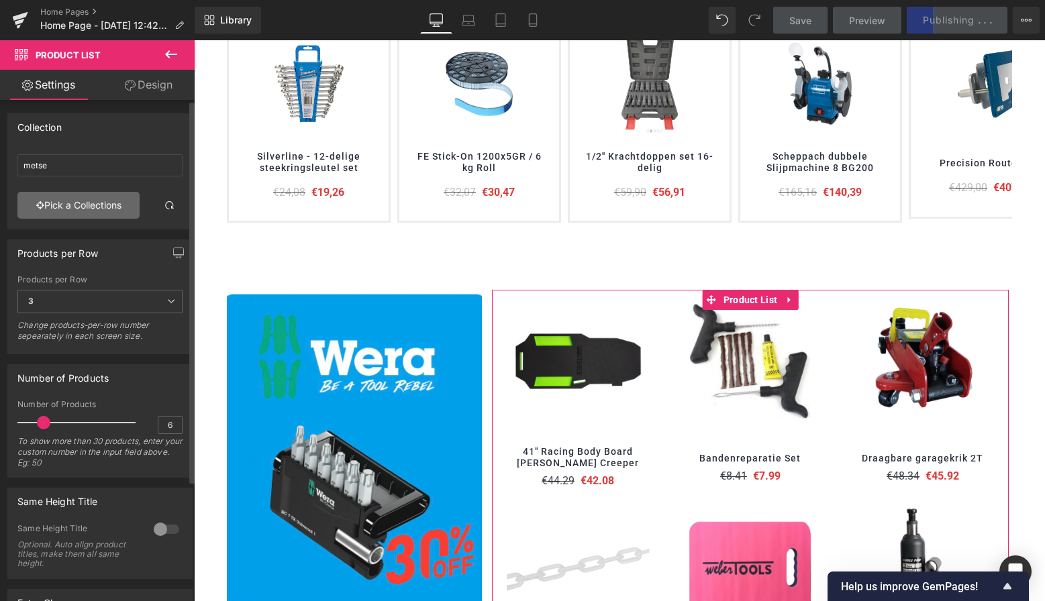
click at [101, 207] on link "Pick a Collections" at bounding box center [78, 205] width 122 height 27
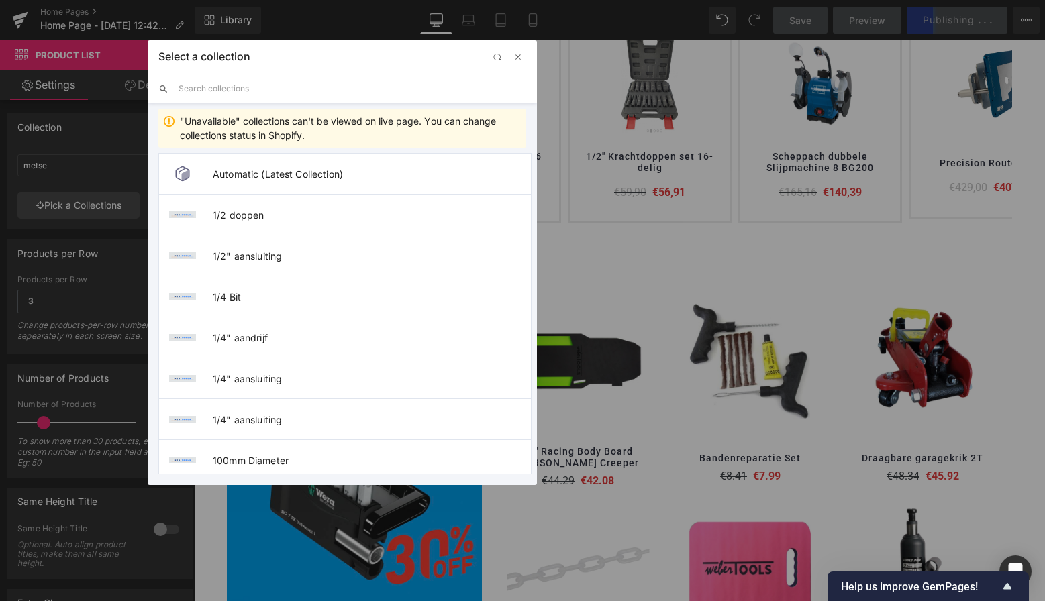
click at [211, 86] on input "text" at bounding box center [353, 89] width 348 height 30
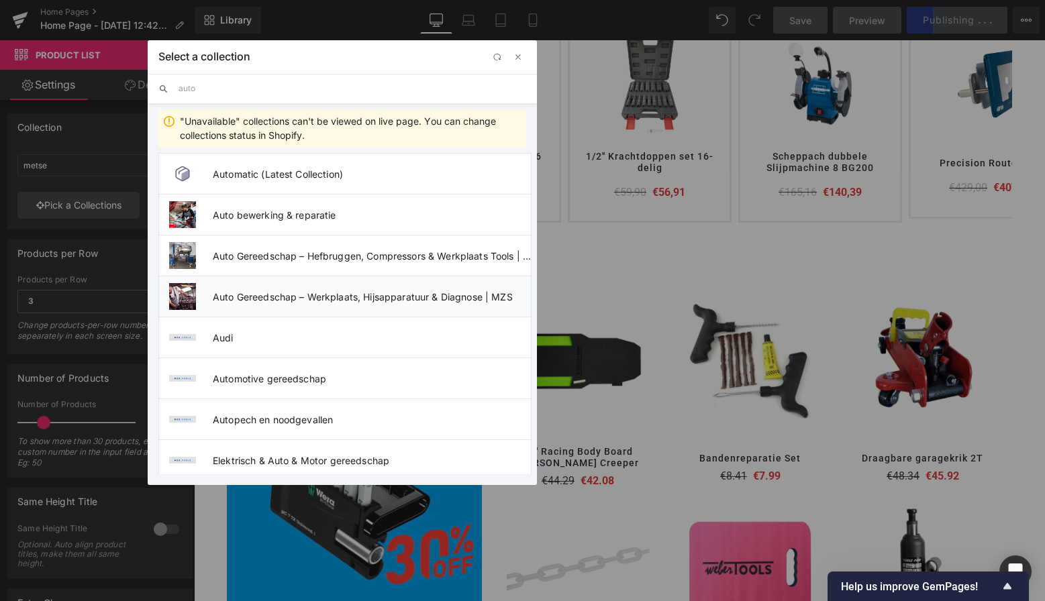
type input "auto"
click at [315, 301] on span "Auto Gereedschap – Werkplaats, Hijsapparatuur & Diagnose | MZS" at bounding box center [372, 296] width 318 height 11
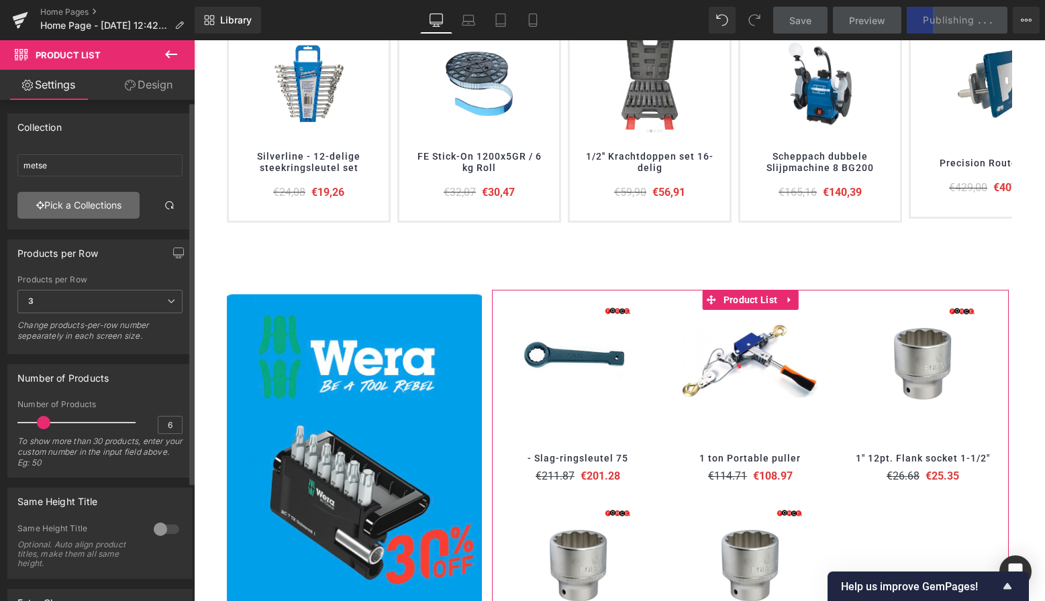
click at [103, 206] on link "Pick a Collections" at bounding box center [78, 205] width 122 height 27
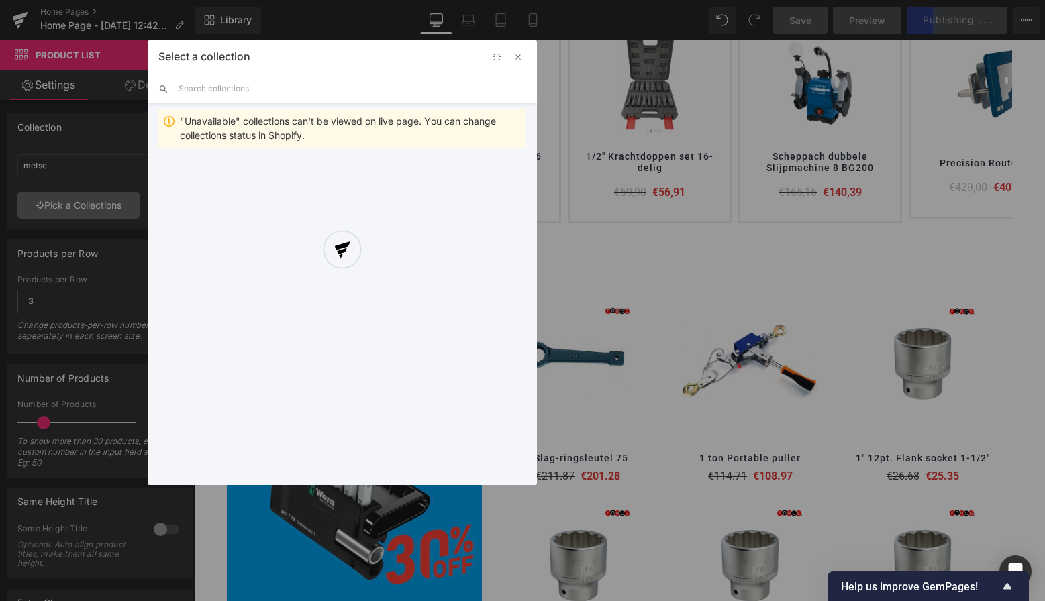
click at [97, 0] on div "Product List You are previewing how the will restyle your page. You can not edi…" at bounding box center [522, 0] width 1045 height 0
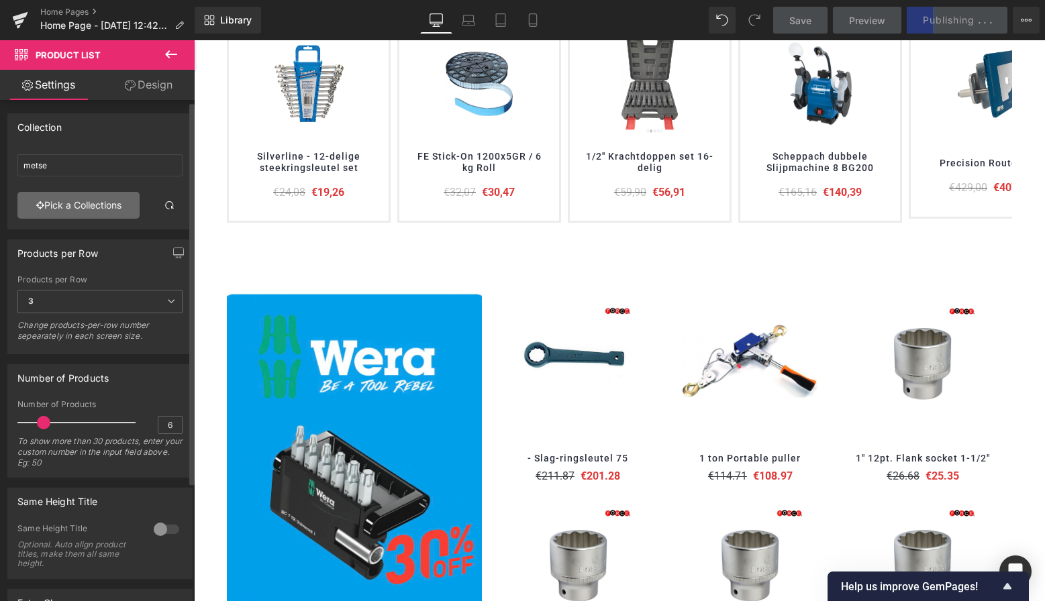
scroll to position [2, 0]
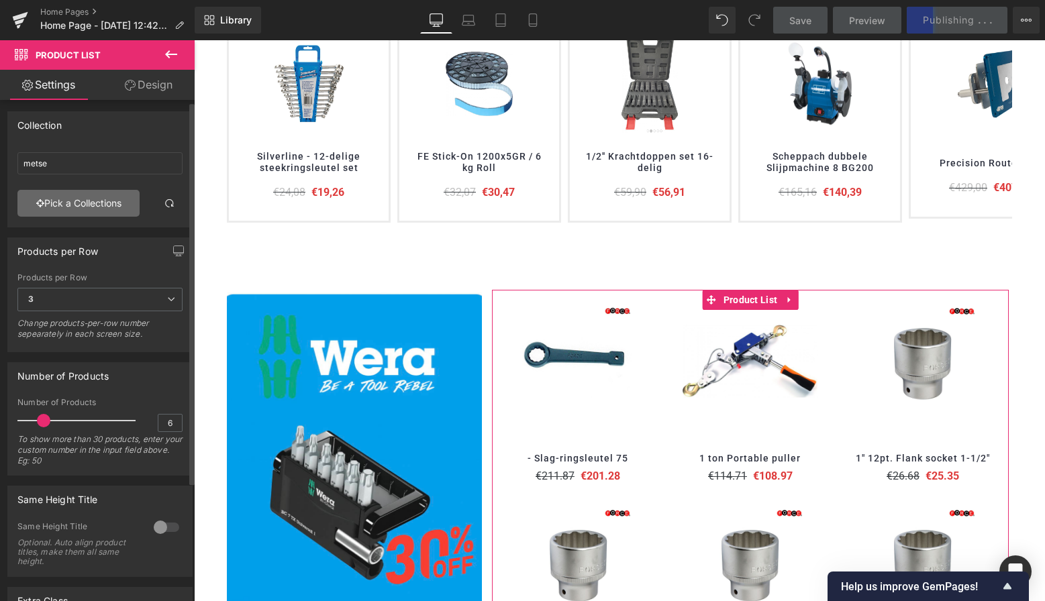
click at [105, 205] on link "Pick a Collections" at bounding box center [78, 203] width 122 height 27
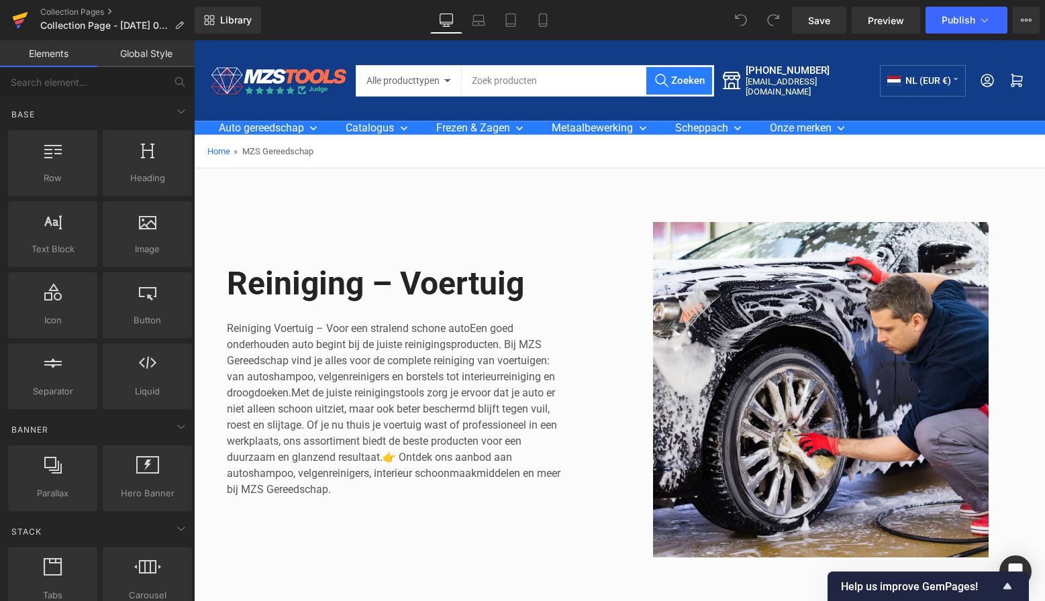
click at [24, 22] on icon at bounding box center [20, 20] width 16 height 34
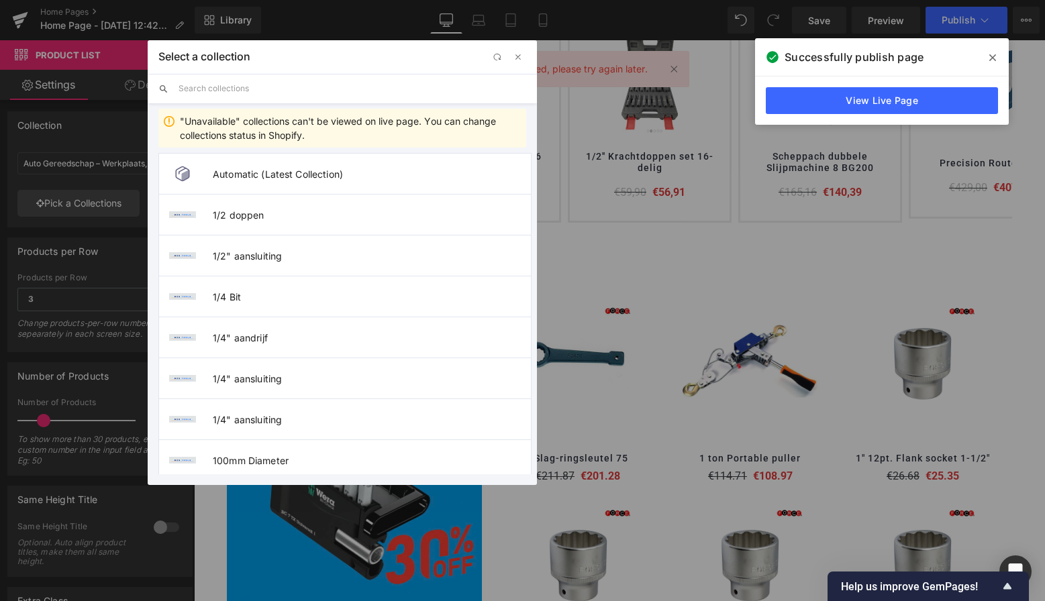
click at [219, 91] on input "text" at bounding box center [353, 89] width 348 height 30
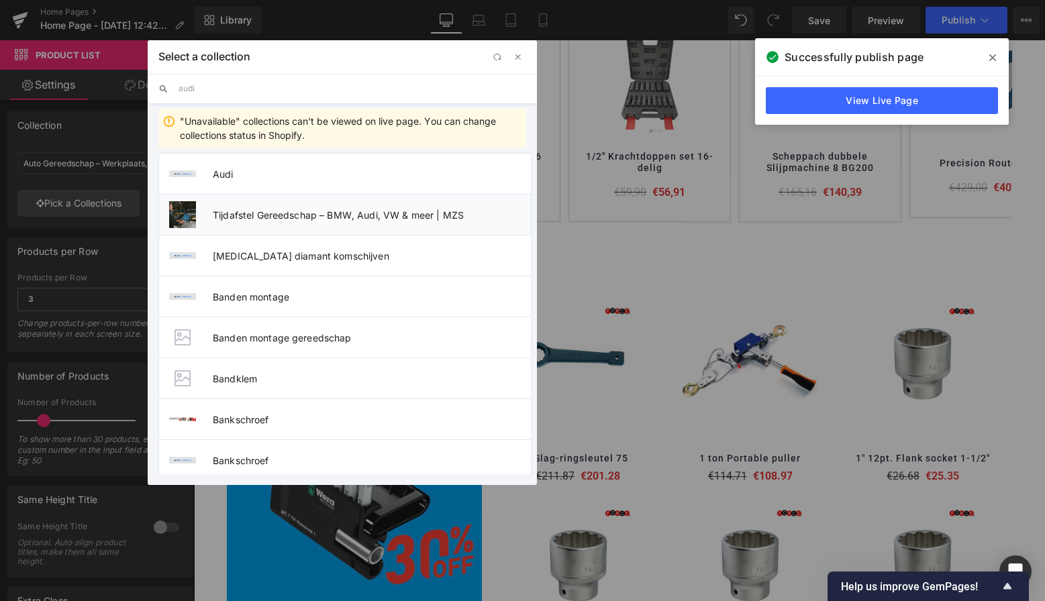
type input "audi"
click at [283, 210] on span "Tijdafstel Gereedschap – BMW, Audi, VW & meer | MZS" at bounding box center [372, 214] width 318 height 11
type input "Tijdafstel Gereedschap – BMW, Audi, VW & meer | MZS"
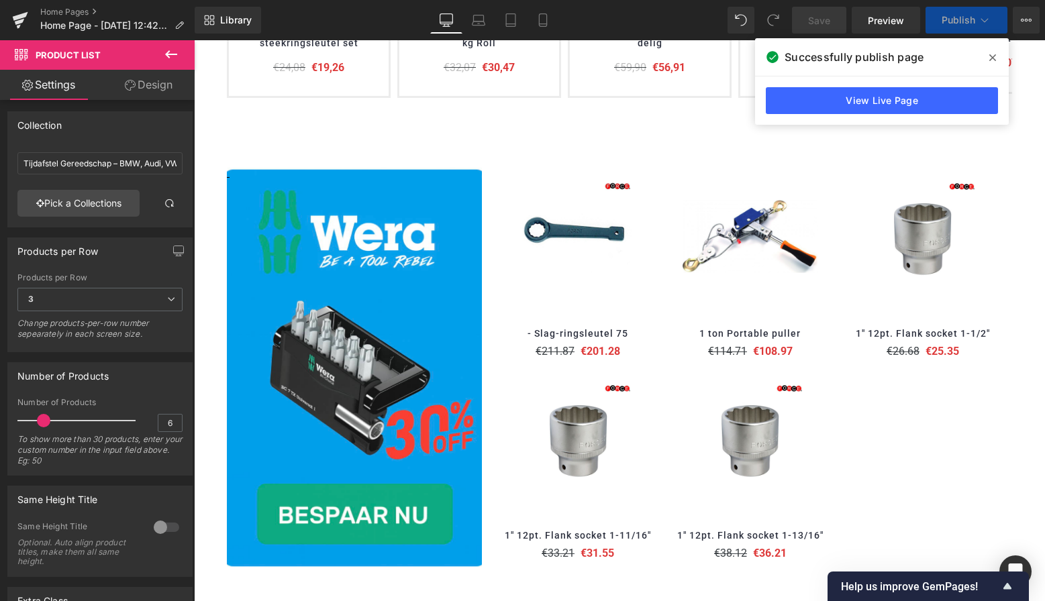
scroll to position [691, 0]
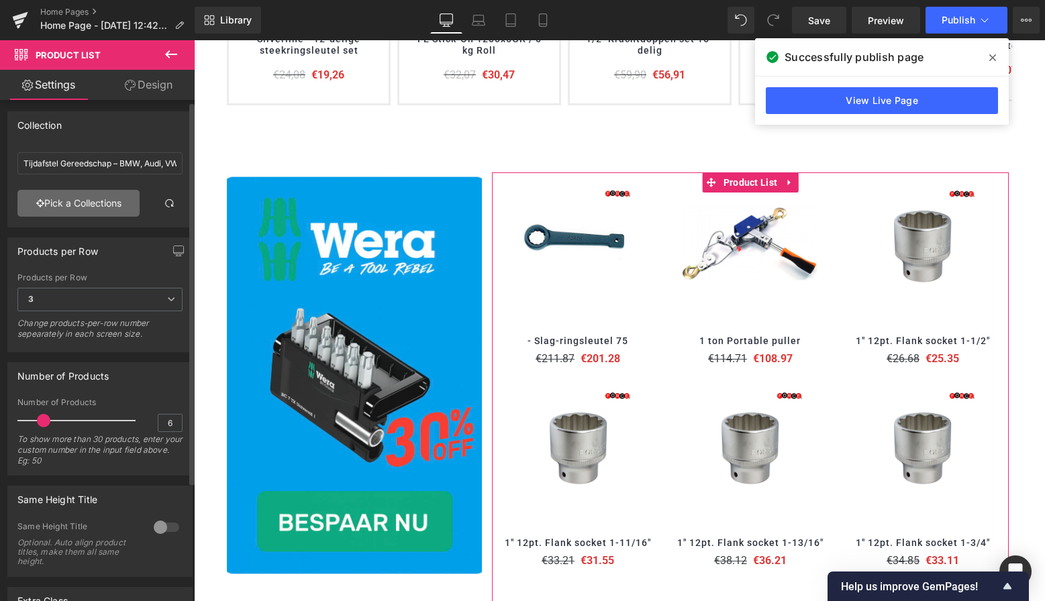
click at [90, 207] on link "Pick a Collections" at bounding box center [78, 203] width 122 height 27
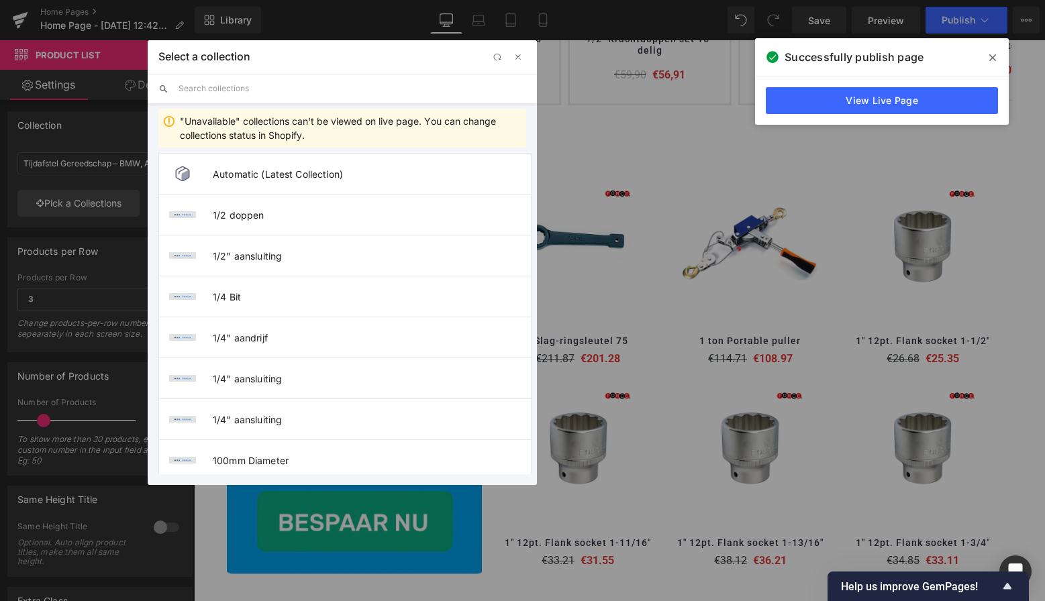
scroll to position [0, 0]
click at [241, 89] on input "text" at bounding box center [353, 89] width 348 height 30
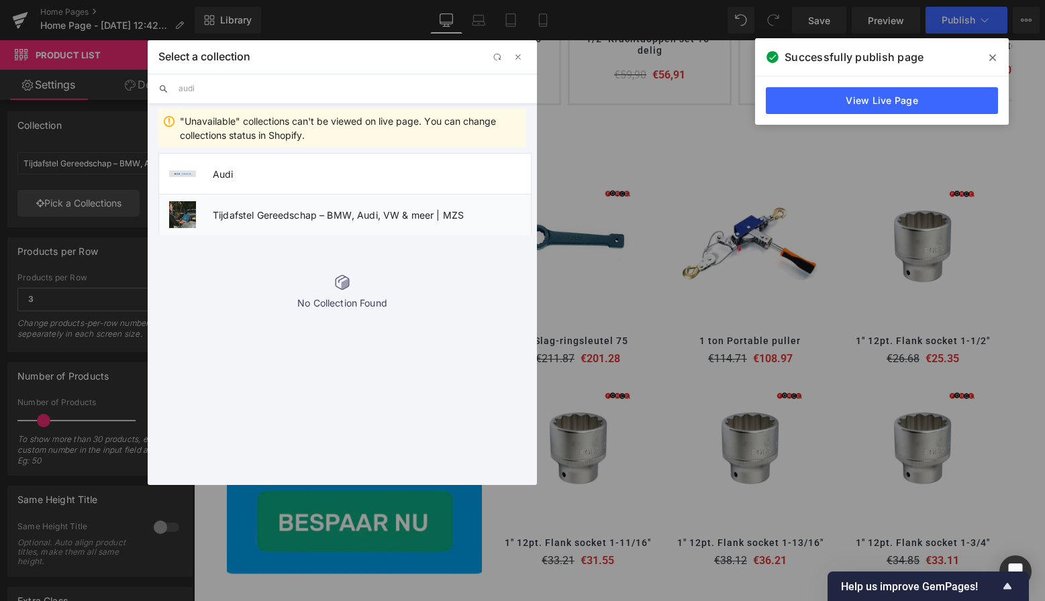
type input "audi"
click at [286, 217] on span "Tijdafstel Gereedschap – BMW, Audi, VW & meer | MZS" at bounding box center [372, 214] width 318 height 11
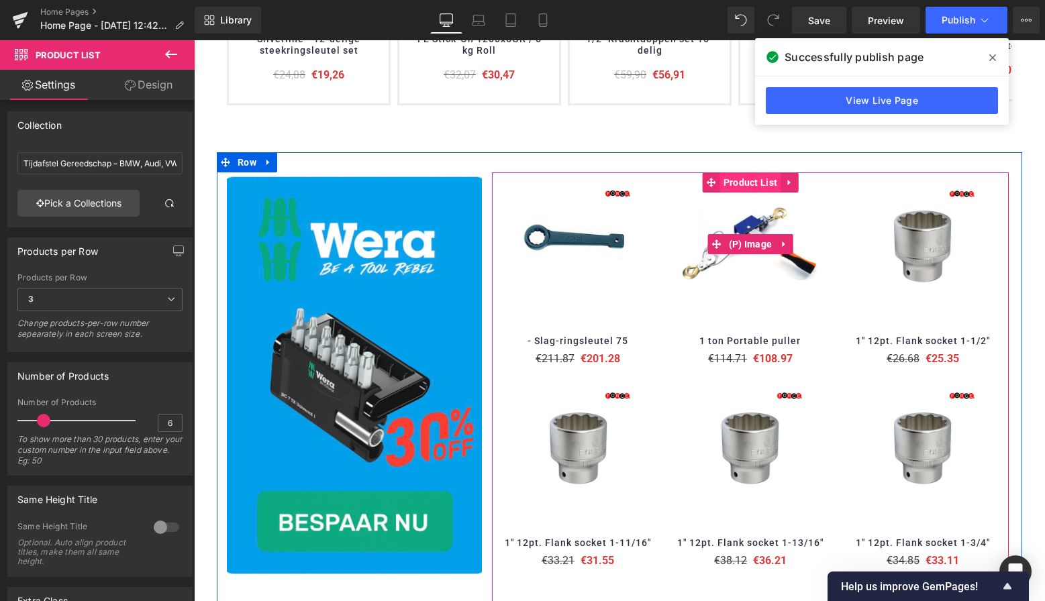
click at [750, 181] on span "Product List" at bounding box center [750, 182] width 61 height 20
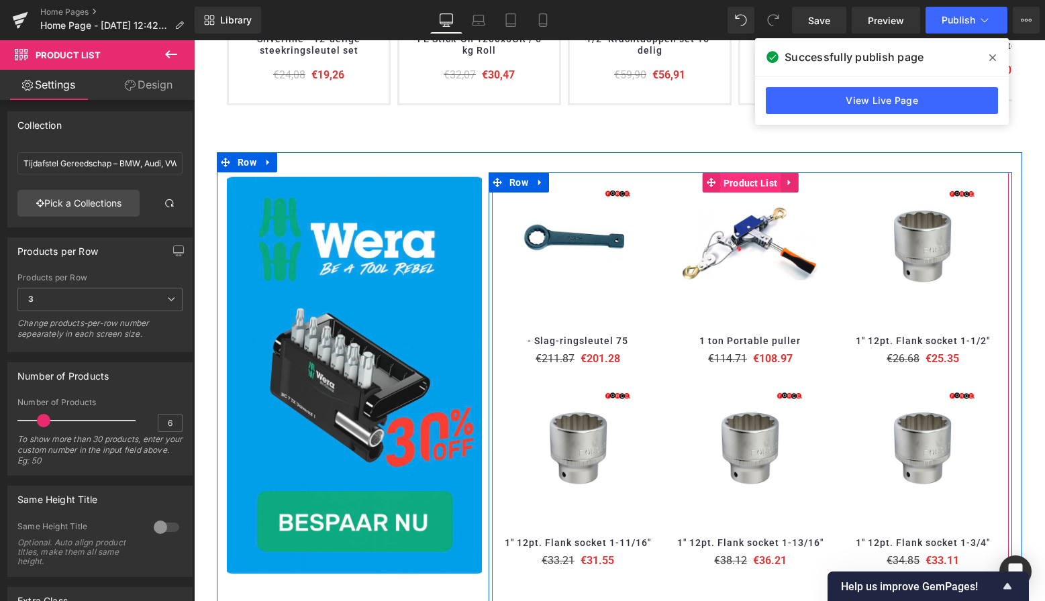
click at [745, 180] on span "Product List" at bounding box center [750, 183] width 61 height 20
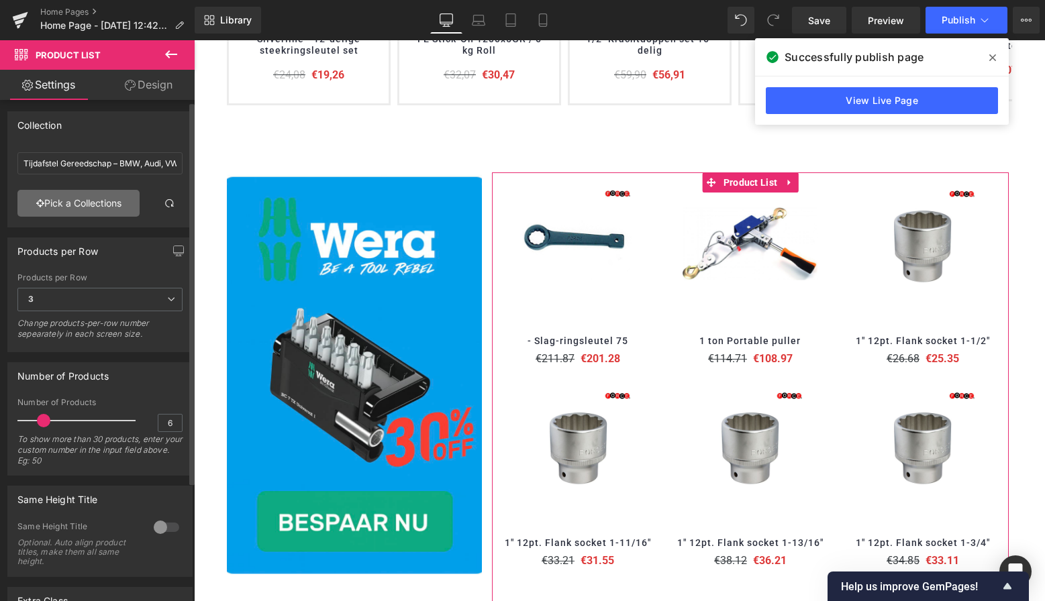
click at [89, 208] on link "Pick a Collections" at bounding box center [78, 203] width 122 height 27
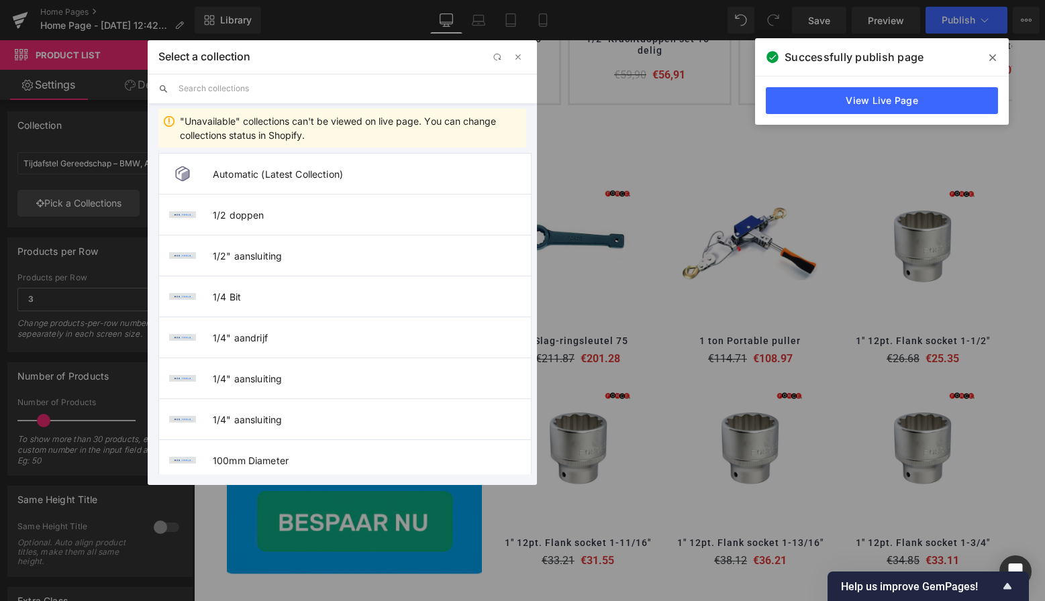
click at [254, 89] on input "text" at bounding box center [353, 89] width 348 height 30
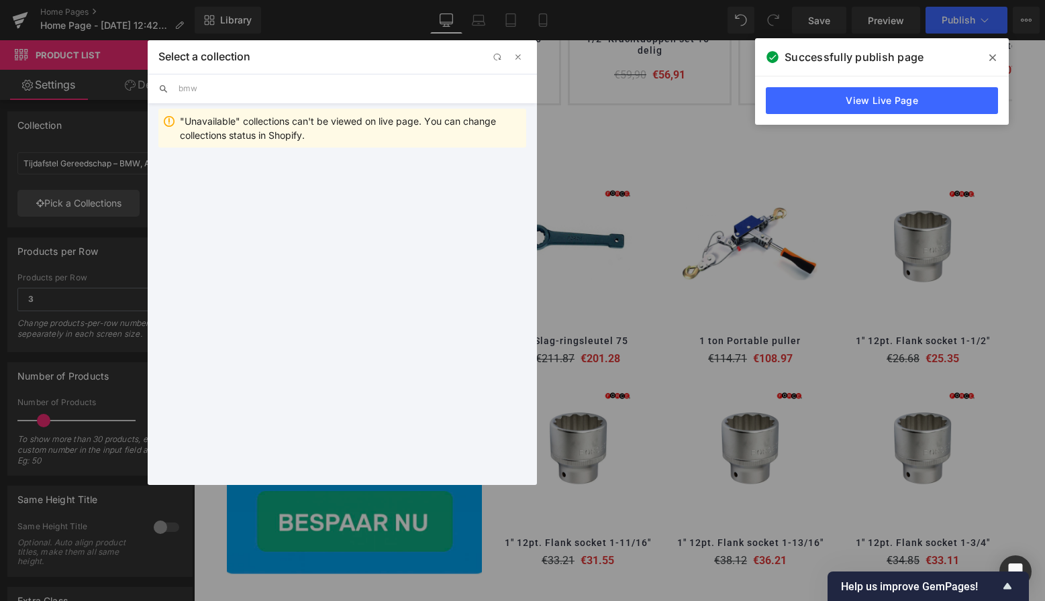
click at [254, 89] on input "bmw" at bounding box center [353, 89] width 348 height 30
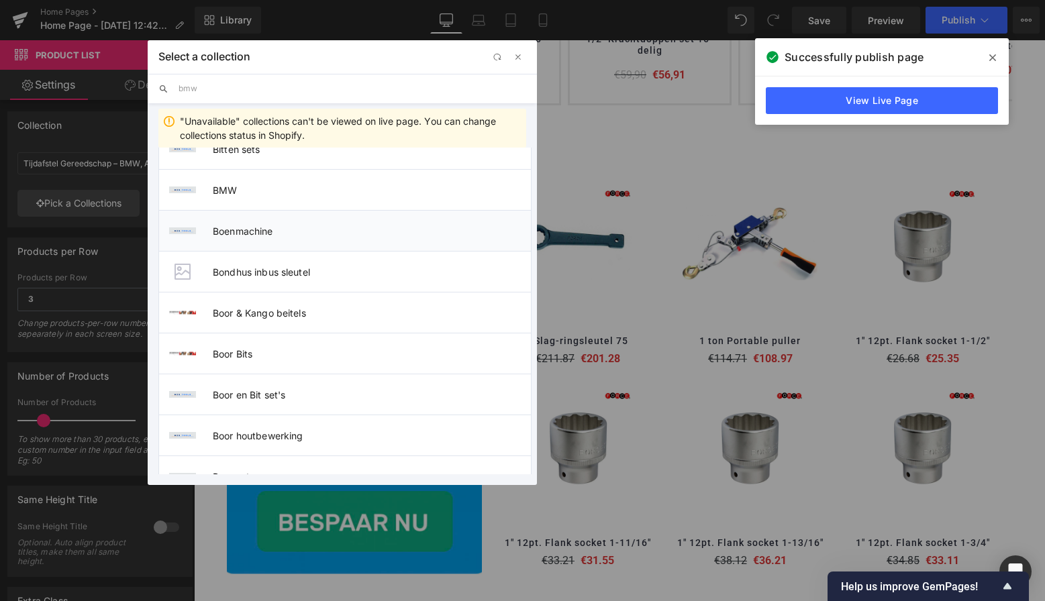
scroll to position [1964, 0]
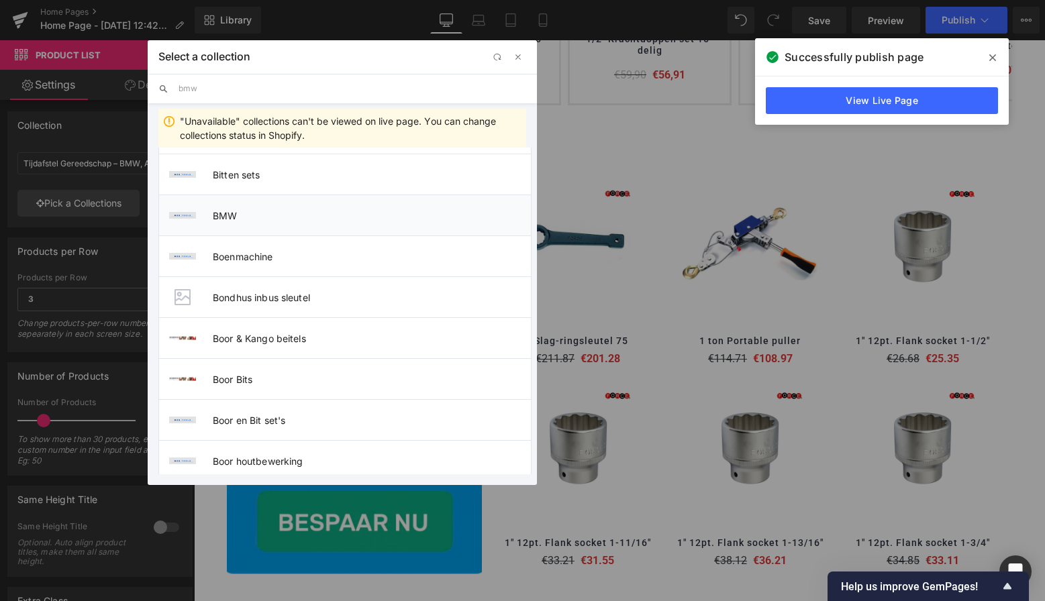
type input "bmw"
click at [226, 209] on li "BMW" at bounding box center [344, 215] width 373 height 41
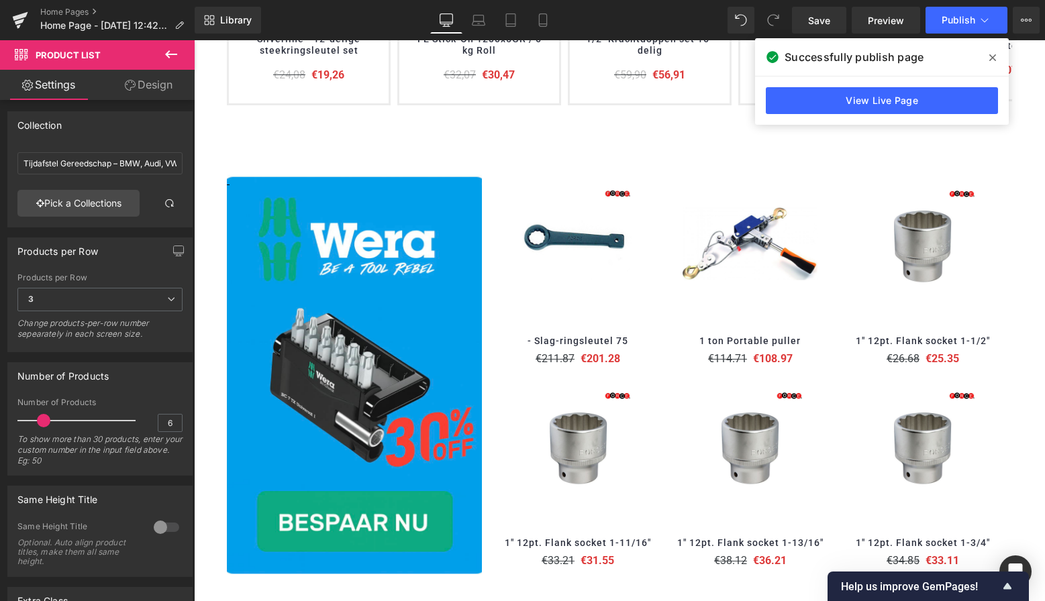
type input "BMW"
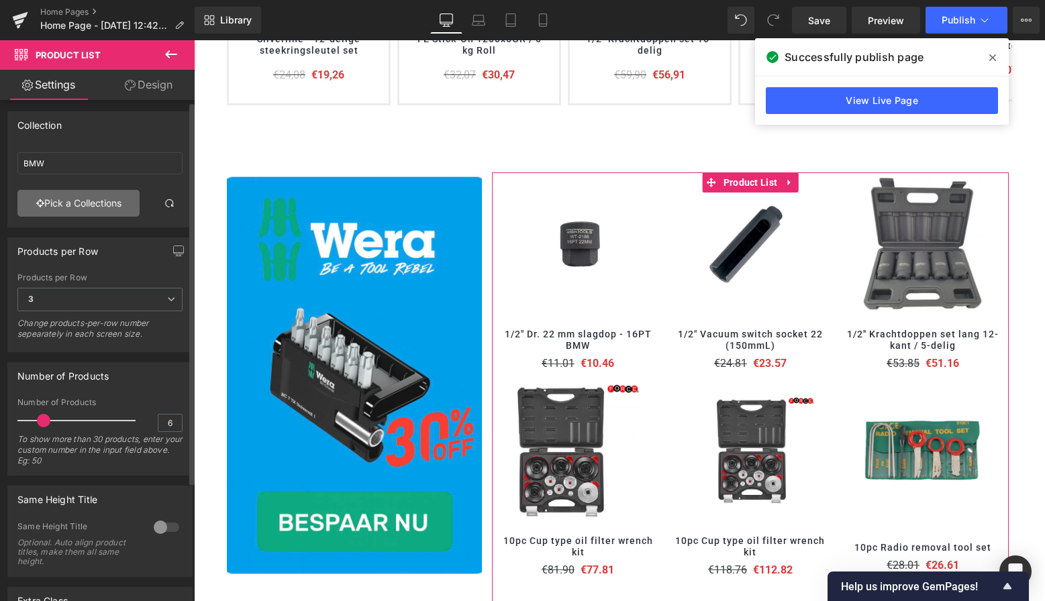
click at [95, 207] on link "Pick a Collections" at bounding box center [78, 203] width 122 height 27
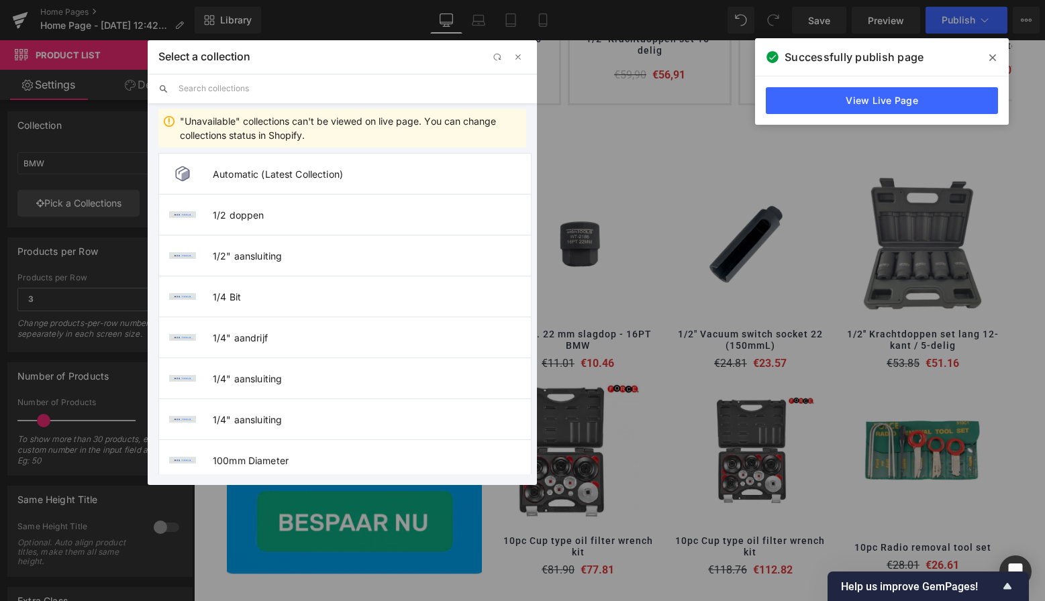
click at [227, 90] on input "text" at bounding box center [353, 89] width 348 height 30
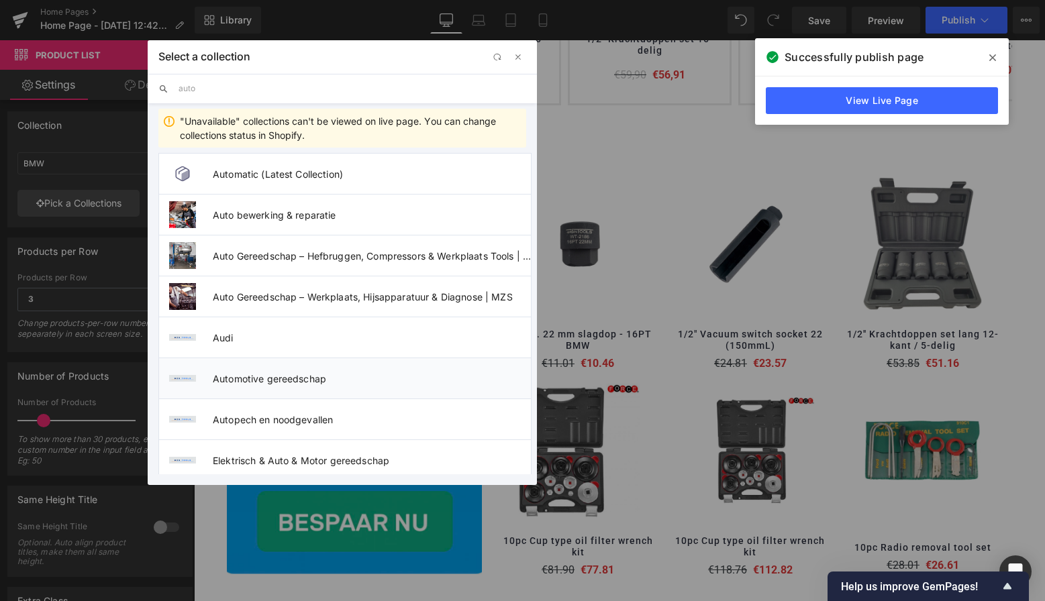
type input "auto"
click at [283, 380] on span "Automotive gereedschap" at bounding box center [372, 378] width 318 height 11
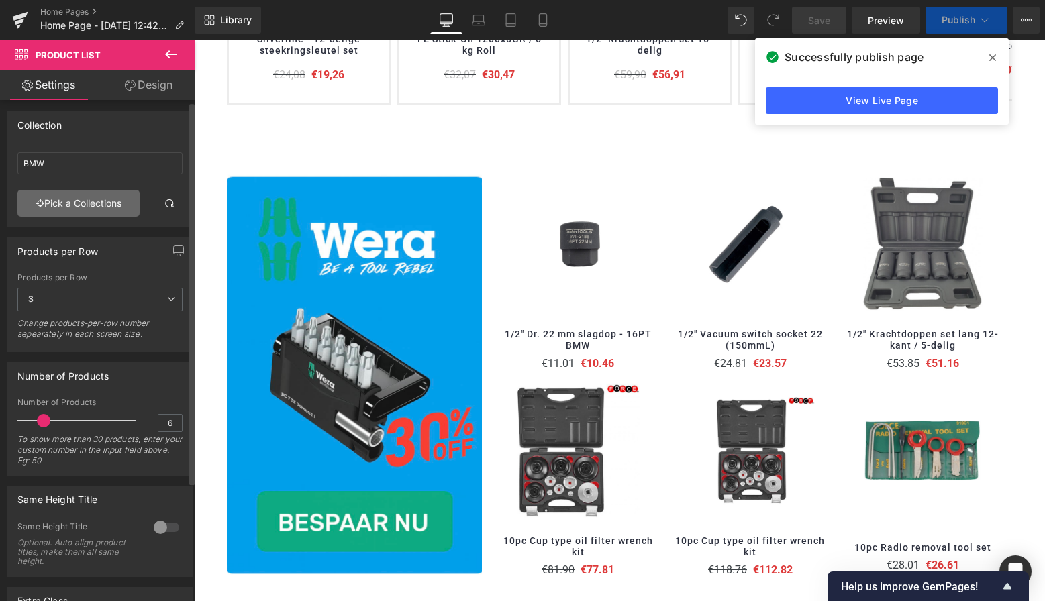
type input "Automotive gereedschap"
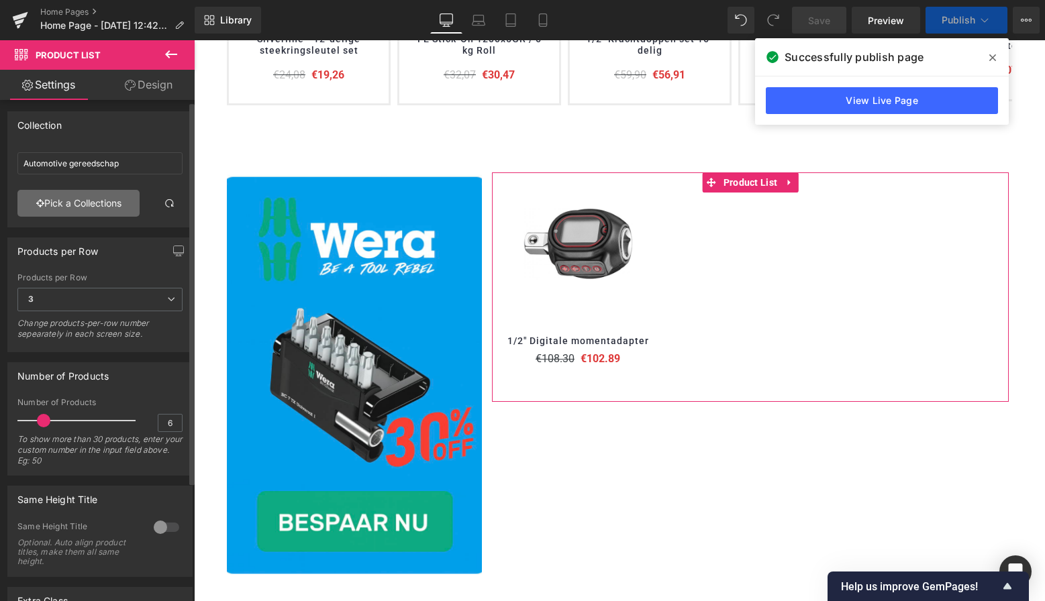
drag, startPoint x: 89, startPoint y: 340, endPoint x: 100, endPoint y: 201, distance: 139.4
click at [100, 201] on link "Pick a Collections" at bounding box center [78, 203] width 122 height 27
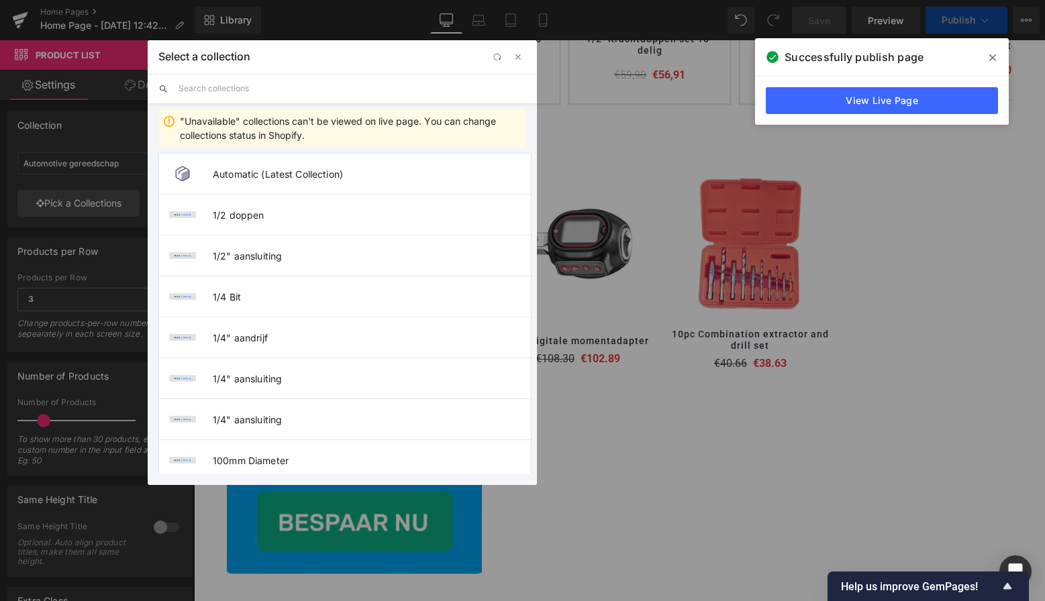
click at [994, 56] on icon at bounding box center [992, 57] width 7 height 7
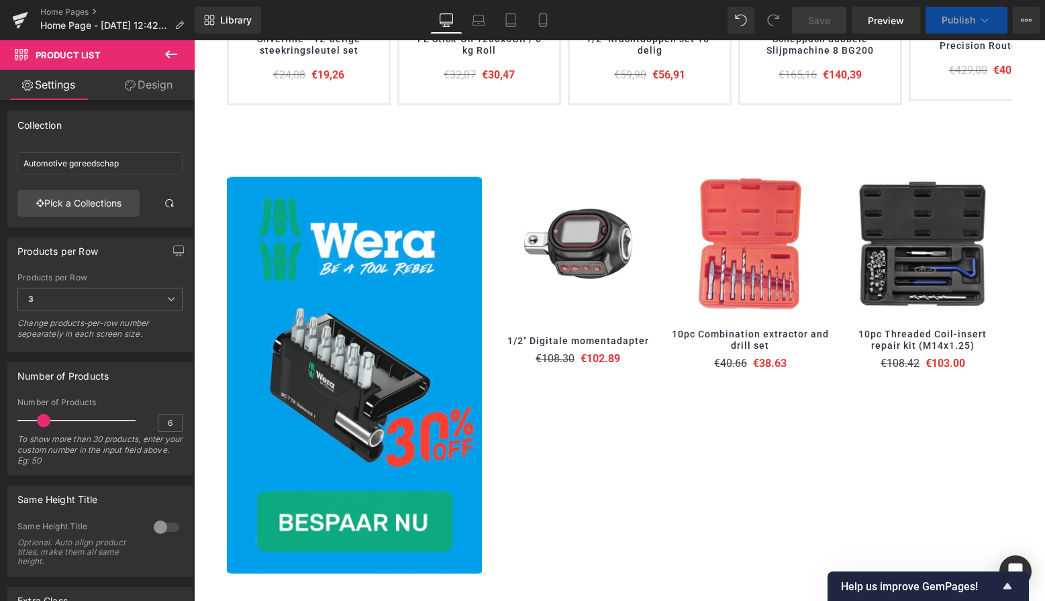
click at [87, 0] on div "Product List You are previewing how the will restyle your page. You can not edi…" at bounding box center [522, 0] width 1045 height 0
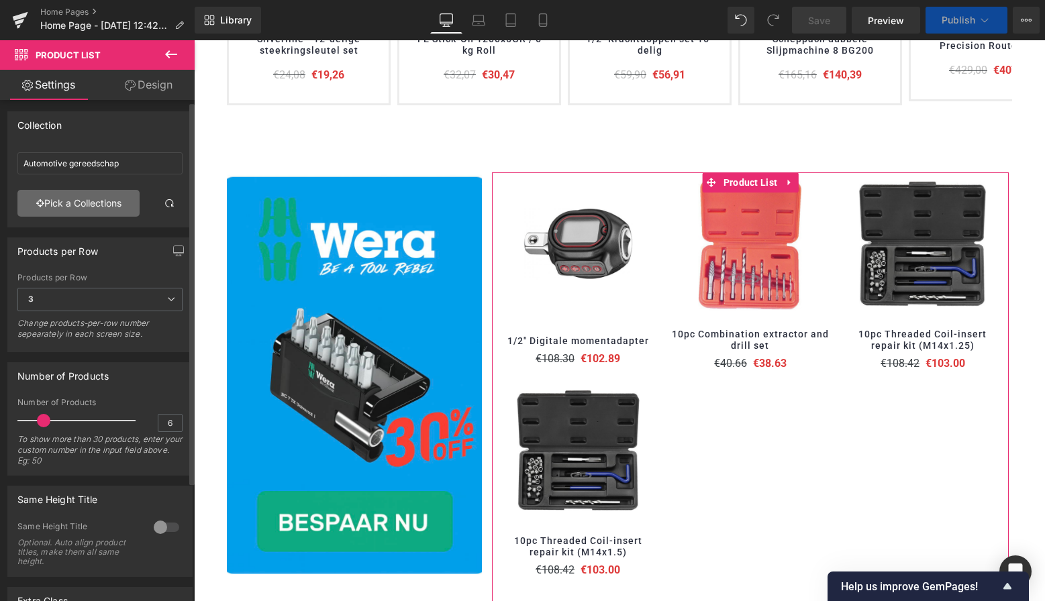
click at [91, 199] on link "Pick a Collections" at bounding box center [78, 203] width 122 height 27
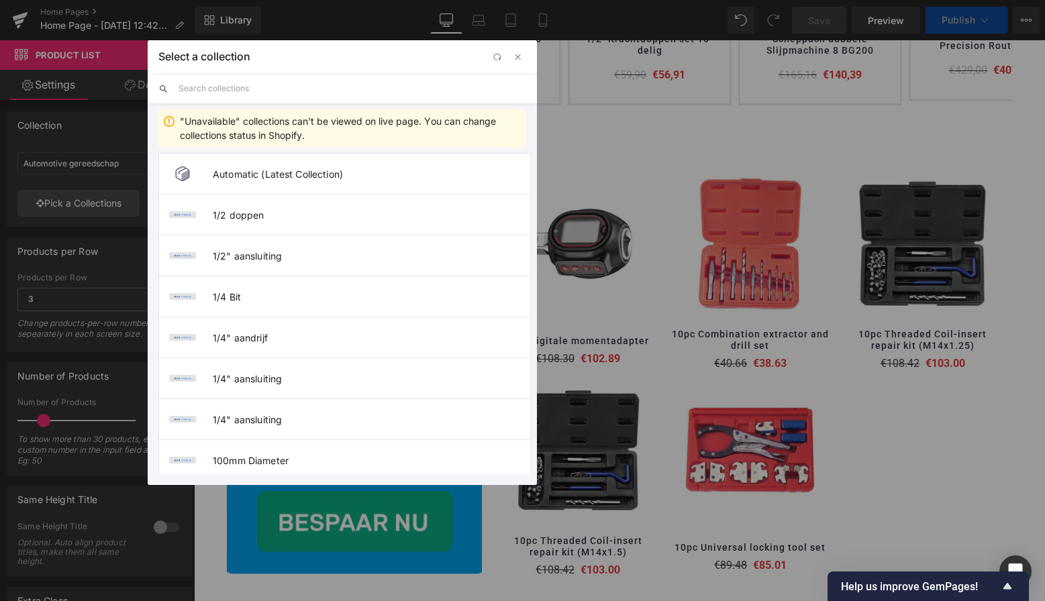
click at [516, 57] on span "button" at bounding box center [518, 57] width 11 height 11
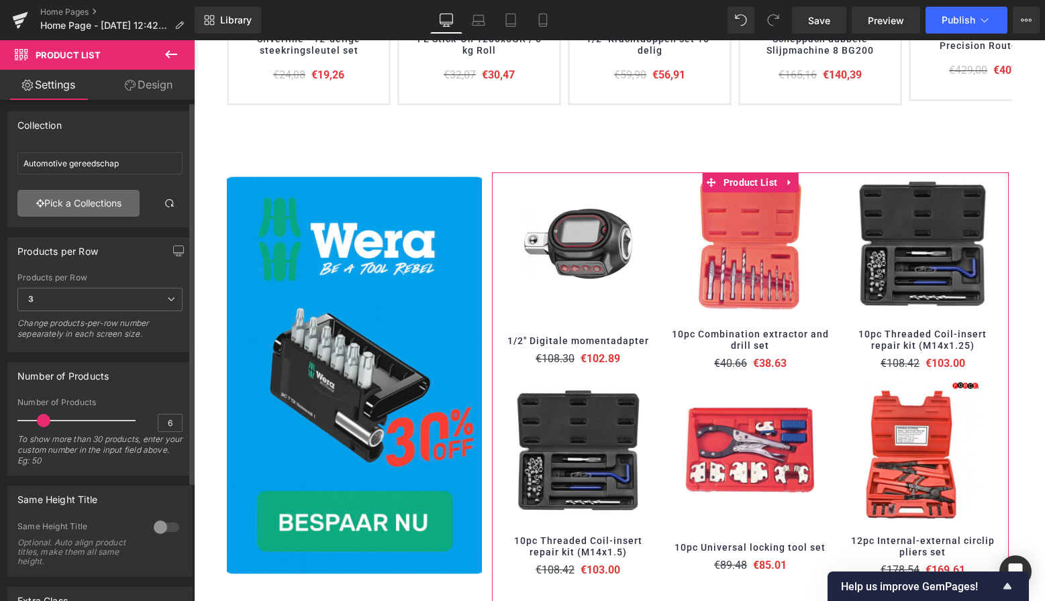
click at [89, 201] on link "Pick a Collections" at bounding box center [78, 203] width 122 height 27
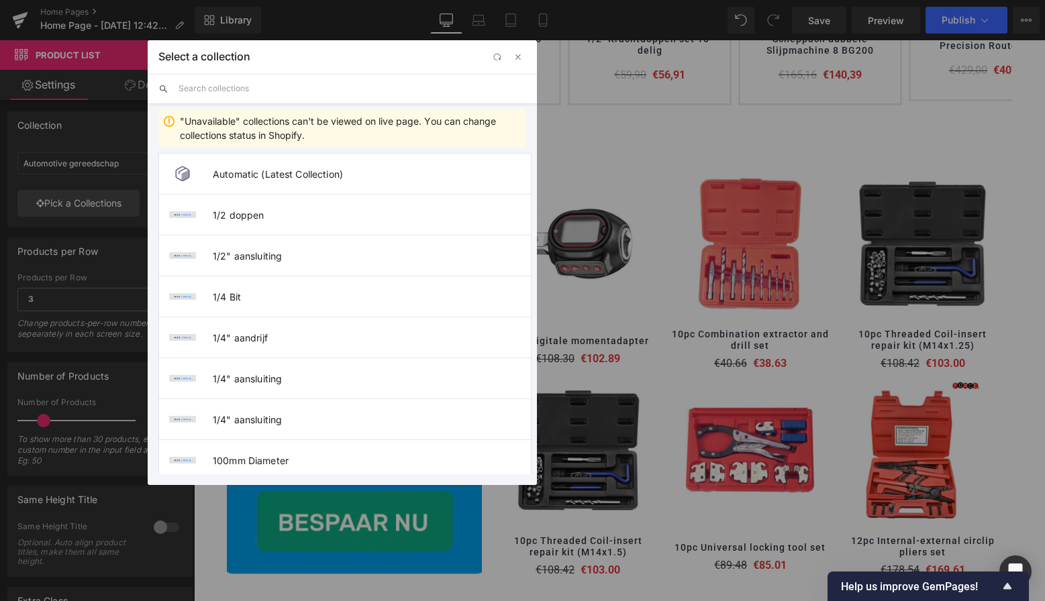
click at [244, 95] on input "text" at bounding box center [353, 89] width 348 height 30
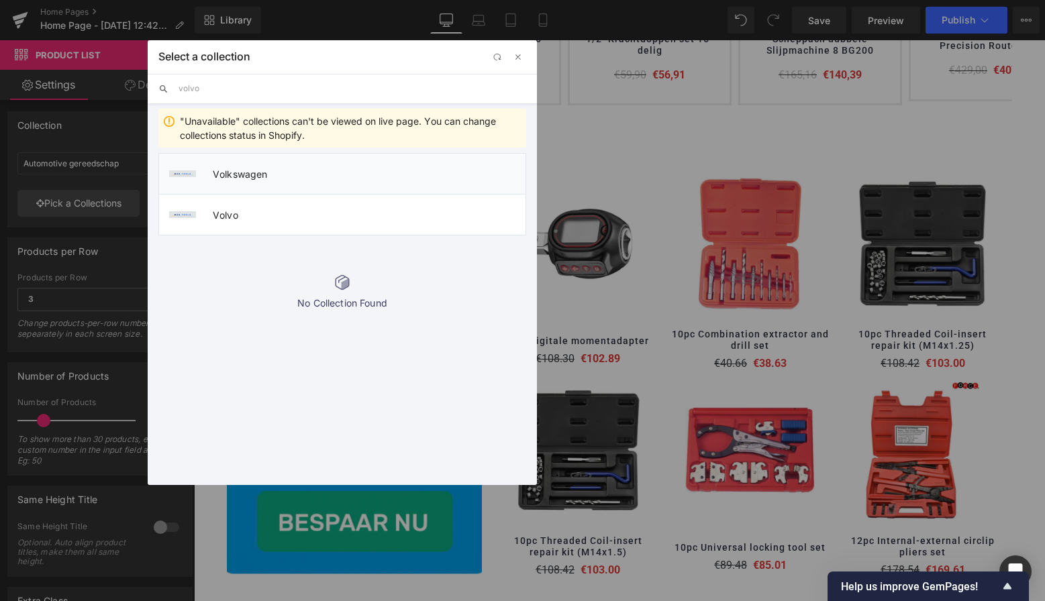
type input "volvo"
click at [249, 172] on span "Volkswagen" at bounding box center [369, 173] width 313 height 11
type input "Volkswagen"
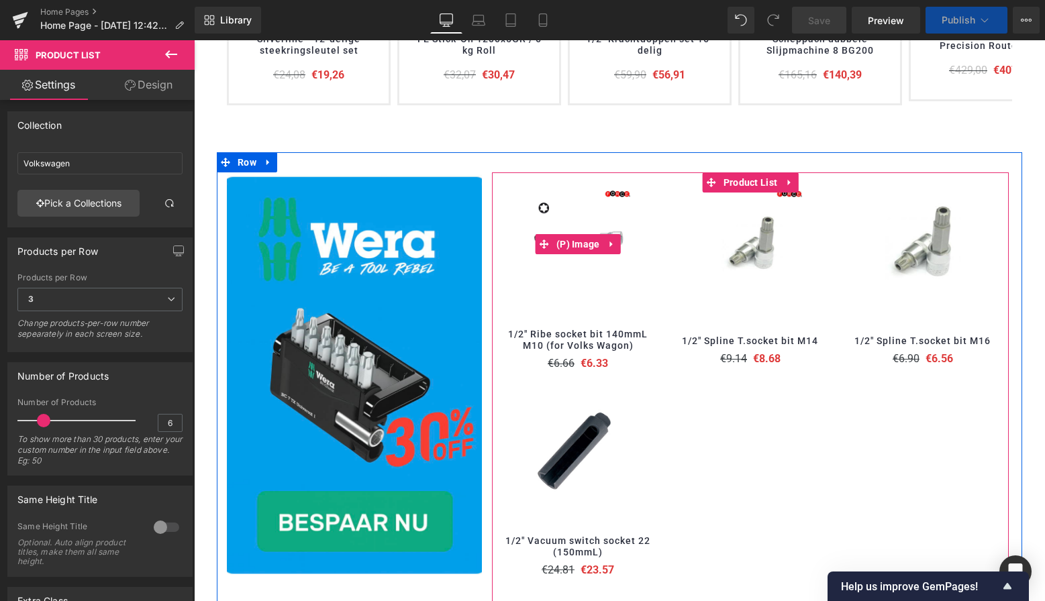
scroll to position [685, 0]
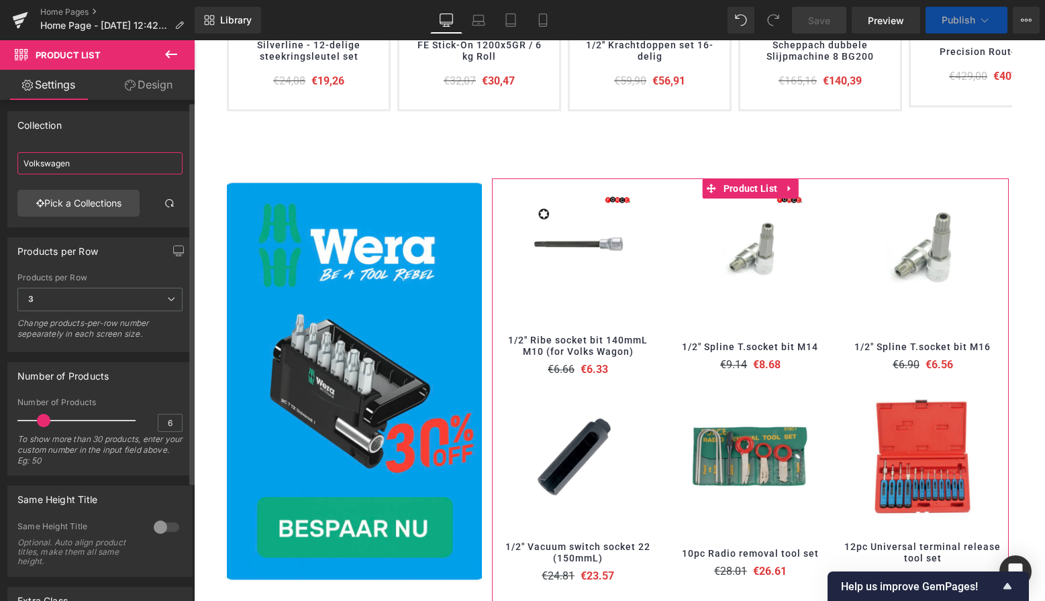
click at [83, 164] on input "Volkswagen" at bounding box center [99, 163] width 165 height 22
click at [83, 210] on link "Pick a Collections" at bounding box center [78, 203] width 122 height 27
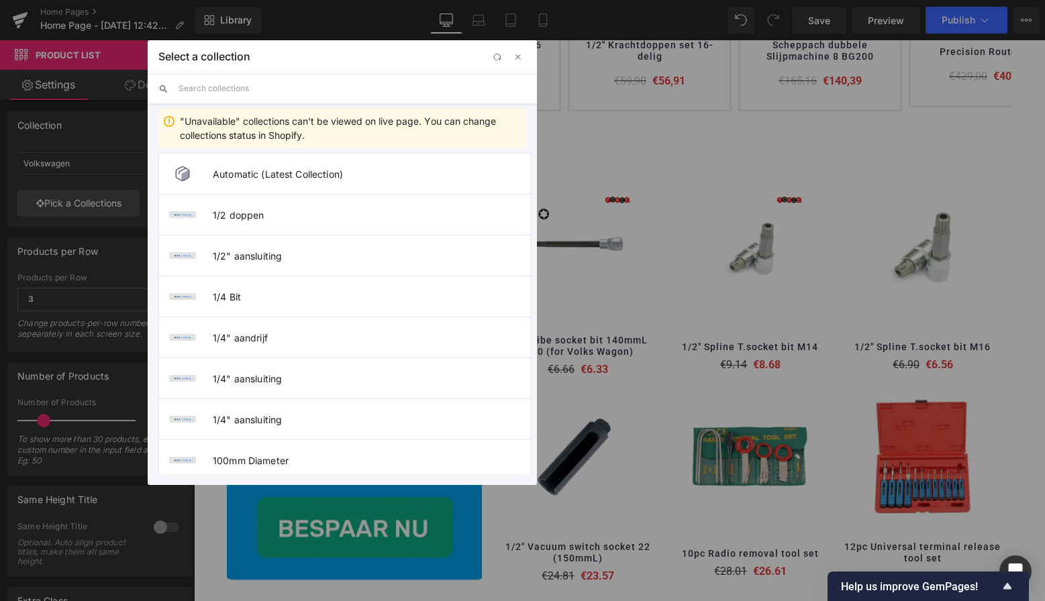
click at [233, 85] on input "text" at bounding box center [353, 89] width 348 height 30
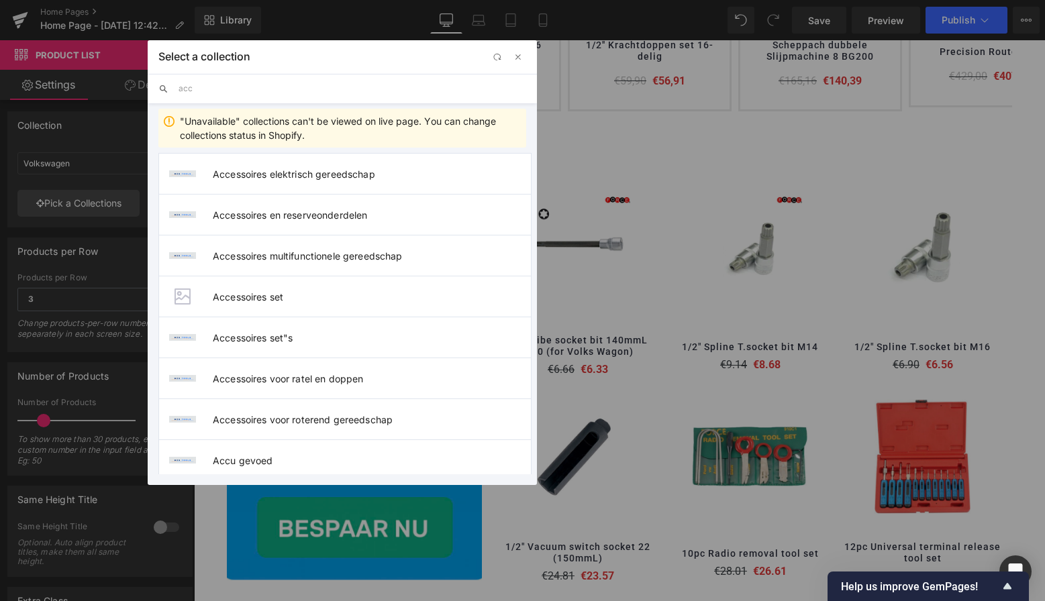
type input "accu"
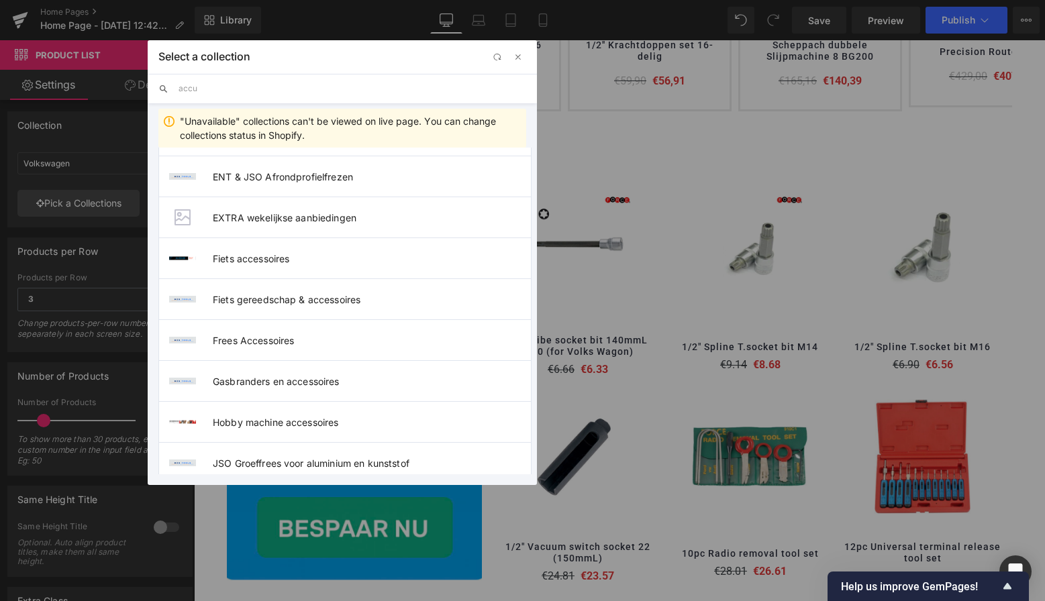
scroll to position [523, 0]
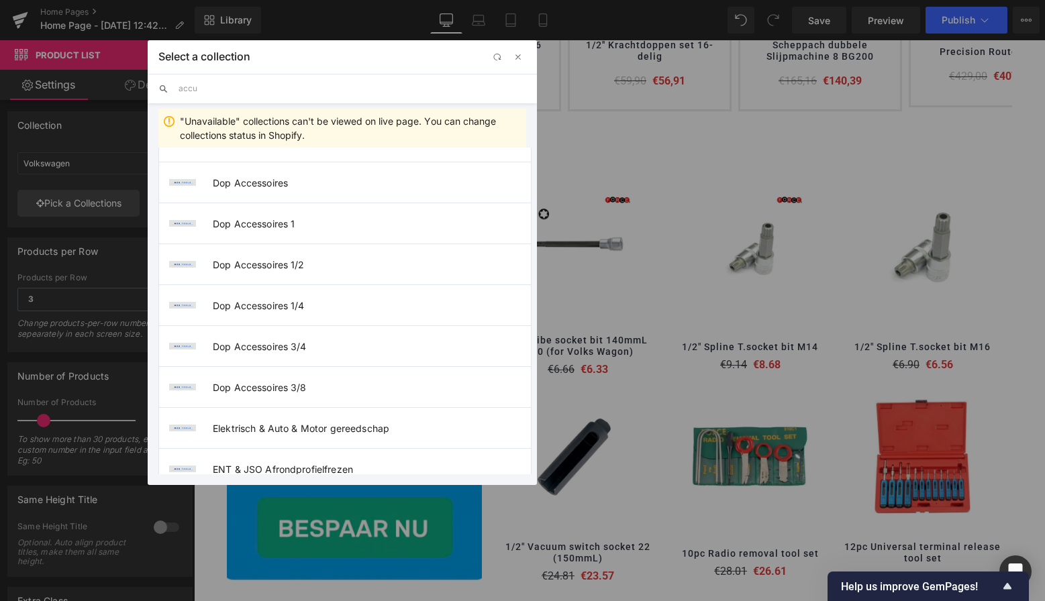
drag, startPoint x: 211, startPoint y: 88, endPoint x: 173, endPoint y: 87, distance: 38.3
click at [173, 86] on div "accu" at bounding box center [342, 89] width 389 height 30
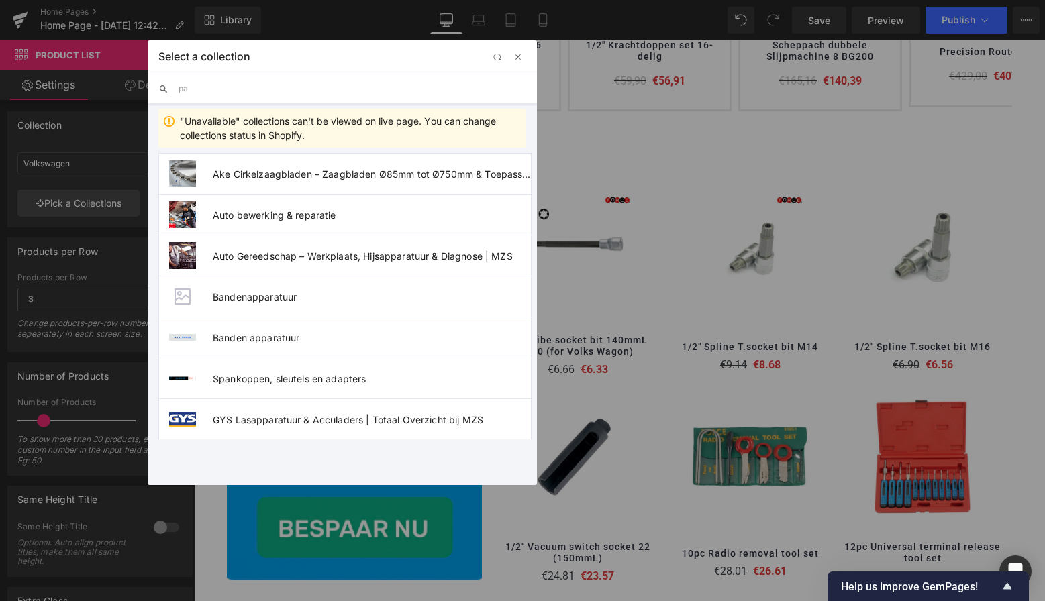
scroll to position [0, 0]
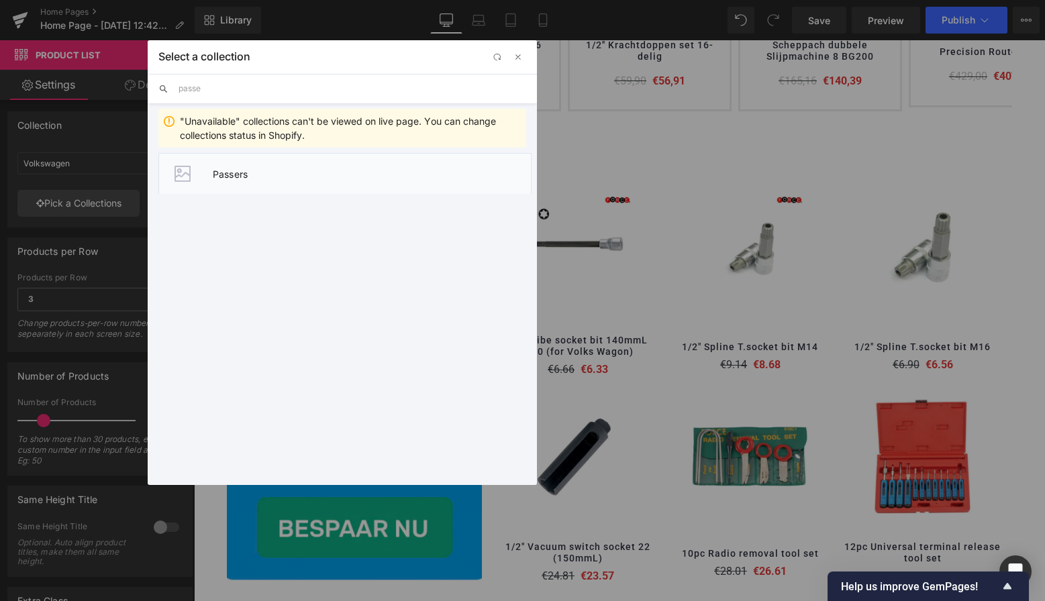
type input "passe"
click at [234, 173] on span "Passers" at bounding box center [372, 173] width 318 height 11
type input "Passers"
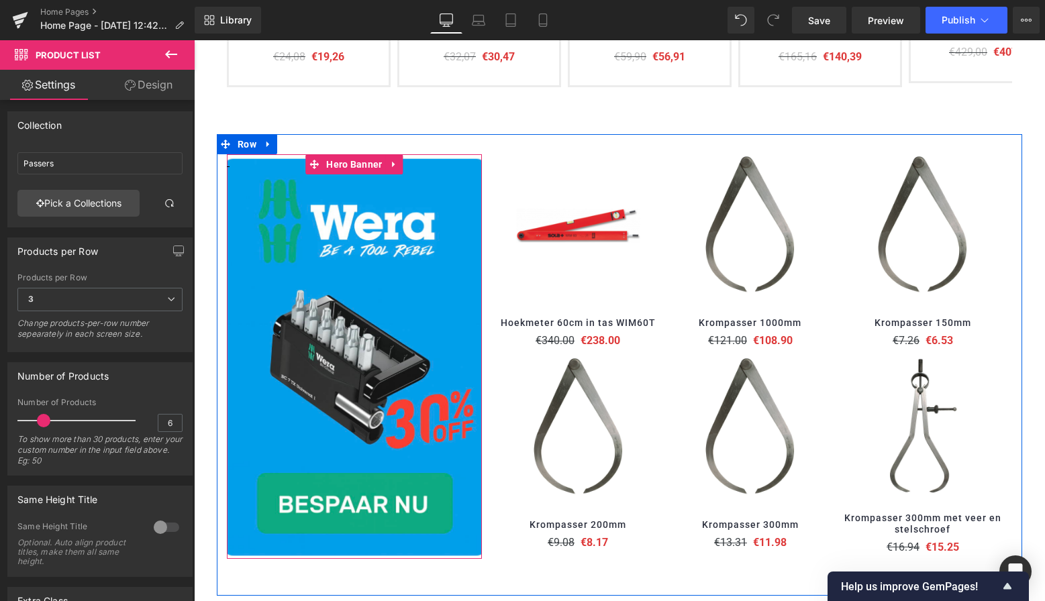
scroll to position [704, 0]
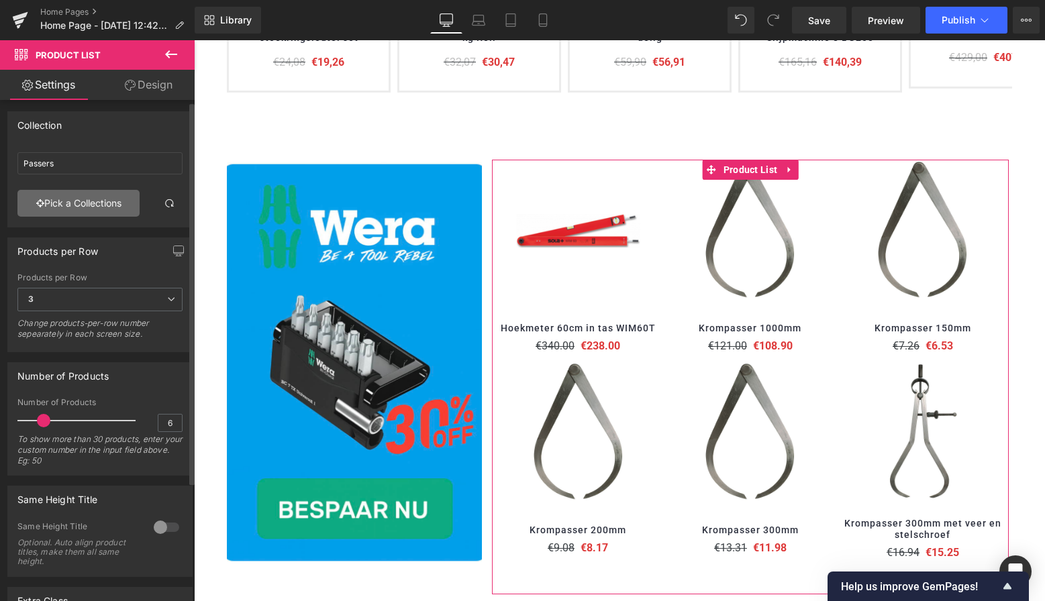
click at [97, 199] on link "Pick a Collections" at bounding box center [78, 203] width 122 height 27
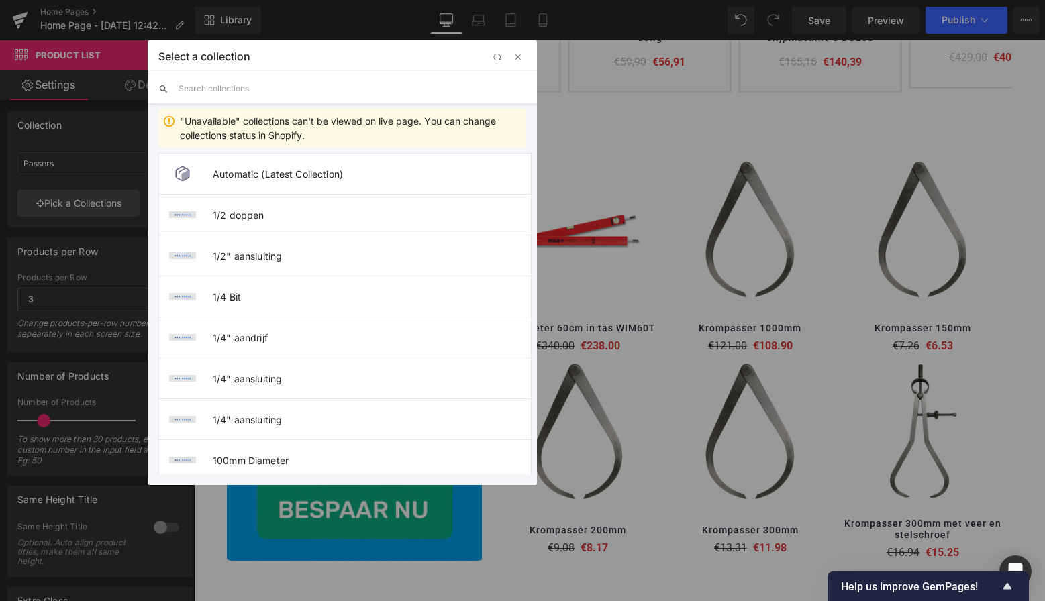
click at [217, 91] on input "text" at bounding box center [353, 89] width 348 height 30
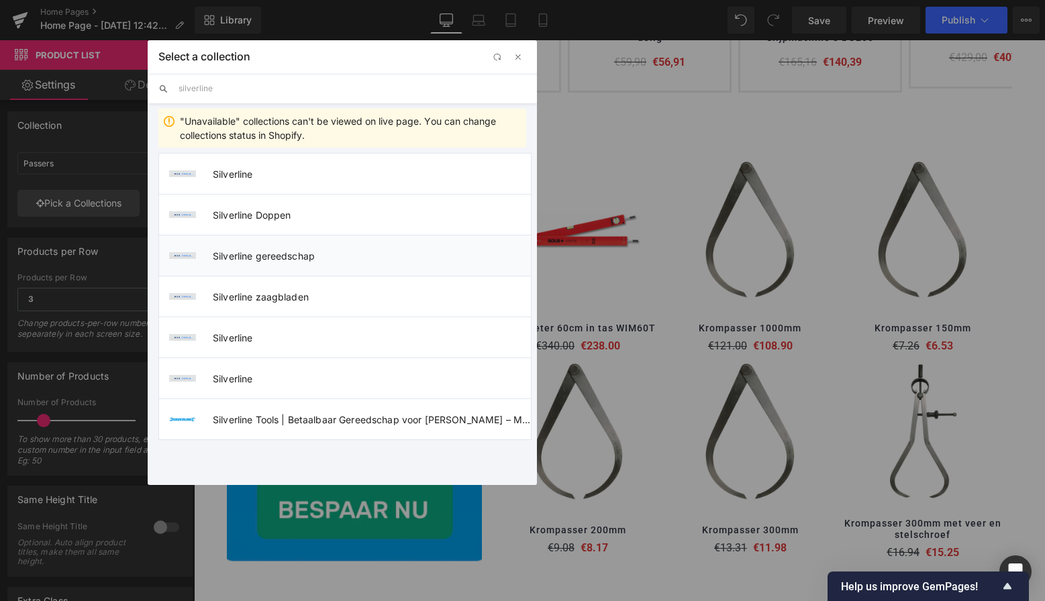
type input "silverline"
click at [274, 257] on span "Silverline gereedschap" at bounding box center [372, 255] width 318 height 11
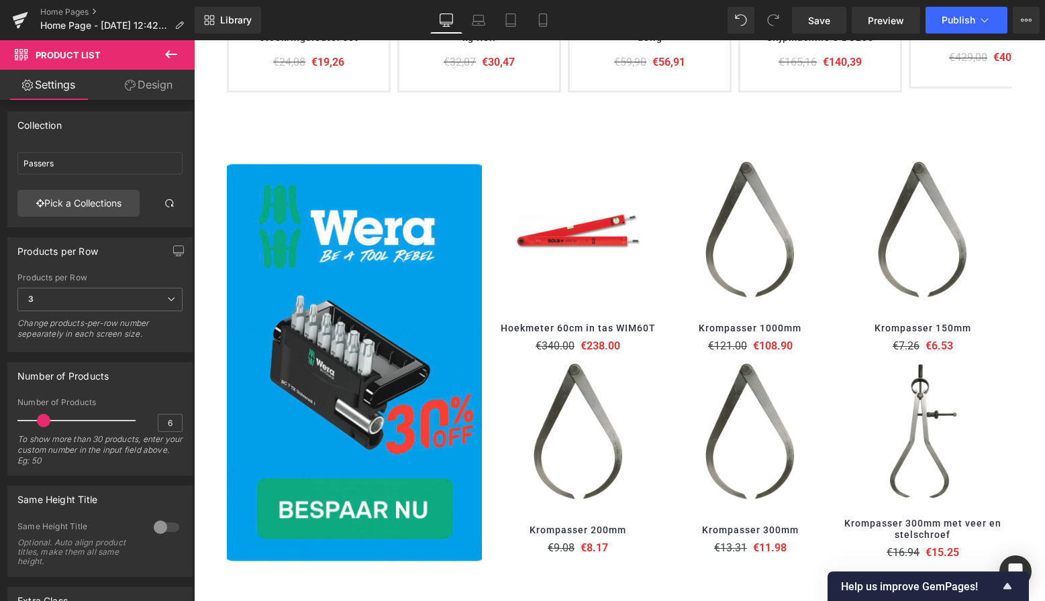
type input "Silverline gereedschap"
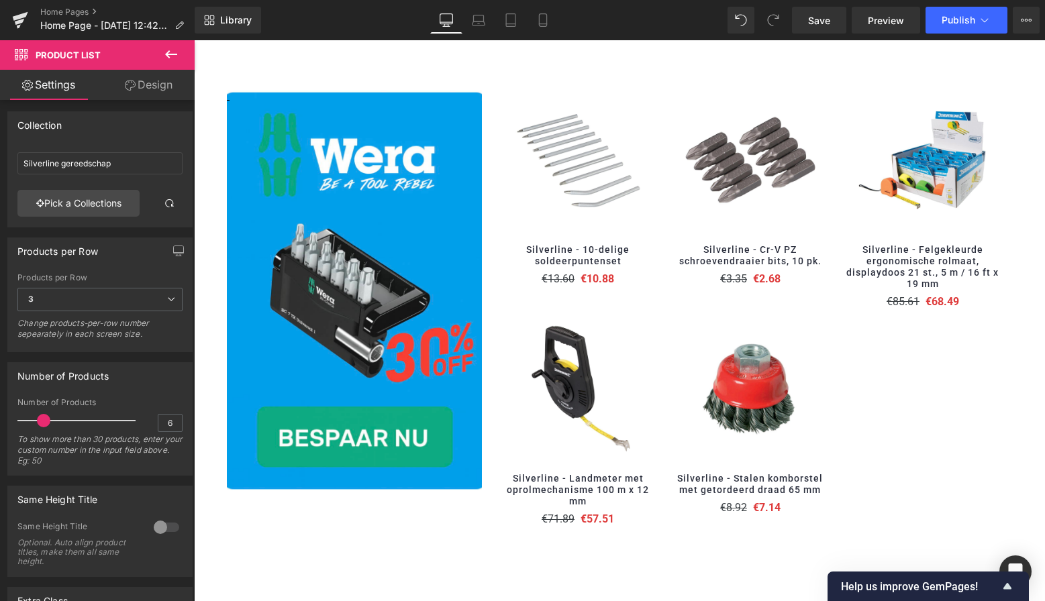
scroll to position [762, 0]
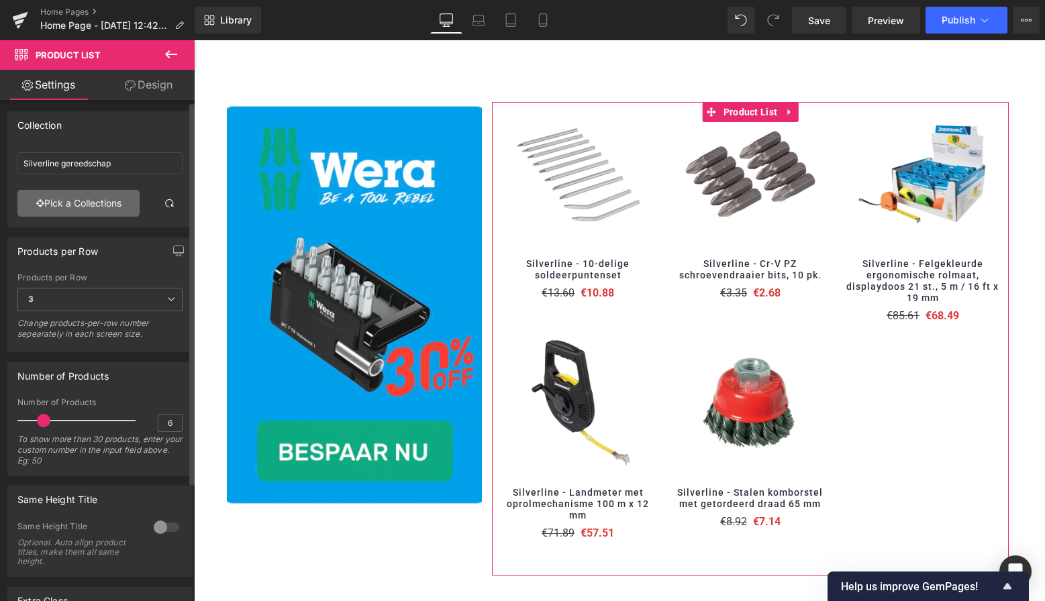
click at [83, 204] on link "Pick a Collections" at bounding box center [78, 203] width 122 height 27
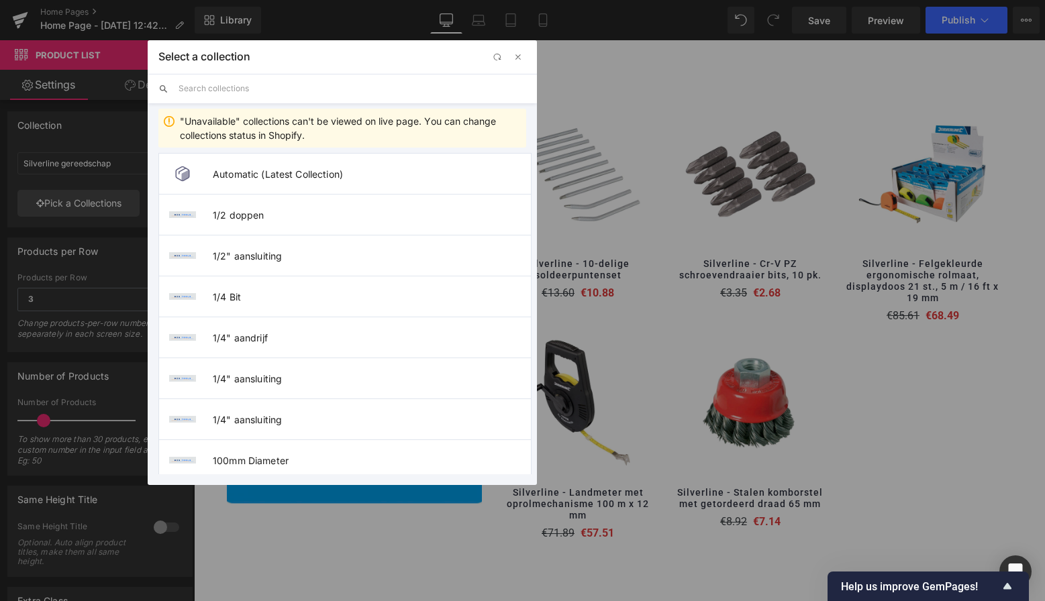
click at [236, 88] on input "text" at bounding box center [353, 89] width 348 height 30
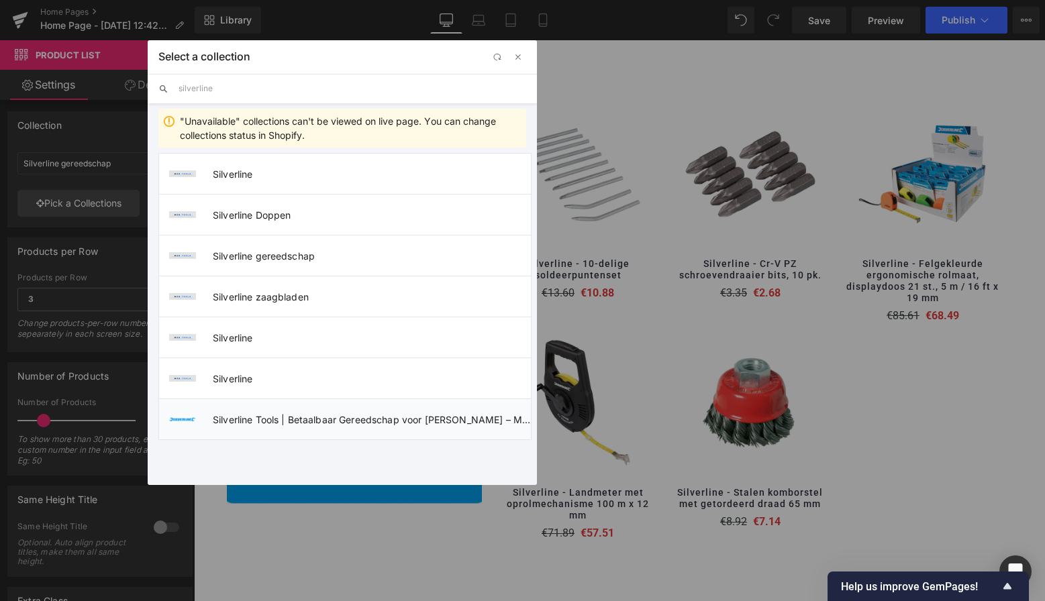
type input "silverline"
click at [329, 417] on span "Silverline Tools | Betaalbaar Gereedschap voor [PERSON_NAME] – MZS" at bounding box center [372, 419] width 318 height 11
type input "Silverline Tools | Betaalbaar Gereedschap voor [PERSON_NAME] – MZS"
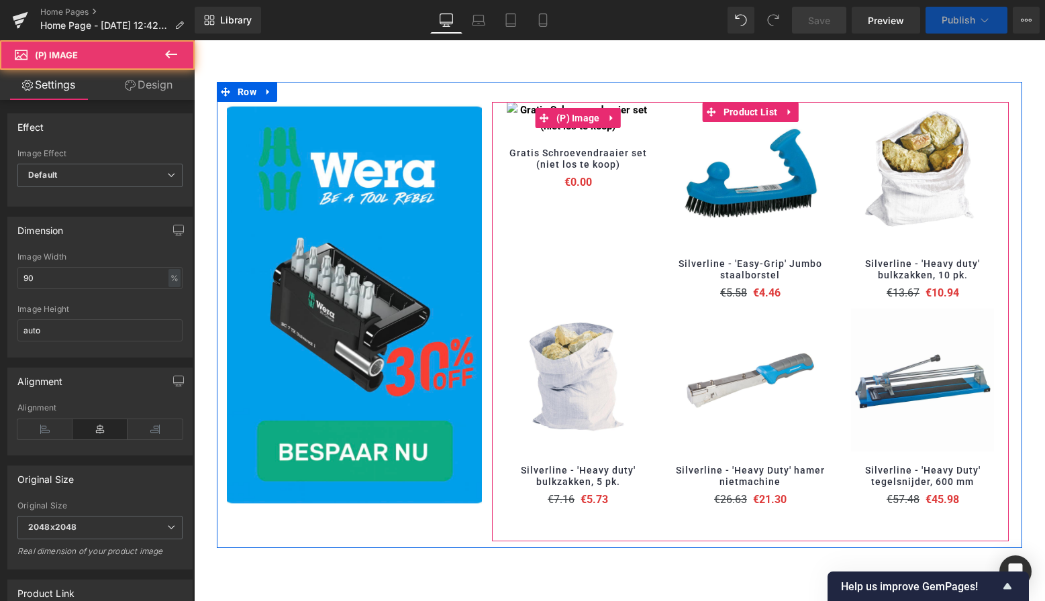
click at [586, 134] on div "(P) Image" at bounding box center [578, 118] width 159 height 32
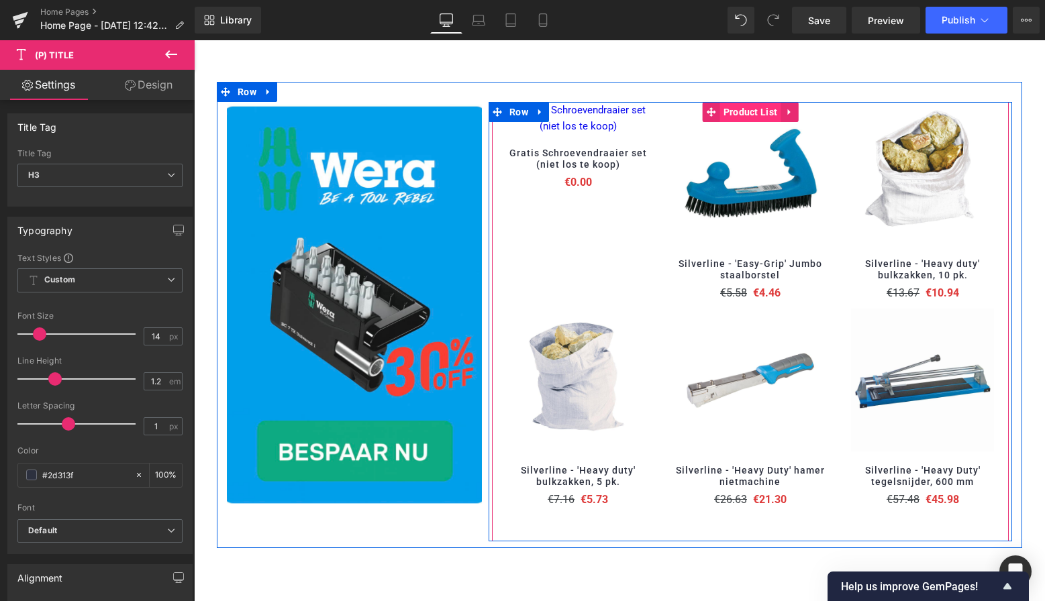
click at [747, 111] on span "Product List" at bounding box center [750, 112] width 61 height 20
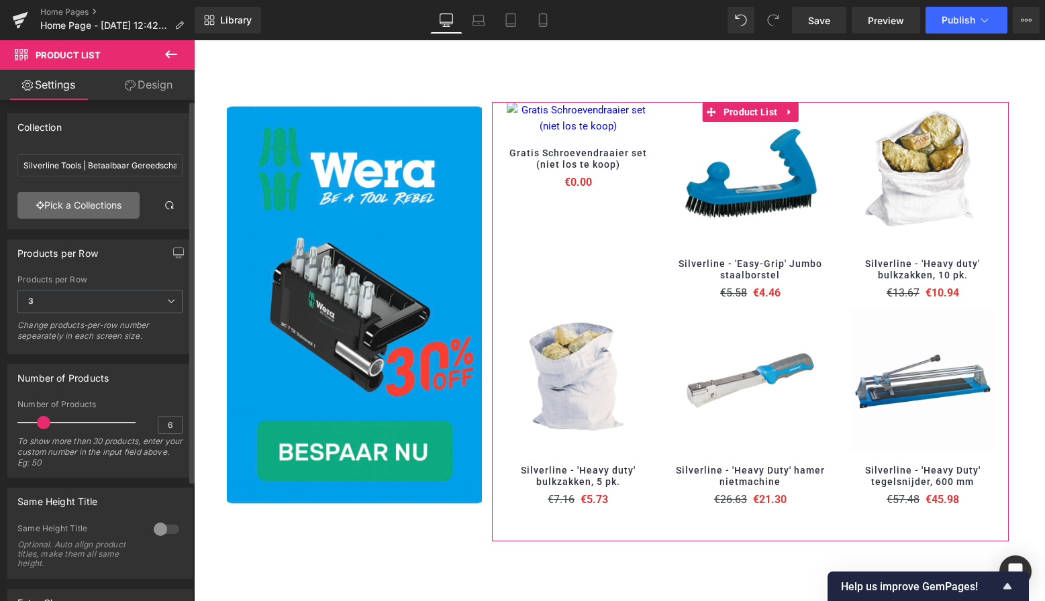
click at [77, 204] on link "Pick a Collections" at bounding box center [78, 205] width 122 height 27
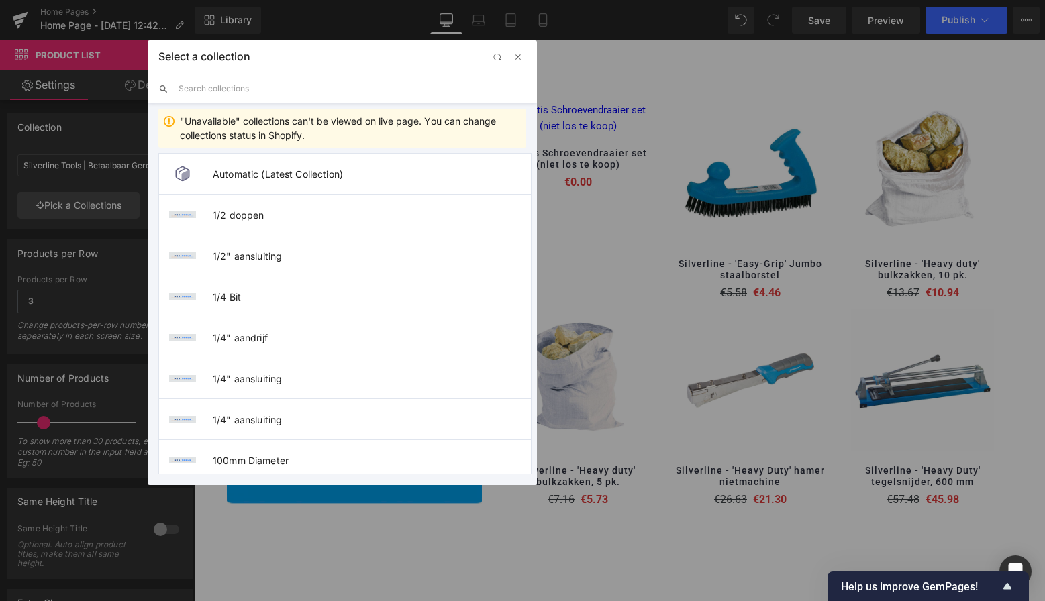
click at [236, 89] on input "text" at bounding box center [353, 89] width 348 height 30
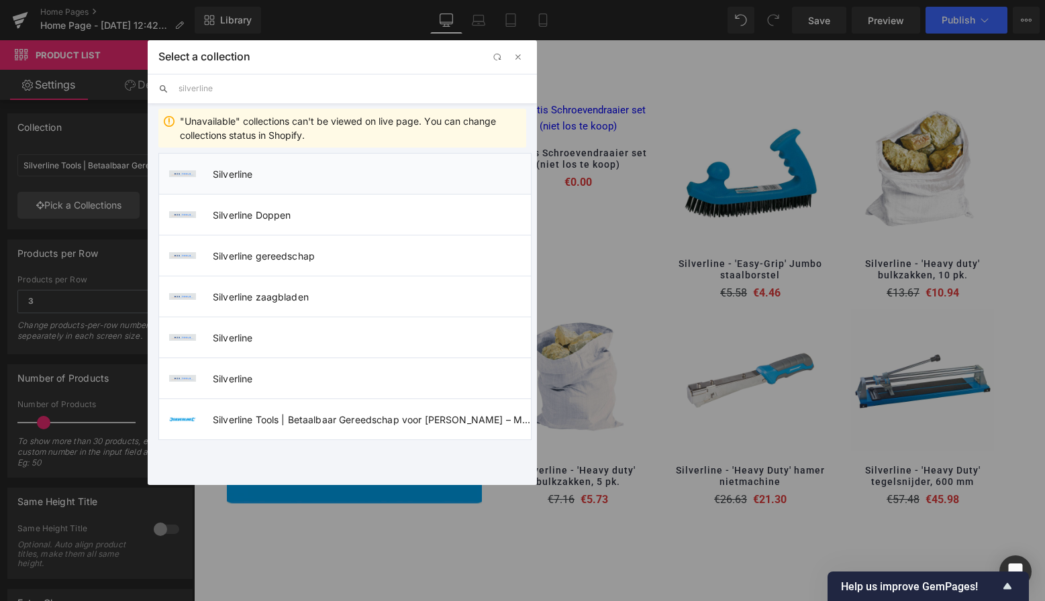
type input "silverline"
click at [247, 175] on span "Silverline" at bounding box center [372, 173] width 318 height 11
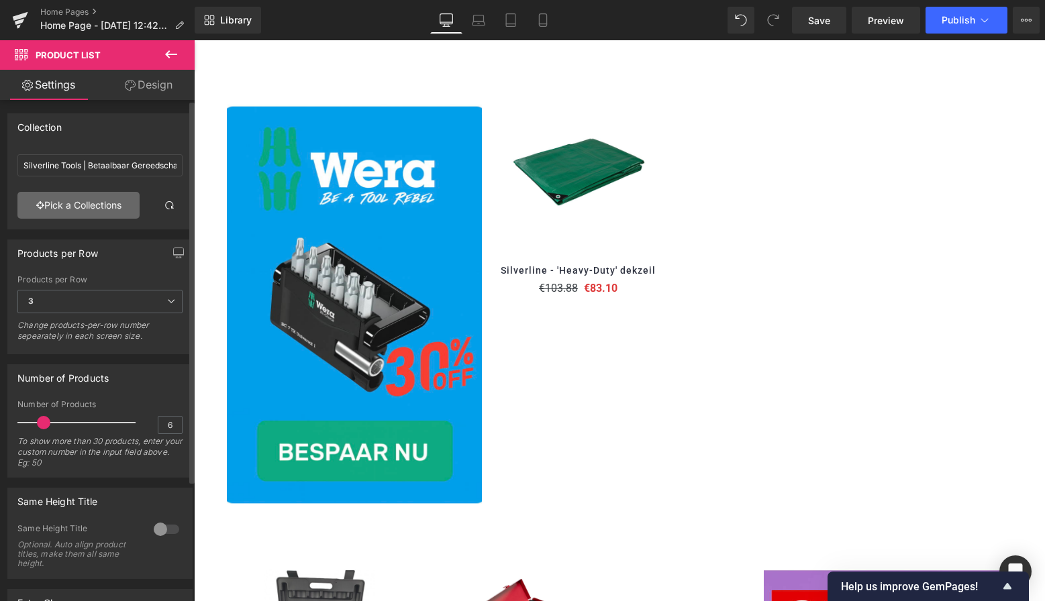
type input "Silverline"
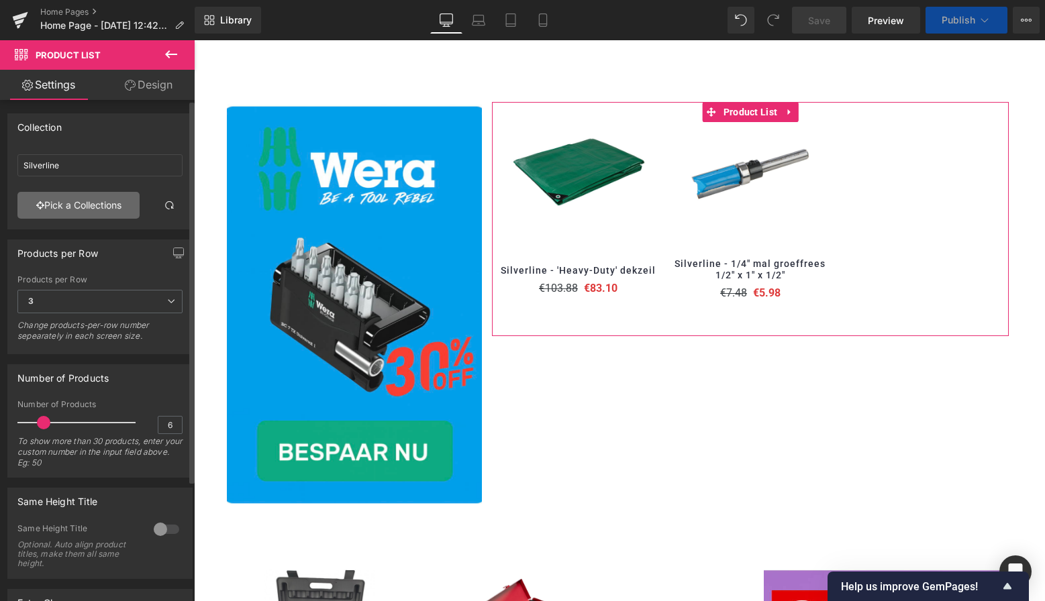
click at [106, 199] on link "Pick a Collections" at bounding box center [78, 205] width 122 height 27
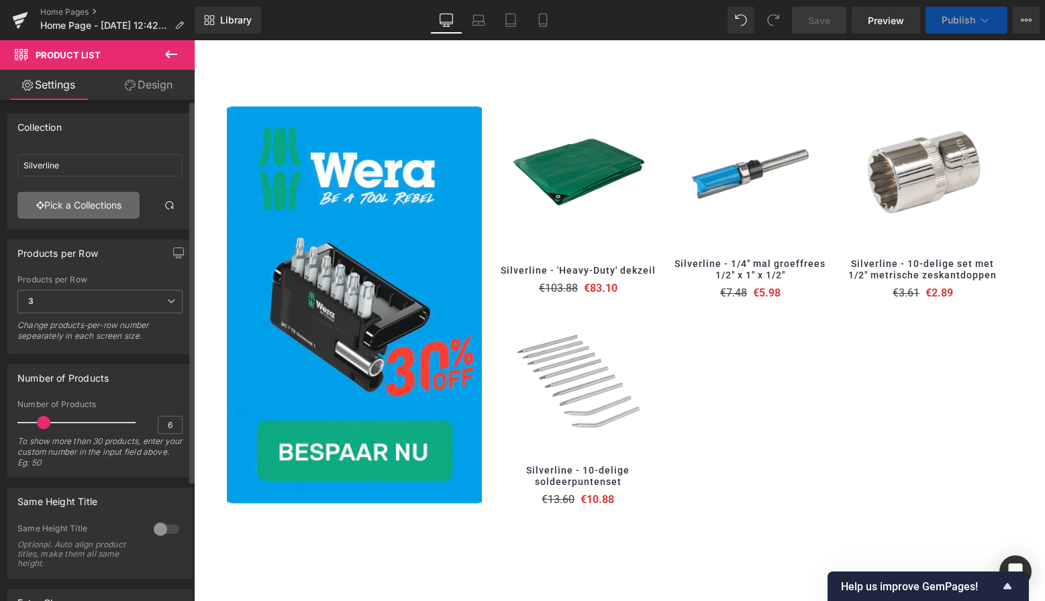
click at [94, 0] on div "Product List You are previewing how the will restyle your page. You can not edi…" at bounding box center [522, 0] width 1045 height 0
click at [94, 207] on link "Pick a Collections" at bounding box center [78, 205] width 122 height 27
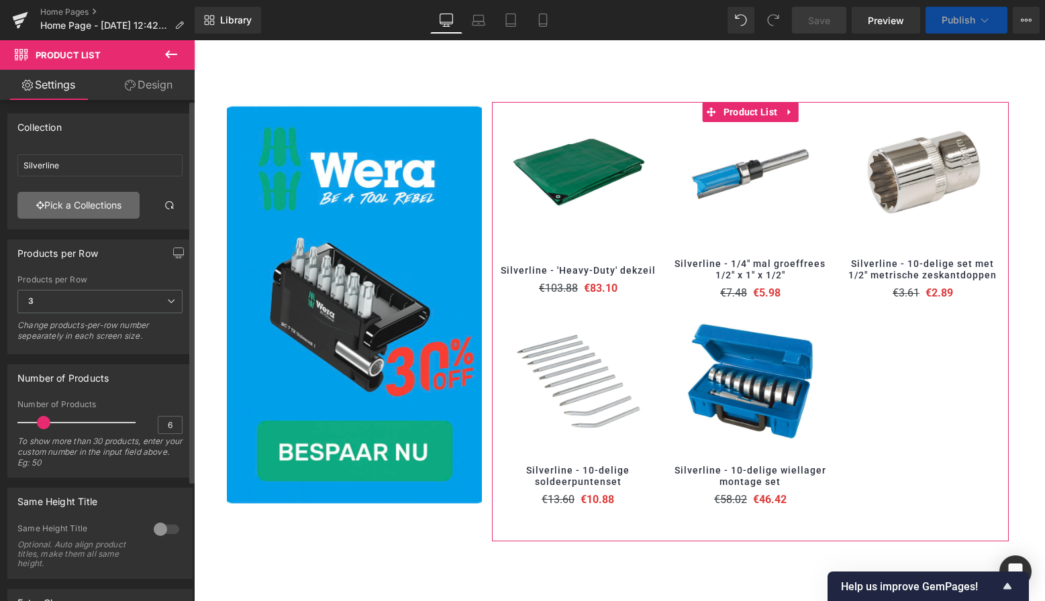
click at [95, 0] on div "Product List You are previewing how the will restyle your page. You can not edi…" at bounding box center [522, 0] width 1045 height 0
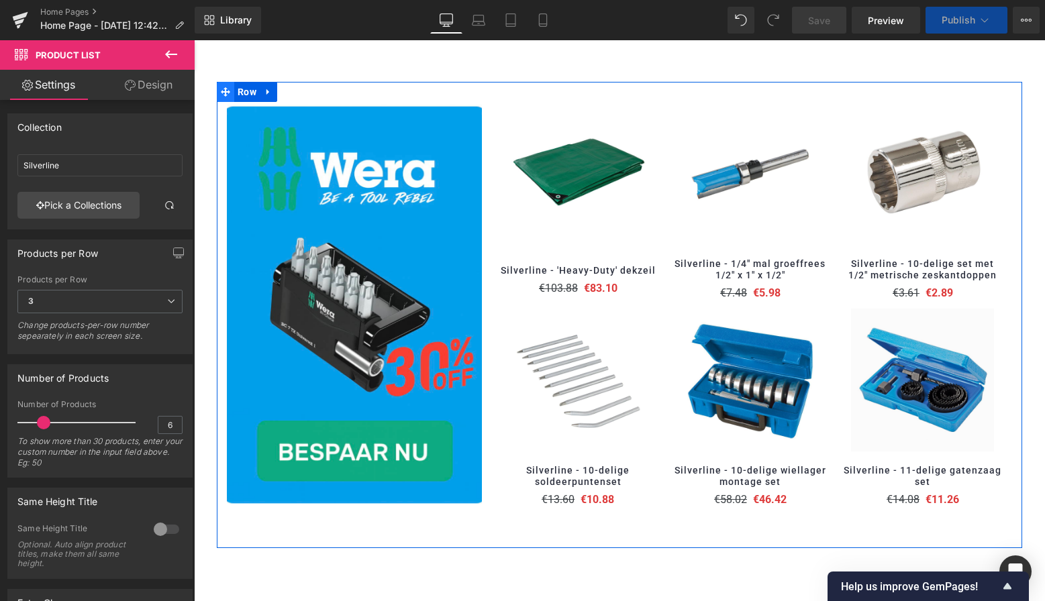
click at [226, 91] on icon at bounding box center [225, 91] width 9 height 9
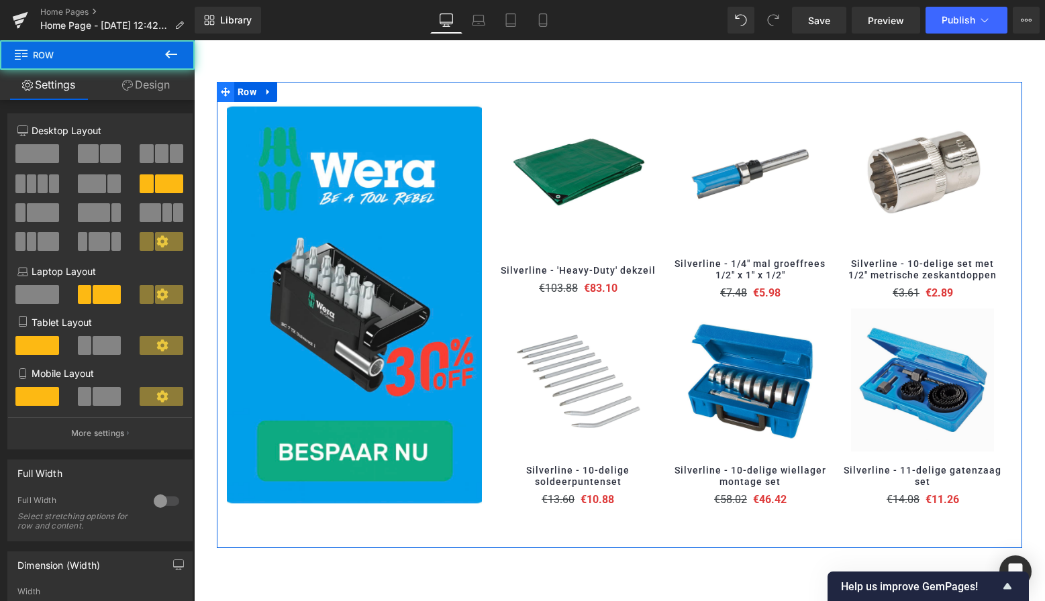
click at [226, 89] on icon at bounding box center [225, 91] width 9 height 9
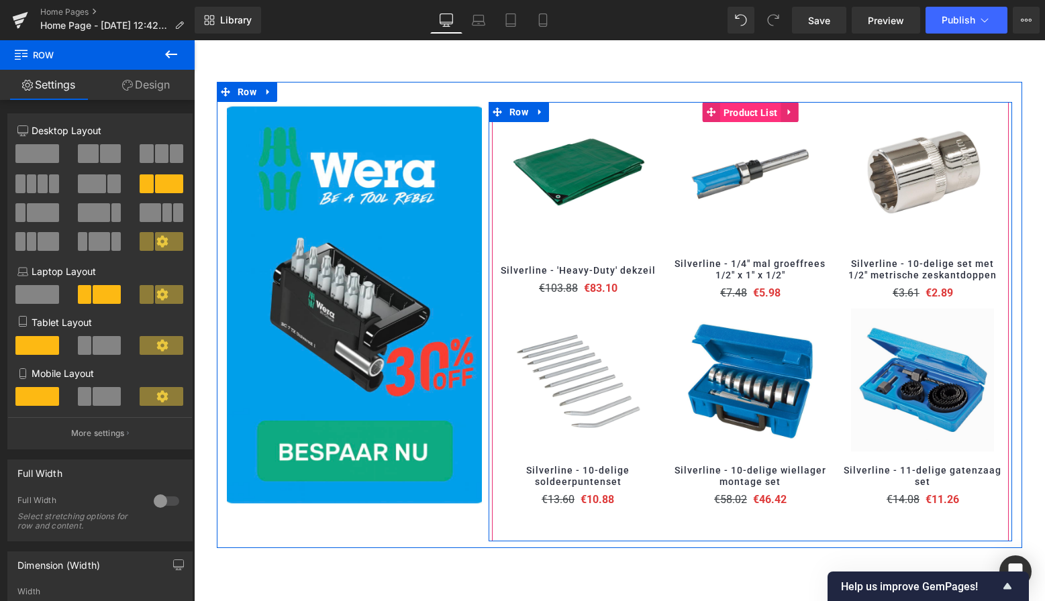
click at [757, 107] on span "Product List" at bounding box center [750, 113] width 61 height 20
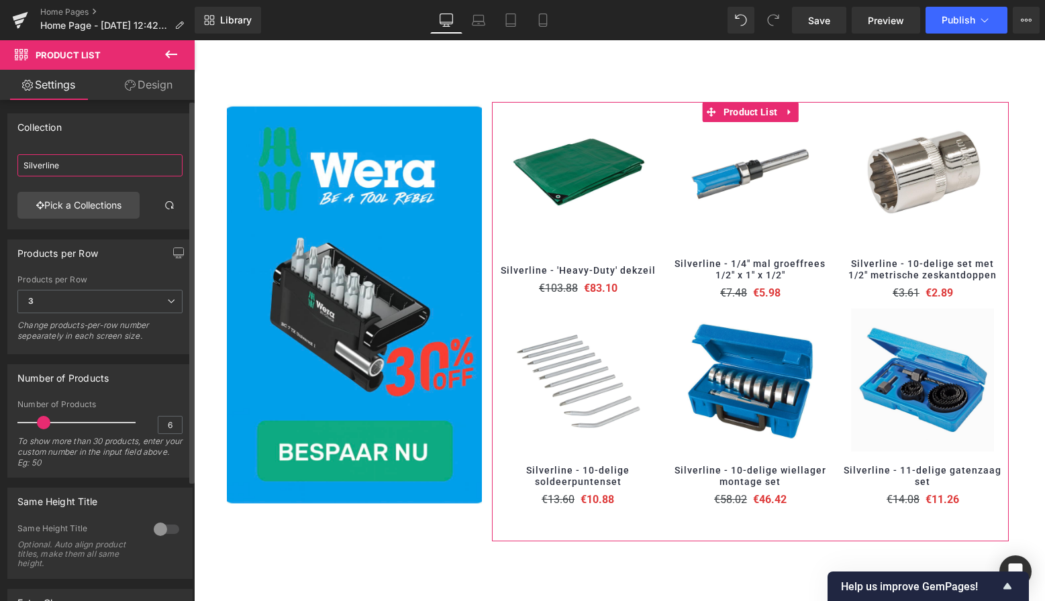
drag, startPoint x: 72, startPoint y: 166, endPoint x: 5, endPoint y: 160, distance: 66.7
click at [5, 160] on div "Collection Silverline Silverline Pick a Collections" at bounding box center [100, 166] width 201 height 126
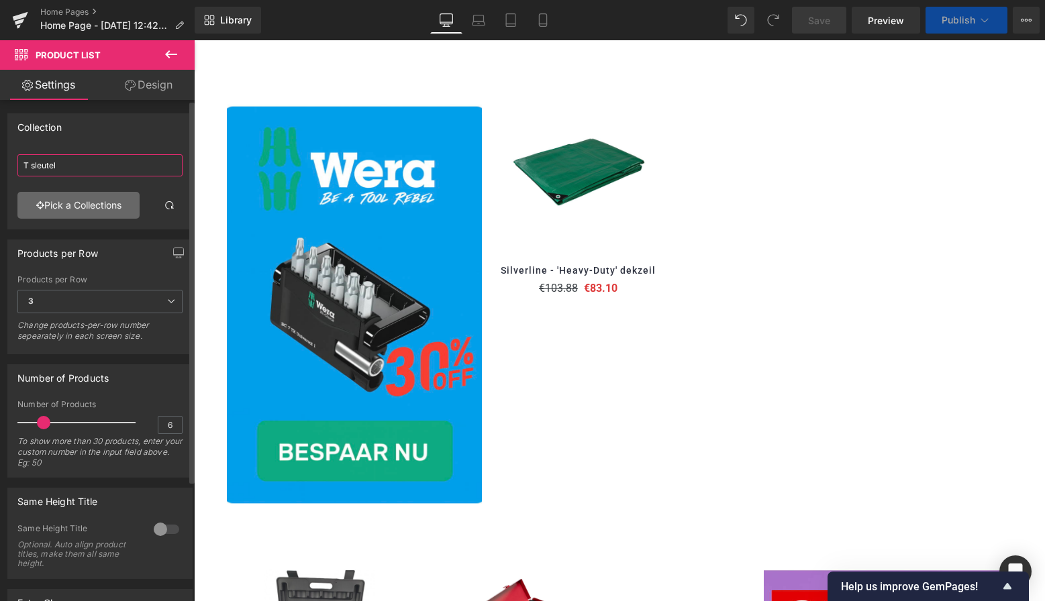
type input "T sleutel"
click at [48, 210] on link "Pick a Collections" at bounding box center [78, 205] width 122 height 27
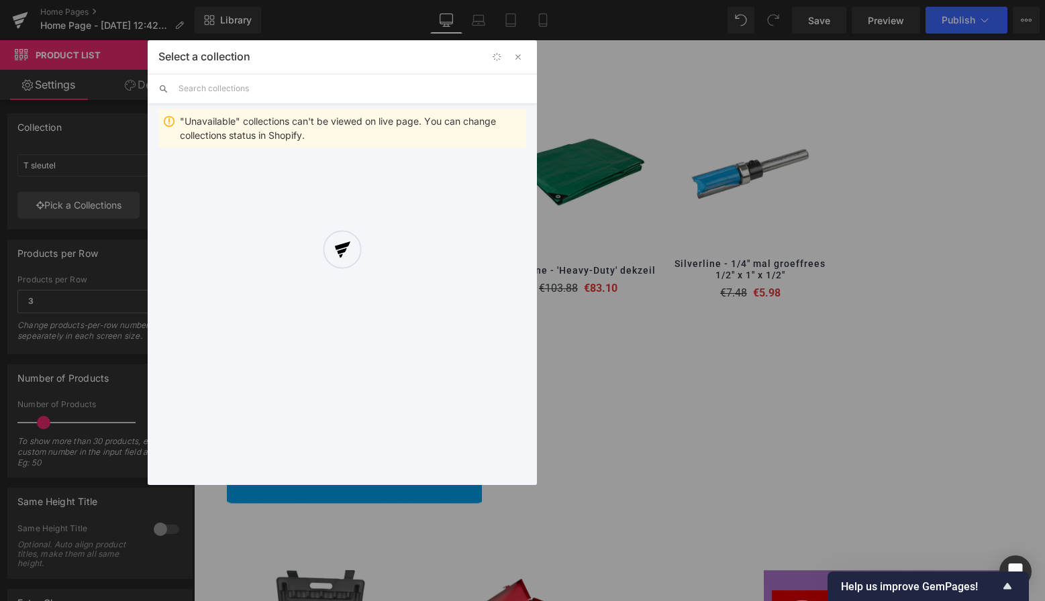
click at [72, 0] on div "Product List You are previewing how the will restyle your page. You can not edi…" at bounding box center [522, 0] width 1045 height 0
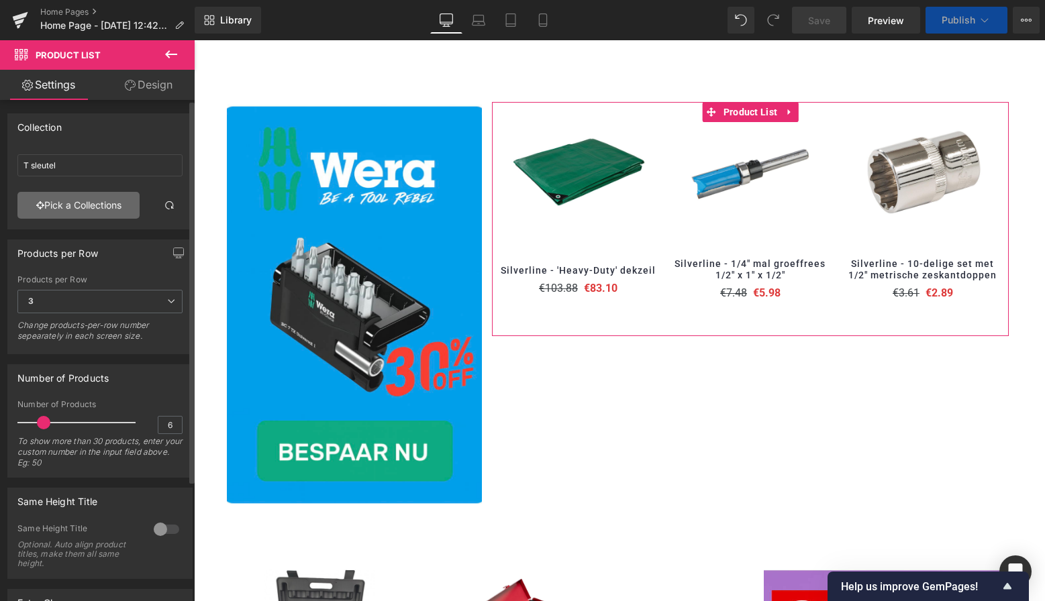
click at [99, 204] on link "Pick a Collections" at bounding box center [78, 205] width 122 height 27
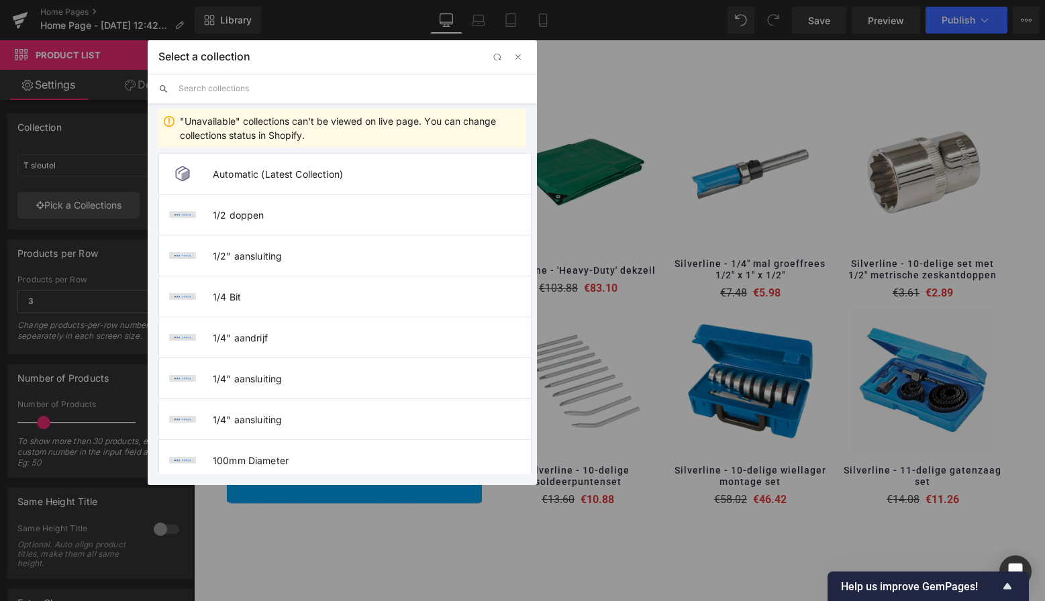
click at [284, 89] on input "text" at bounding box center [353, 89] width 348 height 30
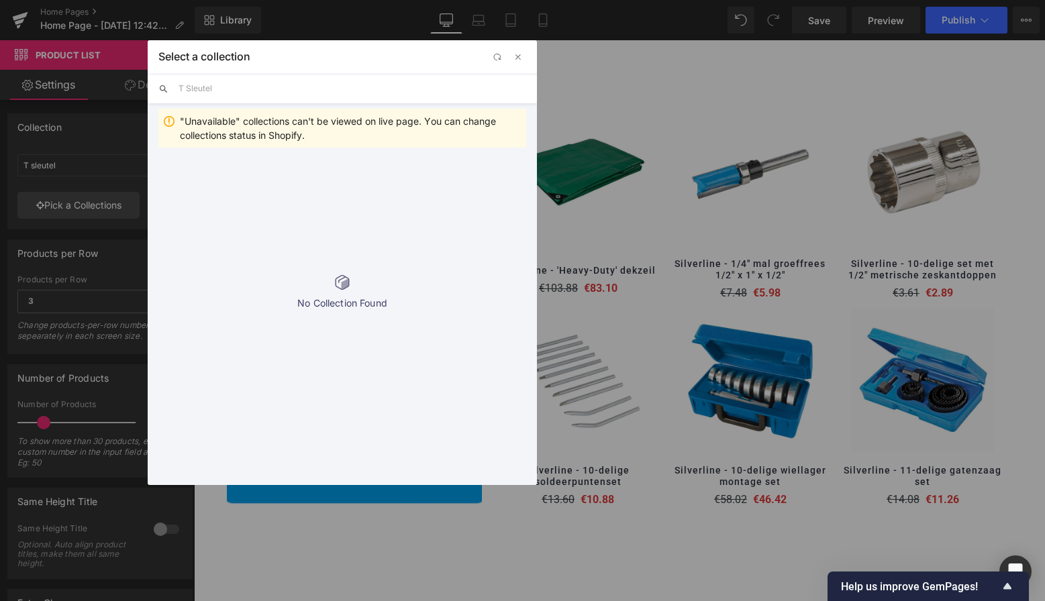
click at [258, 134] on div ""Unavailable" collections can't be viewed on live page. You can change collecti…" at bounding box center [350, 128] width 341 height 28
drag, startPoint x: 185, startPoint y: 89, endPoint x: 148, endPoint y: 83, distance: 37.4
click at [148, 83] on div "T Sleutel" at bounding box center [342, 89] width 389 height 30
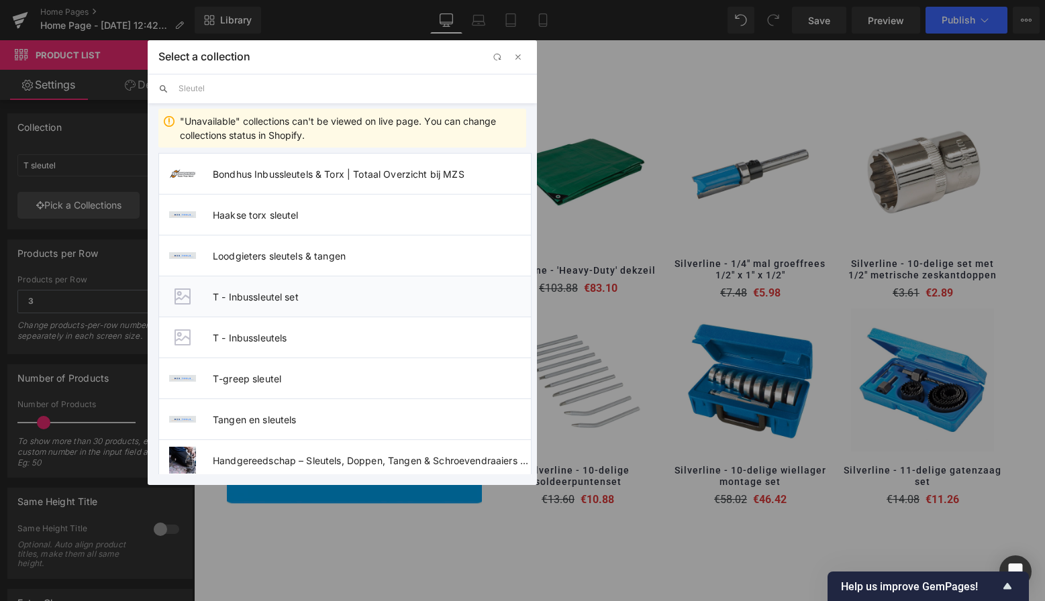
type input "Sleutel"
click at [266, 295] on span "T - Inbussleutel set" at bounding box center [372, 296] width 318 height 11
type input "T - Inbussleutel set"
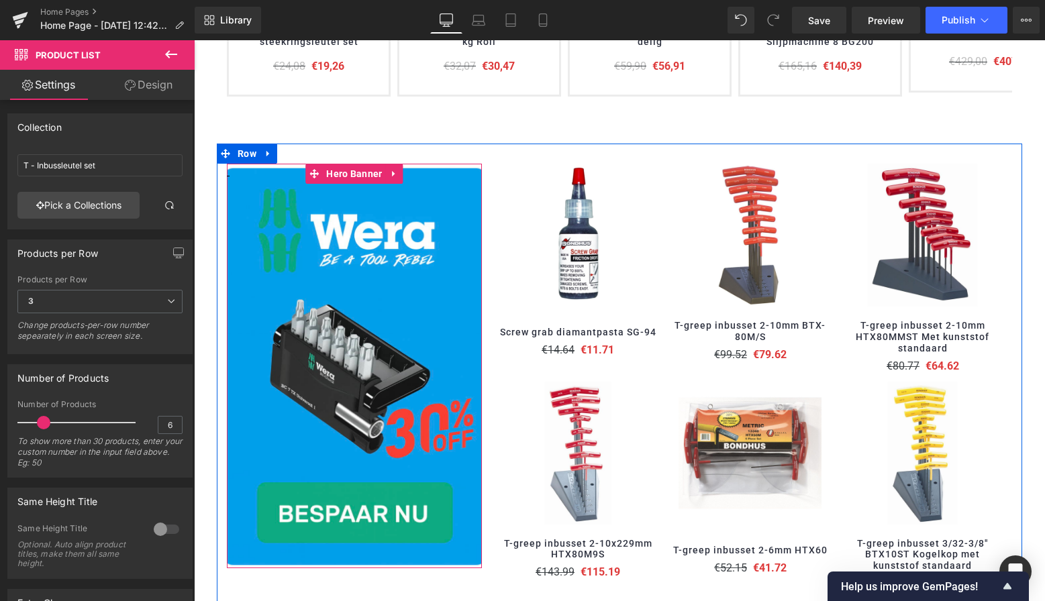
scroll to position [697, 0]
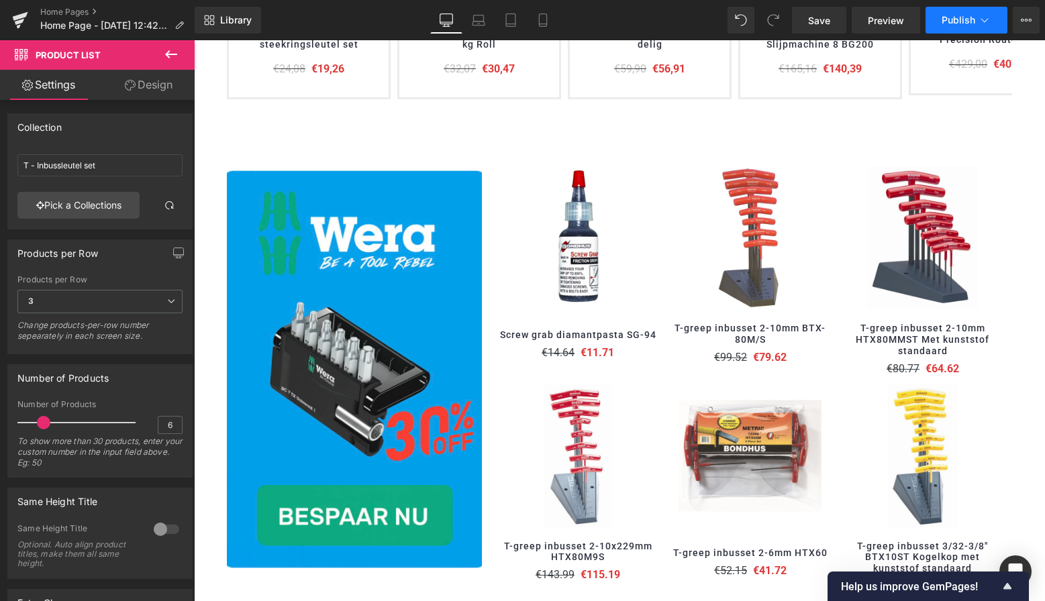
click at [962, 15] on span "Publish" at bounding box center [959, 20] width 34 height 11
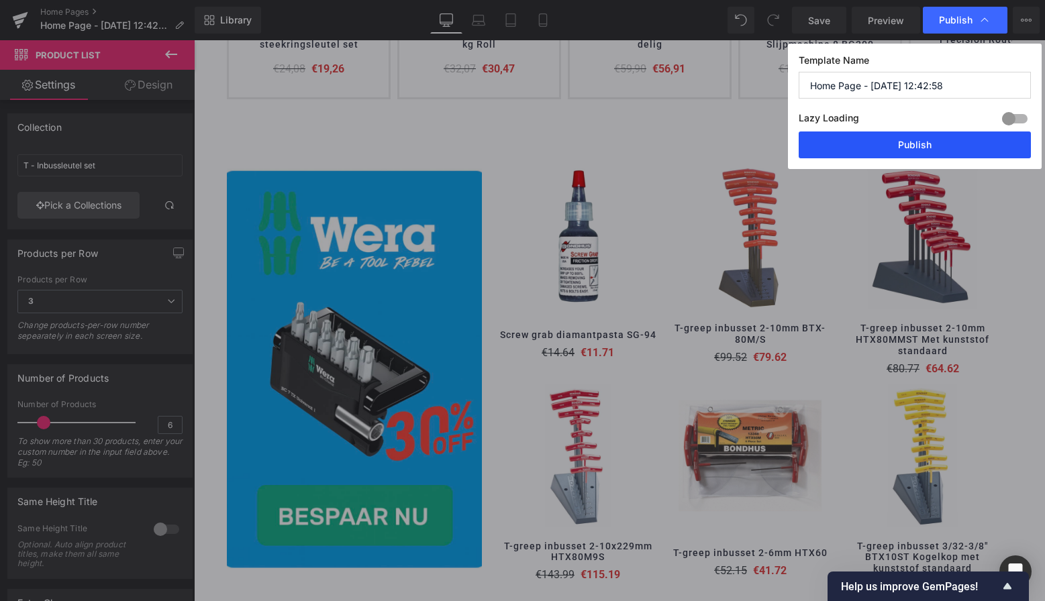
click at [905, 141] on button "Publish" at bounding box center [915, 145] width 232 height 27
